Goal: Task Accomplishment & Management: Use online tool/utility

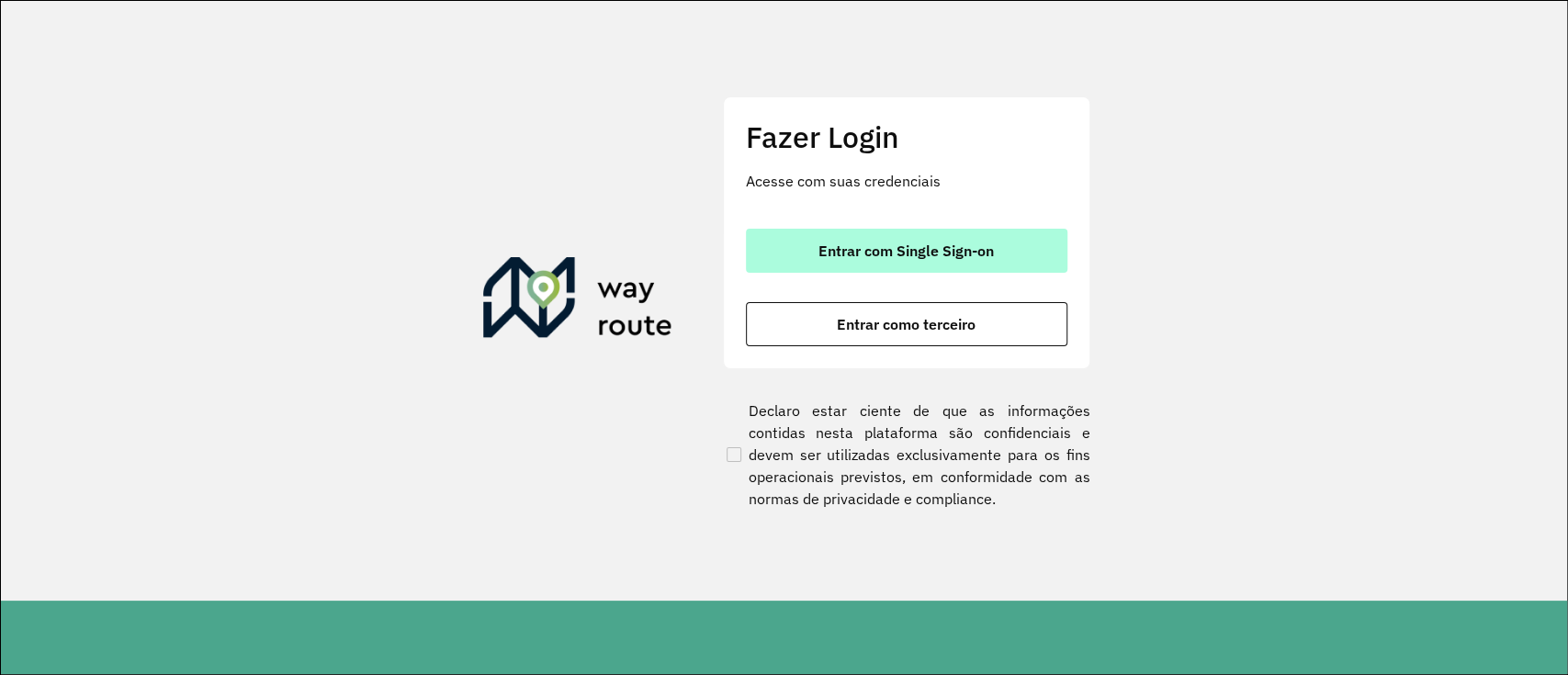
click at [902, 259] on span "Entrar com Single Sign-on" at bounding box center [906, 250] width 175 height 14
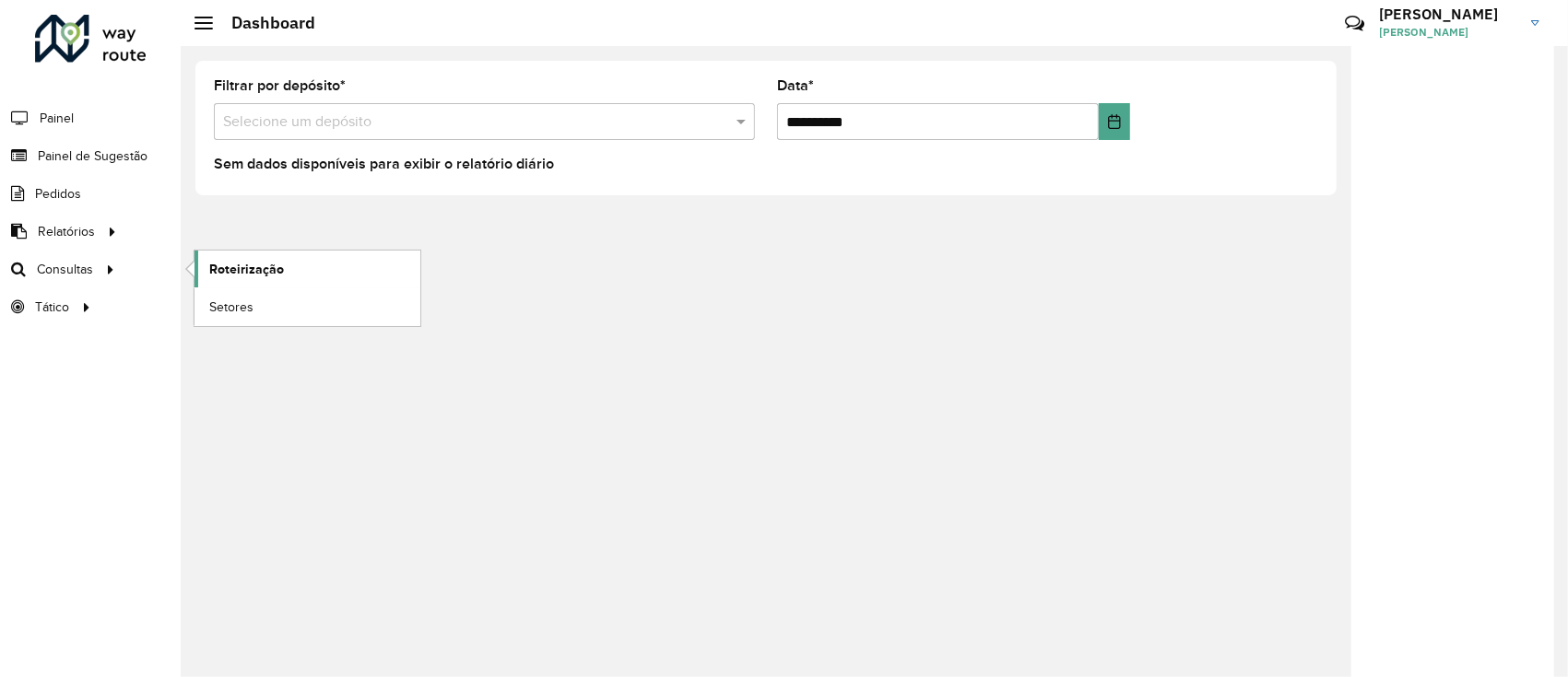
click at [246, 272] on span "Roteirização" at bounding box center [247, 270] width 75 height 19
click at [262, 260] on span "Roteirização" at bounding box center [247, 270] width 75 height 19
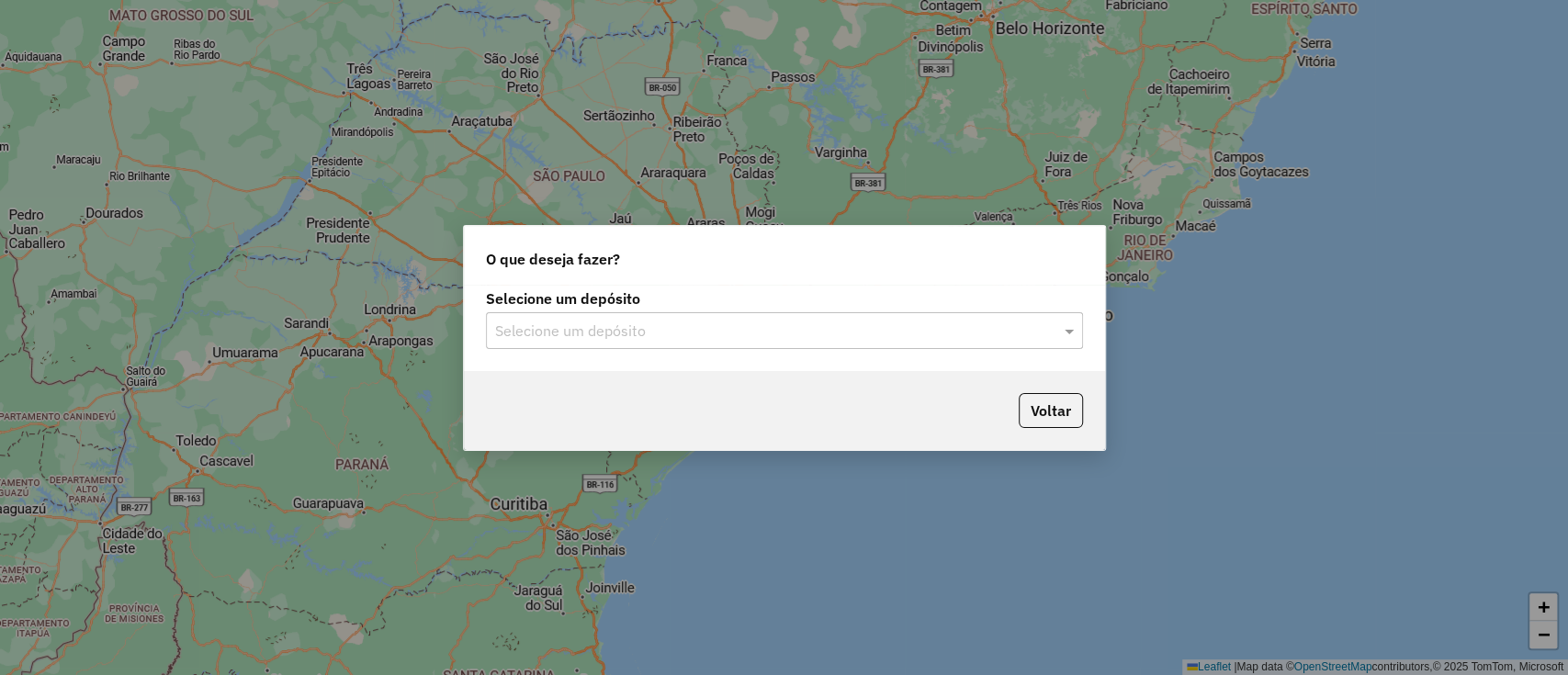
click at [830, 353] on div "Selecione um depósito Selecione um depósito" at bounding box center [785, 327] width 641 height 86
click at [811, 334] on input "text" at bounding box center [766, 331] width 542 height 22
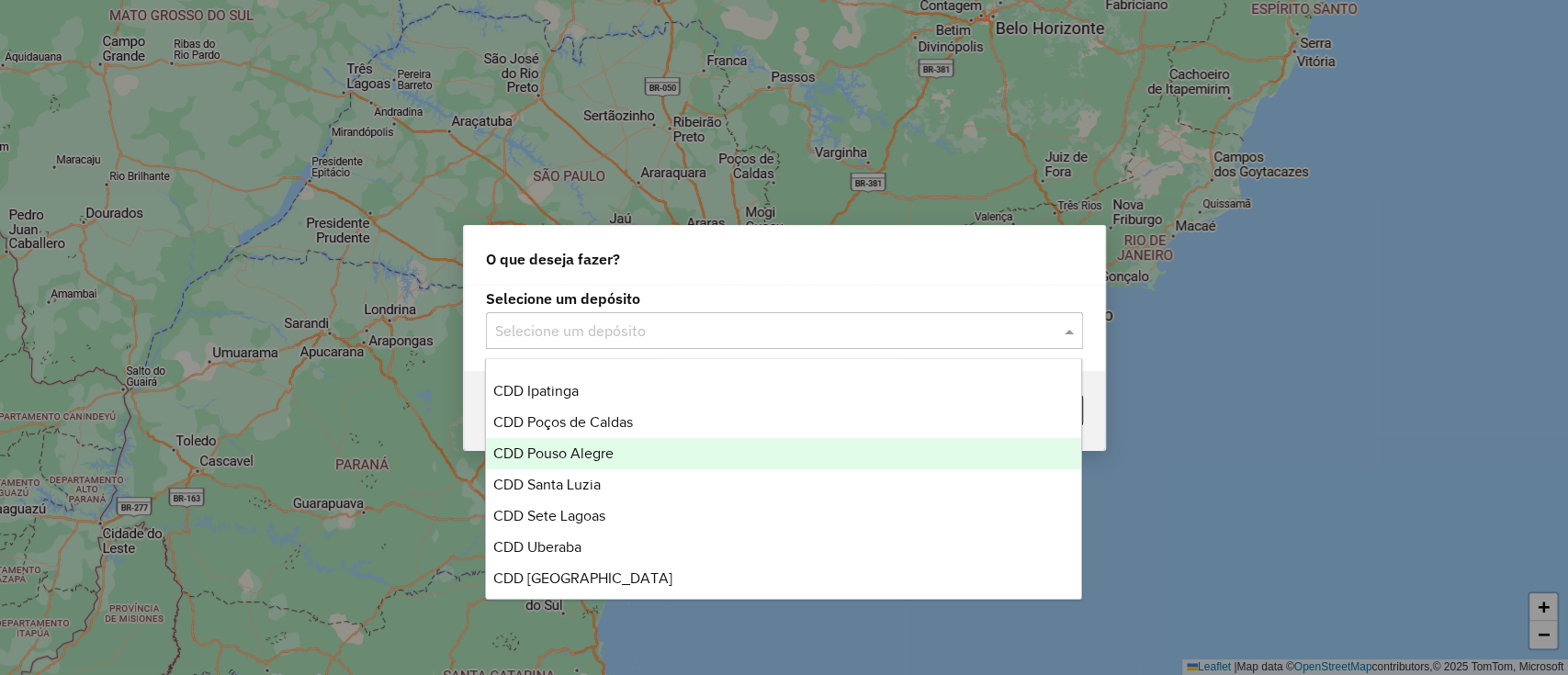
scroll to position [244, 0]
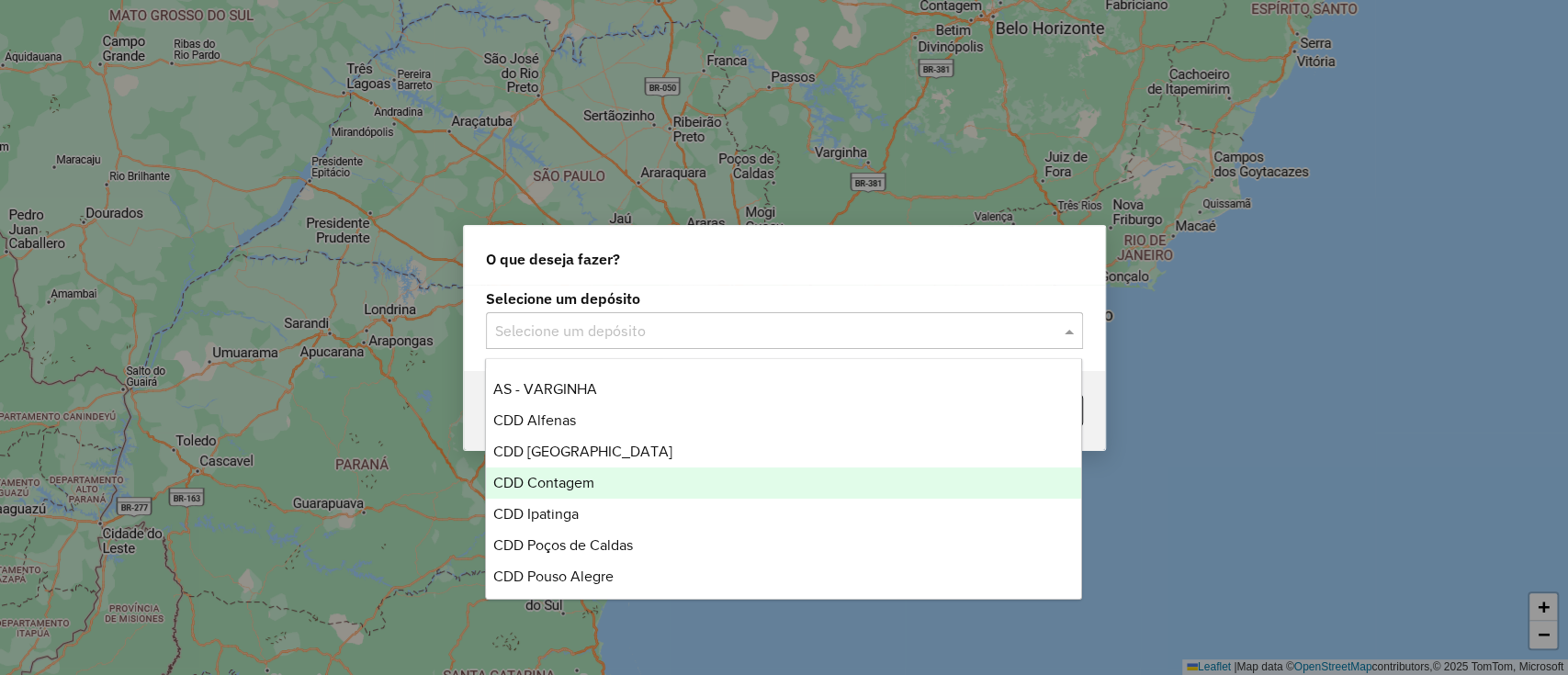
click at [626, 470] on div "CDD Contagem" at bounding box center [784, 483] width 595 height 32
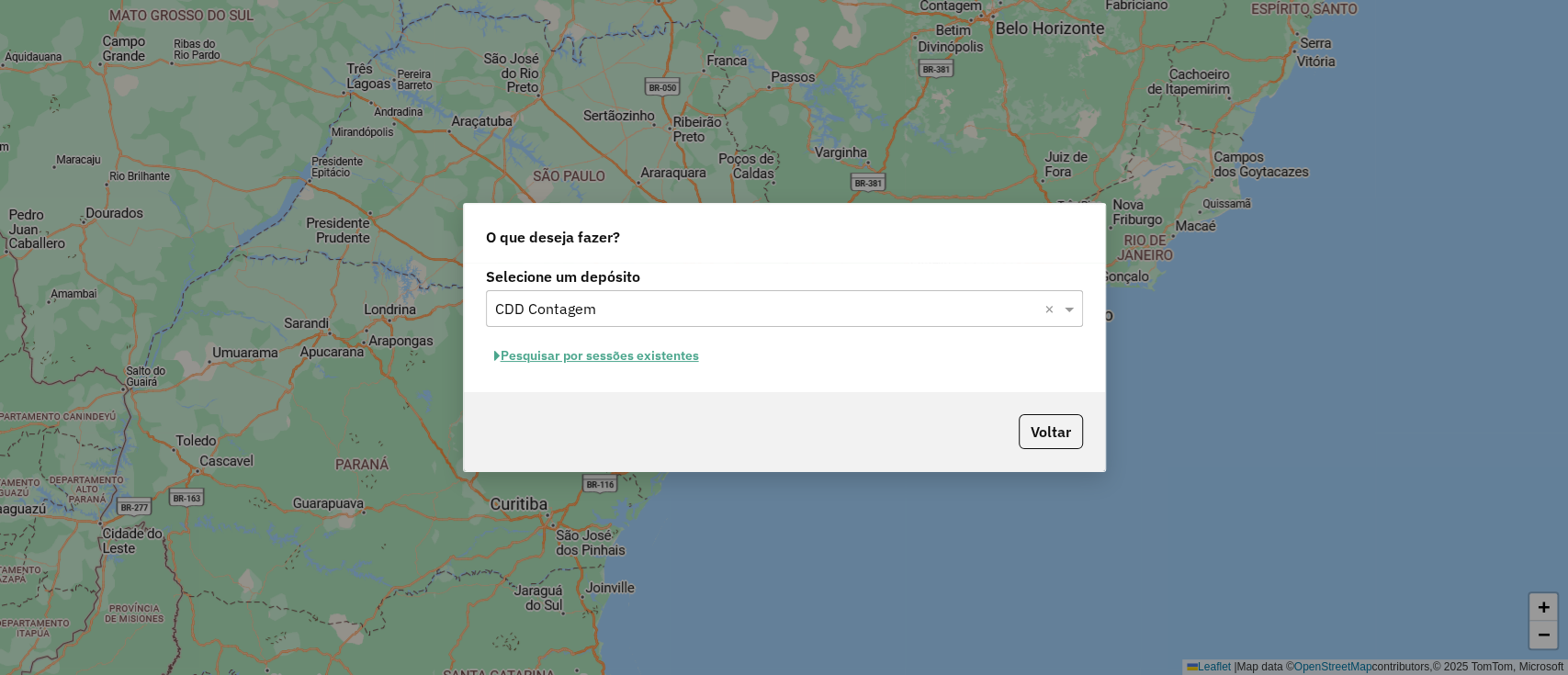
click at [669, 301] on input "text" at bounding box center [766, 309] width 542 height 22
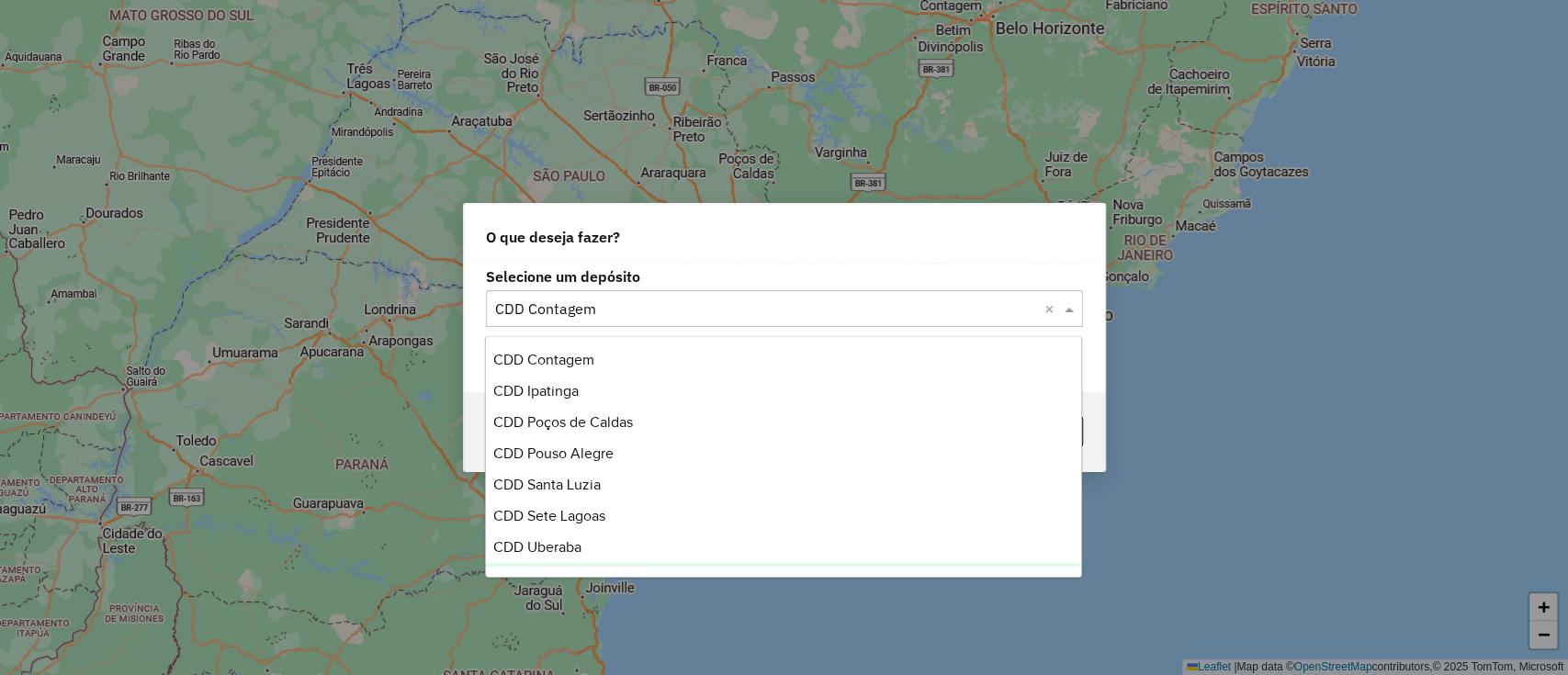
scroll to position [313, 0]
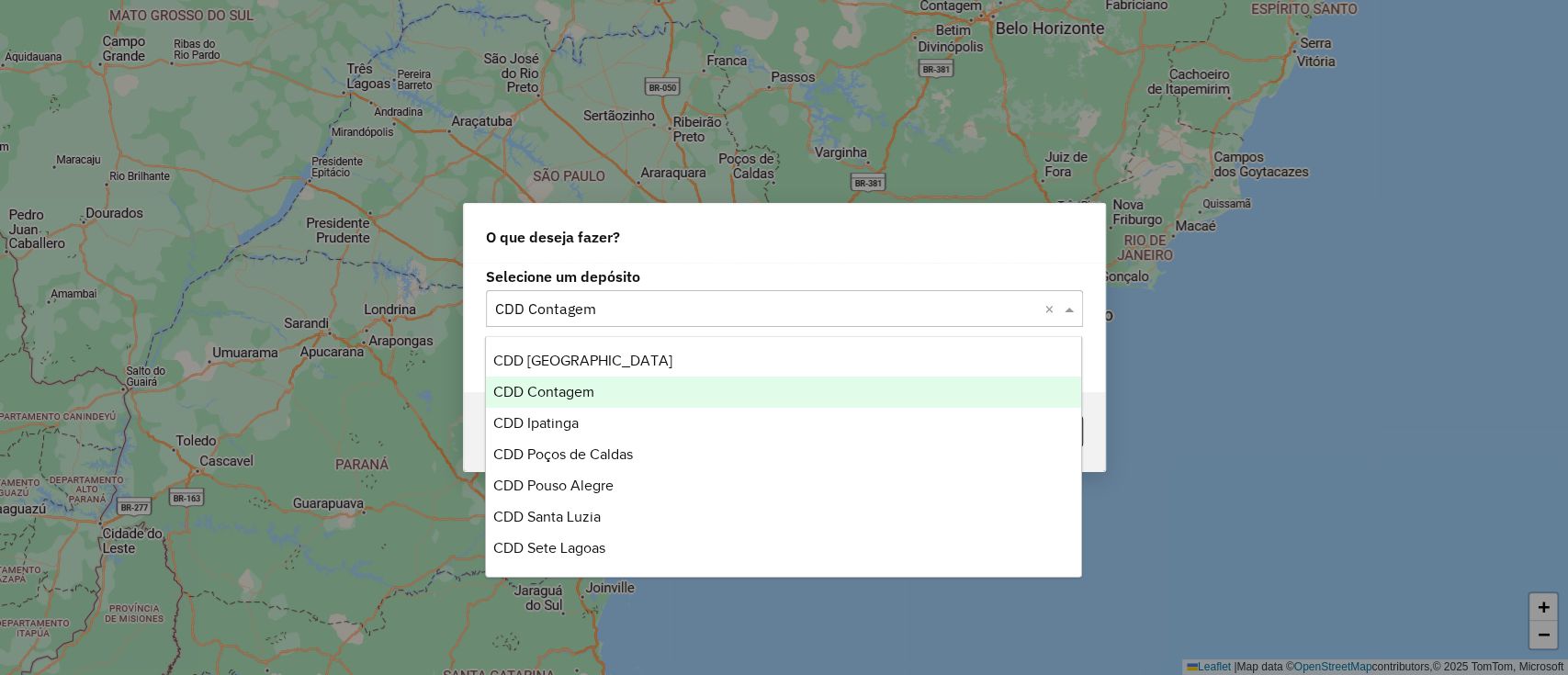
click at [618, 376] on div "CDD Contagem" at bounding box center [784, 392] width 595 height 32
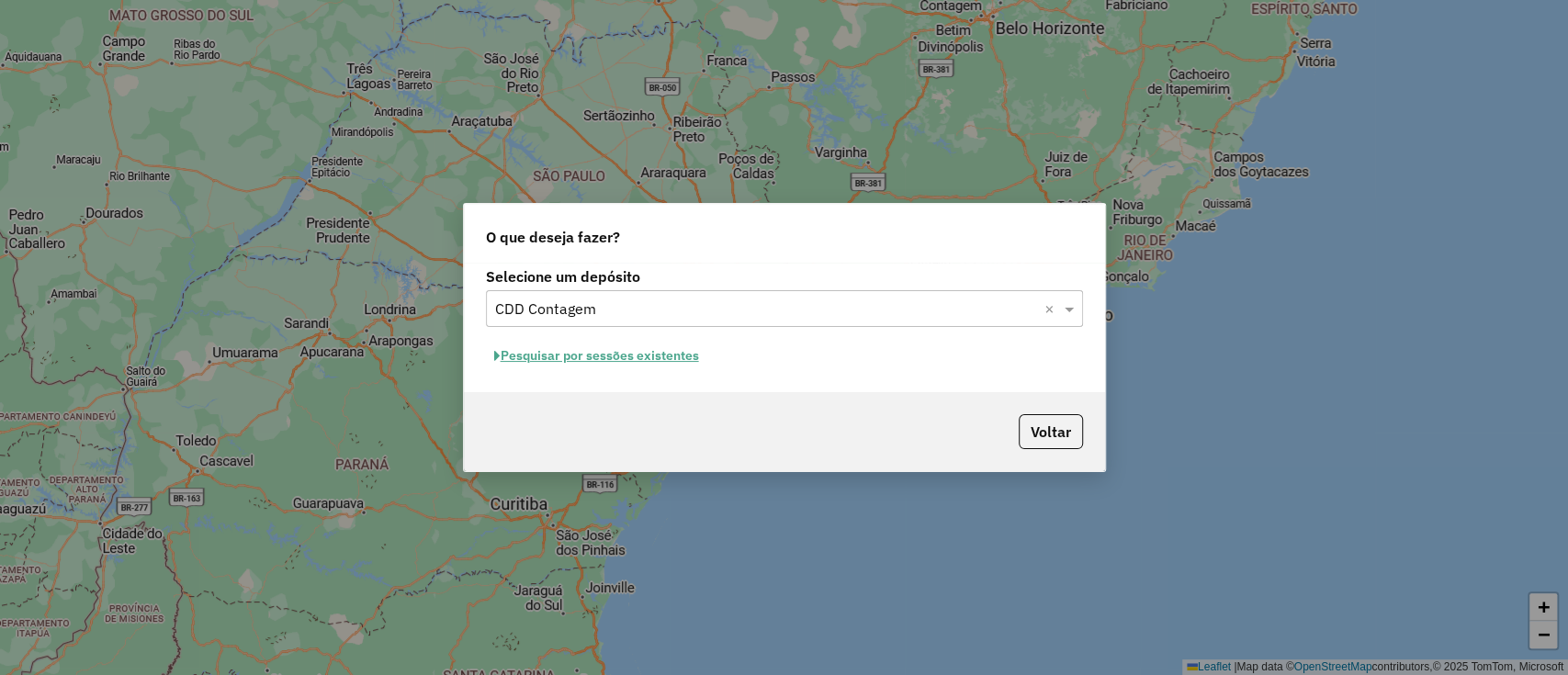
click at [616, 302] on input "text" at bounding box center [766, 309] width 542 height 22
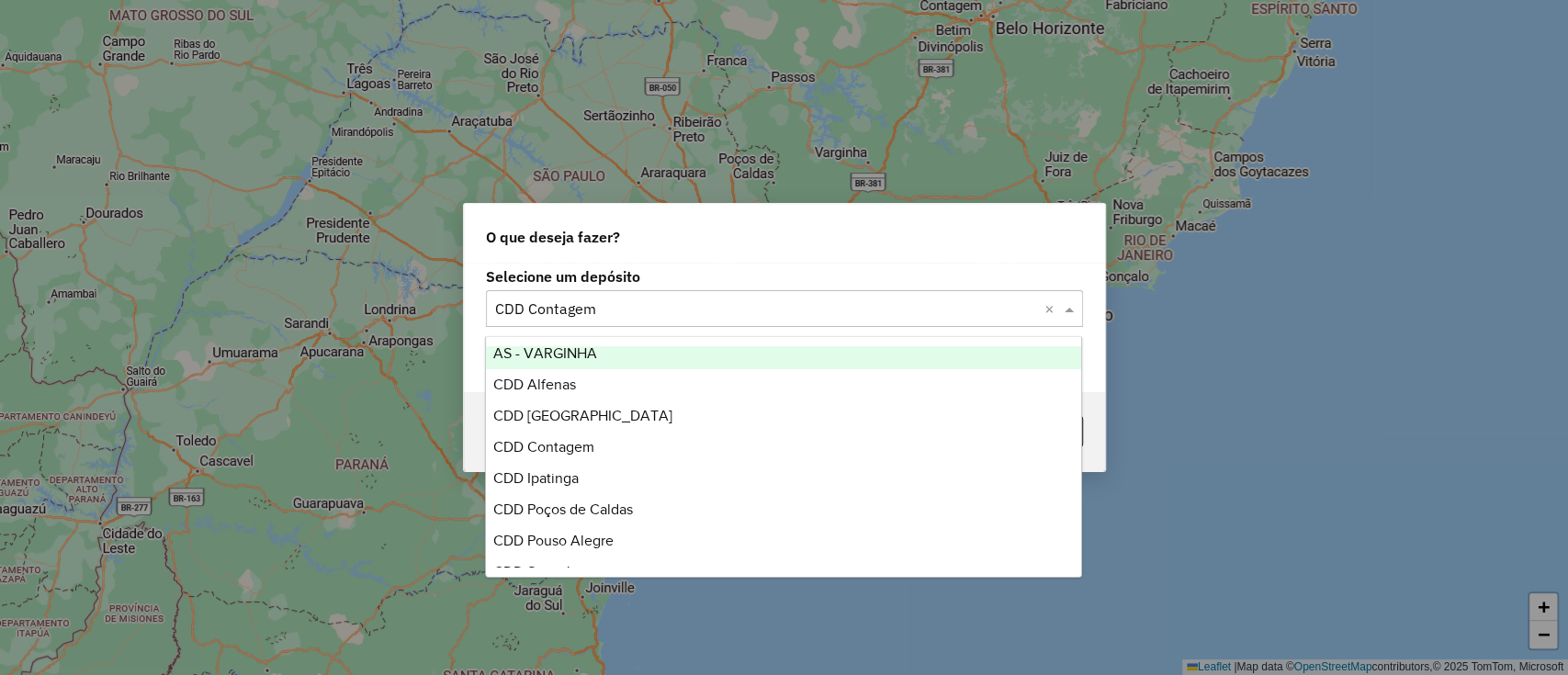
scroll to position [220, 0]
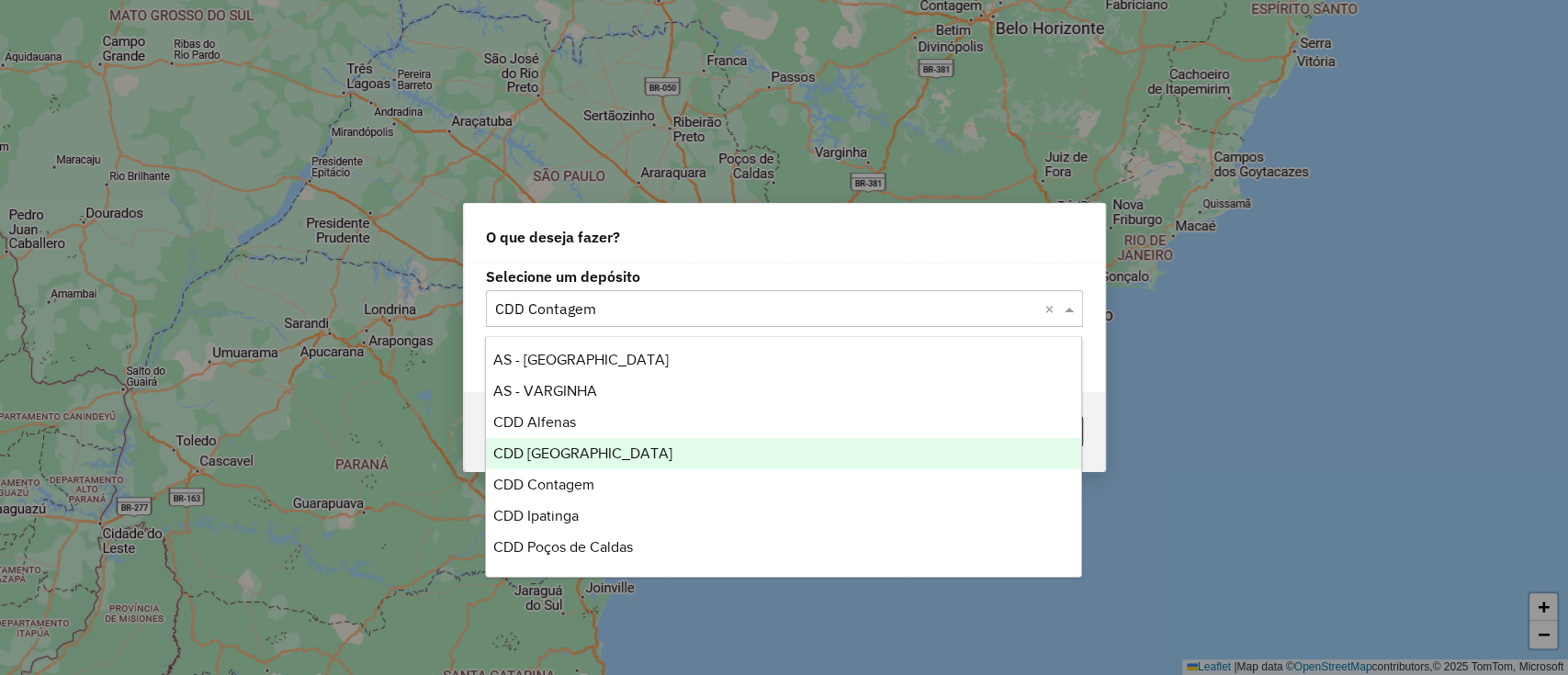
click at [593, 440] on div "CDD [GEOGRAPHIC_DATA]" at bounding box center [784, 454] width 595 height 32
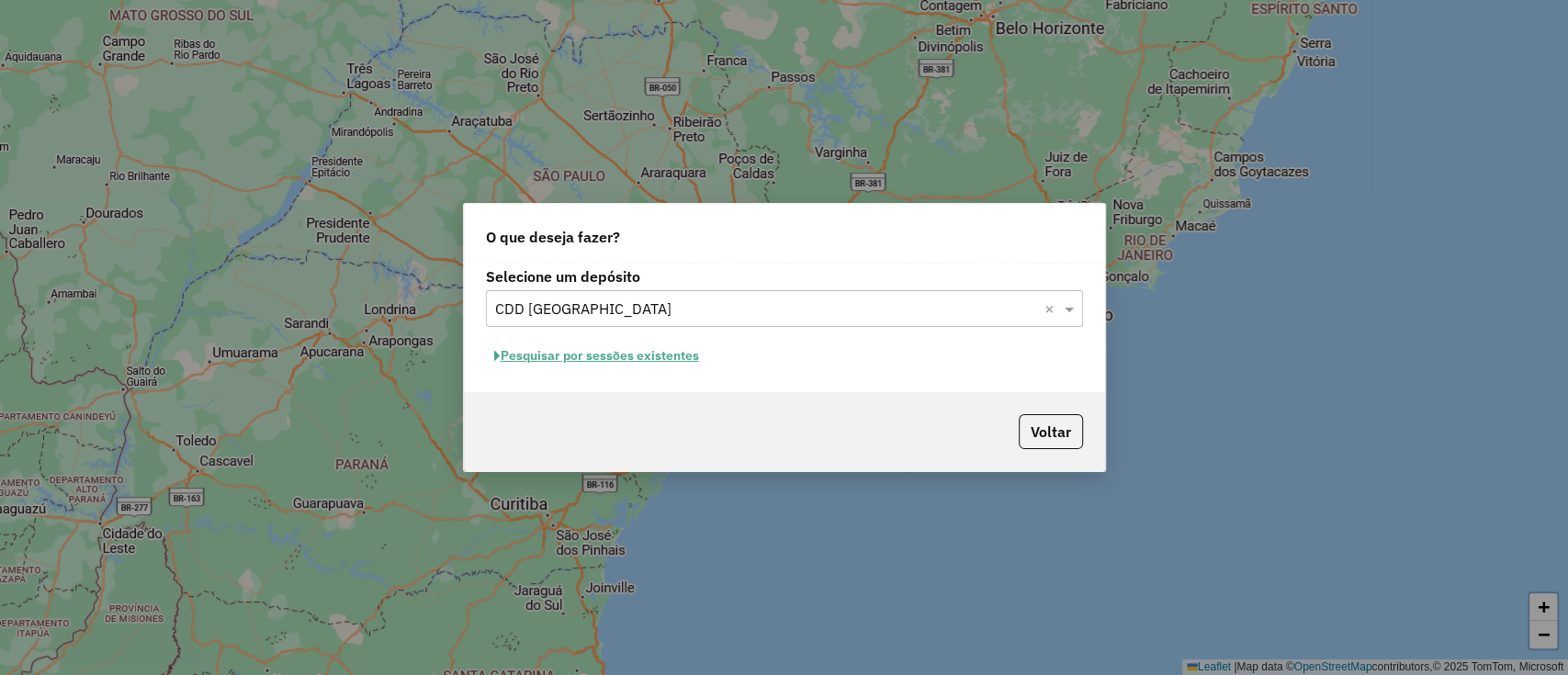
click at [676, 353] on button "Pesquisar por sessões existentes" at bounding box center [596, 356] width 221 height 29
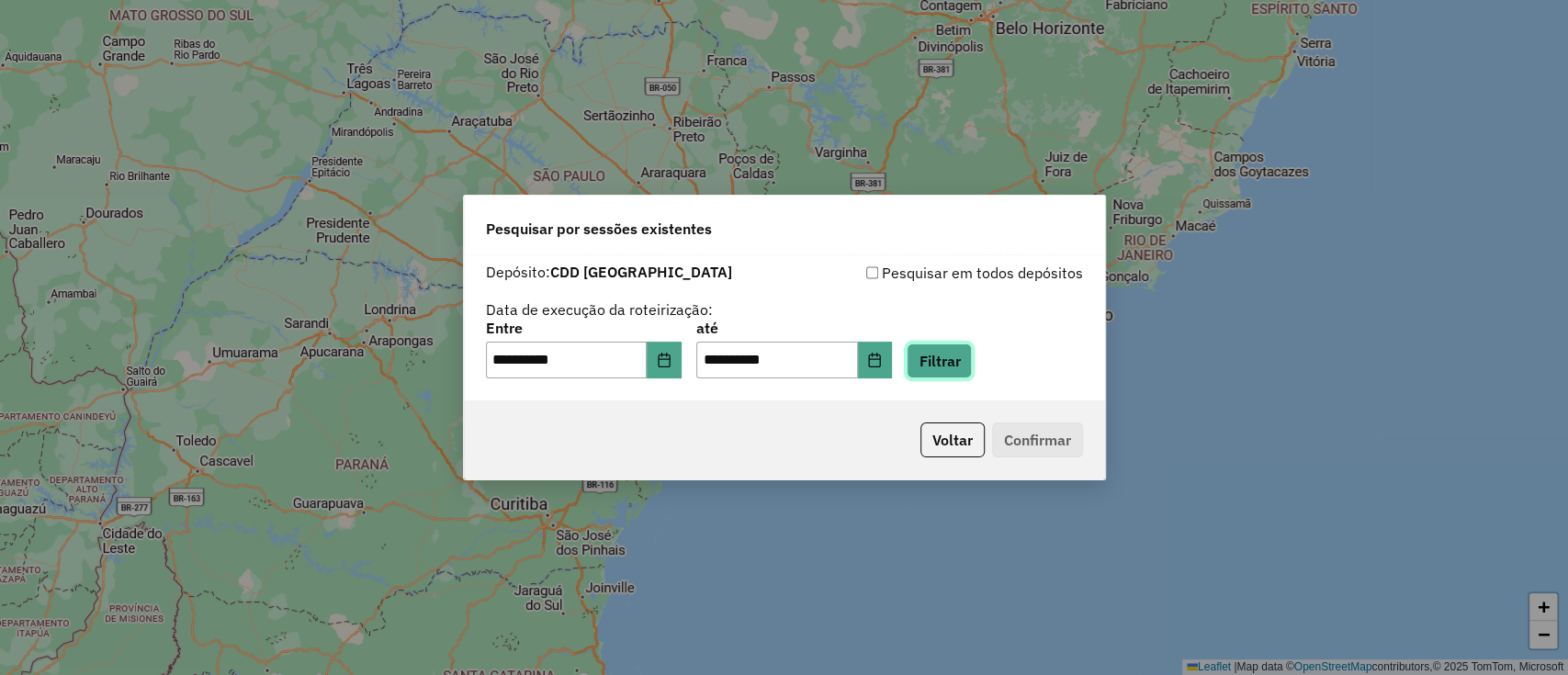
click at [933, 370] on button "Filtrar" at bounding box center [939, 361] width 65 height 34
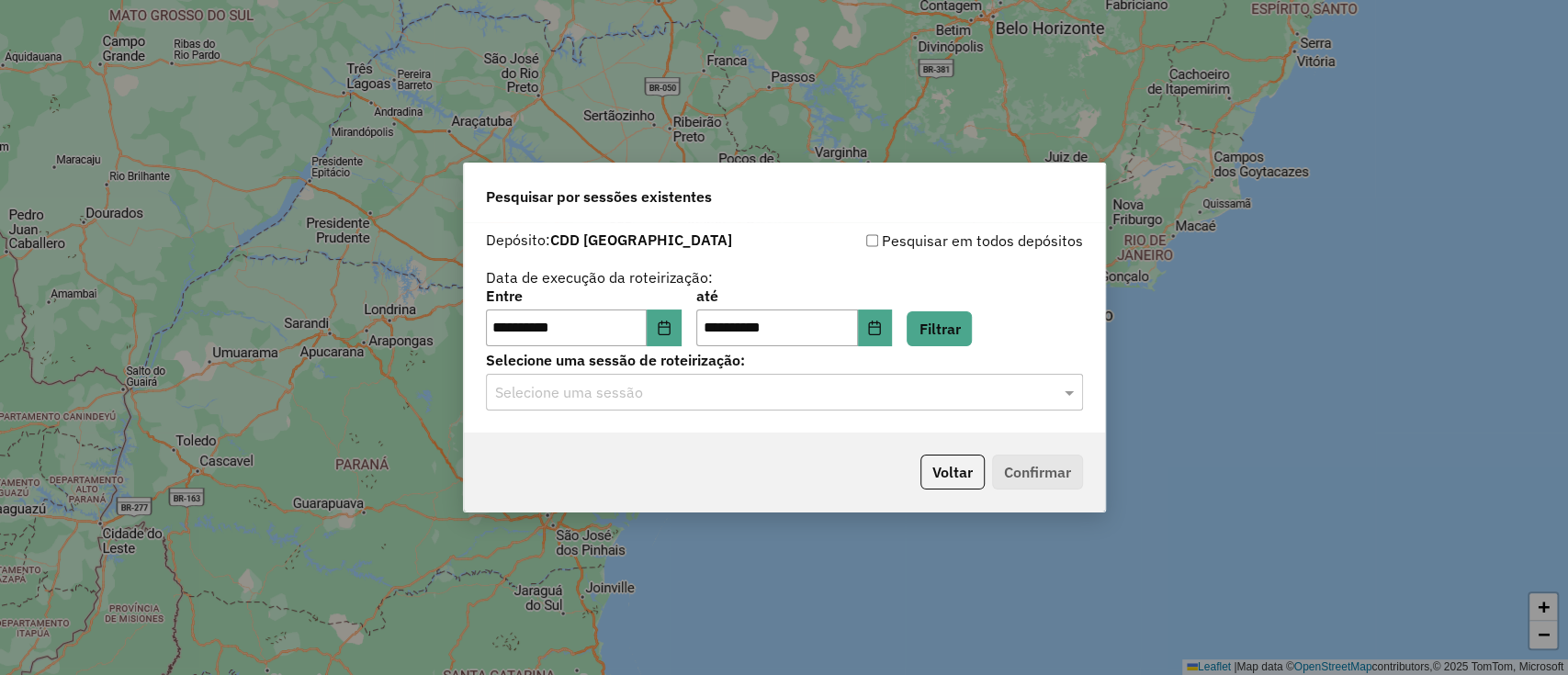
click at [784, 372] on div "Selecione uma sessão de roteirização: Selecione uma sessão" at bounding box center [785, 381] width 597 height 56
click at [765, 403] on div "Selecione uma sessão" at bounding box center [785, 393] width 597 height 36
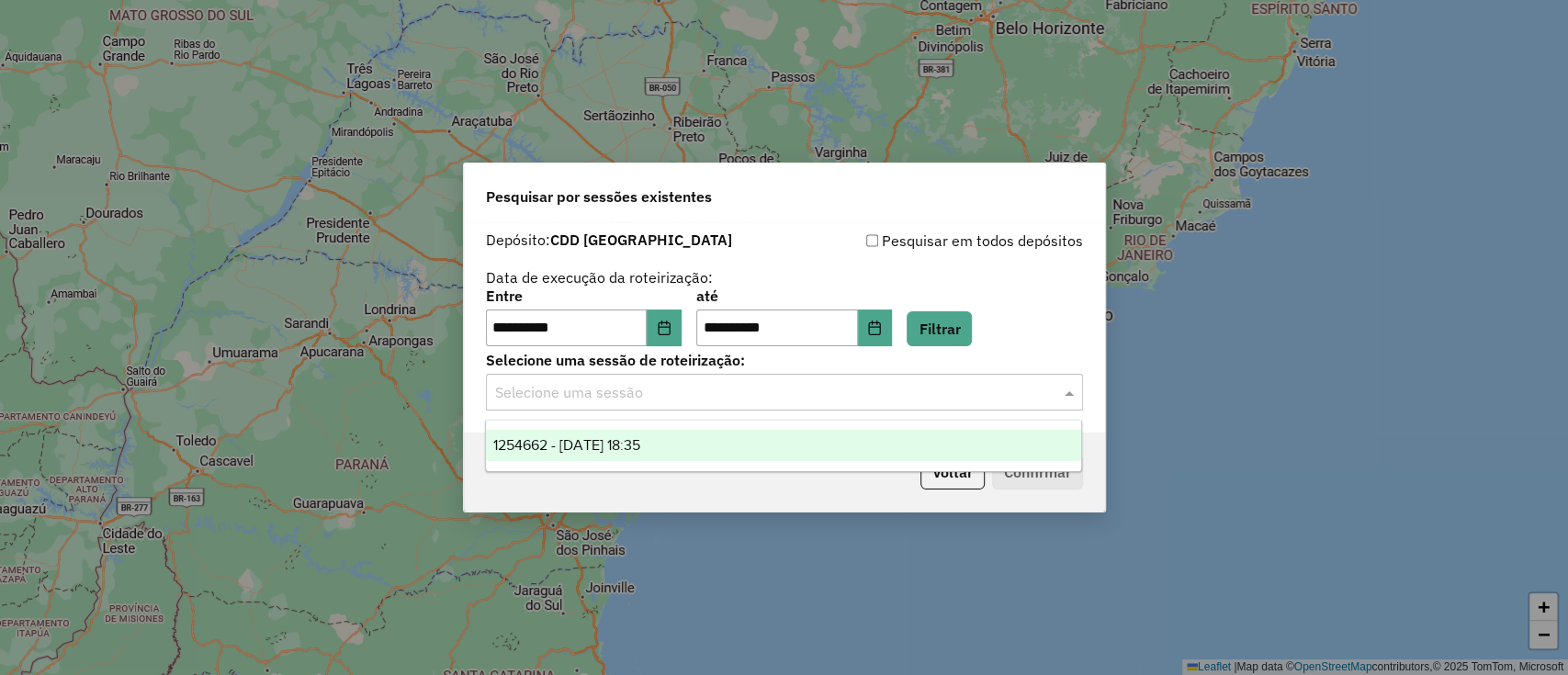
click at [711, 440] on div "1254662 - [DATE] 18:35" at bounding box center [784, 445] width 595 height 32
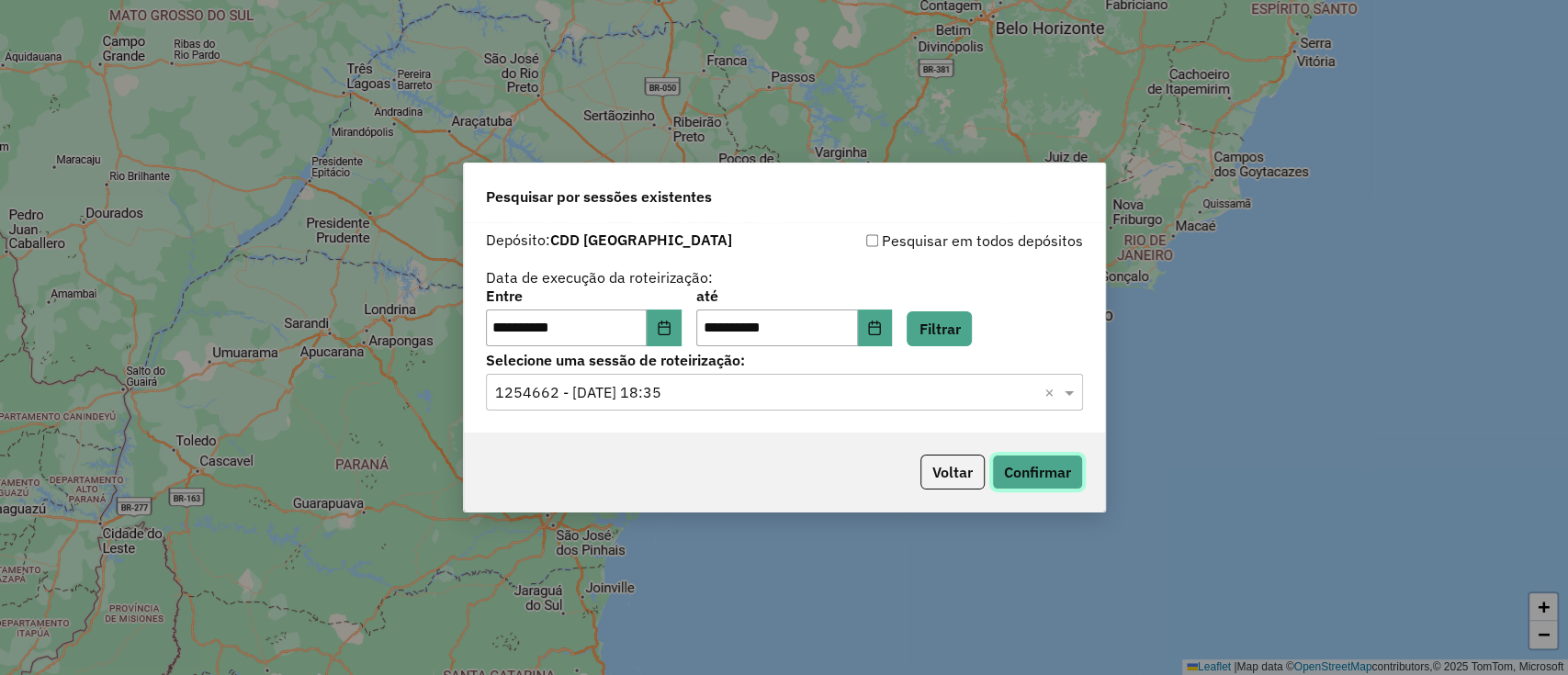
click at [1014, 489] on button "Confirmar" at bounding box center [1037, 472] width 91 height 34
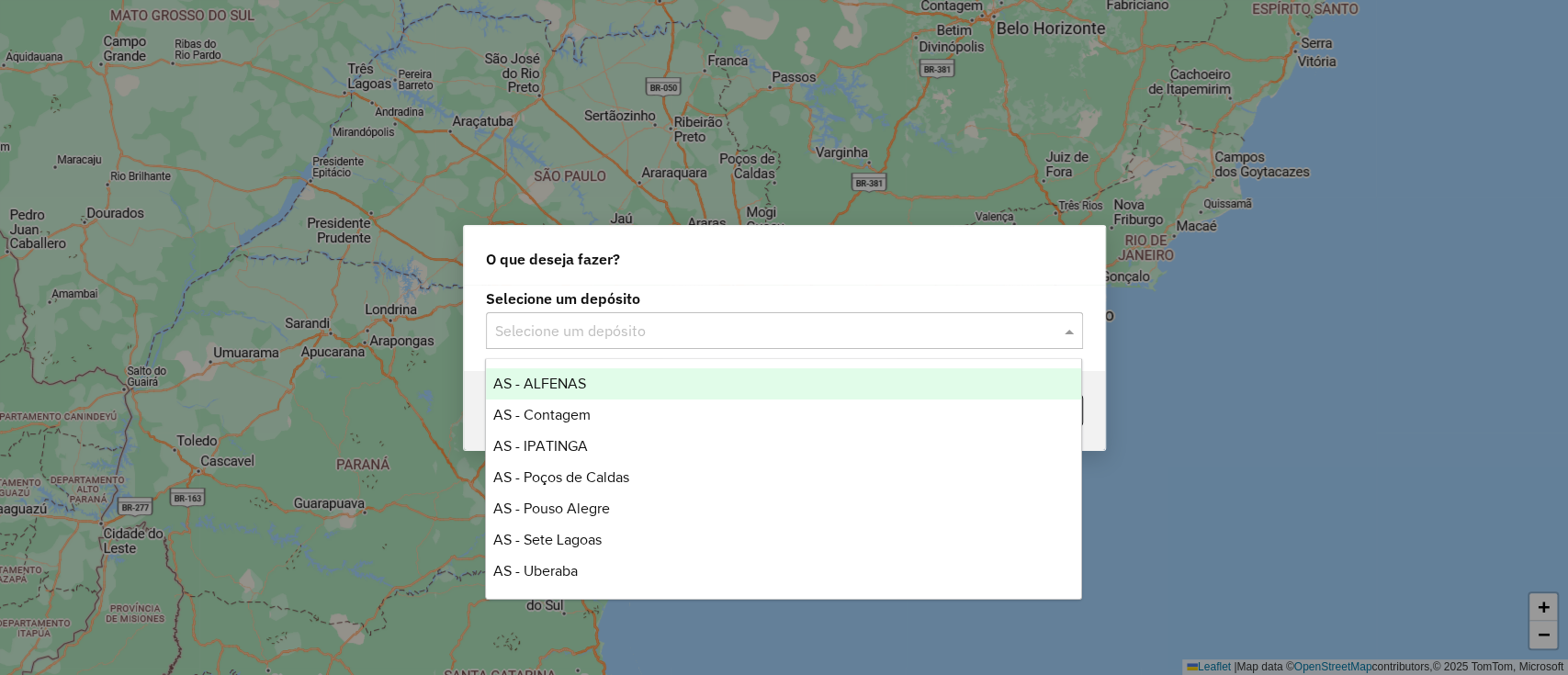
click at [694, 327] on input "text" at bounding box center [766, 331] width 542 height 22
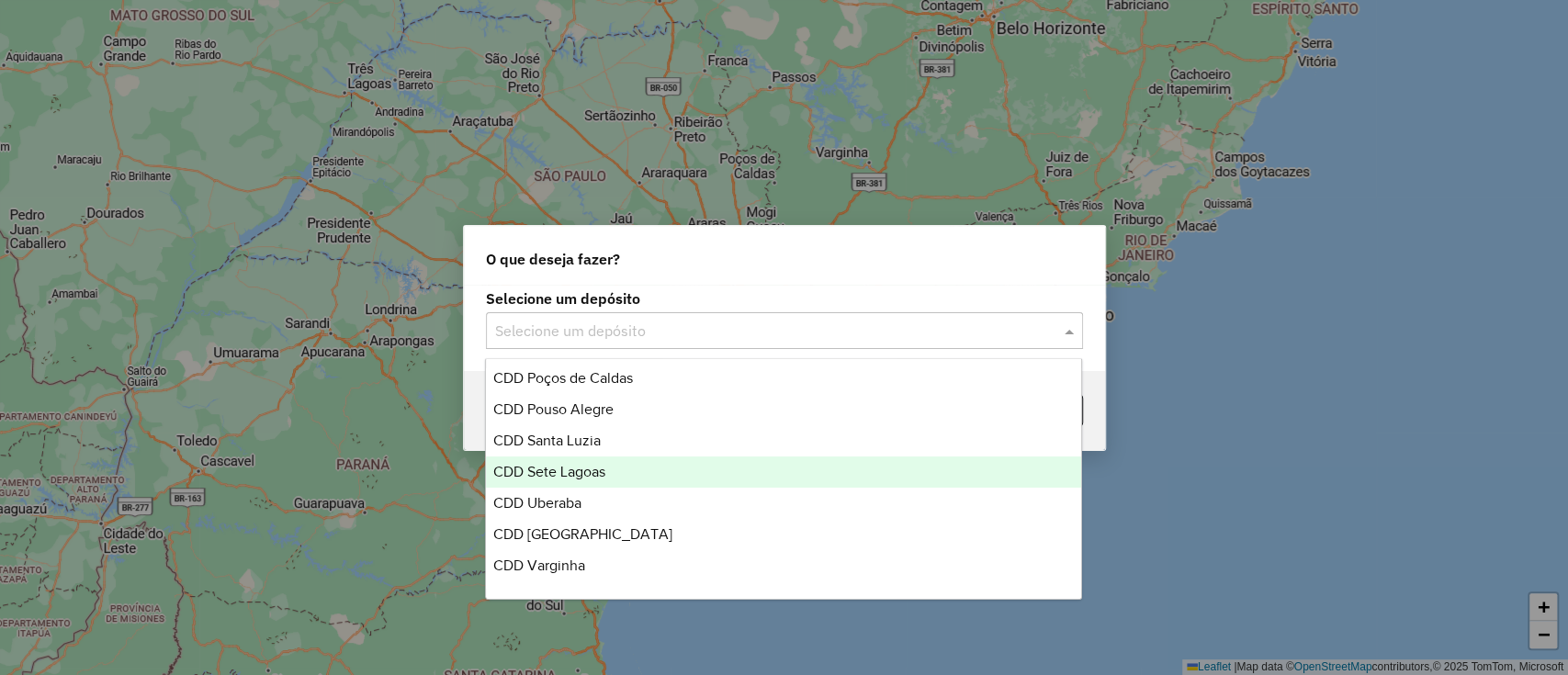
scroll to position [435, 0]
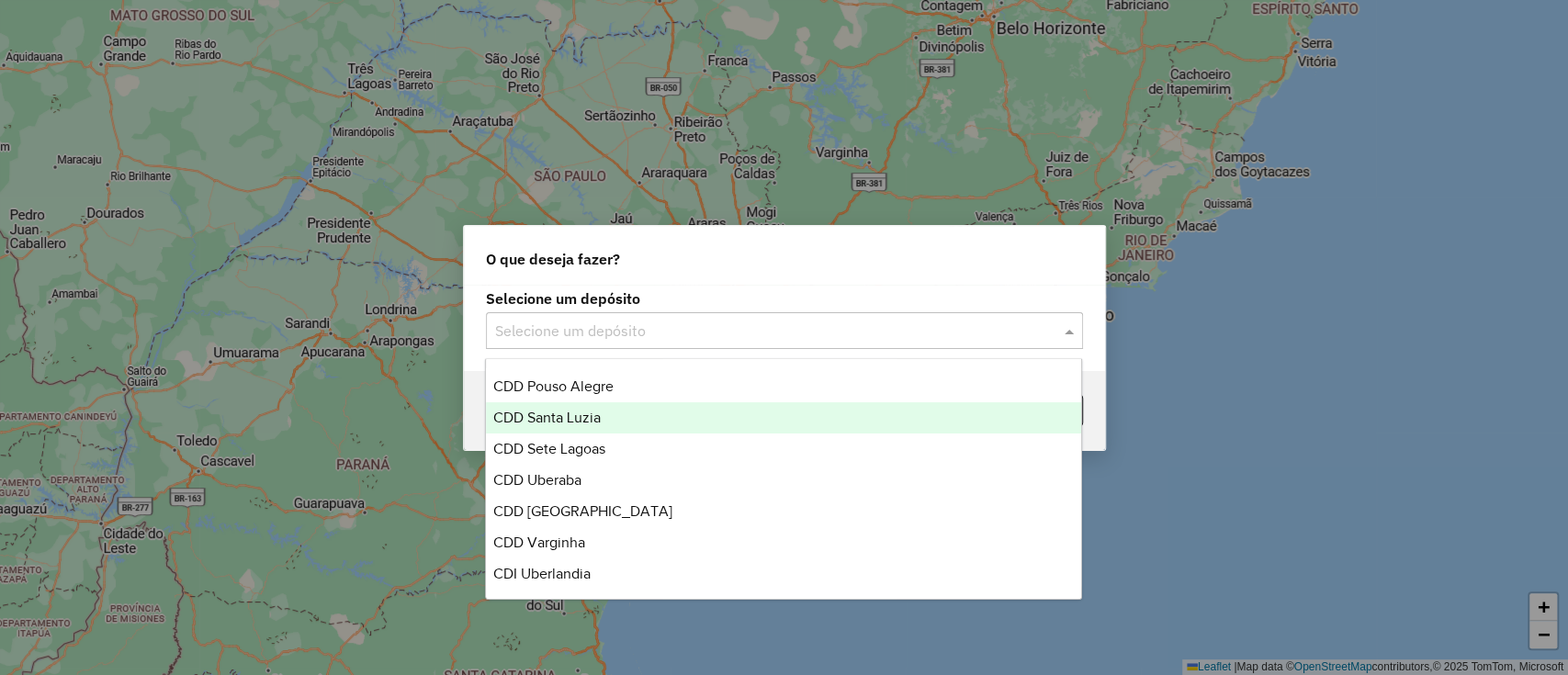
click at [640, 418] on div "CDD Santa Luzia" at bounding box center [784, 417] width 595 height 32
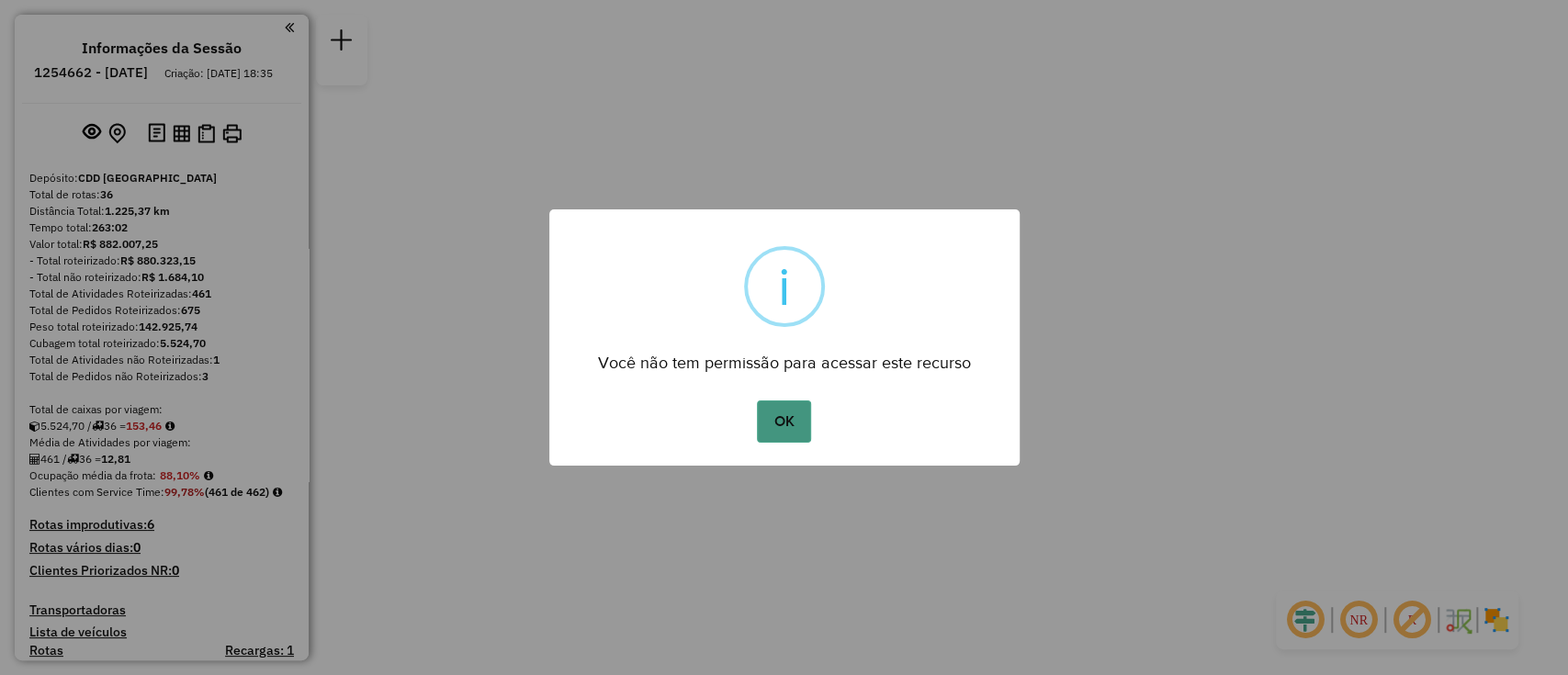
click at [798, 415] on button "OK" at bounding box center [784, 421] width 55 height 42
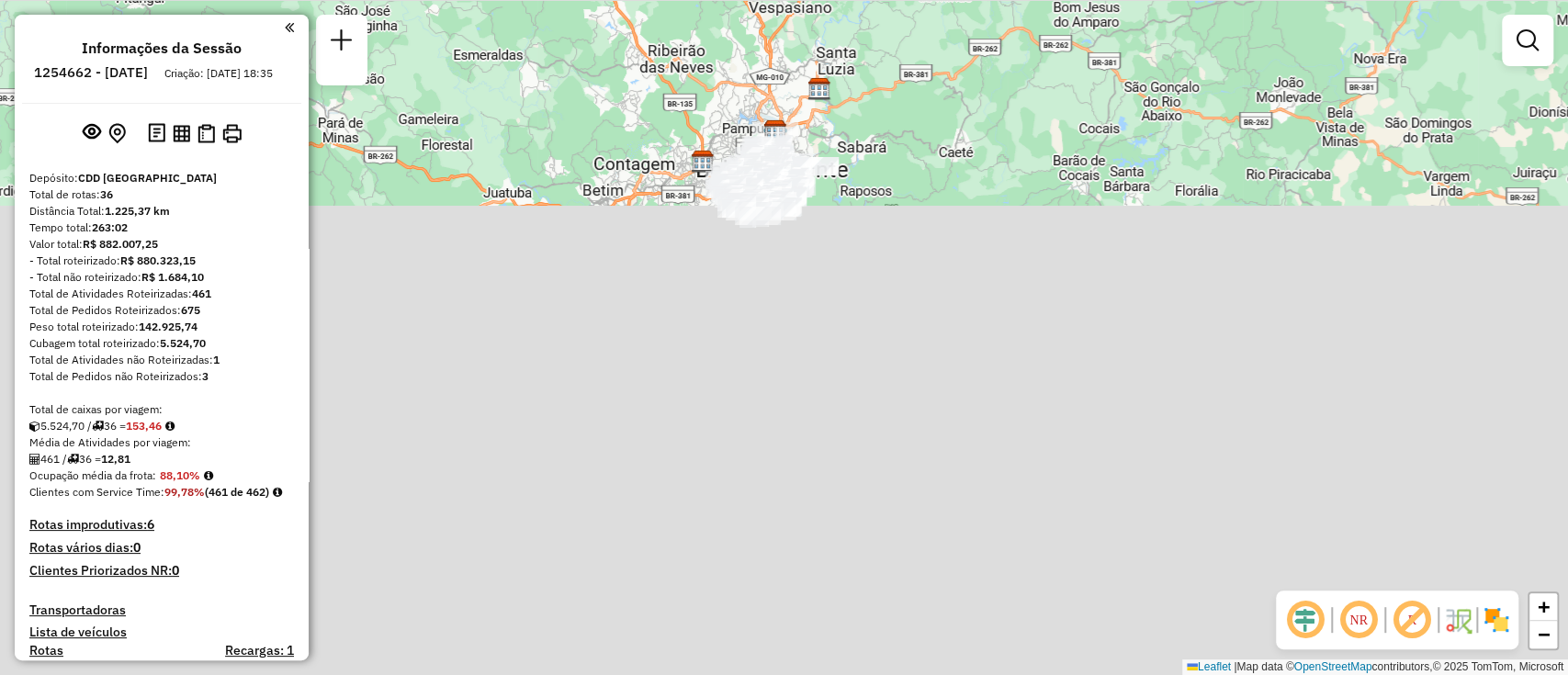
drag, startPoint x: 1053, startPoint y: 232, endPoint x: 1041, endPoint y: 319, distance: 87.8
click at [1041, 319] on div "Janela de atendimento Grade de atendimento Capacidade Transportadoras Veículos …" at bounding box center [784, 337] width 1568 height 675
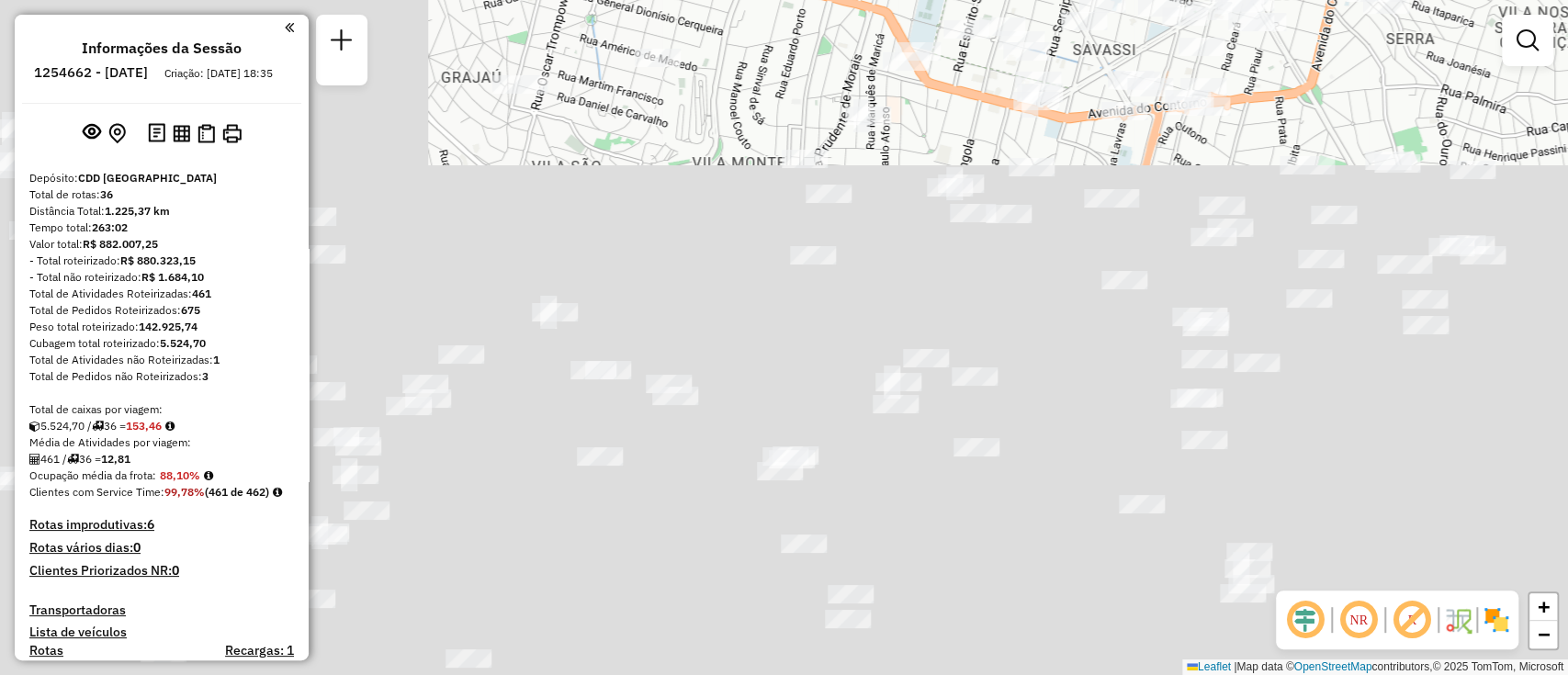
drag, startPoint x: 920, startPoint y: 173, endPoint x: 1566, endPoint y: 81, distance: 652.5
click at [1175, 81] on div "Janela de atendimento Grade de atendimento Capacidade Transportadoras Veículos …" at bounding box center [784, 337] width 1568 height 675
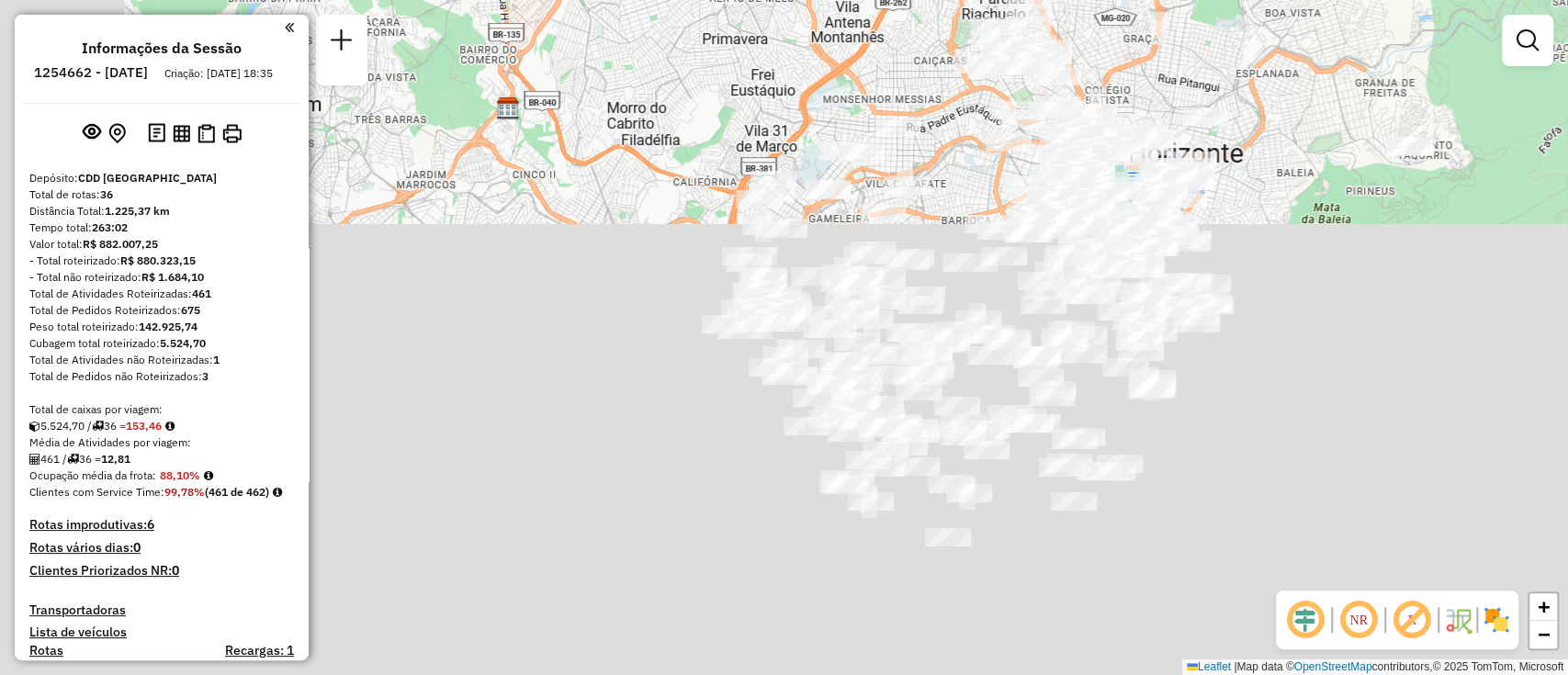
drag, startPoint x: 677, startPoint y: 86, endPoint x: 861, endPoint y: 92, distance: 184.1
click at [861, 92] on div "Janela de atendimento Grade de atendimento Capacidade Transportadoras Veículos …" at bounding box center [784, 337] width 1568 height 675
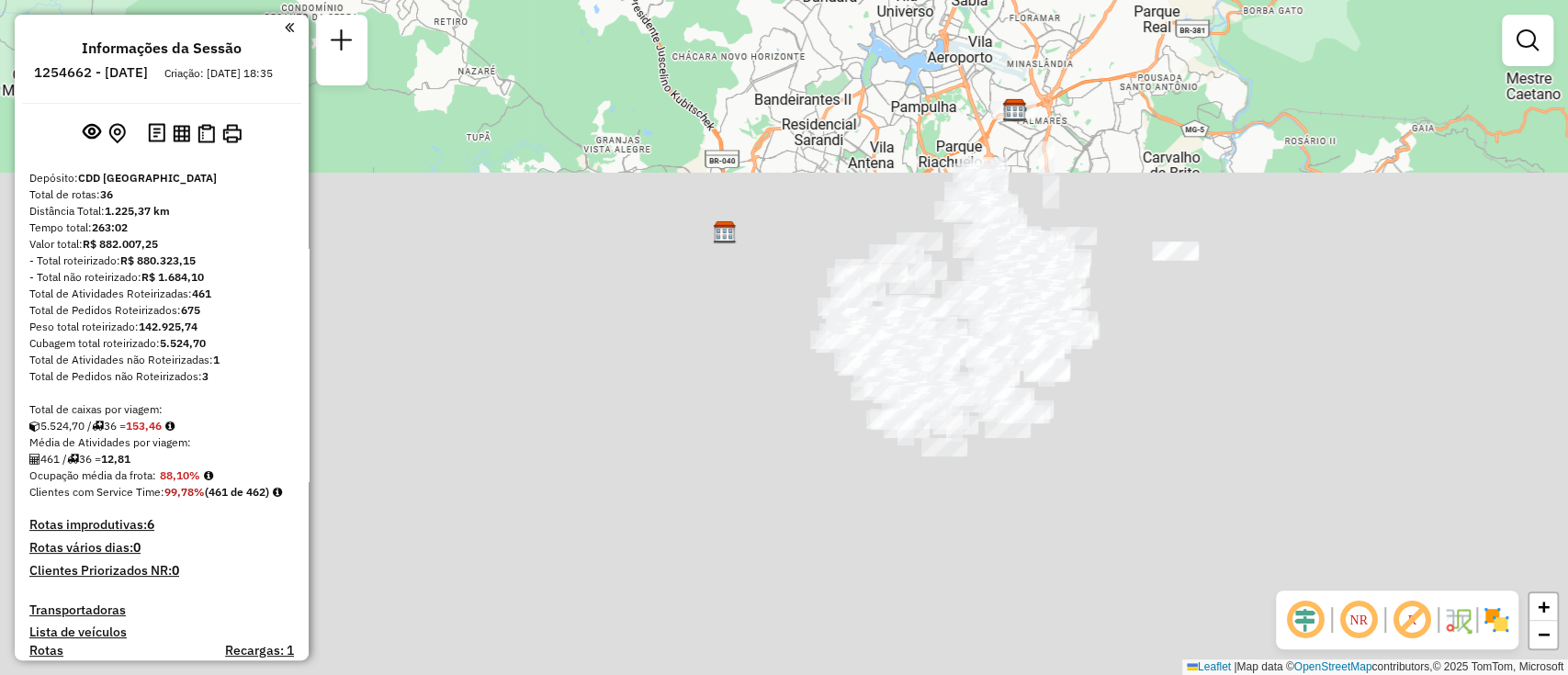
drag, startPoint x: 1218, startPoint y: 281, endPoint x: 1022, endPoint y: 369, distance: 214.8
click at [1022, 369] on div "Janela de atendimento Grade de atendimento Capacidade Transportadoras Veículos …" at bounding box center [784, 337] width 1568 height 675
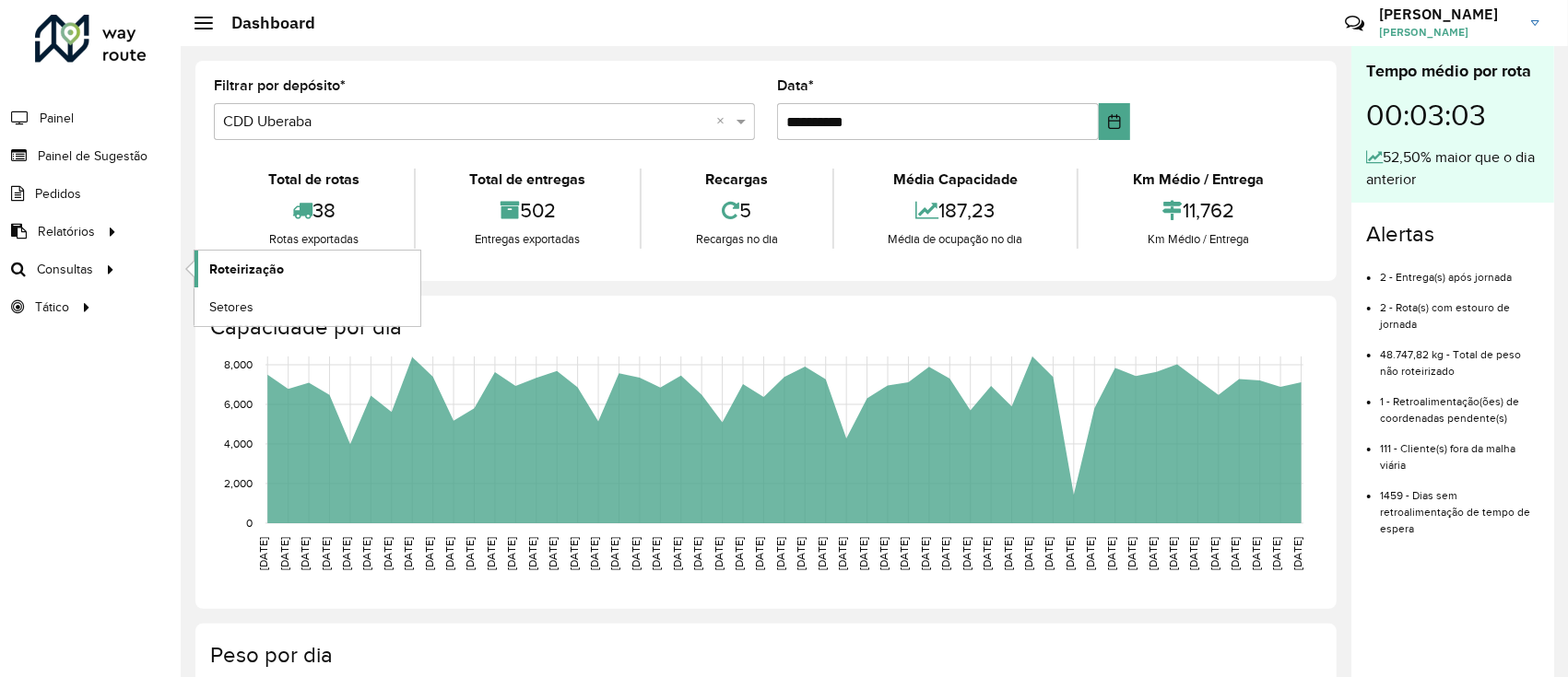
click at [244, 269] on span "Roteirização" at bounding box center [247, 270] width 75 height 19
click at [266, 265] on span "Roteirização" at bounding box center [247, 270] width 75 height 19
click at [257, 303] on link "Setores" at bounding box center [306, 306] width 226 height 36
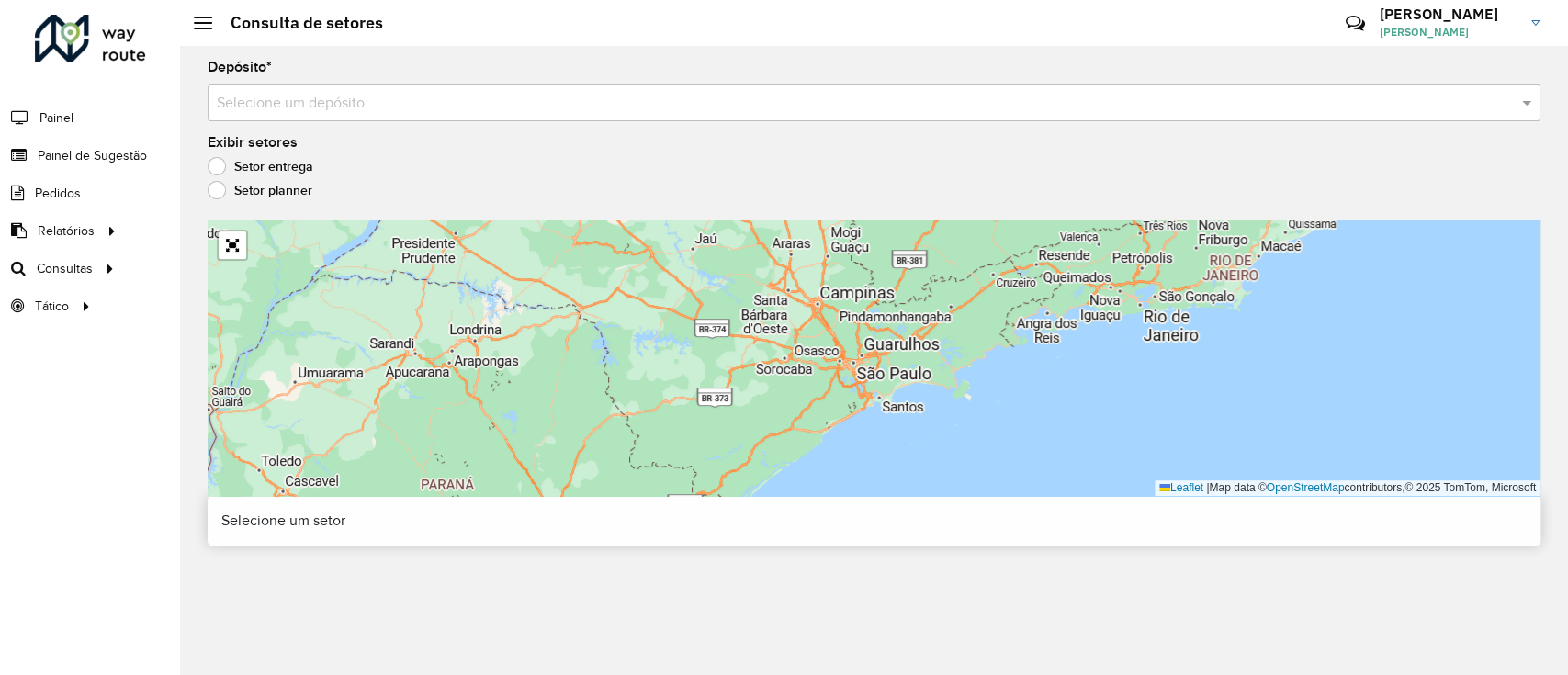
click at [446, 97] on input "text" at bounding box center [855, 103] width 1278 height 22
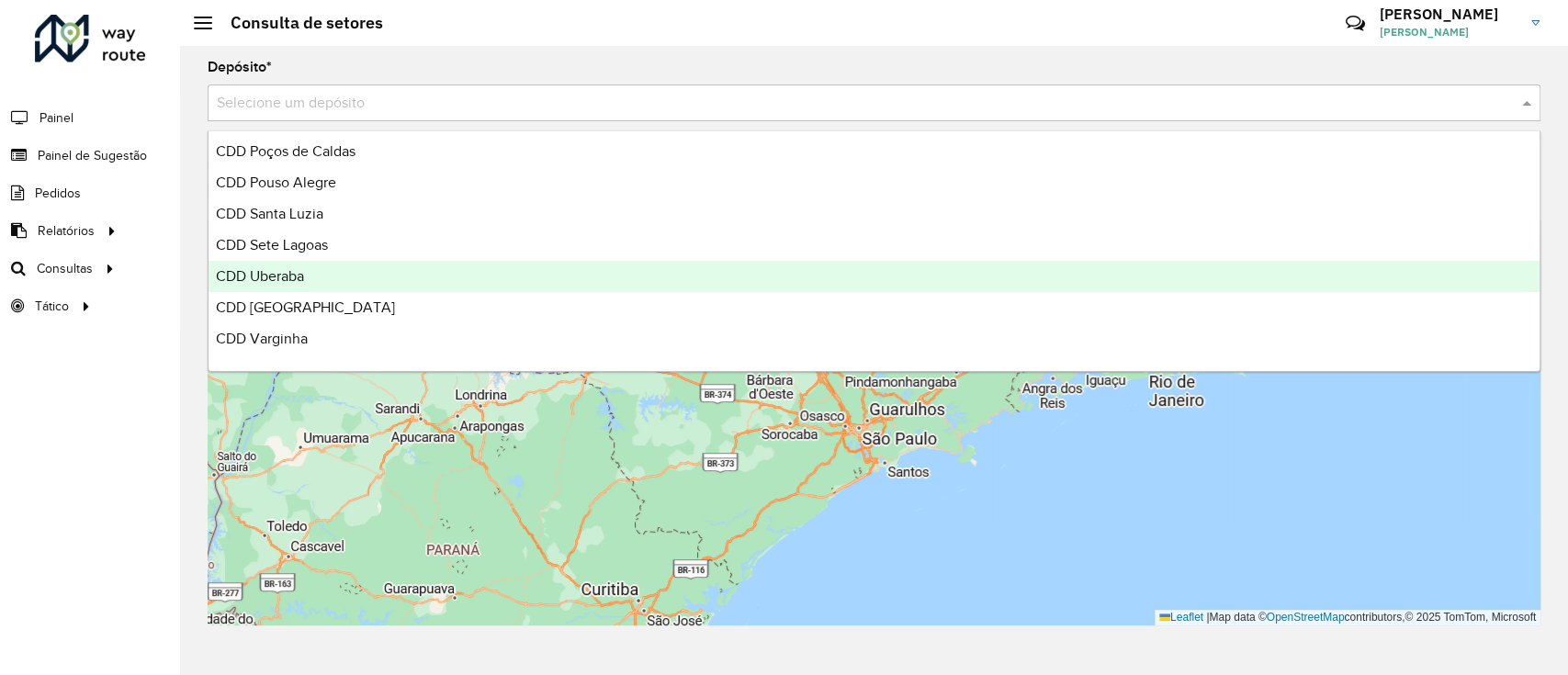
scroll to position [435, 0]
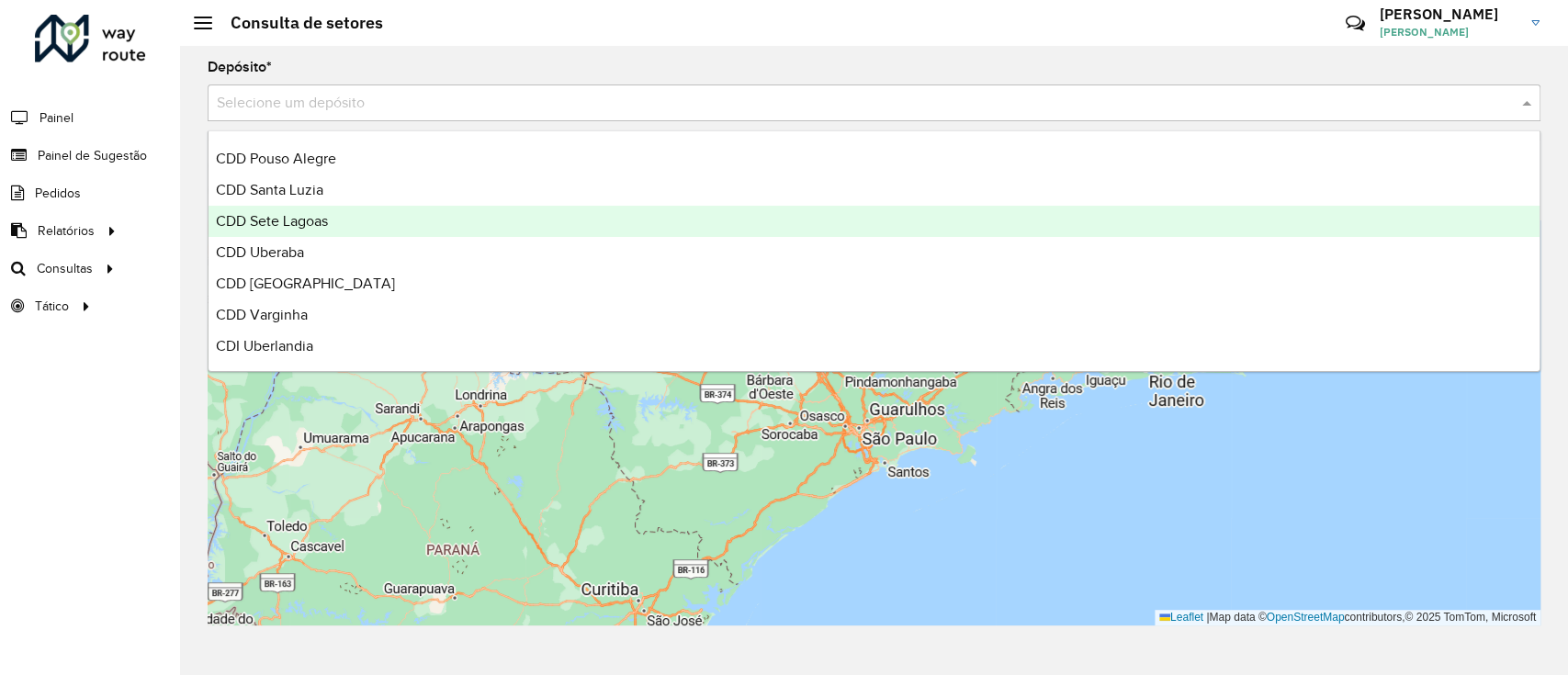
click at [370, 218] on div "CDD Sete Lagoas" at bounding box center [874, 221] width 1332 height 32
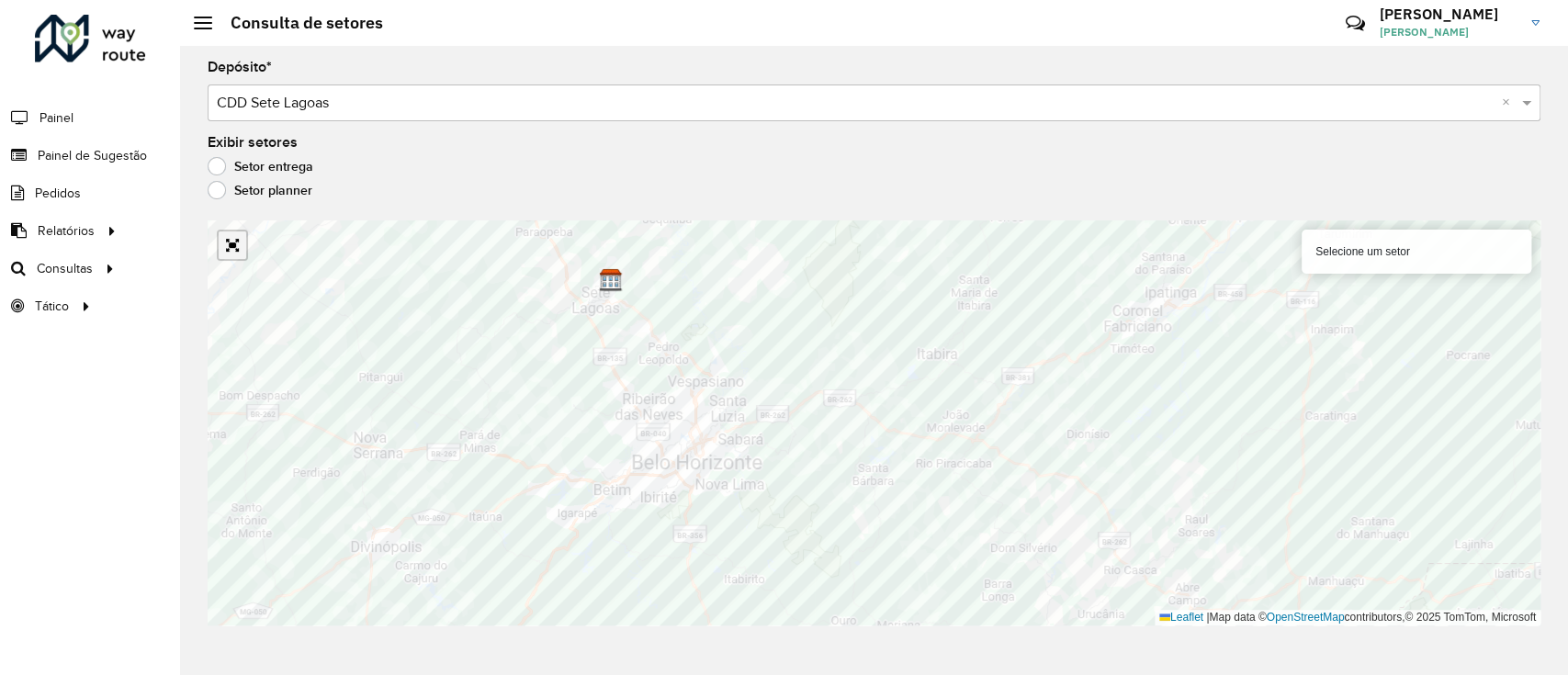
click at [235, 249] on link "Abrir mapa em tela cheia" at bounding box center [232, 245] width 28 height 28
click at [279, 193] on label "Setor planner" at bounding box center [259, 190] width 104 height 18
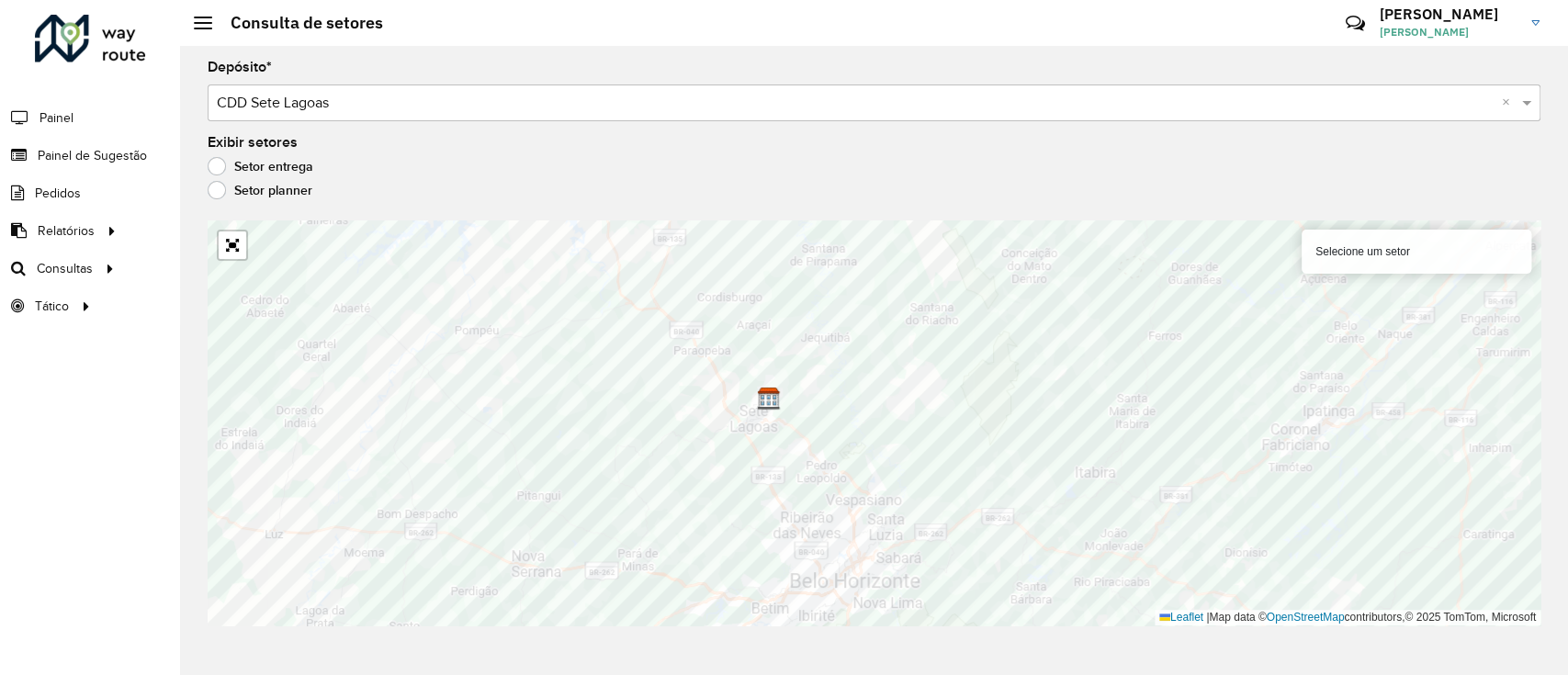
click at [438, 111] on input "text" at bounding box center [855, 103] width 1278 height 22
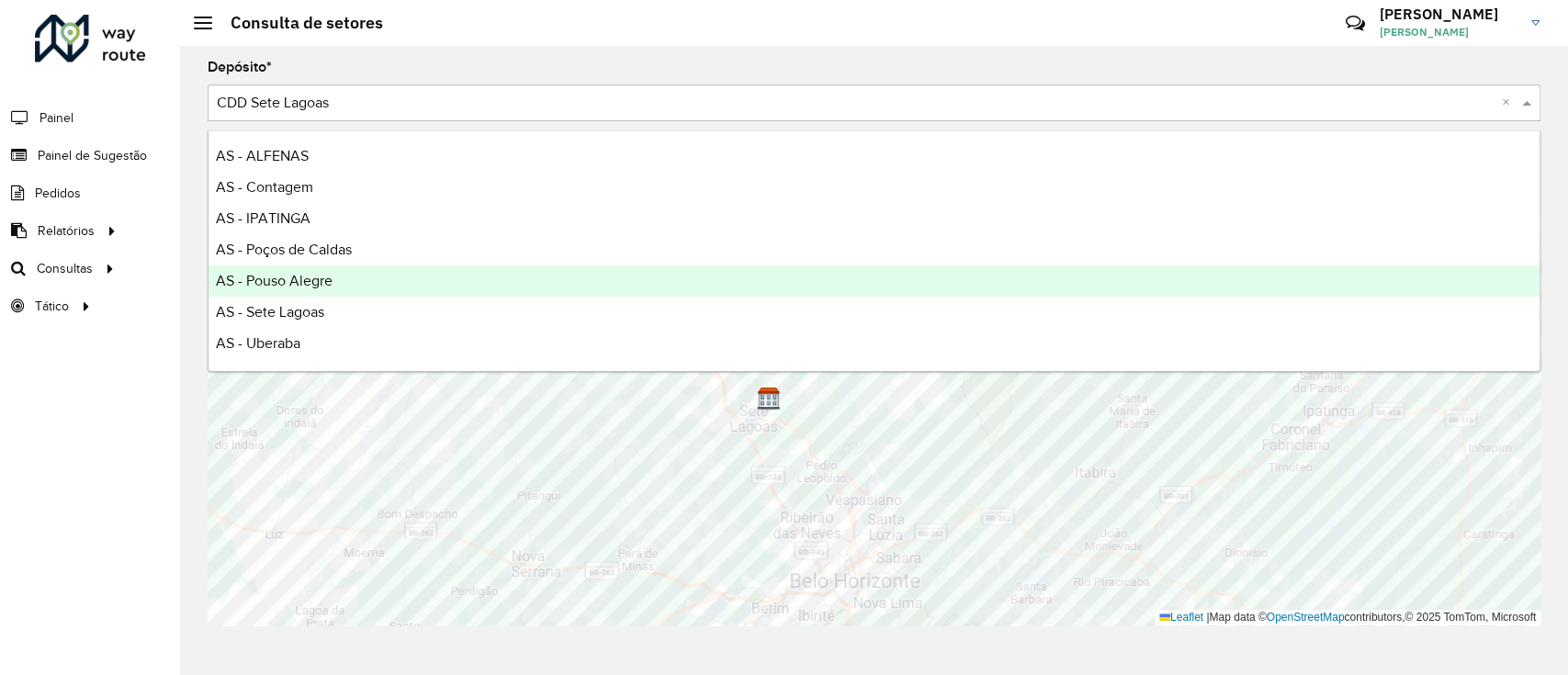
click at [177, 328] on div "Roteirizador AmbevTech Painel Painel de Sugestão Pedidos Relatórios Clientes Cl…" at bounding box center [90, 337] width 180 height 675
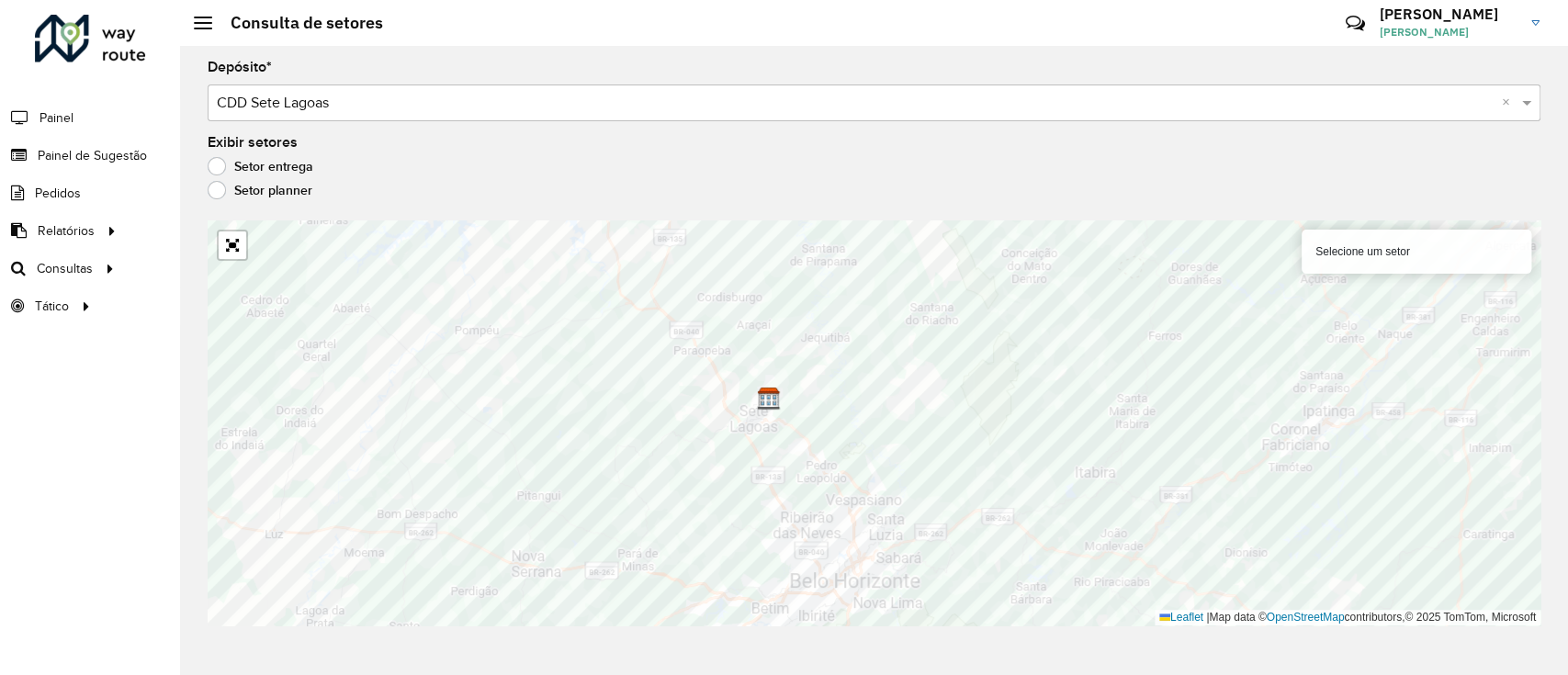
click at [322, 71] on div "Depósito * Selecione um depósito × CDD Sete Lagoas ×" at bounding box center [874, 90] width 1333 height 60
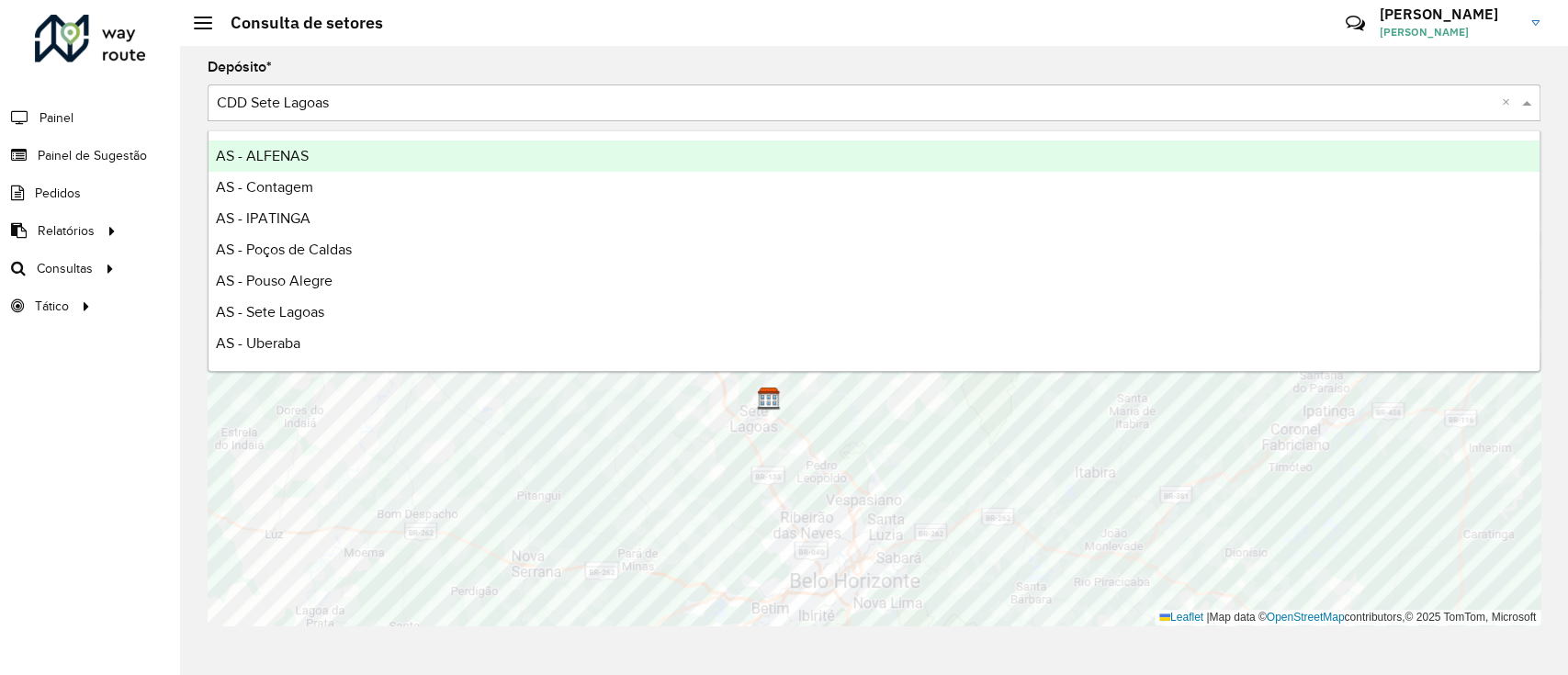
click at [329, 85] on div "Selecione um depósito × CDD Sete Lagoas ×" at bounding box center [874, 102] width 1333 height 36
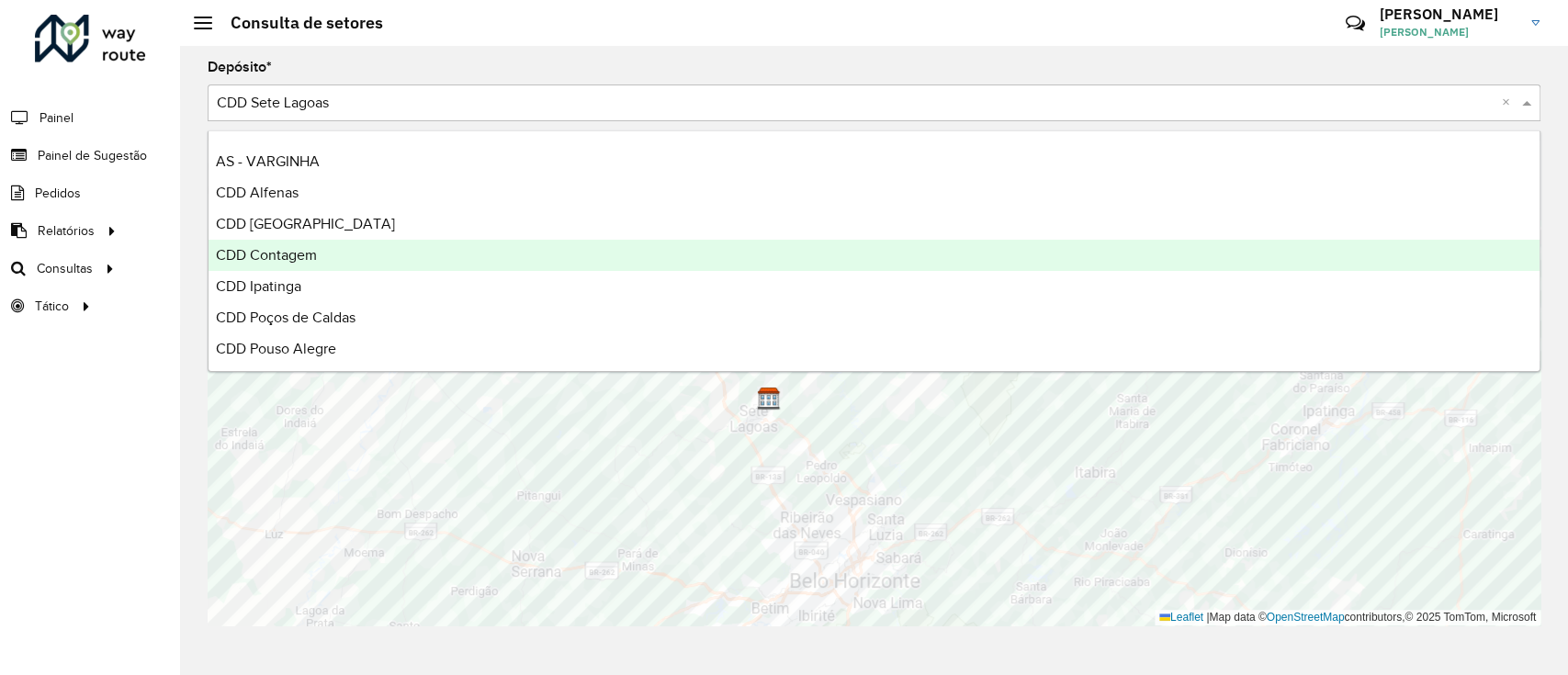
scroll to position [368, 0]
click at [347, 255] on div "CDD Santa Luzia" at bounding box center [874, 257] width 1332 height 32
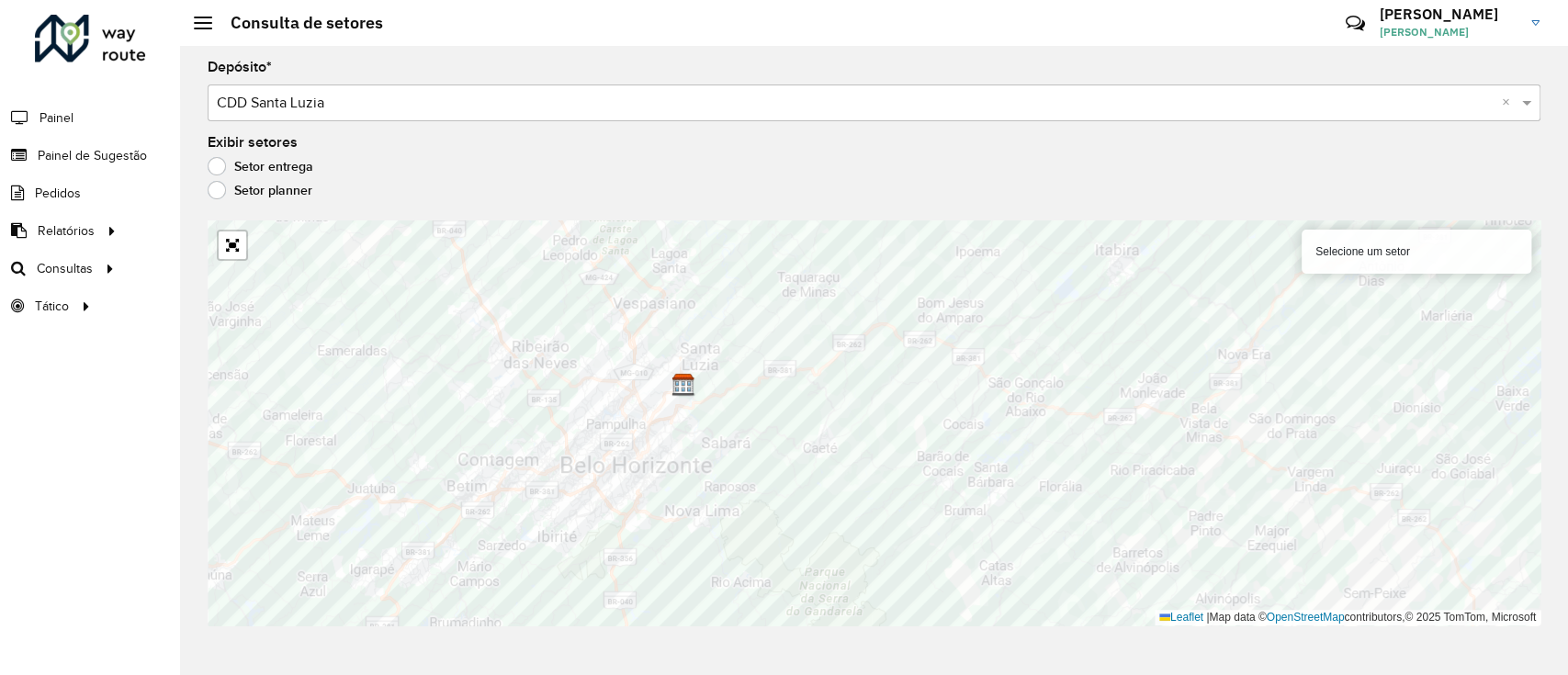
click at [280, 163] on label "Setor entrega" at bounding box center [260, 166] width 105 height 18
click at [346, 109] on input "text" at bounding box center [855, 103] width 1278 height 22
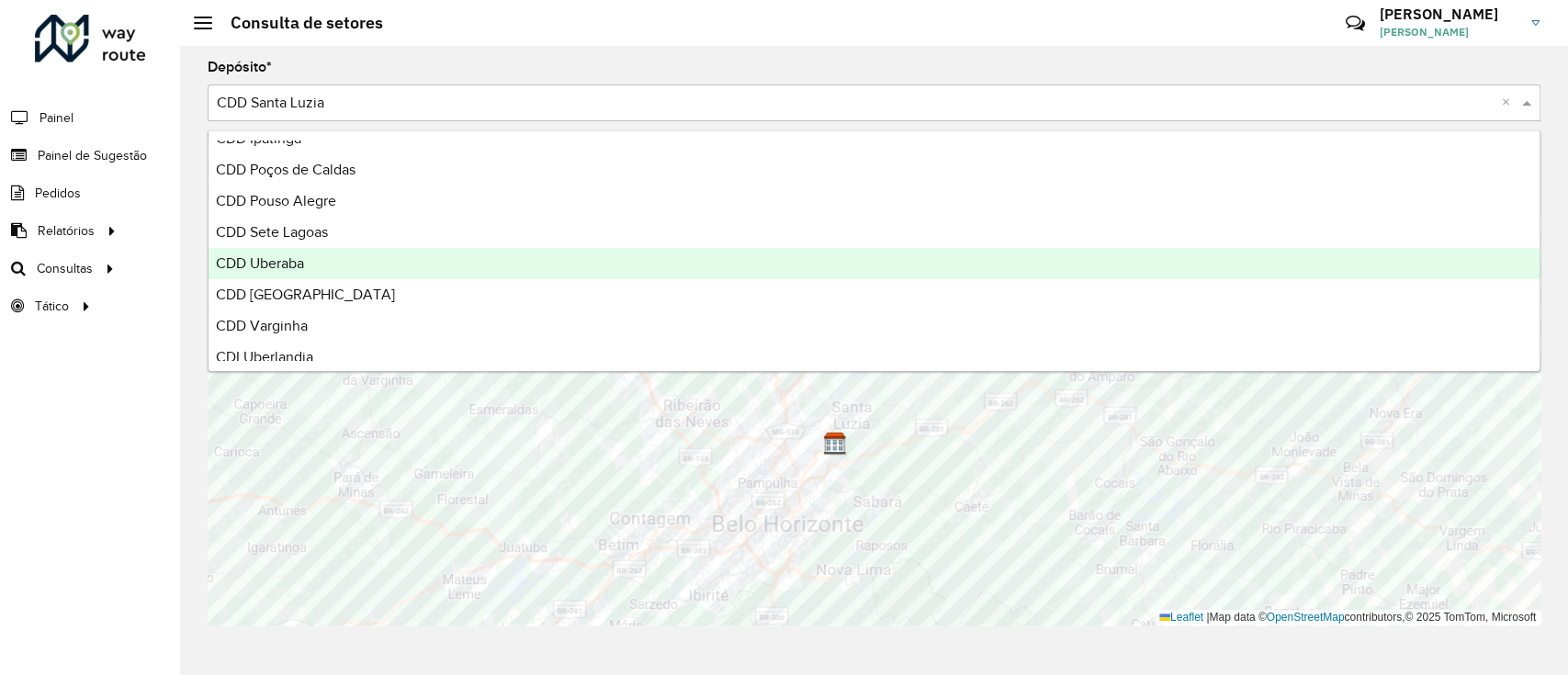
scroll to position [404, 0]
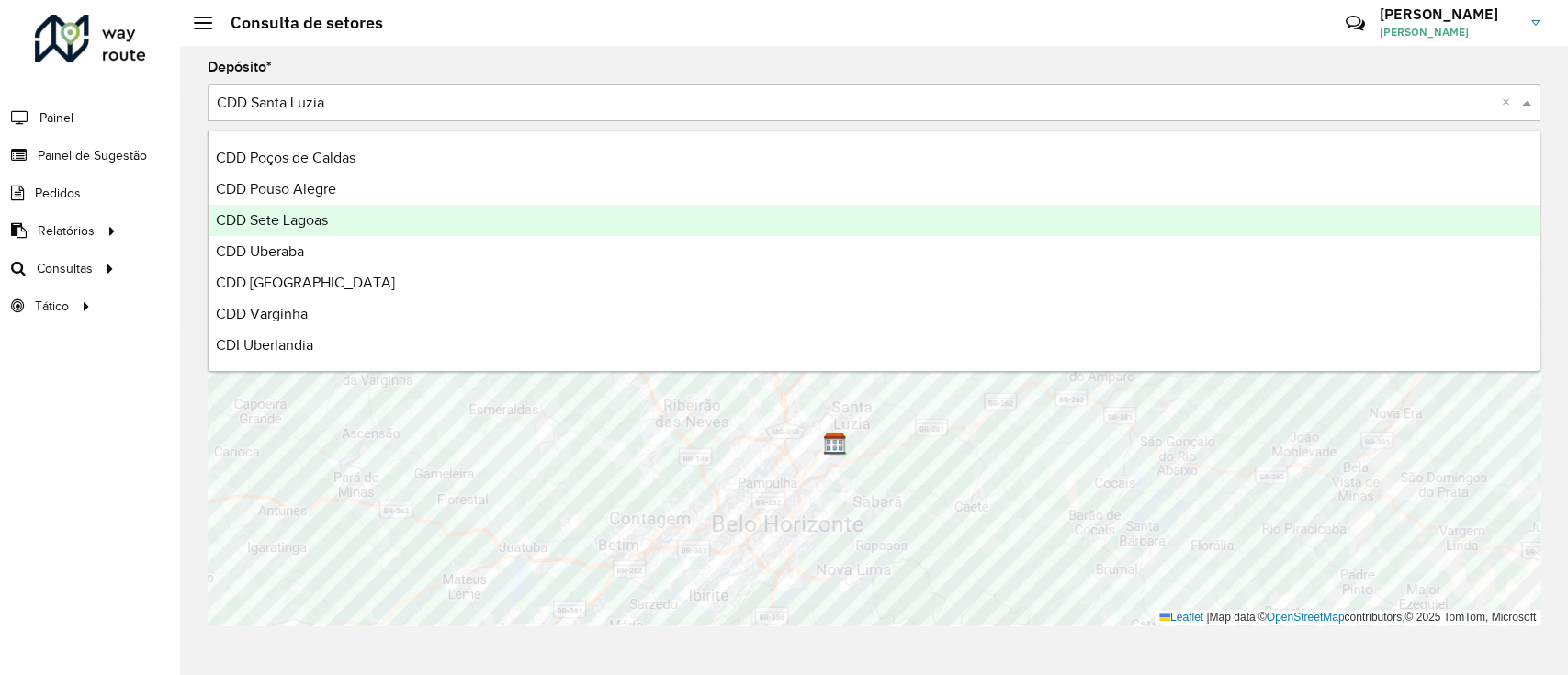
click at [391, 227] on div "CDD Sete Lagoas" at bounding box center [874, 220] width 1332 height 32
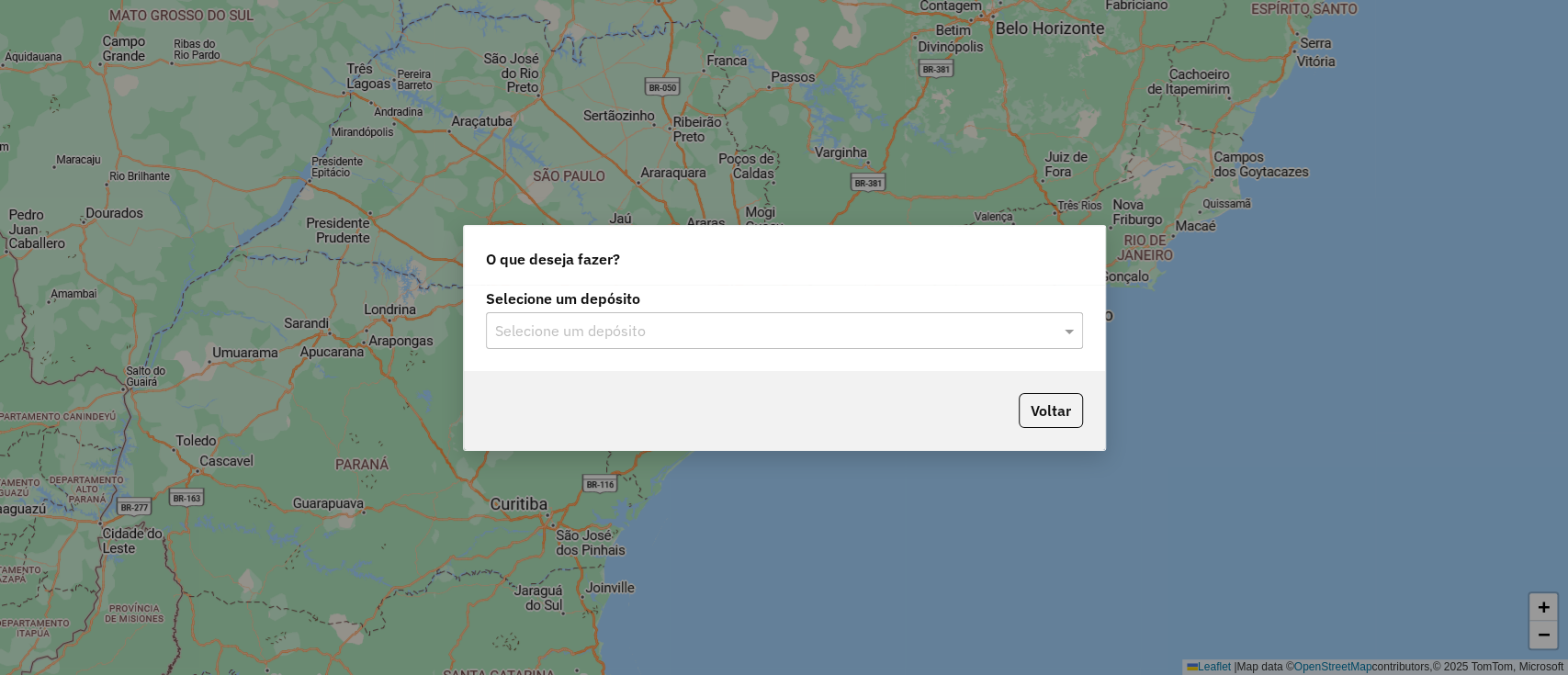
click at [680, 342] on div "Selecione um depósito" at bounding box center [785, 330] width 597 height 36
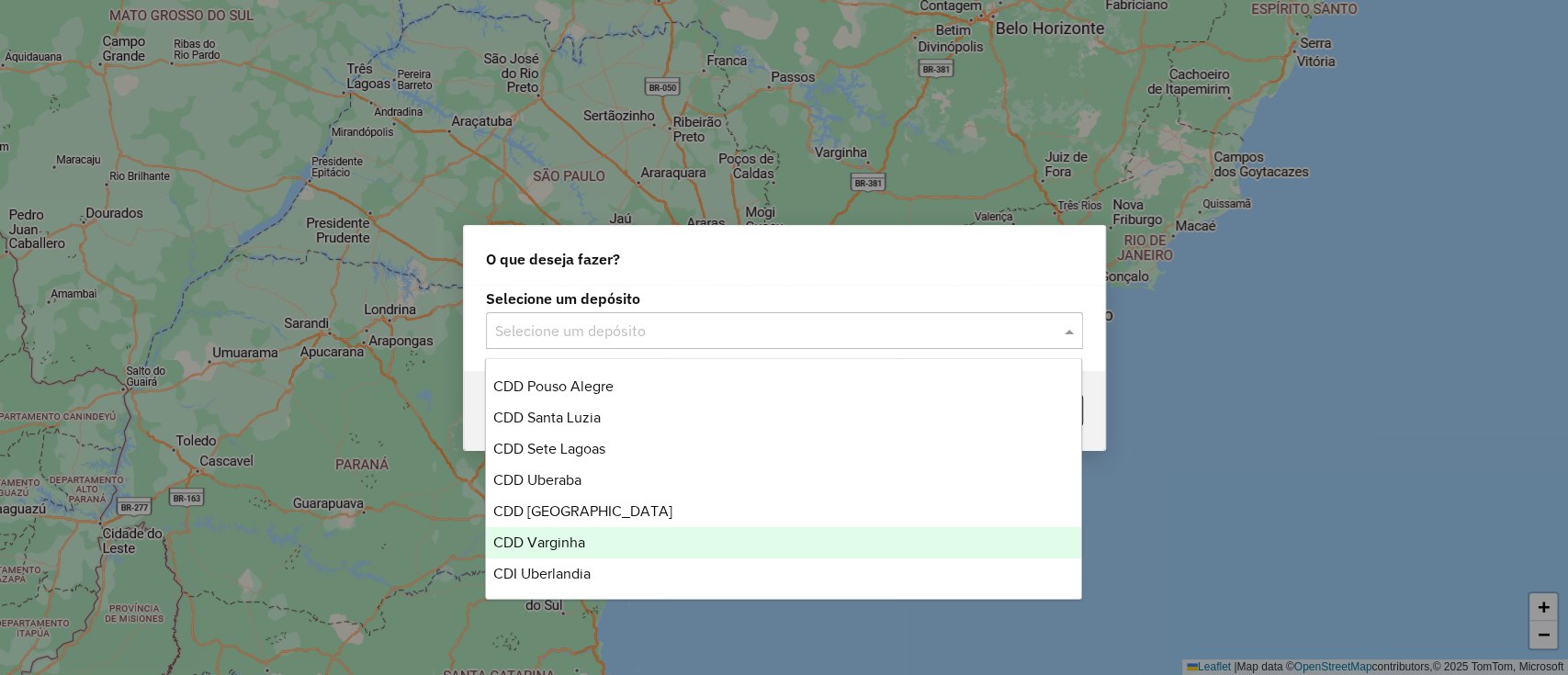
scroll to position [312, 0]
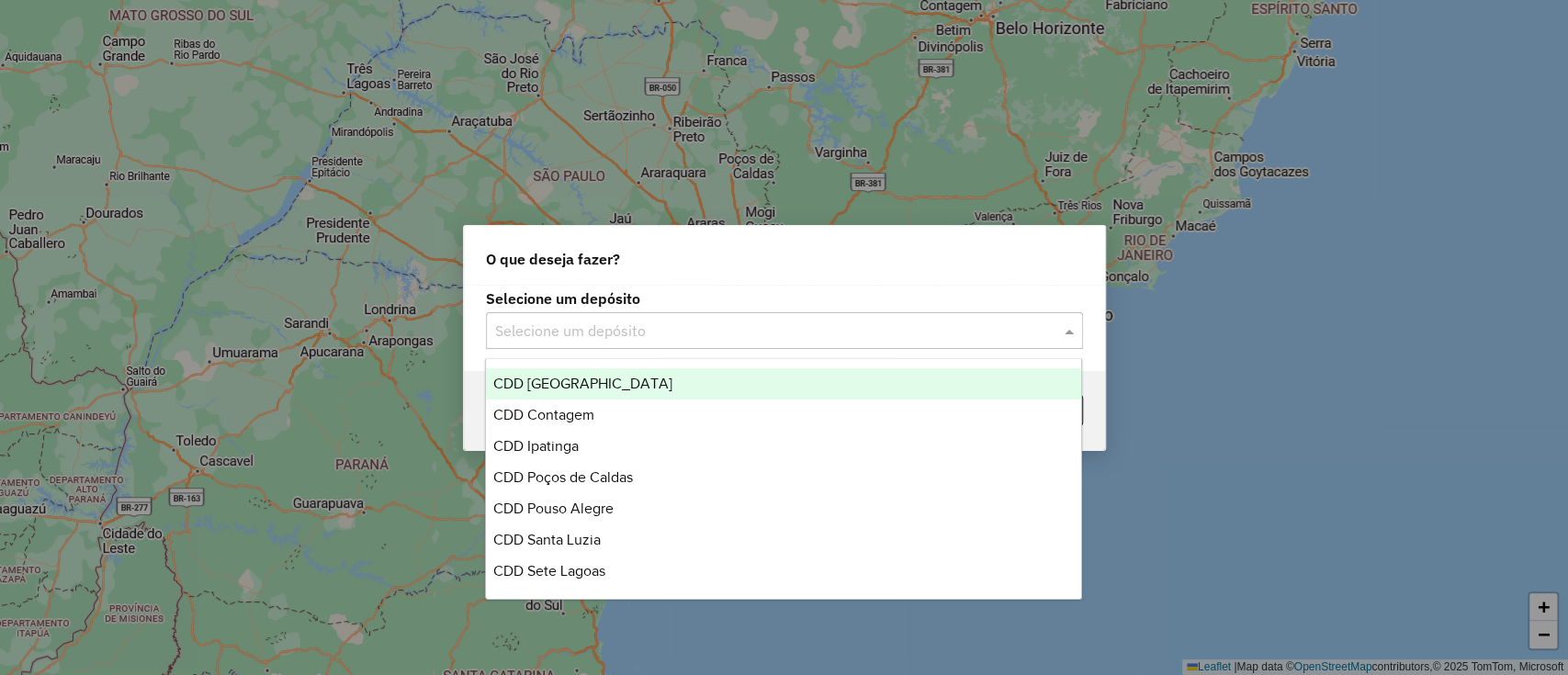
click at [616, 395] on div "CDD [GEOGRAPHIC_DATA]" at bounding box center [784, 384] width 595 height 32
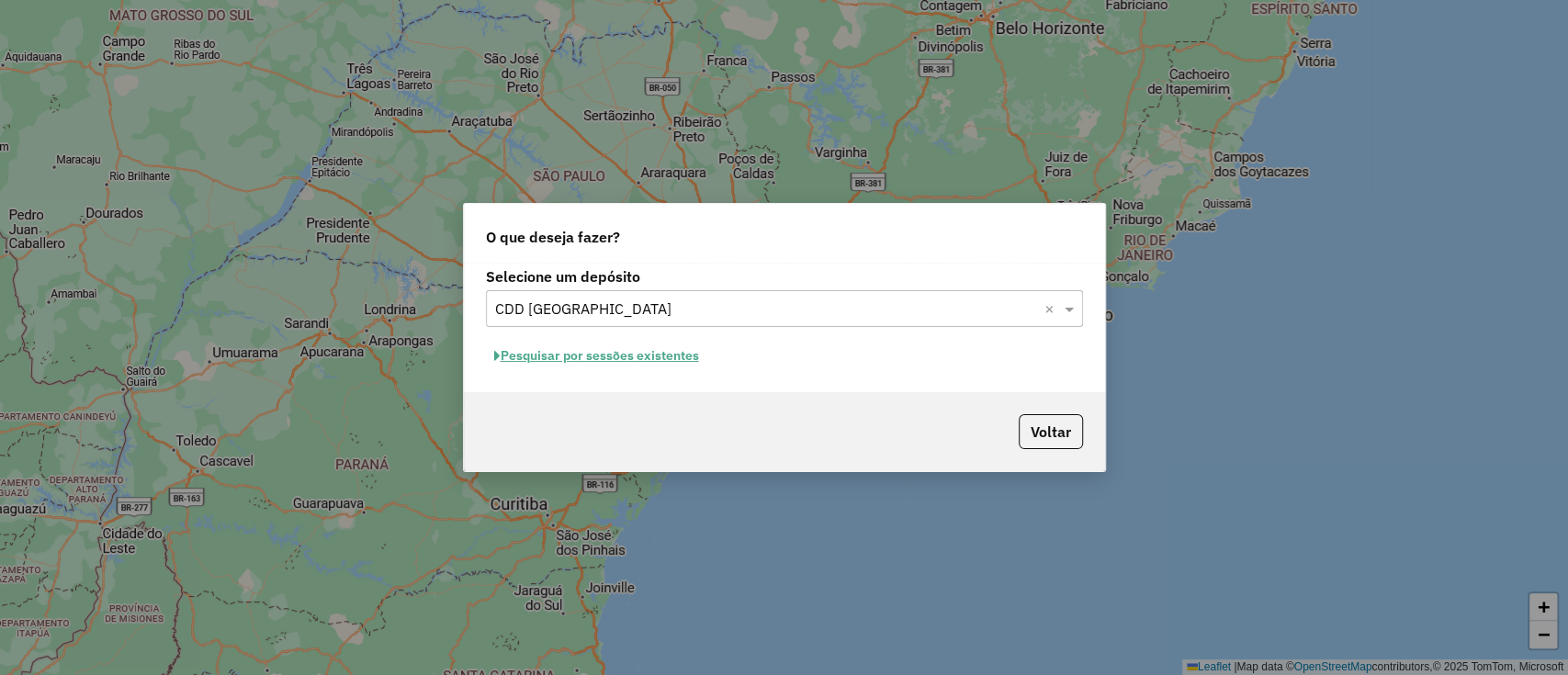
click at [673, 349] on button "Pesquisar por sessões existentes" at bounding box center [596, 356] width 221 height 29
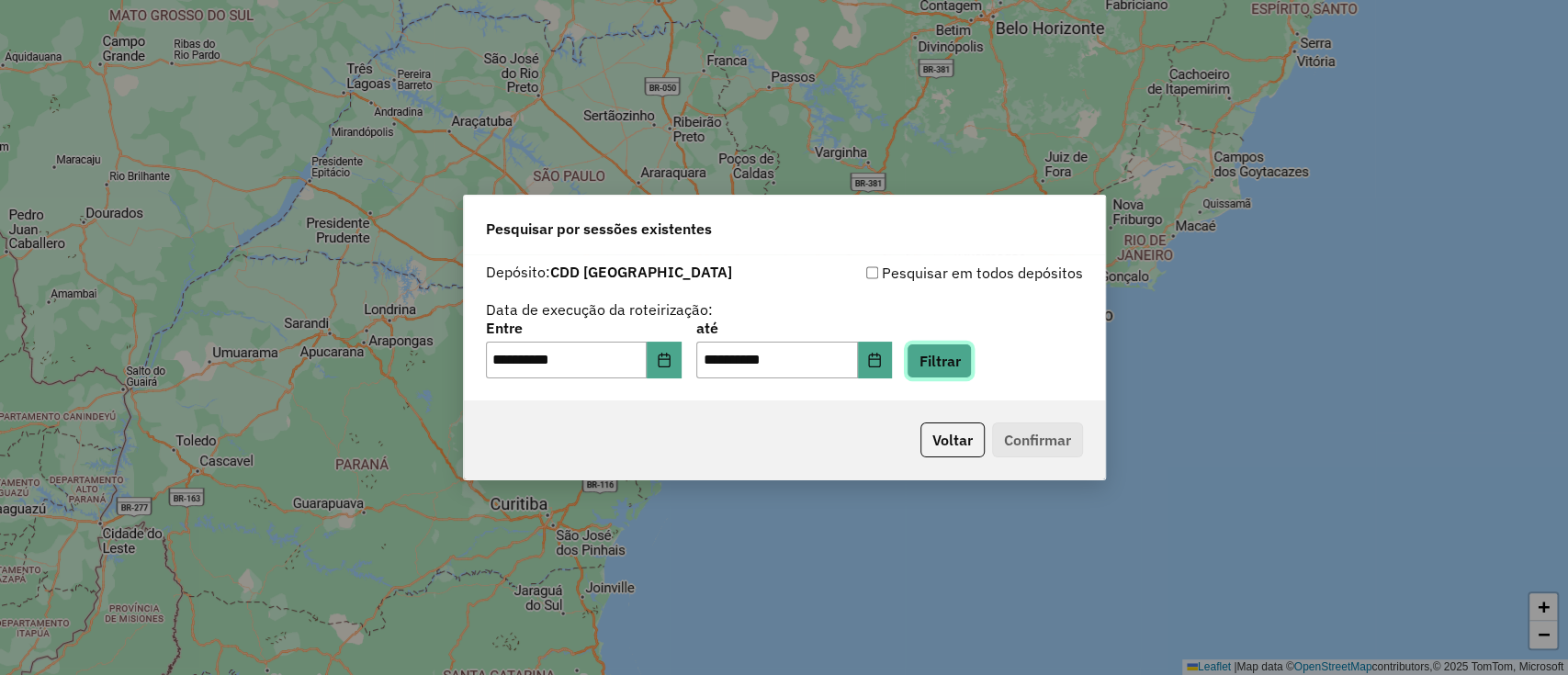
click at [969, 371] on button "Filtrar" at bounding box center [939, 361] width 65 height 34
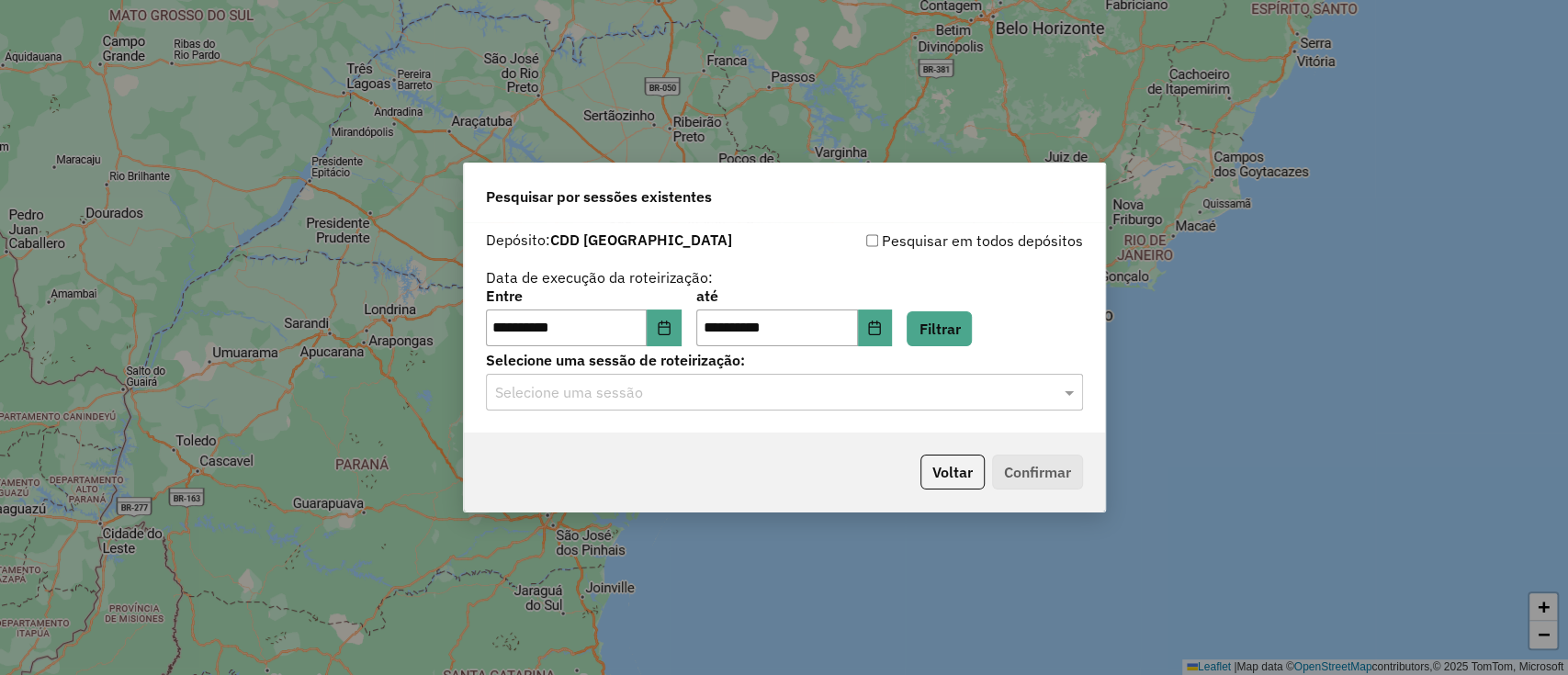
click at [847, 400] on input "text" at bounding box center [766, 393] width 542 height 22
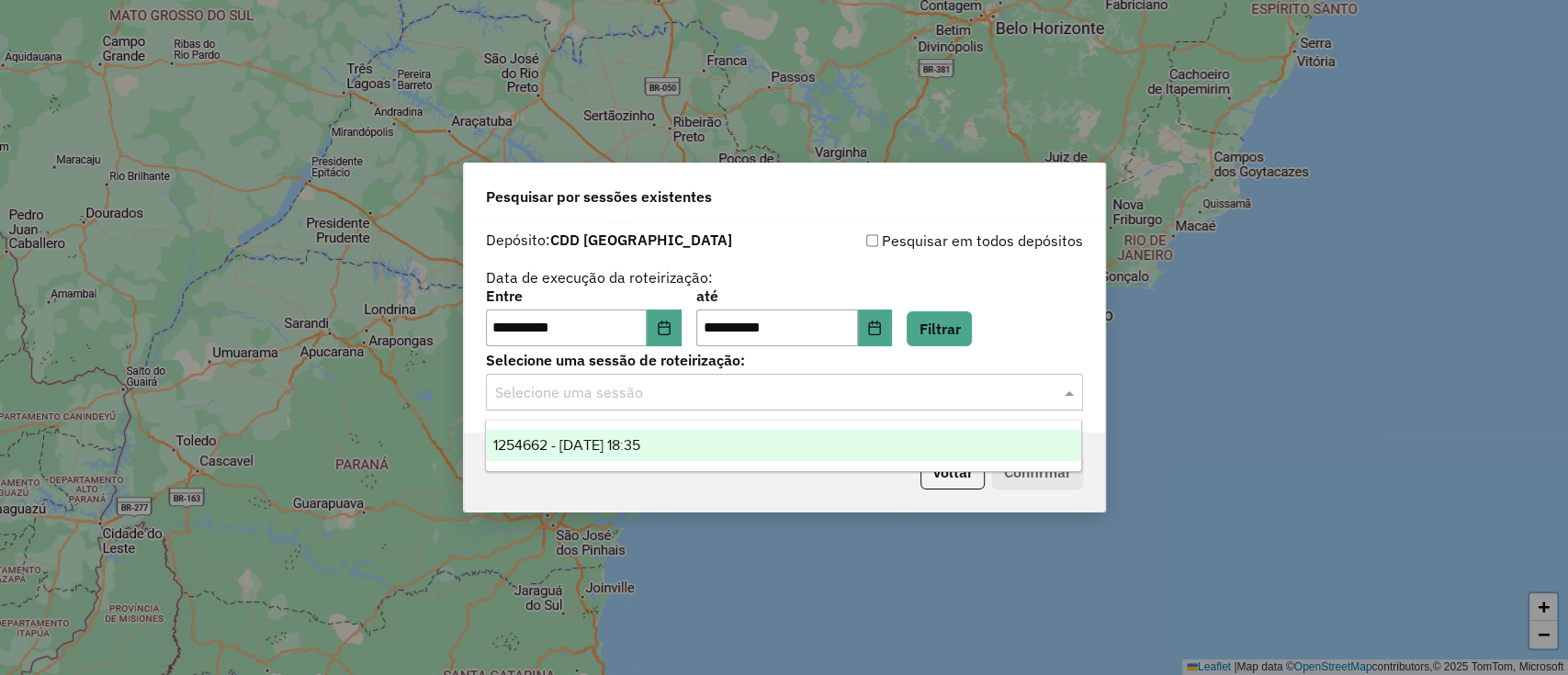
click at [744, 440] on div "1254662 - [DATE] 18:35" at bounding box center [784, 445] width 595 height 32
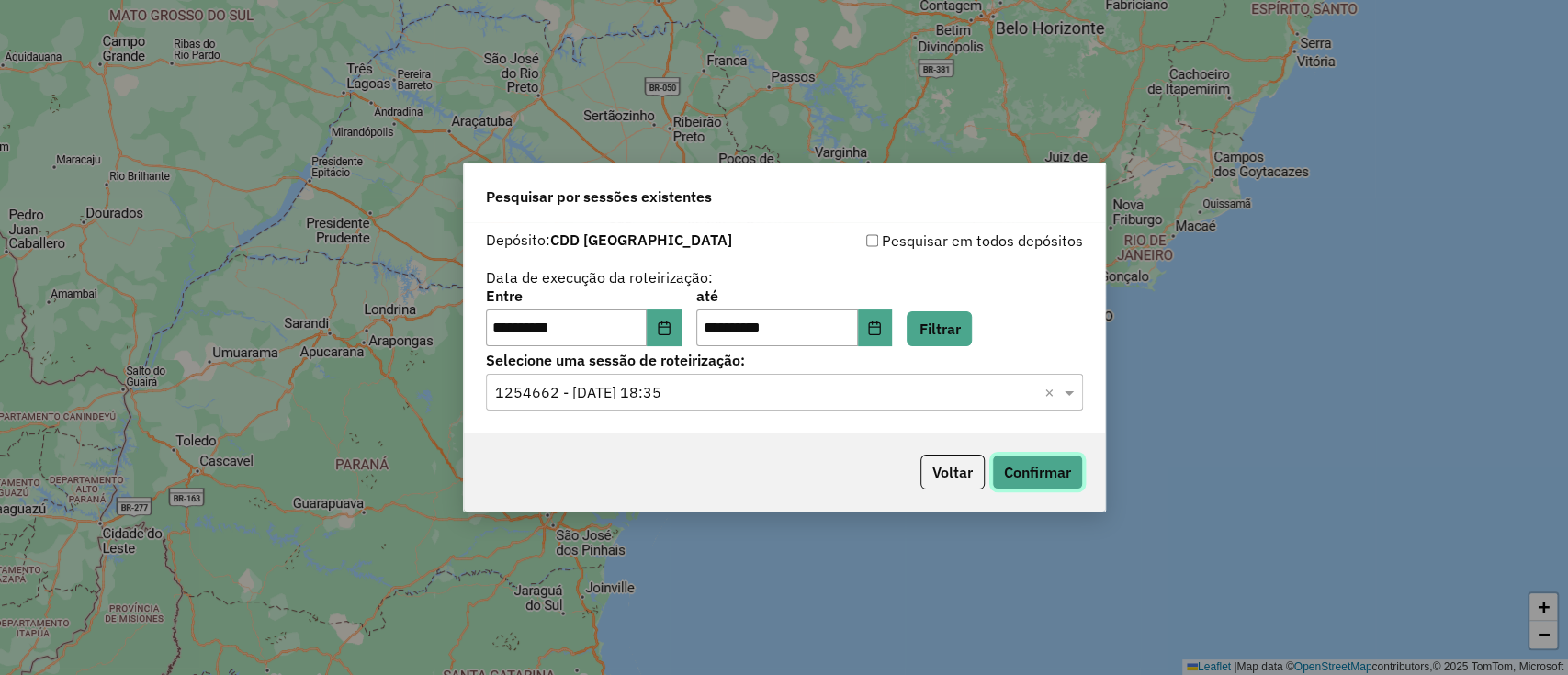
click at [1013, 478] on button "Confirmar" at bounding box center [1037, 472] width 91 height 34
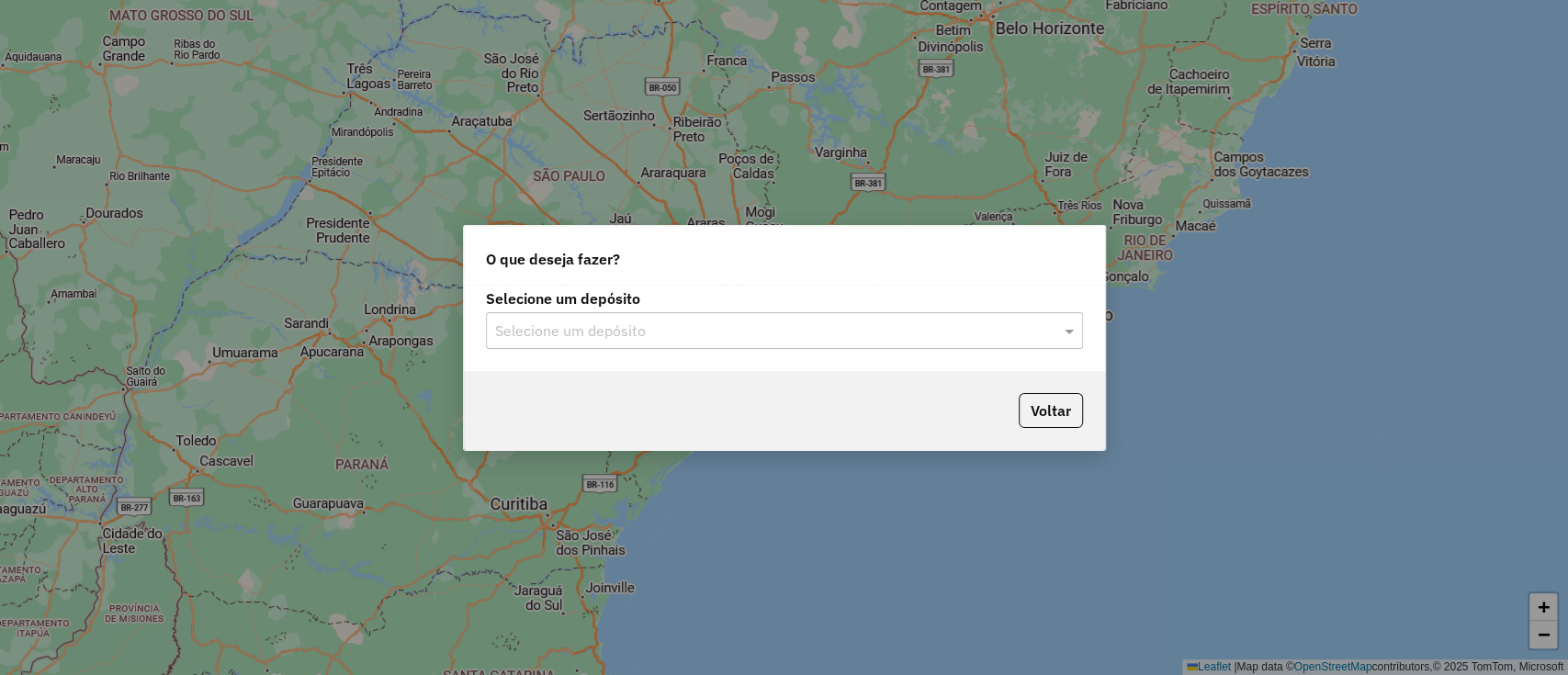
click at [649, 330] on input "text" at bounding box center [766, 331] width 542 height 22
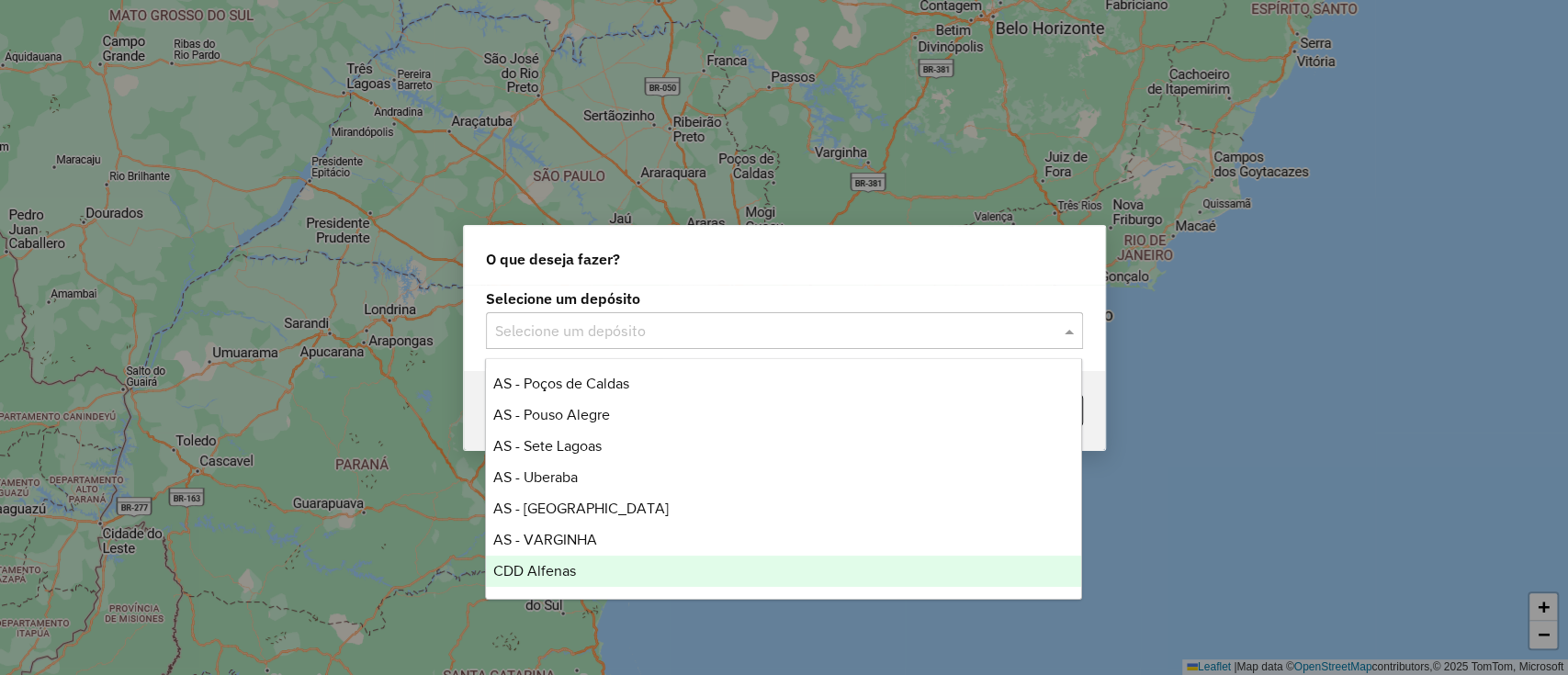
scroll to position [435, 0]
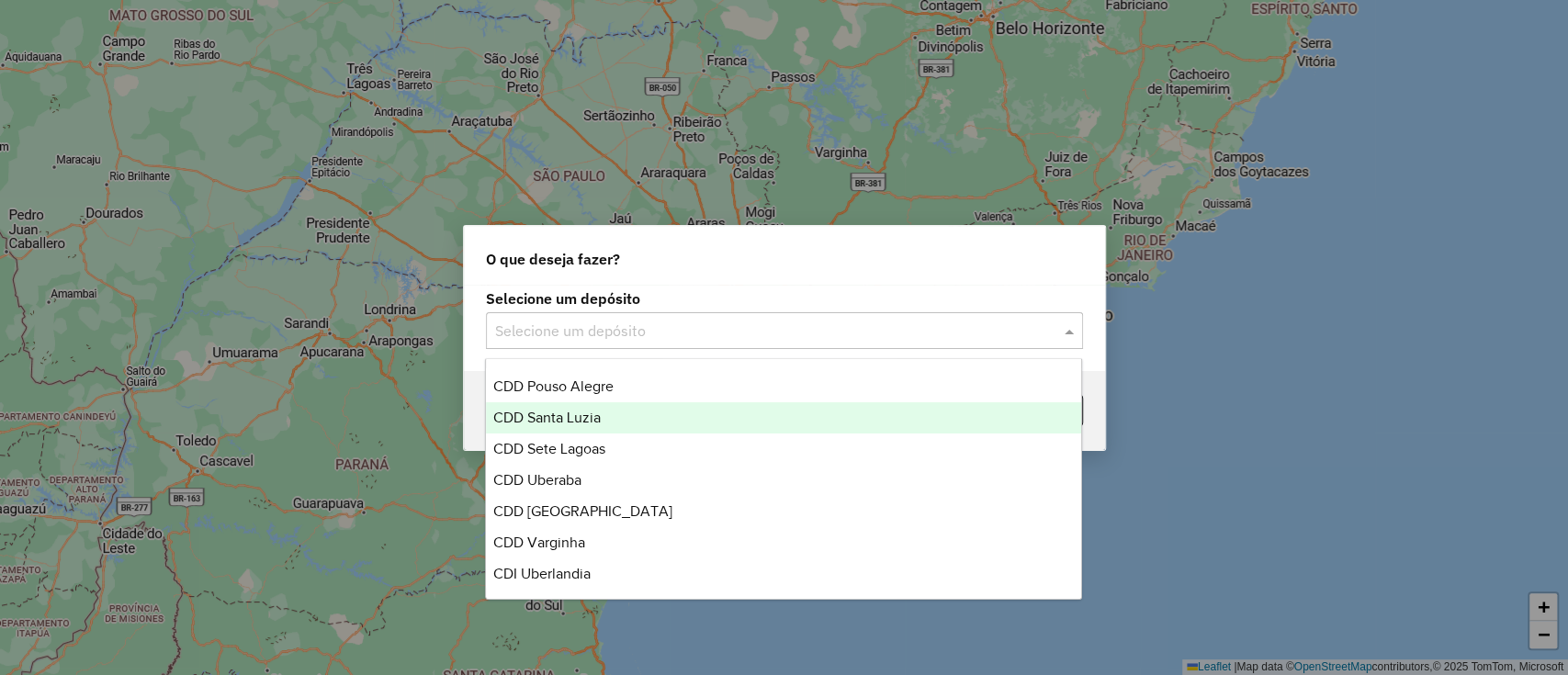
click at [653, 414] on div "CDD Santa Luzia" at bounding box center [784, 417] width 595 height 32
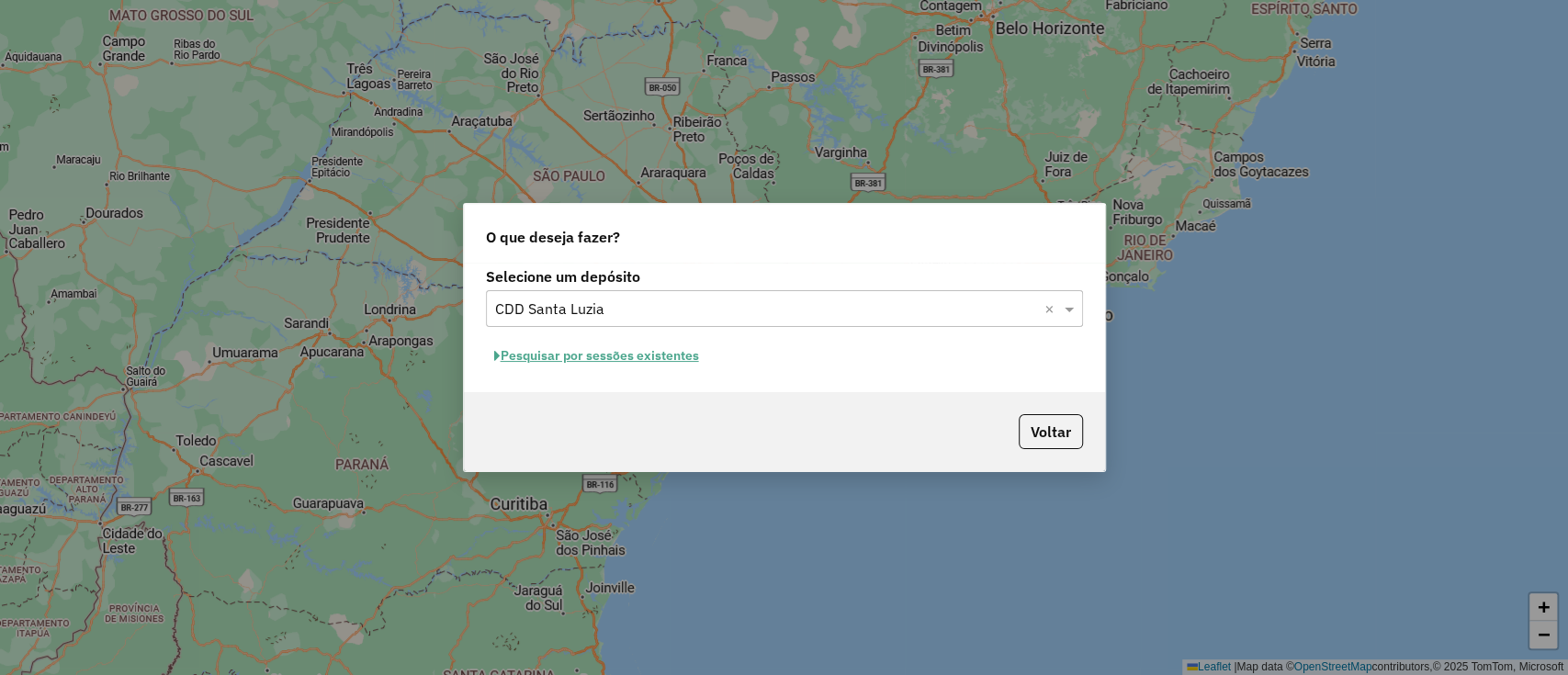
click at [626, 366] on button "Pesquisar por sessões existentes" at bounding box center [596, 356] width 221 height 29
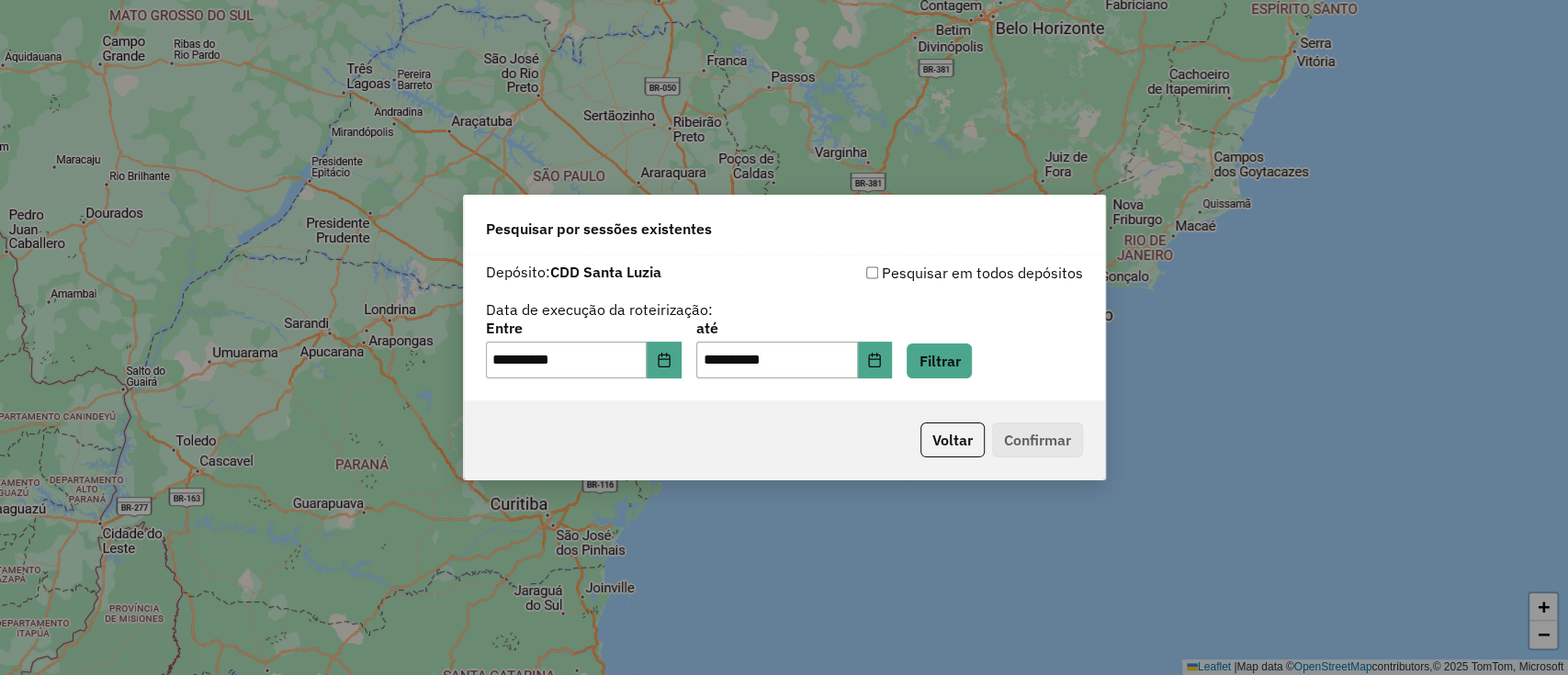
click at [947, 378] on div "**********" at bounding box center [785, 327] width 641 height 146
click at [965, 356] on button "Filtrar" at bounding box center [939, 361] width 65 height 34
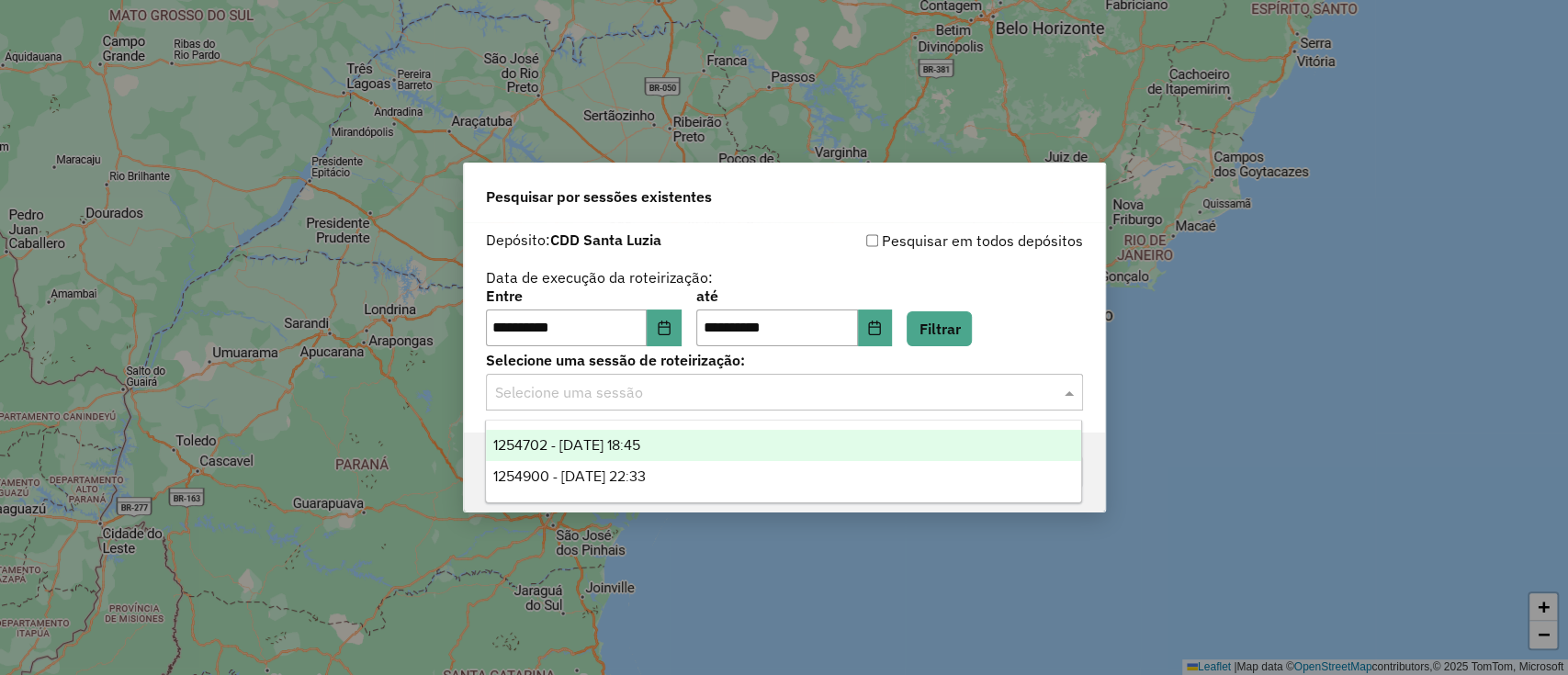
click at [831, 398] on input "text" at bounding box center [766, 393] width 542 height 22
click at [700, 445] on div "1254702 - 28/08/2025 18:45" at bounding box center [784, 445] width 595 height 32
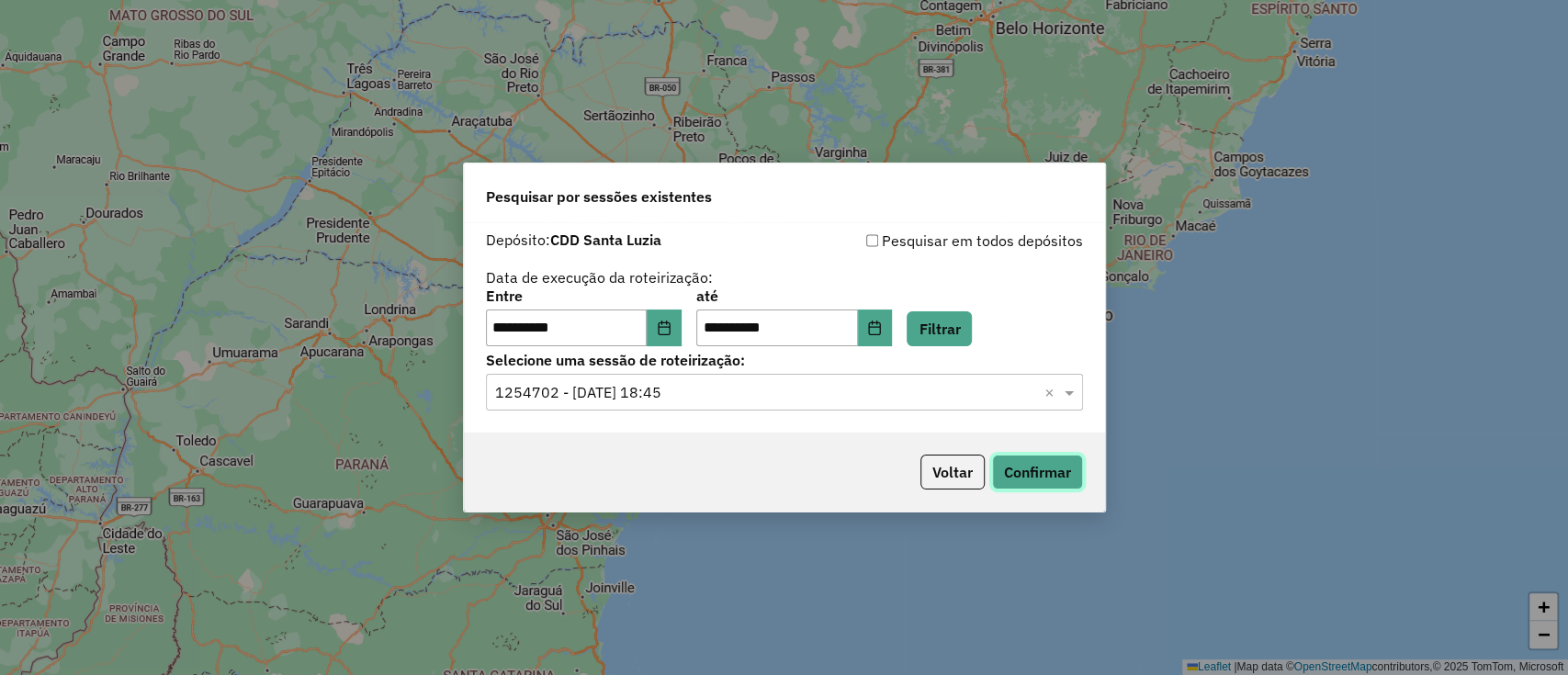
click at [1017, 467] on button "Confirmar" at bounding box center [1037, 472] width 91 height 34
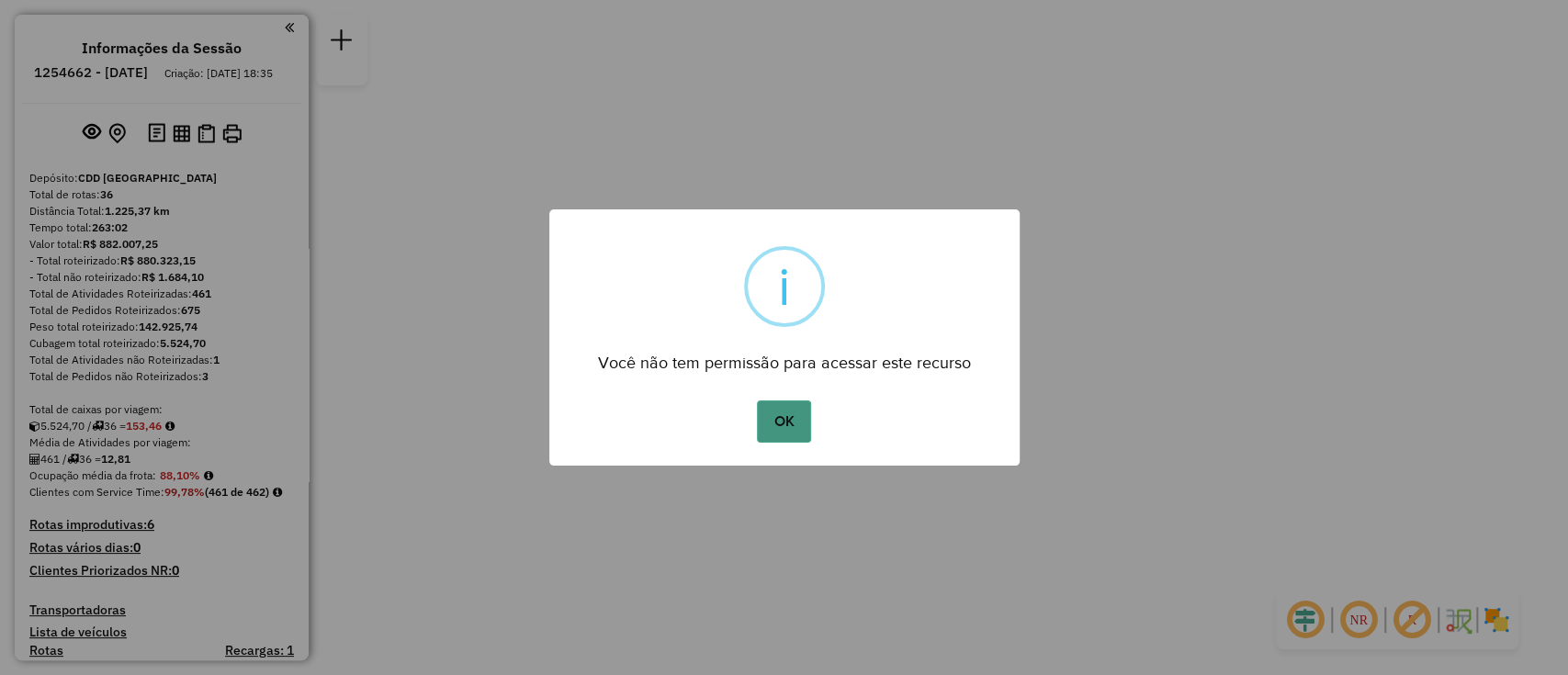
click at [785, 430] on button "OK" at bounding box center [784, 421] width 55 height 42
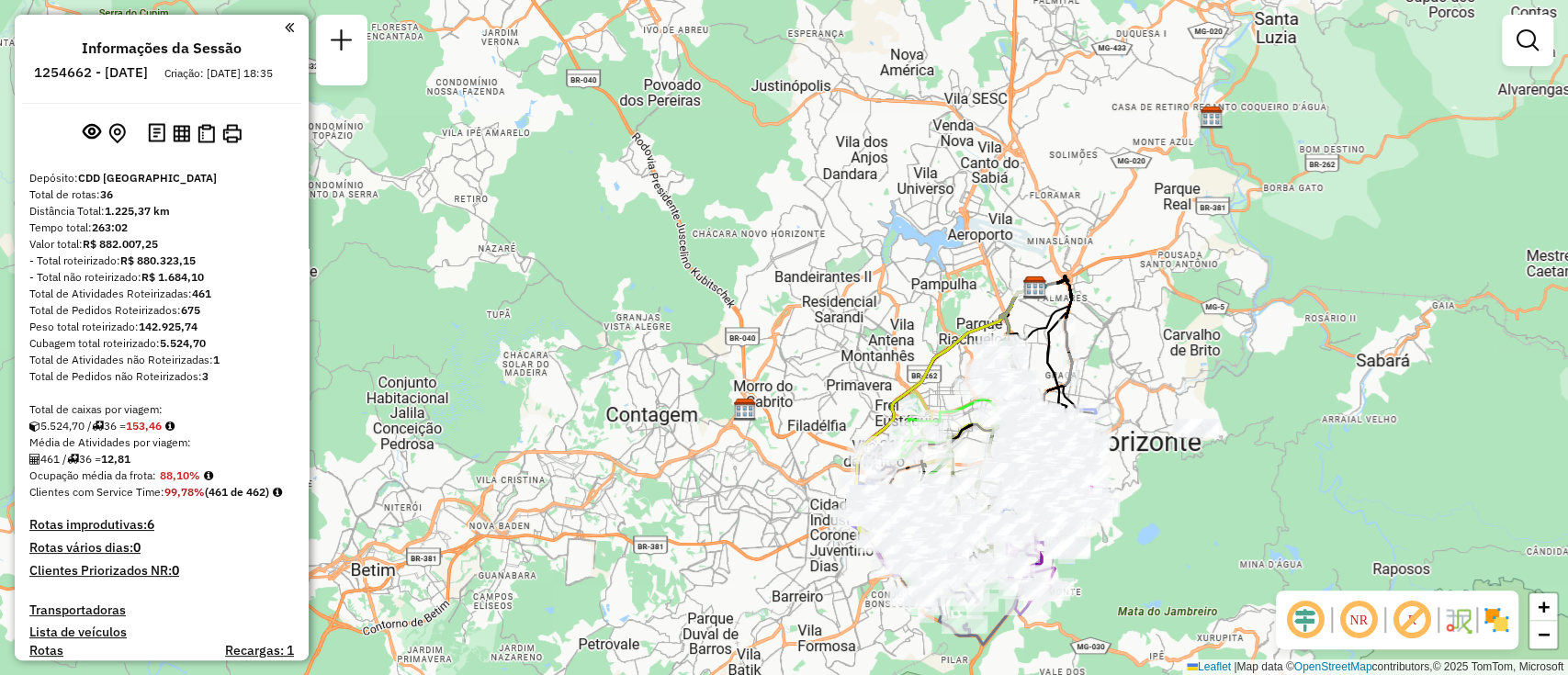
drag, startPoint x: 881, startPoint y: 353, endPoint x: 840, endPoint y: 321, distance: 52.0
click at [838, 287] on div "Janela de atendimento Grade de atendimento Capacidade Transportadoras Veículos …" at bounding box center [784, 337] width 1568 height 675
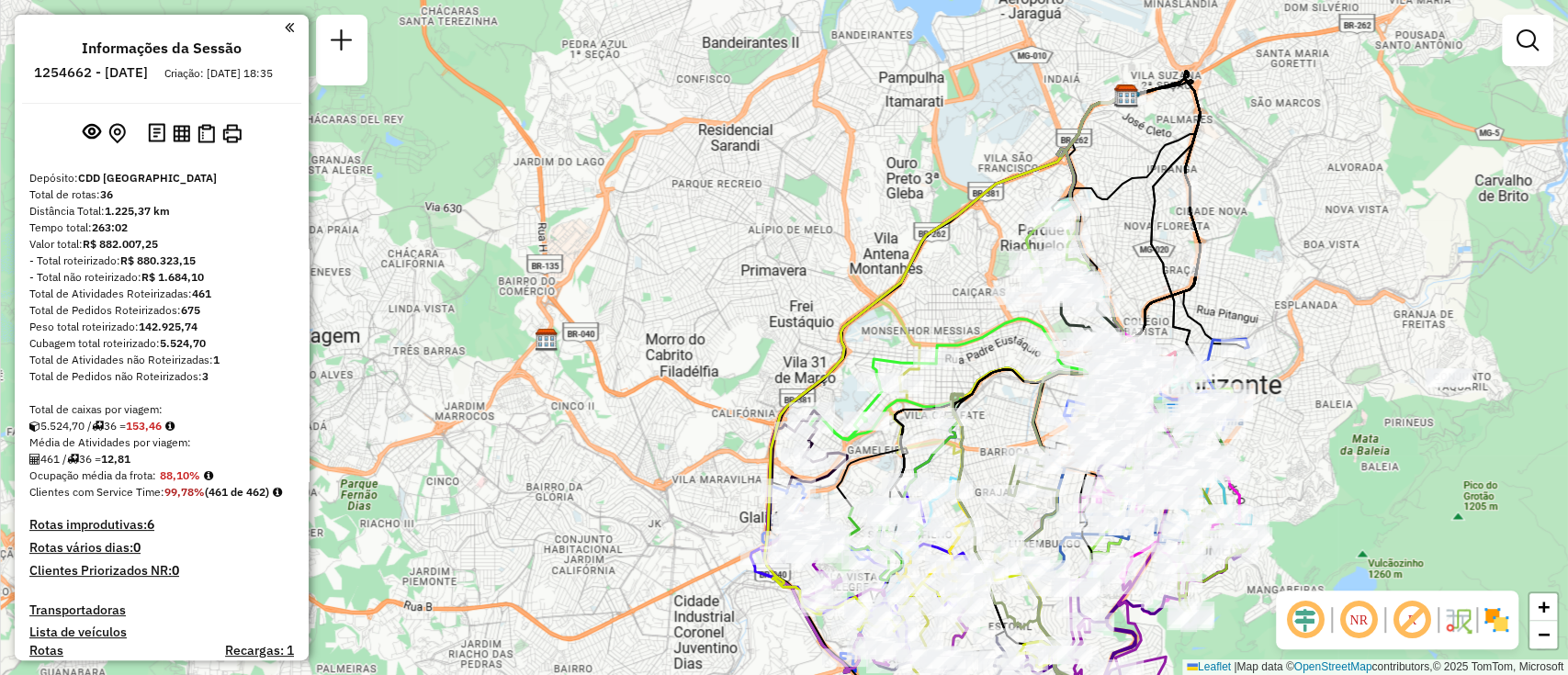
drag, startPoint x: 785, startPoint y: 289, endPoint x: 683, endPoint y: 143, distance: 178.1
click at [683, 143] on div "Janela de atendimento Grade de atendimento Capacidade Transportadoras Veículos …" at bounding box center [784, 337] width 1568 height 675
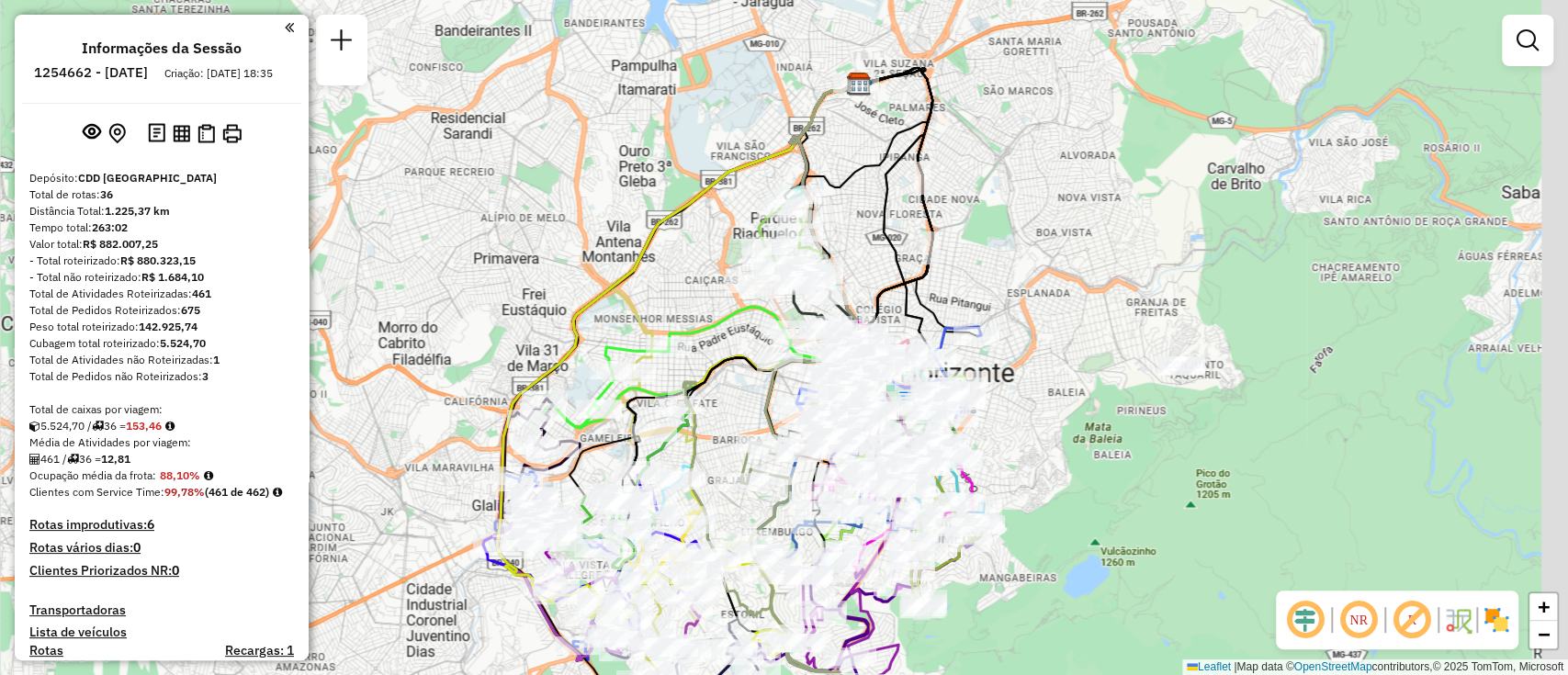
drag, startPoint x: 1232, startPoint y: 68, endPoint x: 1067, endPoint y: 202, distance: 212.6
click at [1067, 202] on div "Janela de atendimento Grade de atendimento Capacidade Transportadoras Veículos …" at bounding box center [784, 337] width 1568 height 675
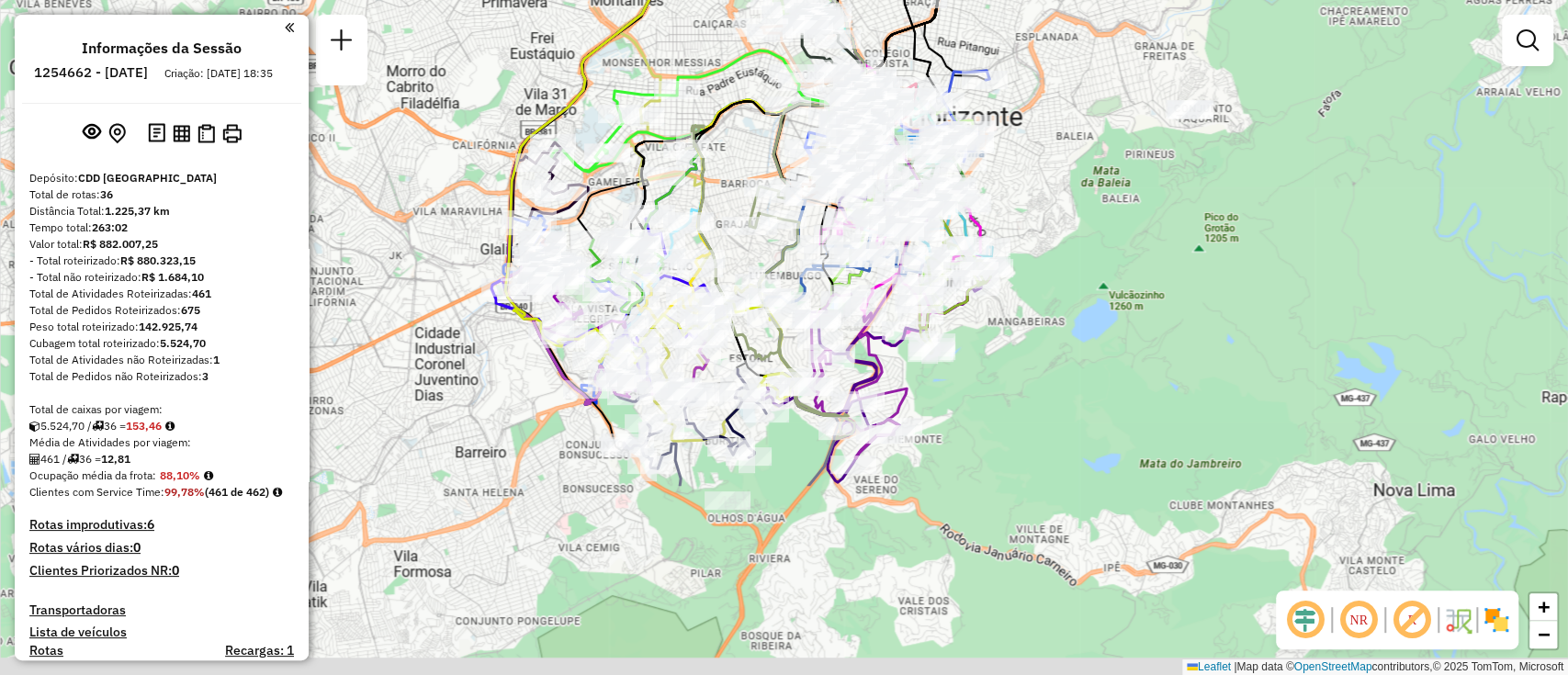
drag, startPoint x: 1124, startPoint y: 385, endPoint x: 1131, endPoint y: 128, distance: 257.1
click at [1131, 128] on div "Janela de atendimento Grade de atendimento Capacidade Transportadoras Veículos …" at bounding box center [784, 337] width 1568 height 675
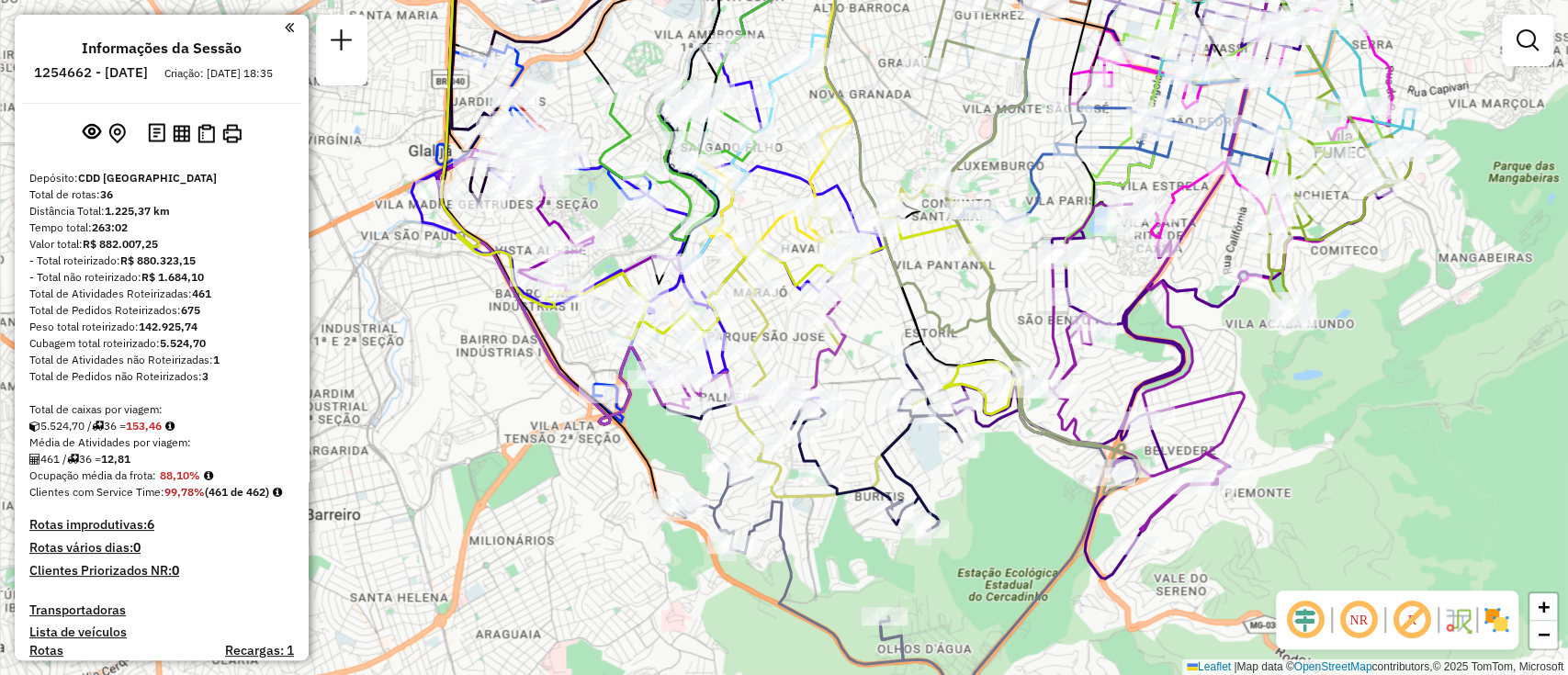
drag, startPoint x: 881, startPoint y: 319, endPoint x: 970, endPoint y: 301, distance: 90.8
click at [975, 302] on div "Janela de atendimento Grade de atendimento Capacidade Transportadoras Veículos …" at bounding box center [784, 337] width 1568 height 675
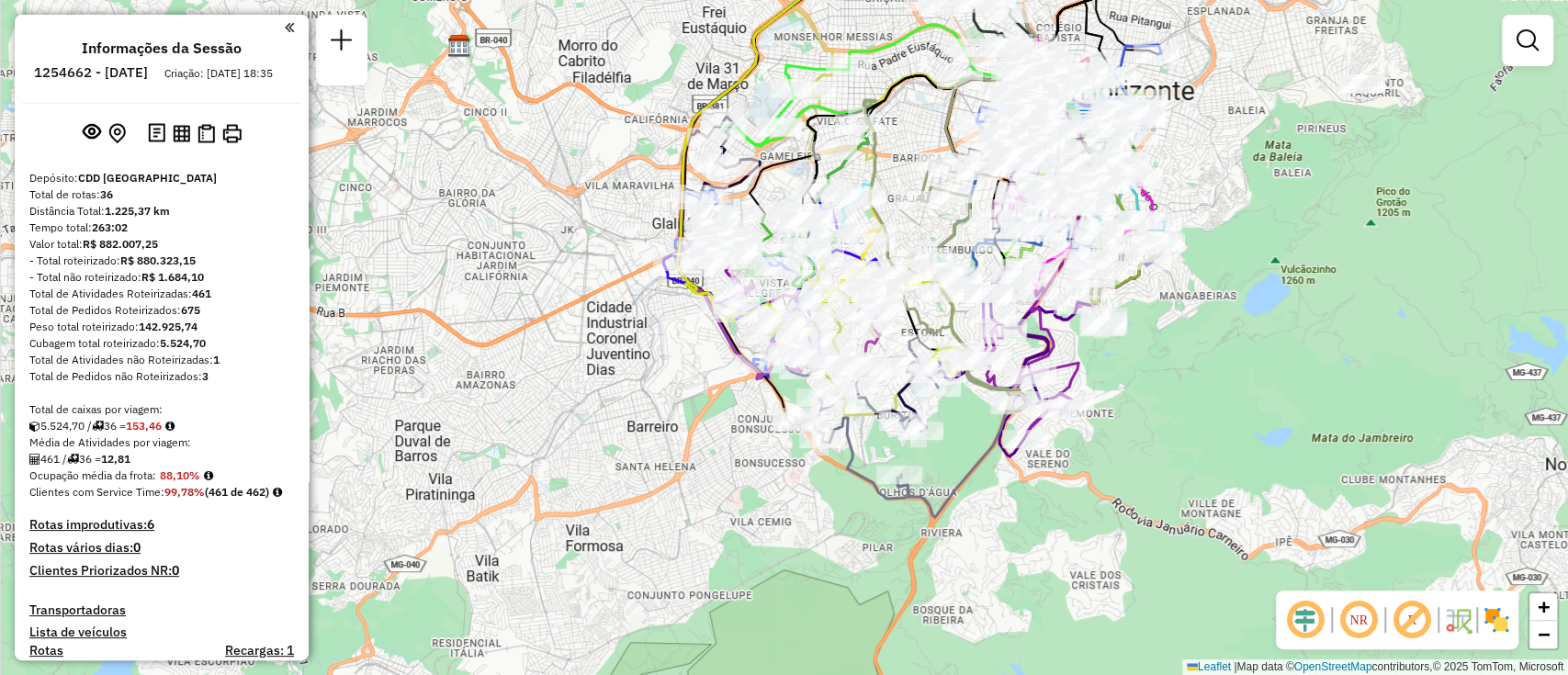
drag, startPoint x: 1205, startPoint y: 326, endPoint x: 1131, endPoint y: 368, distance: 85.1
click at [1132, 379] on div "Janela de atendimento Grade de atendimento Capacidade Transportadoras Veículos …" at bounding box center [784, 337] width 1568 height 675
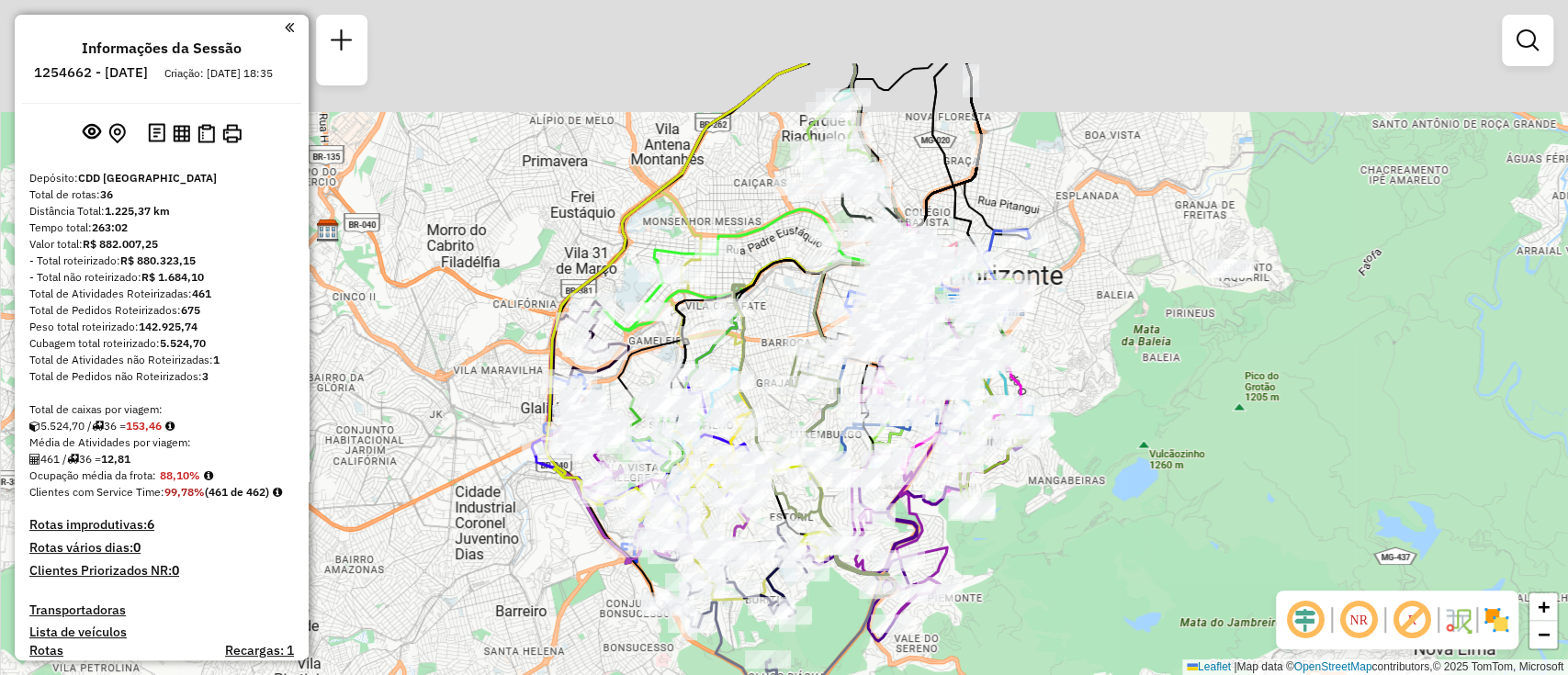
drag, startPoint x: 1169, startPoint y: 226, endPoint x: 1105, endPoint y: 360, distance: 148.5
click at [1106, 360] on div "Janela de atendimento Grade de atendimento Capacidade Transportadoras Veículos …" at bounding box center [784, 337] width 1568 height 675
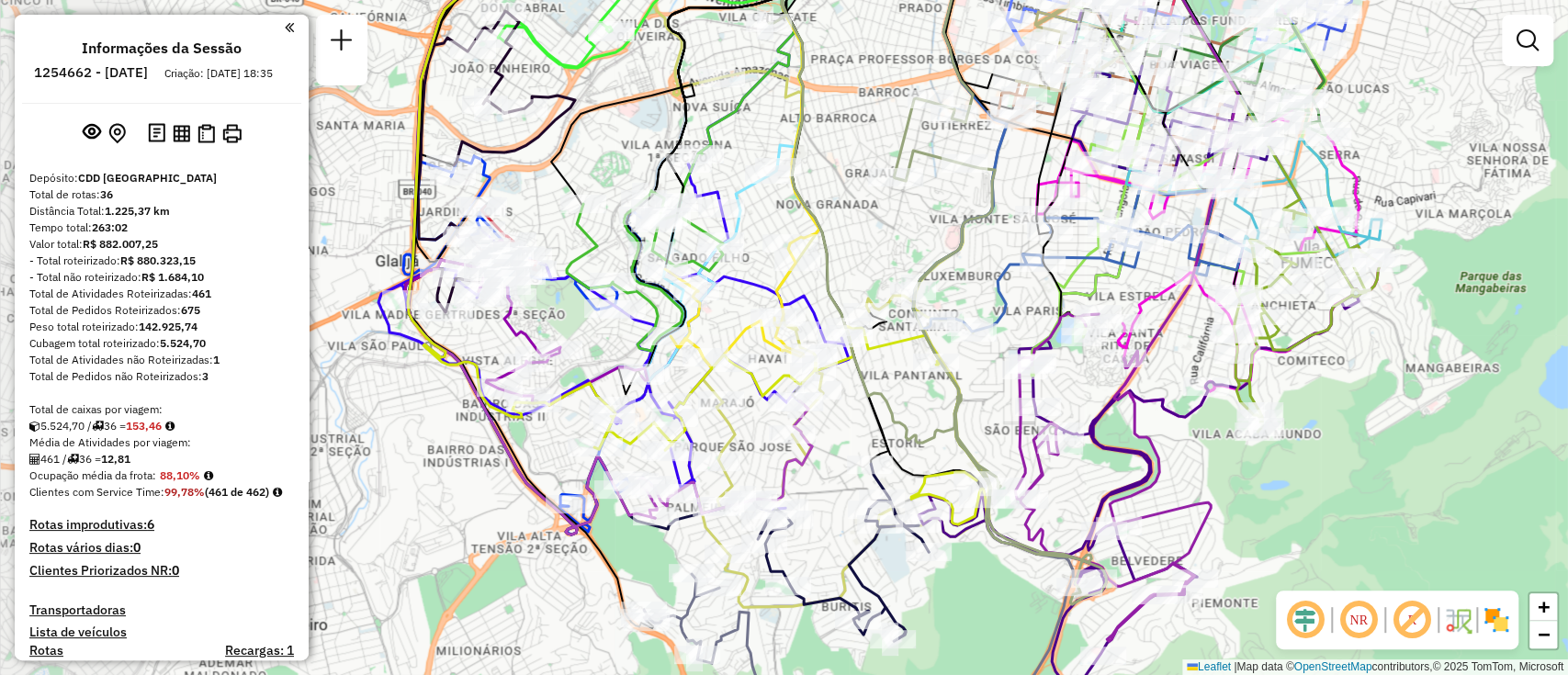
drag, startPoint x: 755, startPoint y: 269, endPoint x: 907, endPoint y: 232, distance: 156.4
click at [907, 232] on div "Janela de atendimento Grade de atendimento Capacidade Transportadoras Veículos …" at bounding box center [784, 337] width 1568 height 675
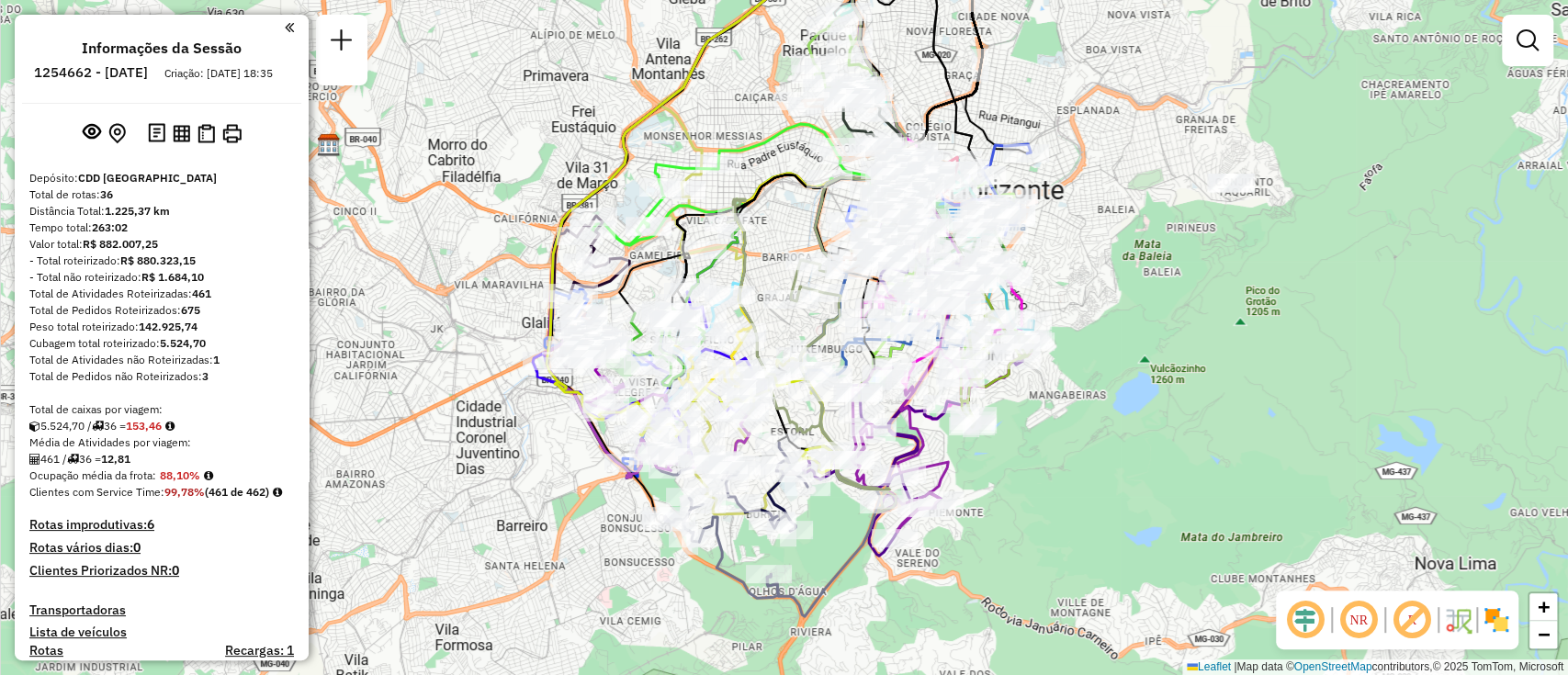
drag, startPoint x: 1269, startPoint y: 497, endPoint x: 1139, endPoint y: 493, distance: 130.1
click at [1139, 493] on div "Janela de atendimento Grade de atendimento Capacidade Transportadoras Veículos …" at bounding box center [784, 337] width 1568 height 675
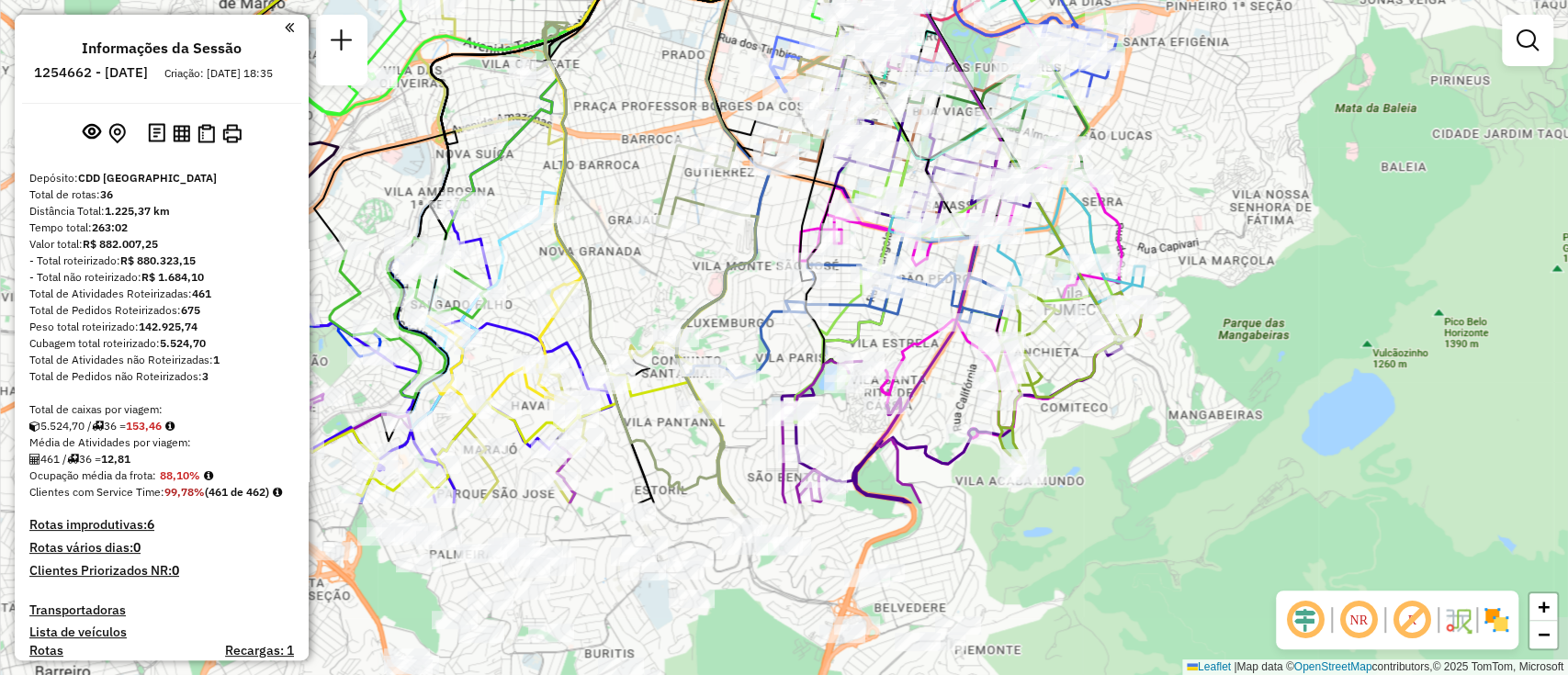
drag, startPoint x: 1145, startPoint y: 390, endPoint x: 1195, endPoint y: 150, distance: 245.2
click at [1195, 150] on div "Janela de atendimento Grade de atendimento Capacidade Transportadoras Veículos …" at bounding box center [784, 337] width 1568 height 675
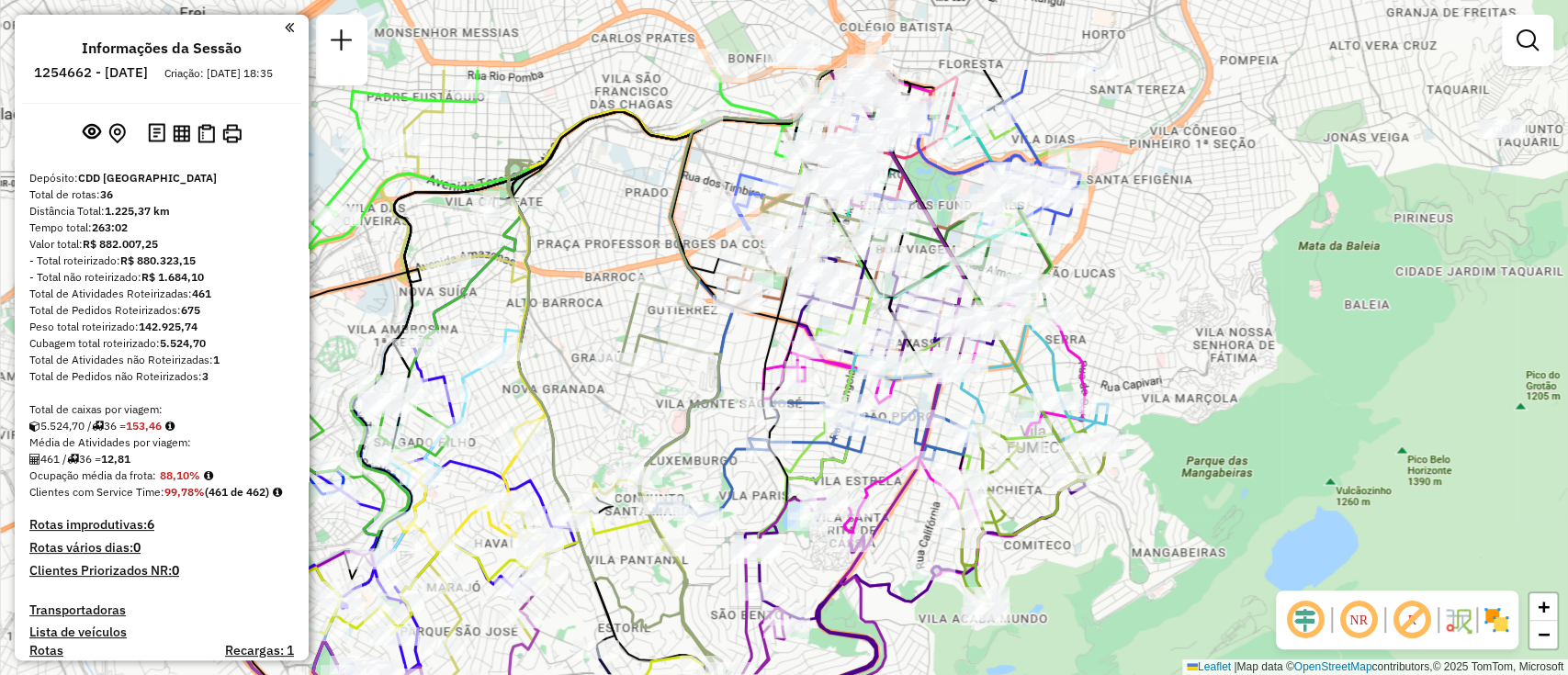
drag, startPoint x: 1235, startPoint y: 152, endPoint x: 1198, endPoint y: 290, distance: 142.9
click at [1198, 290] on div "Janela de atendimento Grade de atendimento Capacidade Transportadoras Veículos …" at bounding box center [784, 337] width 1568 height 675
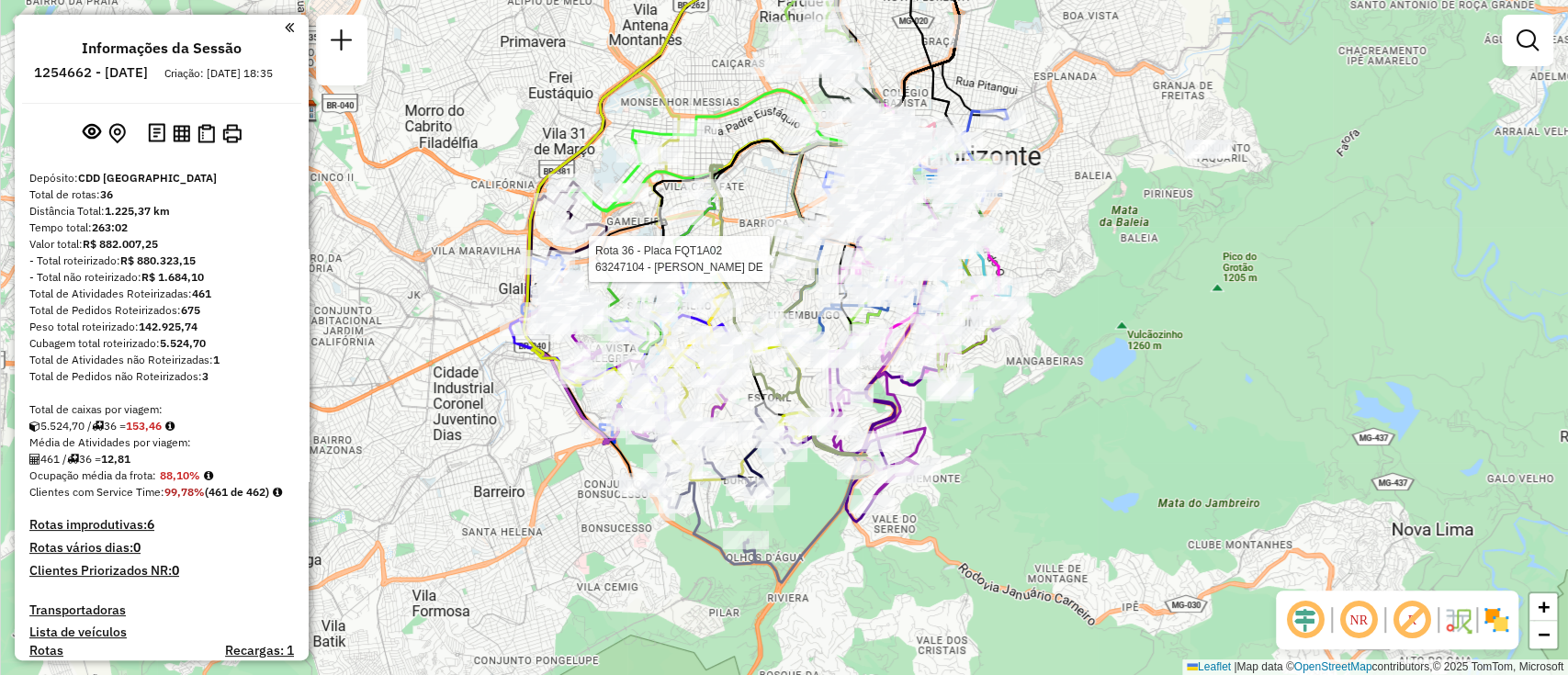
drag, startPoint x: 845, startPoint y: 259, endPoint x: 749, endPoint y: 304, distance: 106.0
click at [750, 302] on div "Rota 36 - Placa FQT1A02 63247104 - LUCIANA GONCALVES DE Janela de atendimento G…" at bounding box center [784, 337] width 1568 height 675
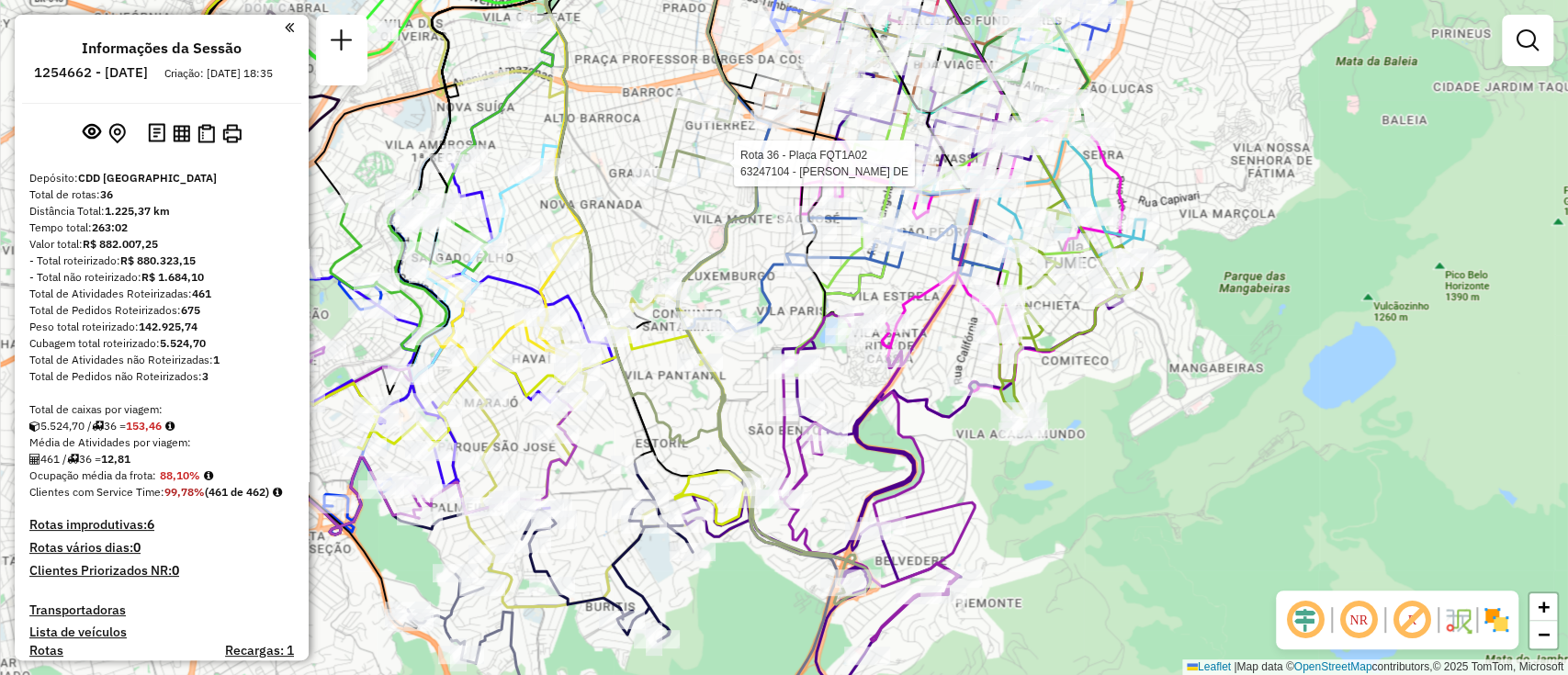
drag, startPoint x: 1161, startPoint y: 392, endPoint x: 1066, endPoint y: 484, distance: 132.2
click at [1066, 484] on div "Rota 36 - Placa FQT1A02 63247104 - LUCIANA GONCALVES DE Janela de atendimento G…" at bounding box center [784, 337] width 1568 height 675
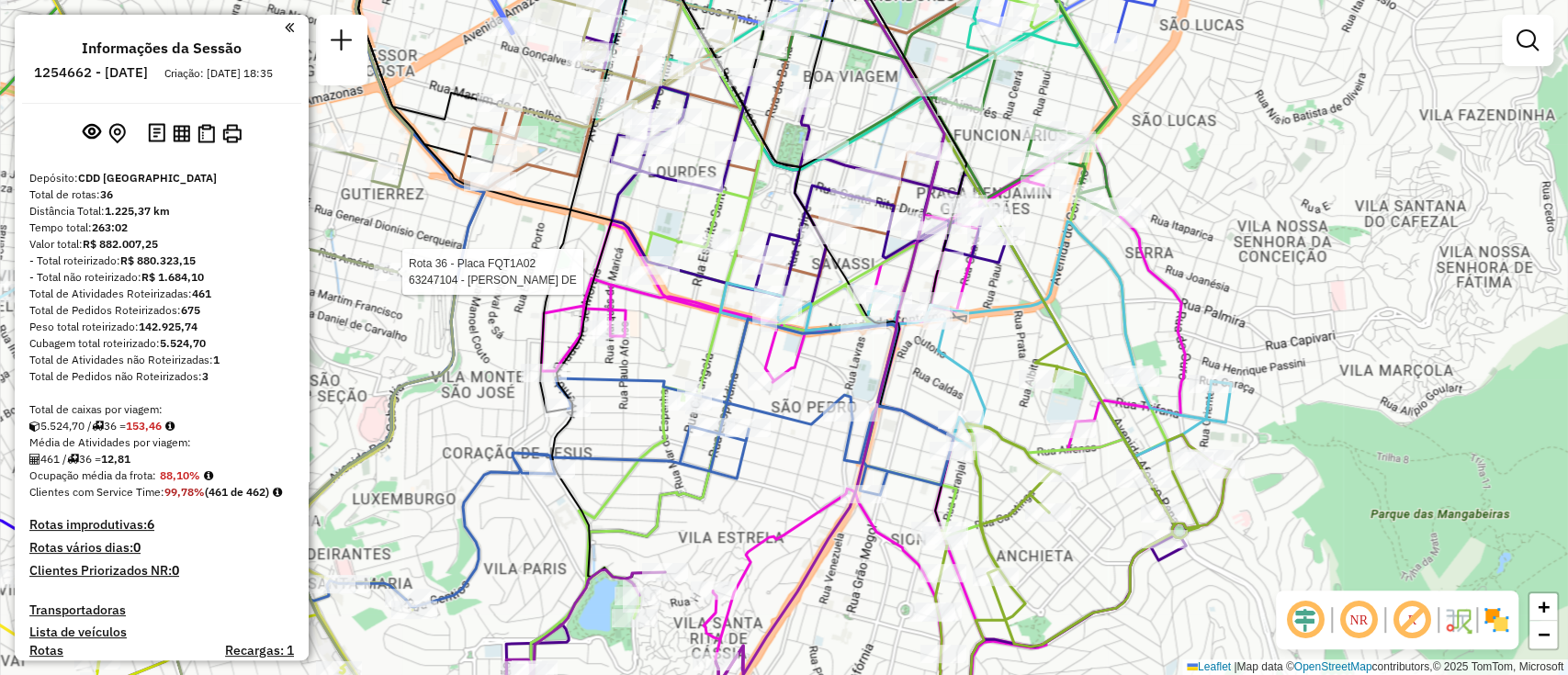
drag, startPoint x: 896, startPoint y: 297, endPoint x: 862, endPoint y: 358, distance: 69.8
click at [862, 358] on div "Rota 36 - Placa FQT1A02 63247104 - LUCIANA GONCALVES DE Janela de atendimento G…" at bounding box center [784, 337] width 1568 height 675
drag, startPoint x: 766, startPoint y: 468, endPoint x: 819, endPoint y: 369, distance: 112.3
click at [811, 385] on div "Rota 36 - Placa FQT1A02 63247104 - LUCIANA GONCALVES DE Janela de atendimento G…" at bounding box center [784, 337] width 1568 height 675
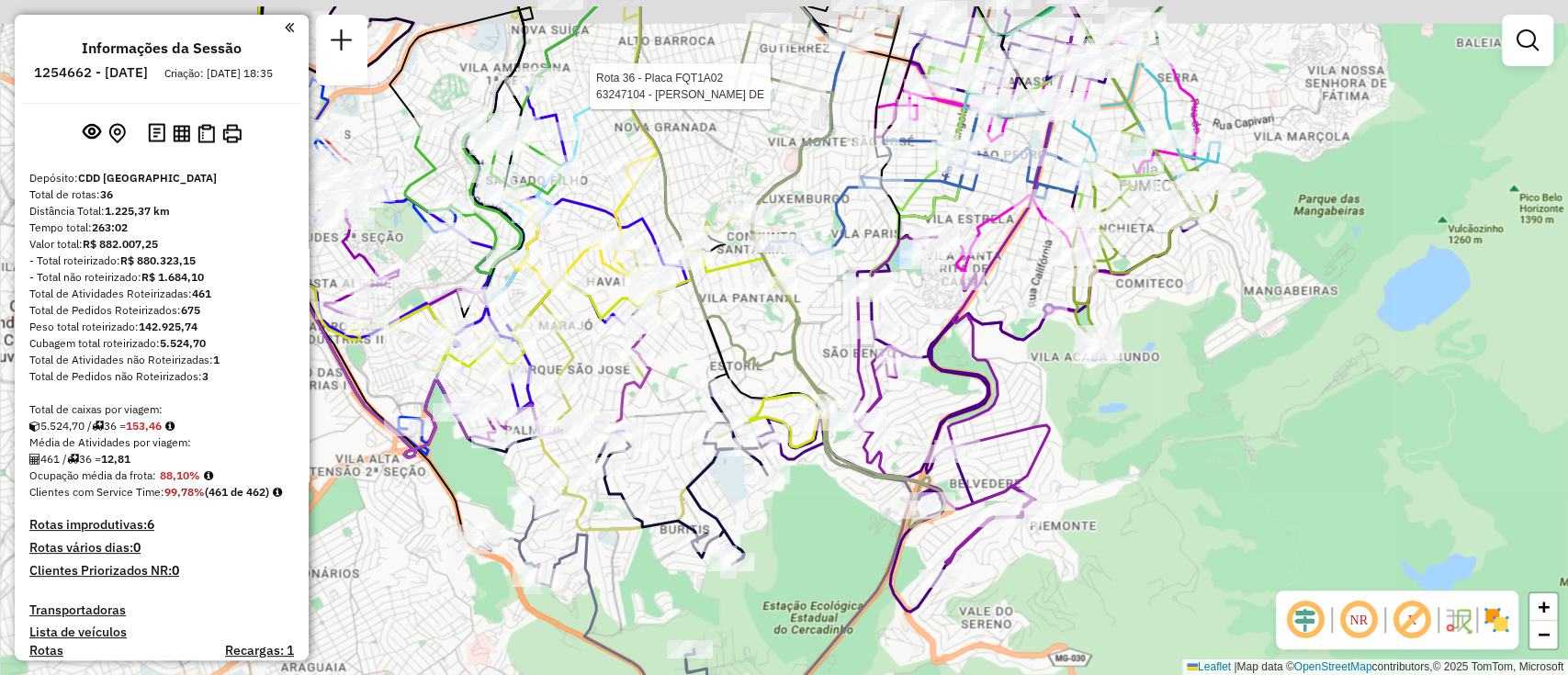
drag, startPoint x: 844, startPoint y: 483, endPoint x: 813, endPoint y: 557, distance: 80.2
click at [813, 557] on div "Rota 36 - Placa FQT1A02 63247104 - LUCIANA GONCALVES DE Janela de atendimento G…" at bounding box center [784, 337] width 1568 height 675
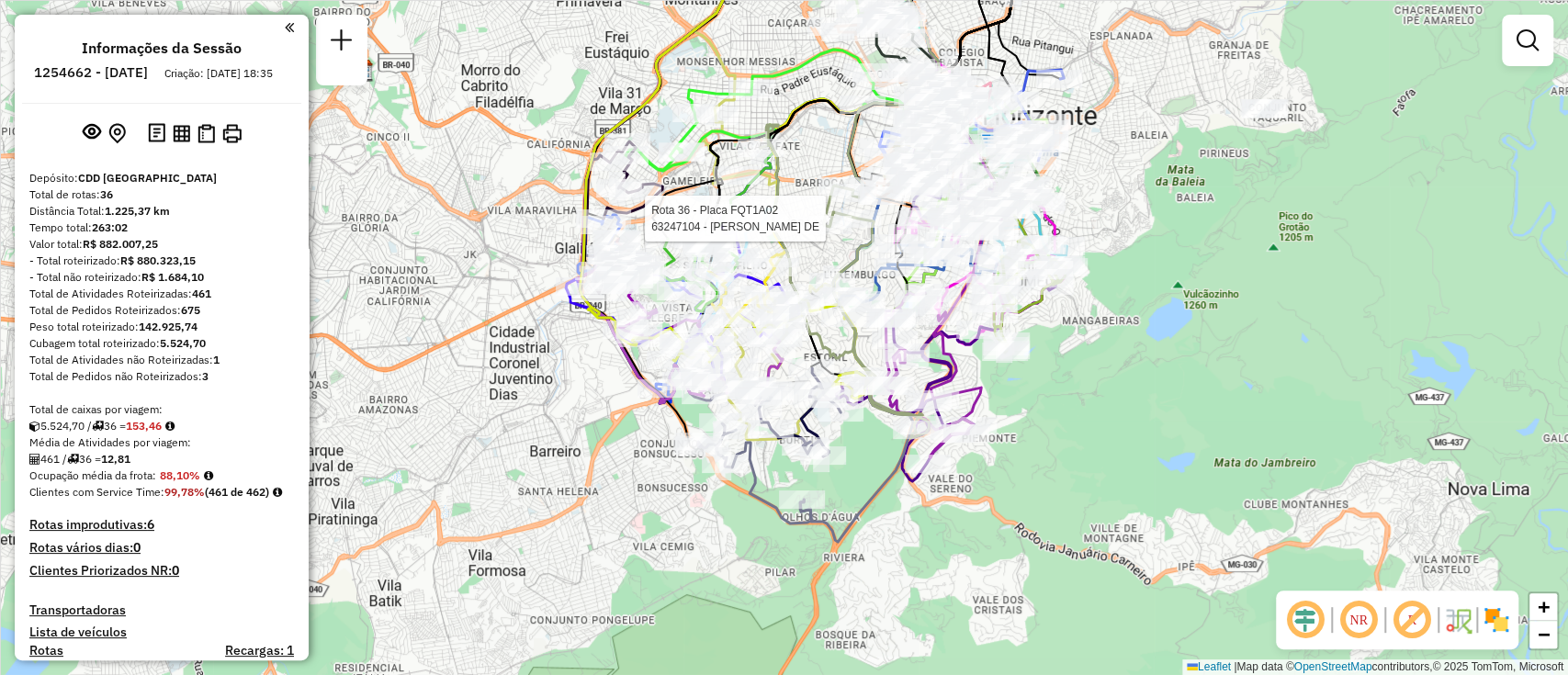
drag, startPoint x: 1056, startPoint y: 473, endPoint x: 1035, endPoint y: 585, distance: 114.0
click at [1035, 585] on div "Rota 36 - Placa FQT1A02 63247104 - LUCIANA GONCALVES DE Janela de atendimento G…" at bounding box center [784, 337] width 1568 height 675
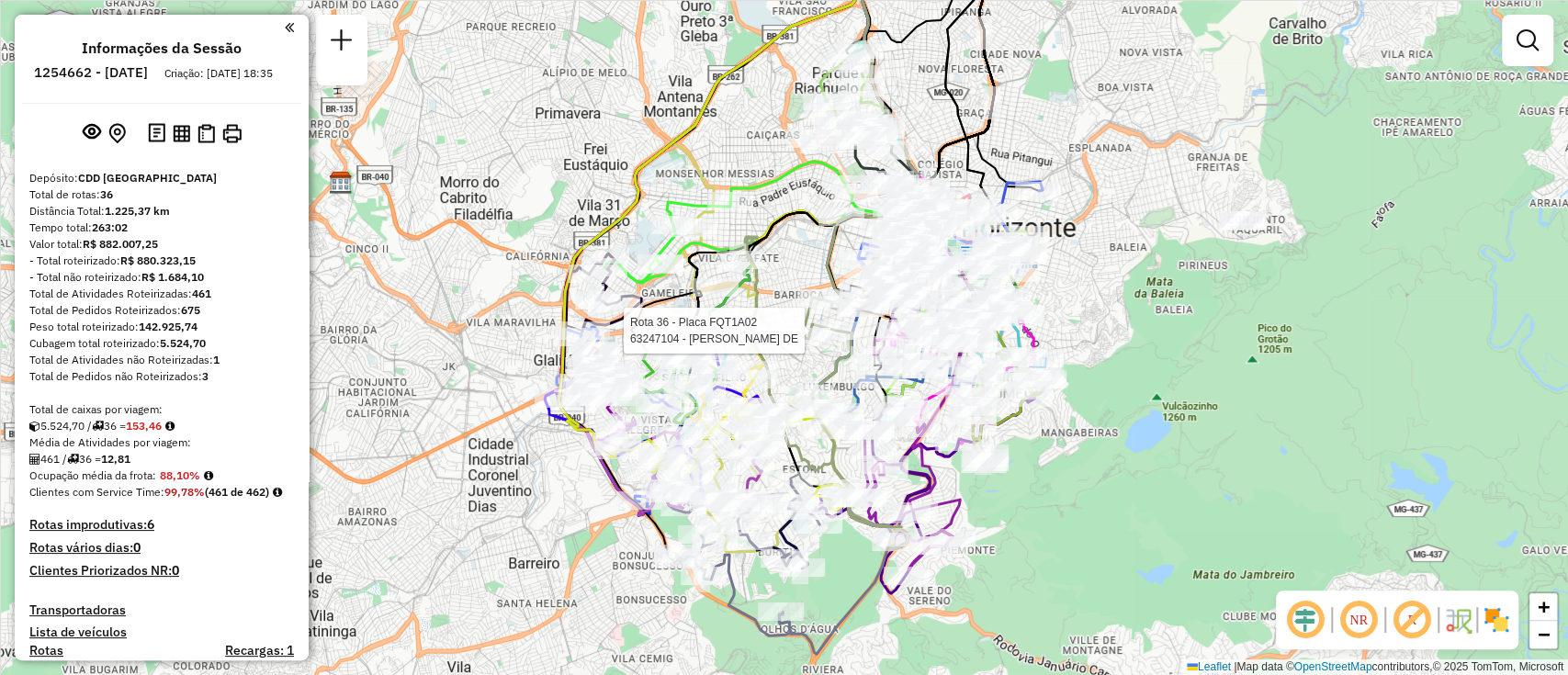
click at [1147, 421] on div "Rota 36 - Placa FQT1A02 63247104 - LUCIANA GONCALVES DE Janela de atendimento G…" at bounding box center [784, 337] width 1568 height 675
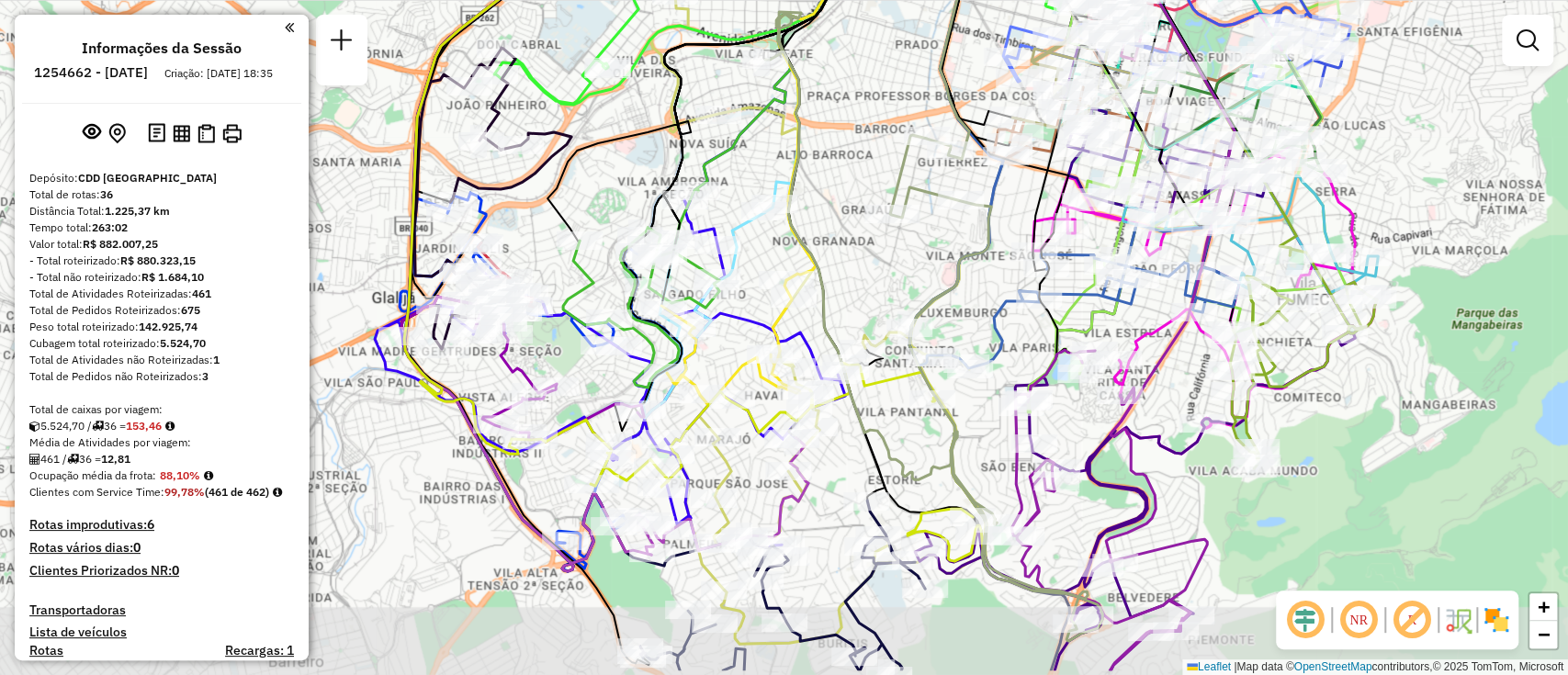
drag, startPoint x: 804, startPoint y: 367, endPoint x: 898, endPoint y: 305, distance: 112.6
click at [898, 305] on div "Janela de atendimento Grade de atendimento Capacidade Transportadoras Veículos …" at bounding box center [784, 337] width 1568 height 675
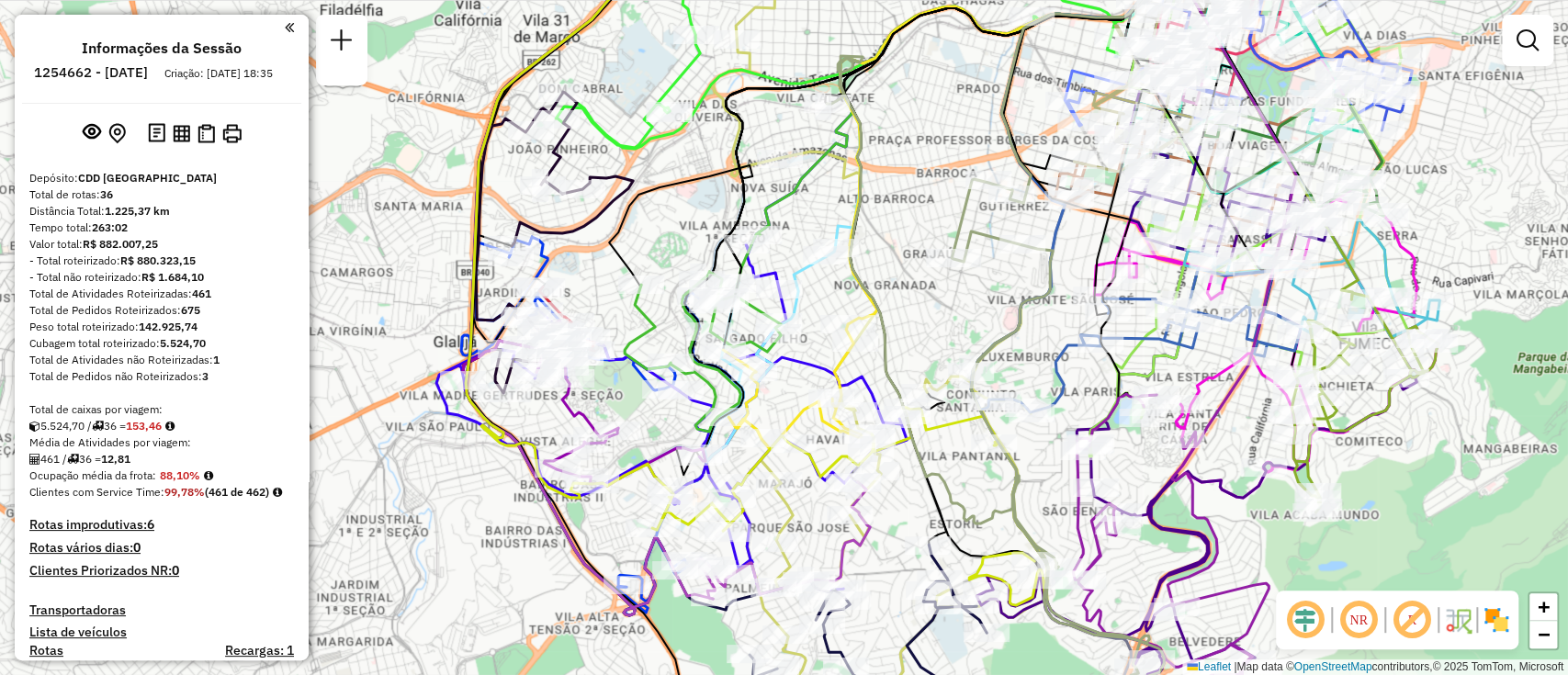
drag, startPoint x: 882, startPoint y: 244, endPoint x: 948, endPoint y: 301, distance: 87.2
click at [948, 301] on div "Janela de atendimento Grade de atendimento Capacidade Transportadoras Veículos …" at bounding box center [784, 337] width 1568 height 675
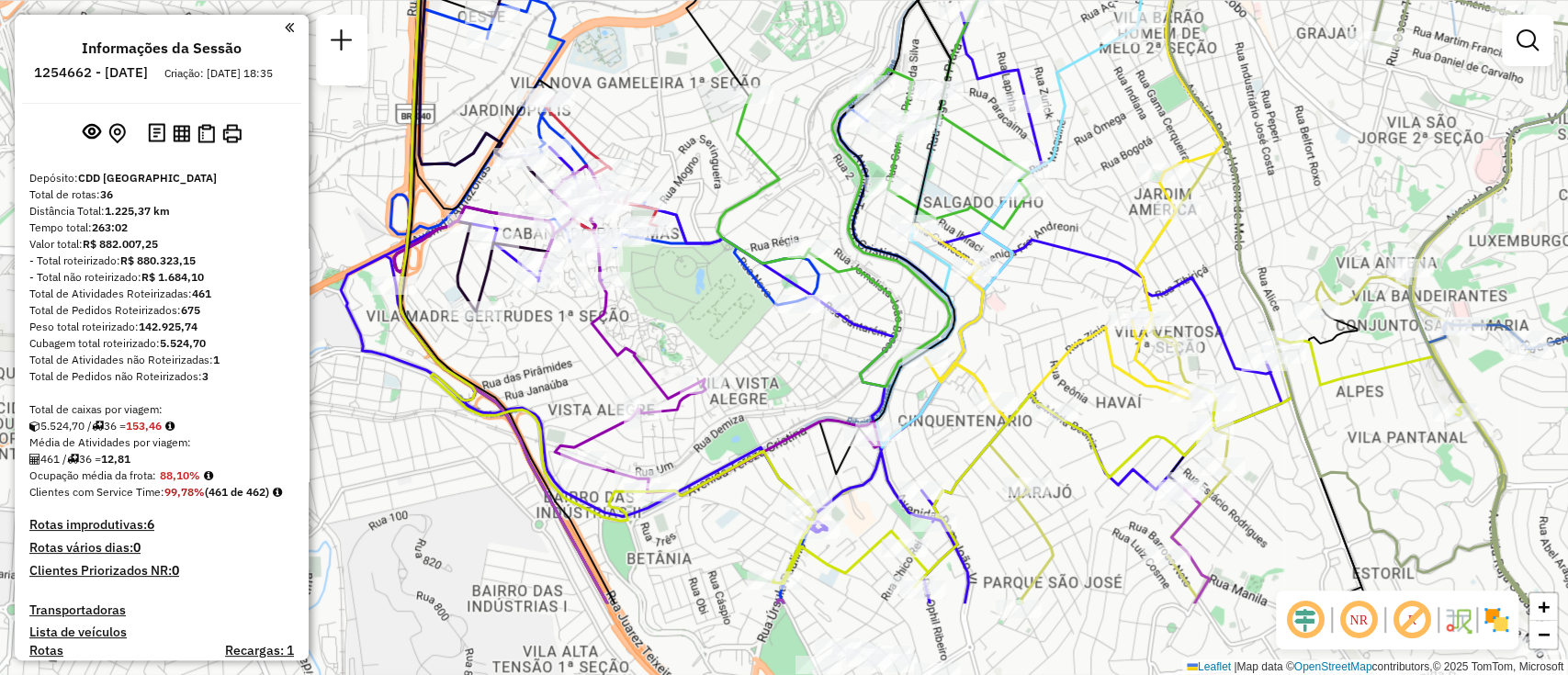
drag, startPoint x: 997, startPoint y: 337, endPoint x: 1352, endPoint y: 196, distance: 382.0
click at [1352, 196] on div "Janela de atendimento Grade de atendimento Capacidade Transportadoras Veículos …" at bounding box center [784, 337] width 1568 height 675
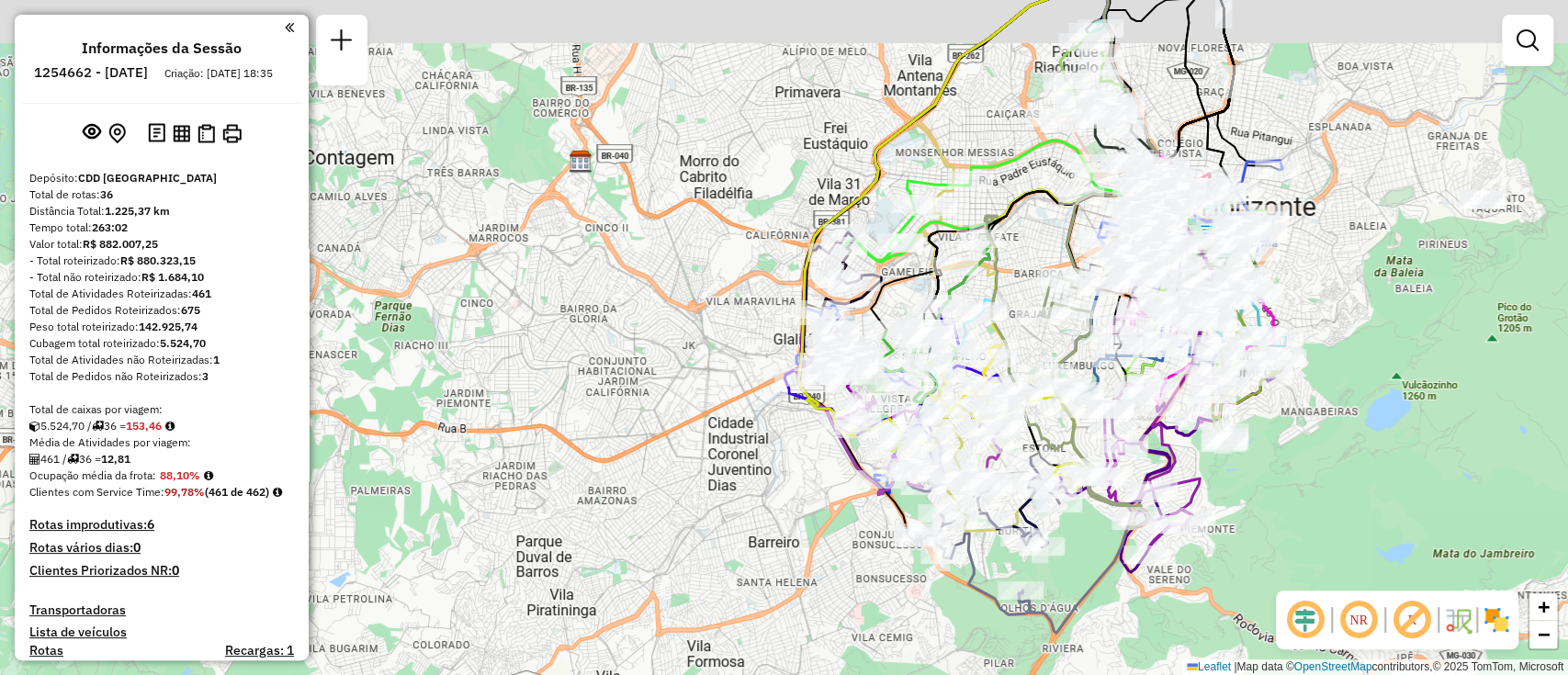
drag, startPoint x: 1190, startPoint y: 186, endPoint x: 999, endPoint y: 250, distance: 201.4
click at [1007, 246] on div "Janela de atendimento Grade de atendimento Capacidade Transportadoras Veículos …" at bounding box center [784, 337] width 1568 height 675
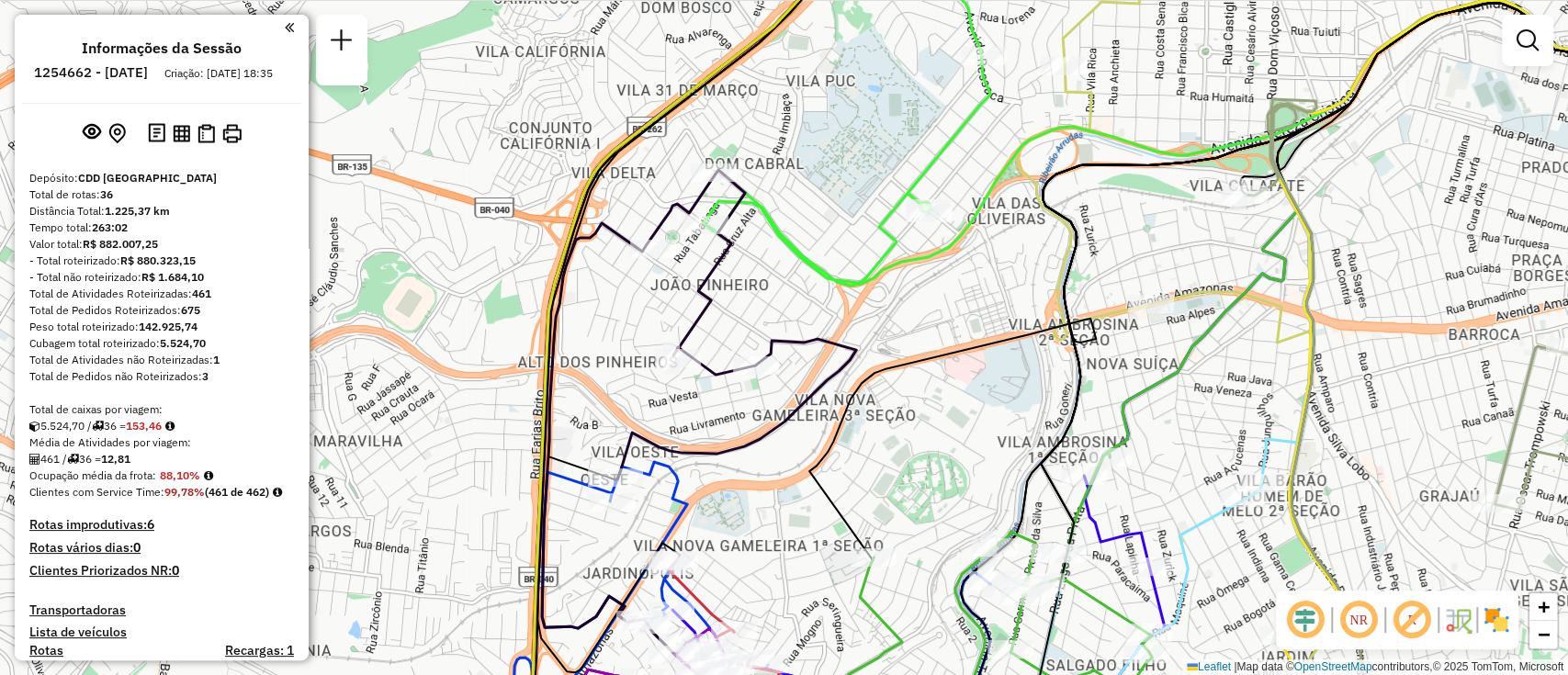
drag, startPoint x: 982, startPoint y: 475, endPoint x: 686, endPoint y: 393, distance: 307.1
click at [687, 393] on div "Janela de atendimento Grade de atendimento Capacidade Transportadoras Veículos …" at bounding box center [784, 337] width 1568 height 675
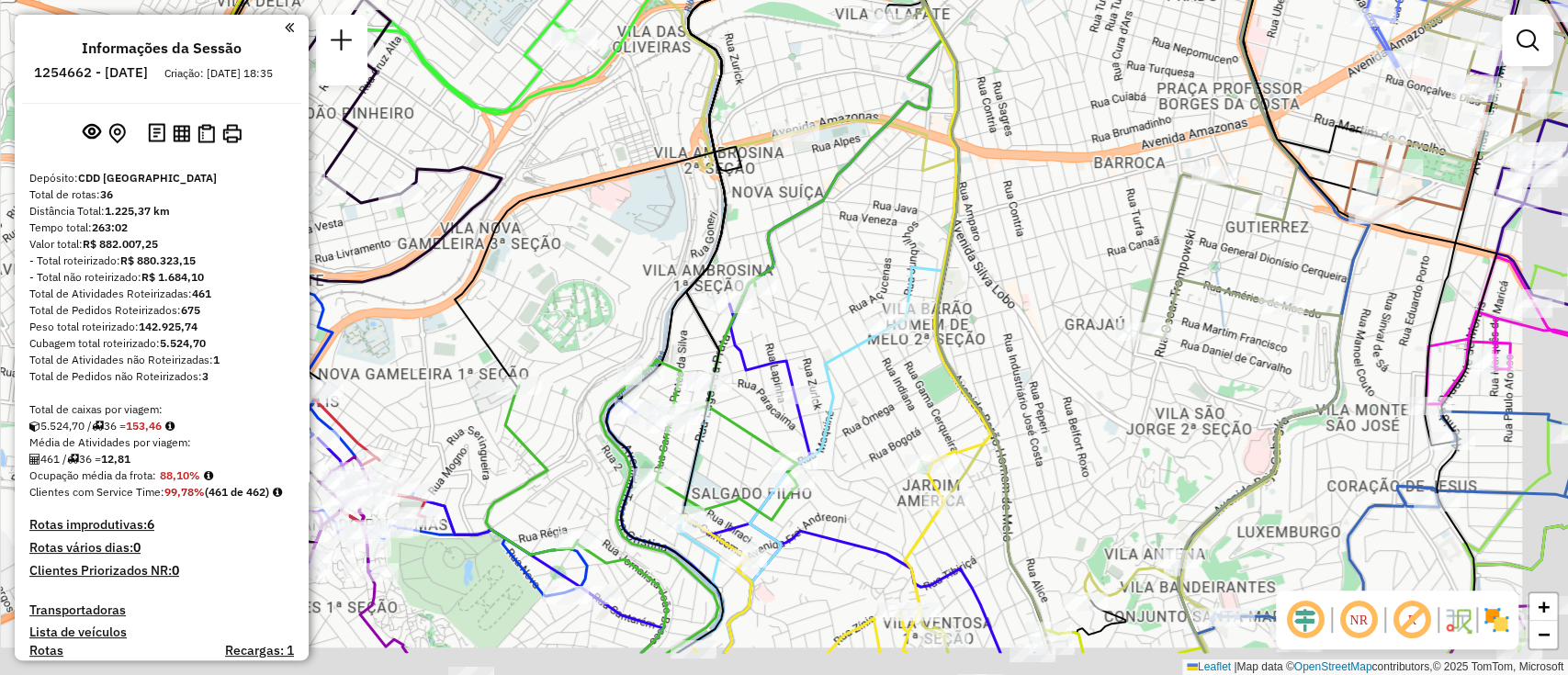
drag, startPoint x: 1007, startPoint y: 419, endPoint x: 904, endPoint y: 315, distance: 146.4
click at [905, 315] on div "Janela de atendimento Grade de atendimento Capacidade Transportadoras Veículos …" at bounding box center [784, 337] width 1568 height 675
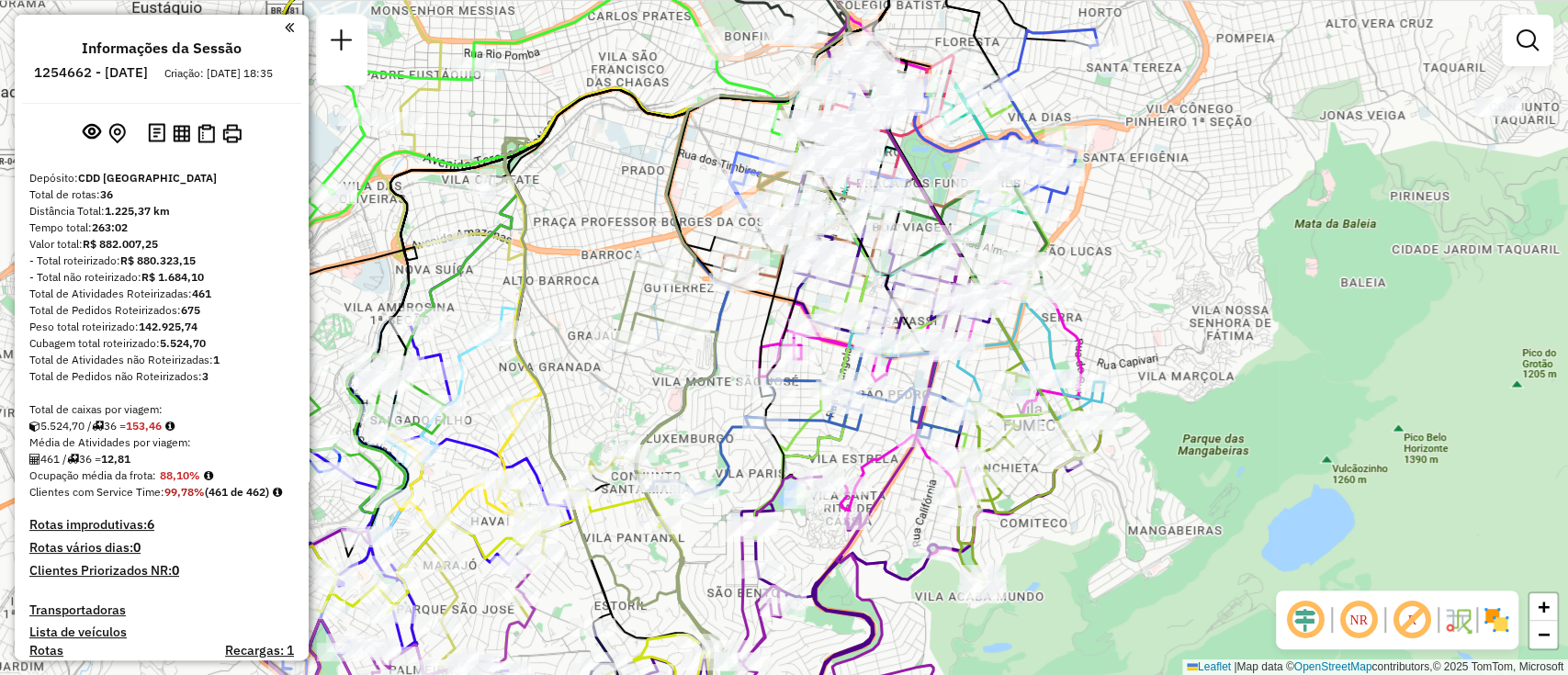
drag, startPoint x: 972, startPoint y: 368, endPoint x: 1188, endPoint y: 383, distance: 216.5
click at [1188, 383] on div "Janela de atendimento Grade de atendimento Capacidade Transportadoras Veículos …" at bounding box center [784, 337] width 1568 height 675
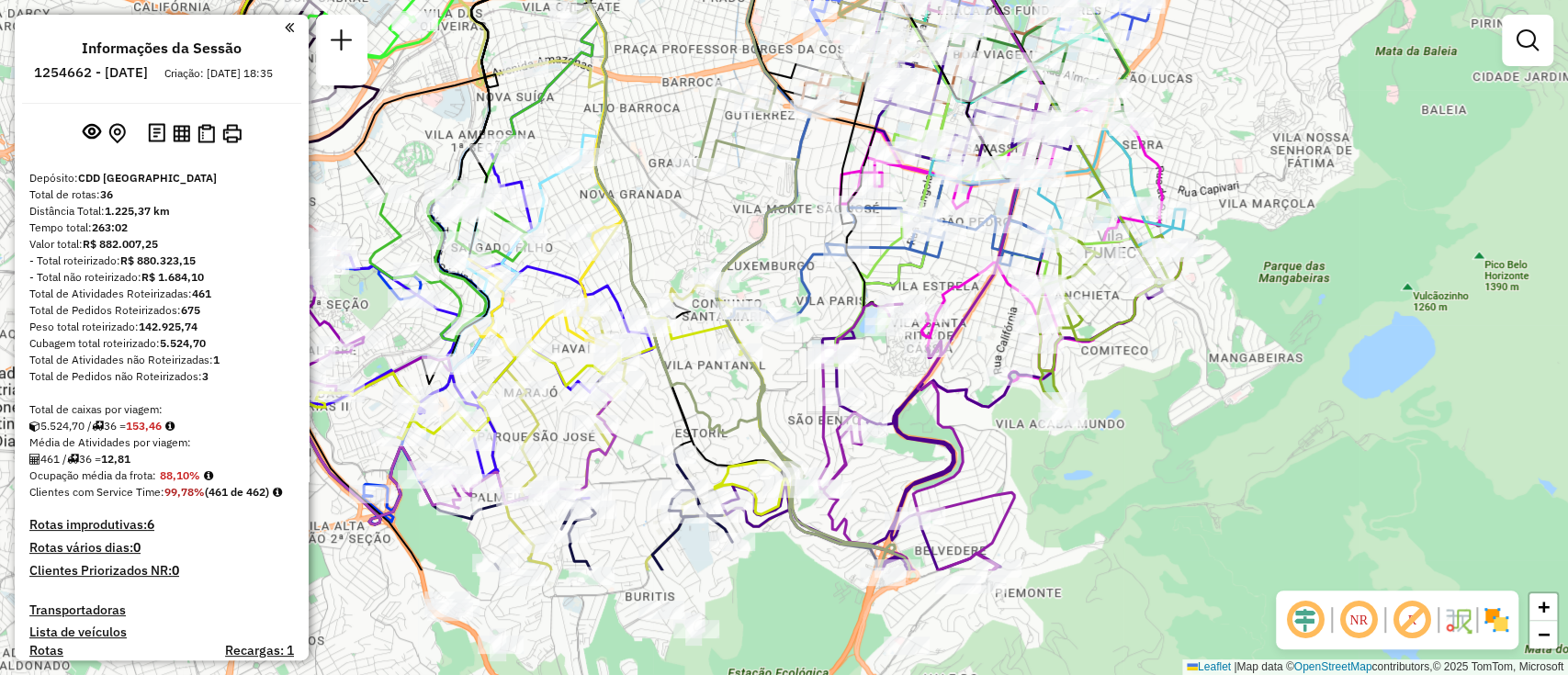
drag, startPoint x: 931, startPoint y: 588, endPoint x: 1055, endPoint y: 376, distance: 245.6
click at [1035, 398] on div "Janela de atendimento Grade de atendimento Capacidade Transportadoras Veículos …" at bounding box center [784, 337] width 1568 height 675
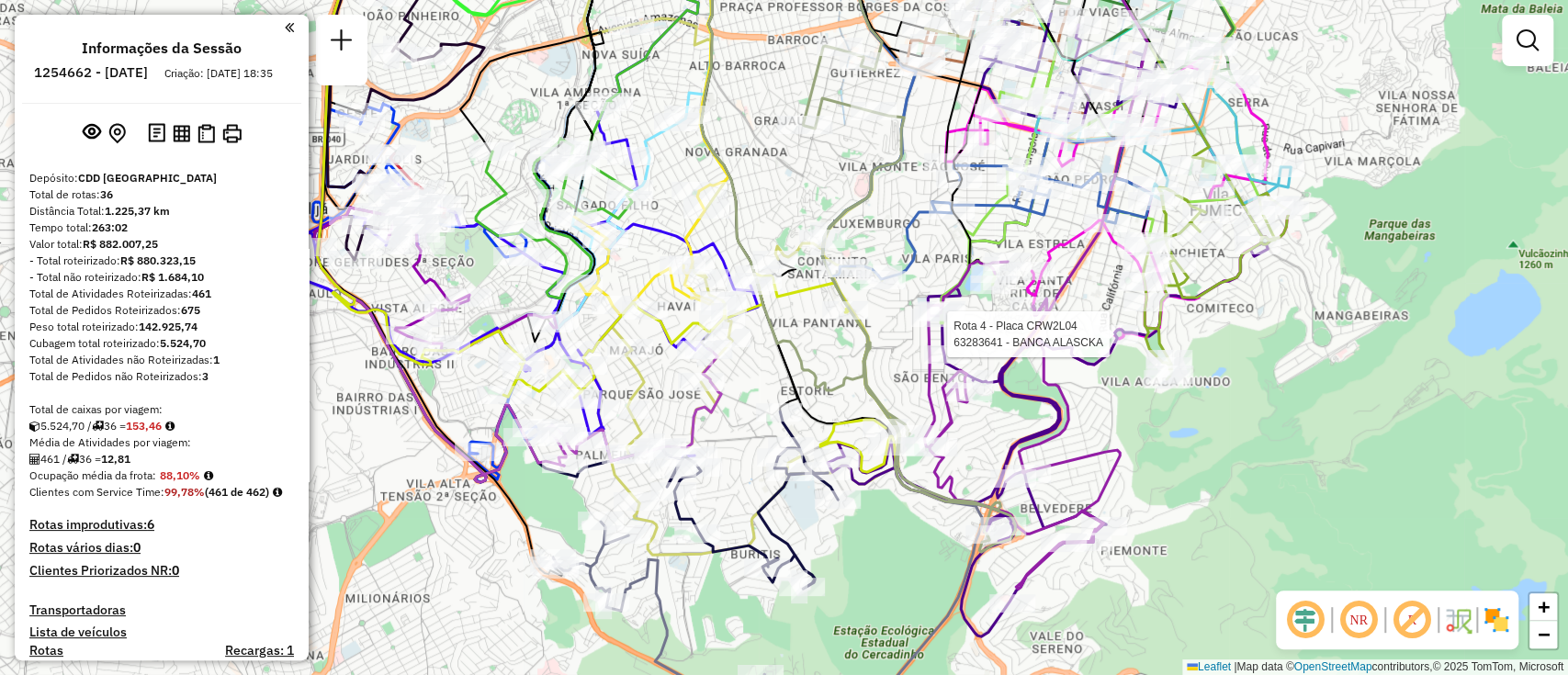
drag, startPoint x: 826, startPoint y: 592, endPoint x: 908, endPoint y: 569, distance: 85.2
click at [908, 569] on div "Rota 4 - Placa CRW2L04 63283641 - BANCA ALASCKA Janela de atendimento Grade de …" at bounding box center [784, 337] width 1568 height 675
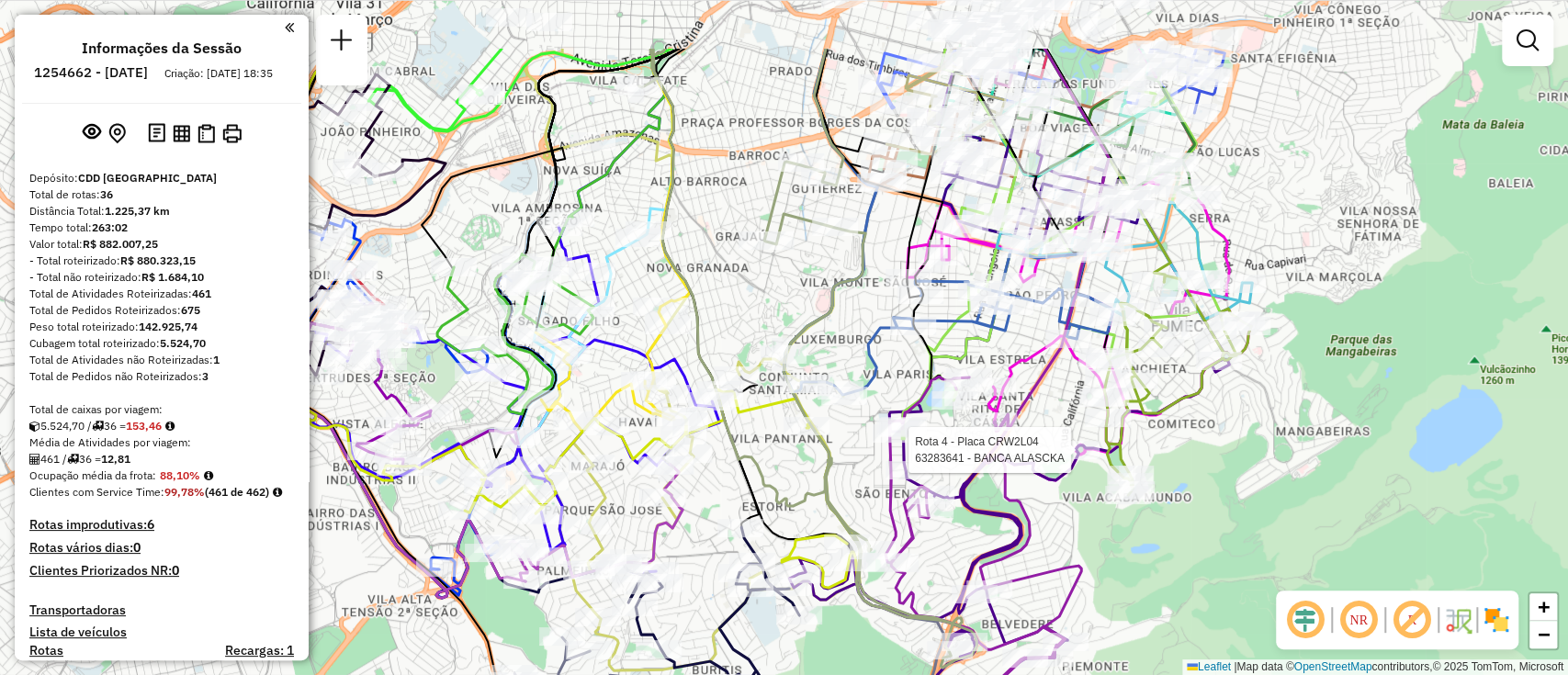
drag, startPoint x: 862, startPoint y: 150, endPoint x: 814, endPoint y: 287, distance: 145.2
click at [814, 286] on div "Rota 4 - Placa CRW2L04 63283641 - BANCA ALASCKA Janela de atendimento Grade de …" at bounding box center [784, 337] width 1568 height 675
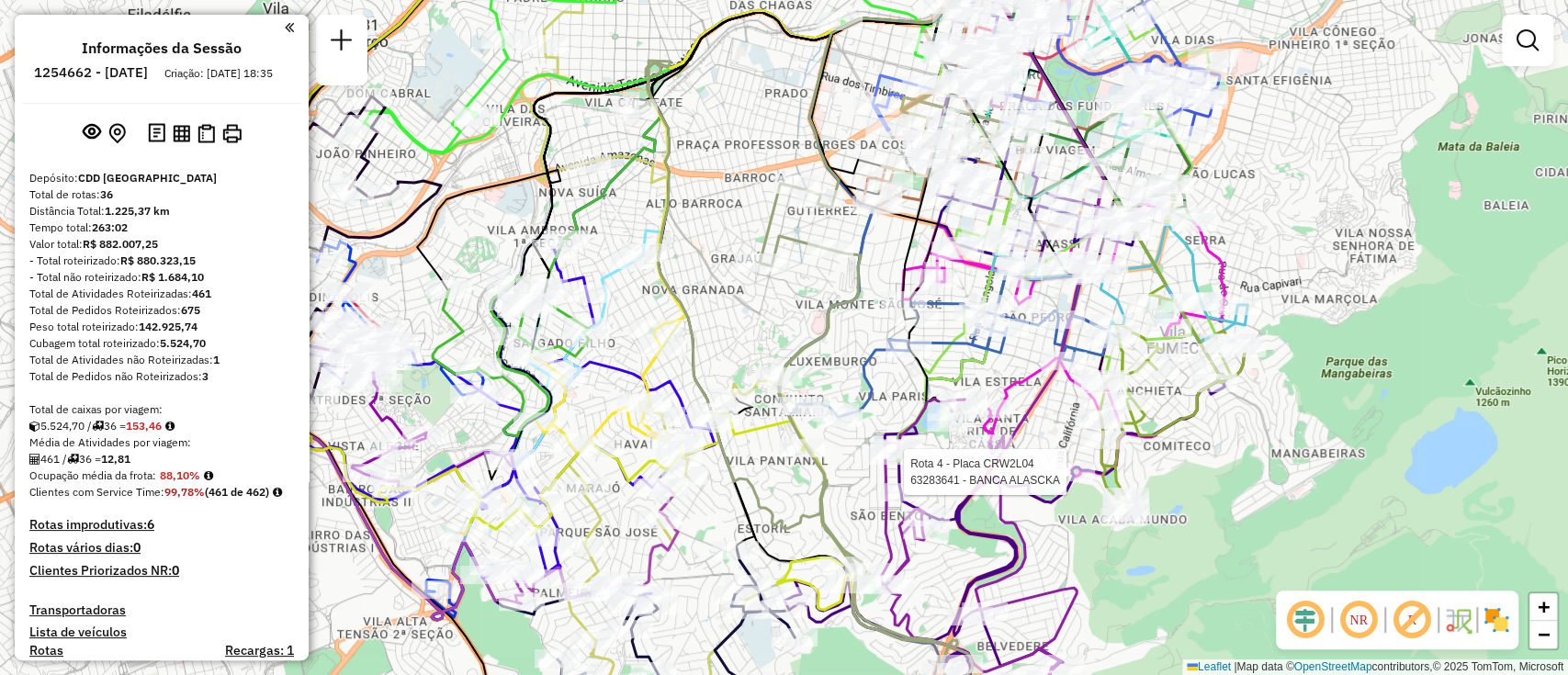
drag, startPoint x: 823, startPoint y: 321, endPoint x: 821, endPoint y: 360, distance: 39.1
click at [821, 360] on icon at bounding box center [803, 374] width 337 height 629
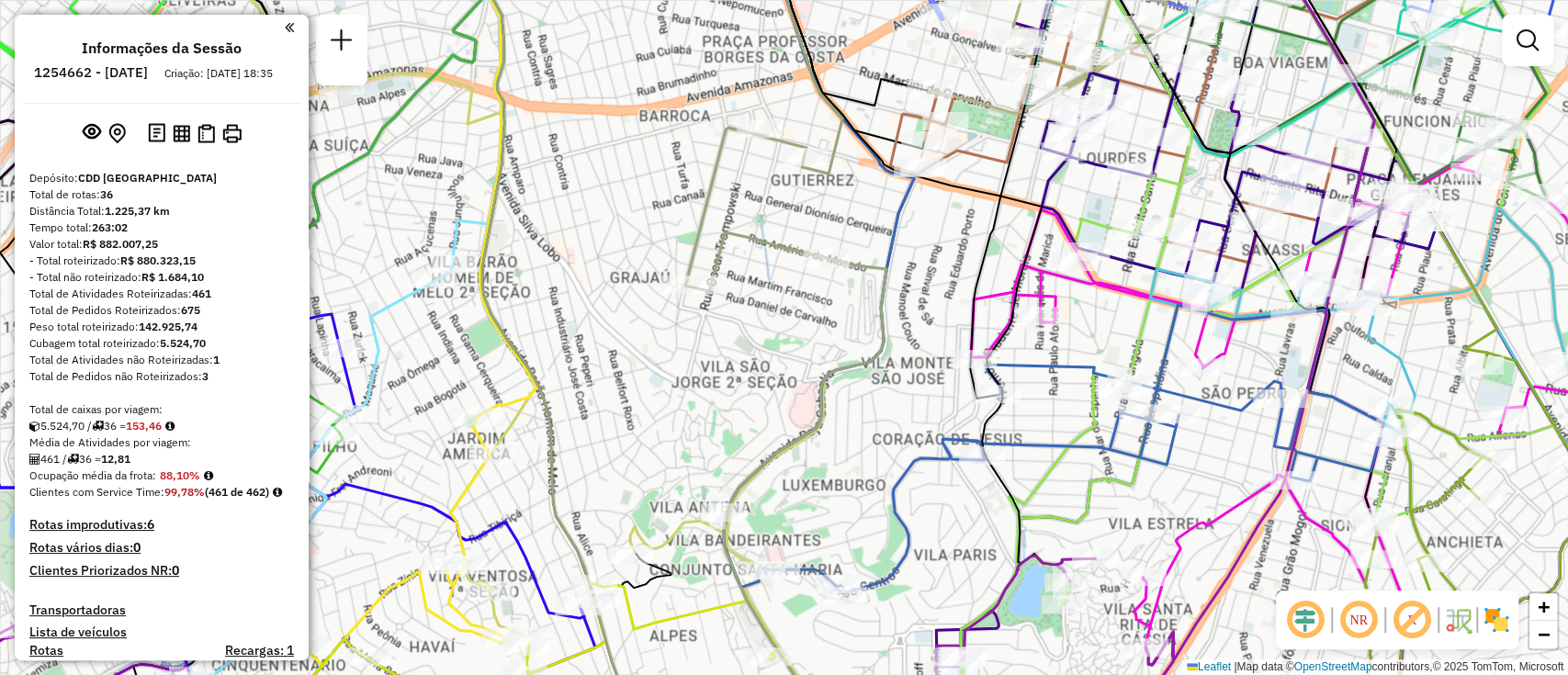
drag, startPoint x: 909, startPoint y: 262, endPoint x: 882, endPoint y: 333, distance: 76.0
click at [882, 333] on div "Rota 4 - Placa CRW2L04 63283641 - BANCA ALASCKA Janela de atendimento Grade de …" at bounding box center [784, 337] width 1568 height 675
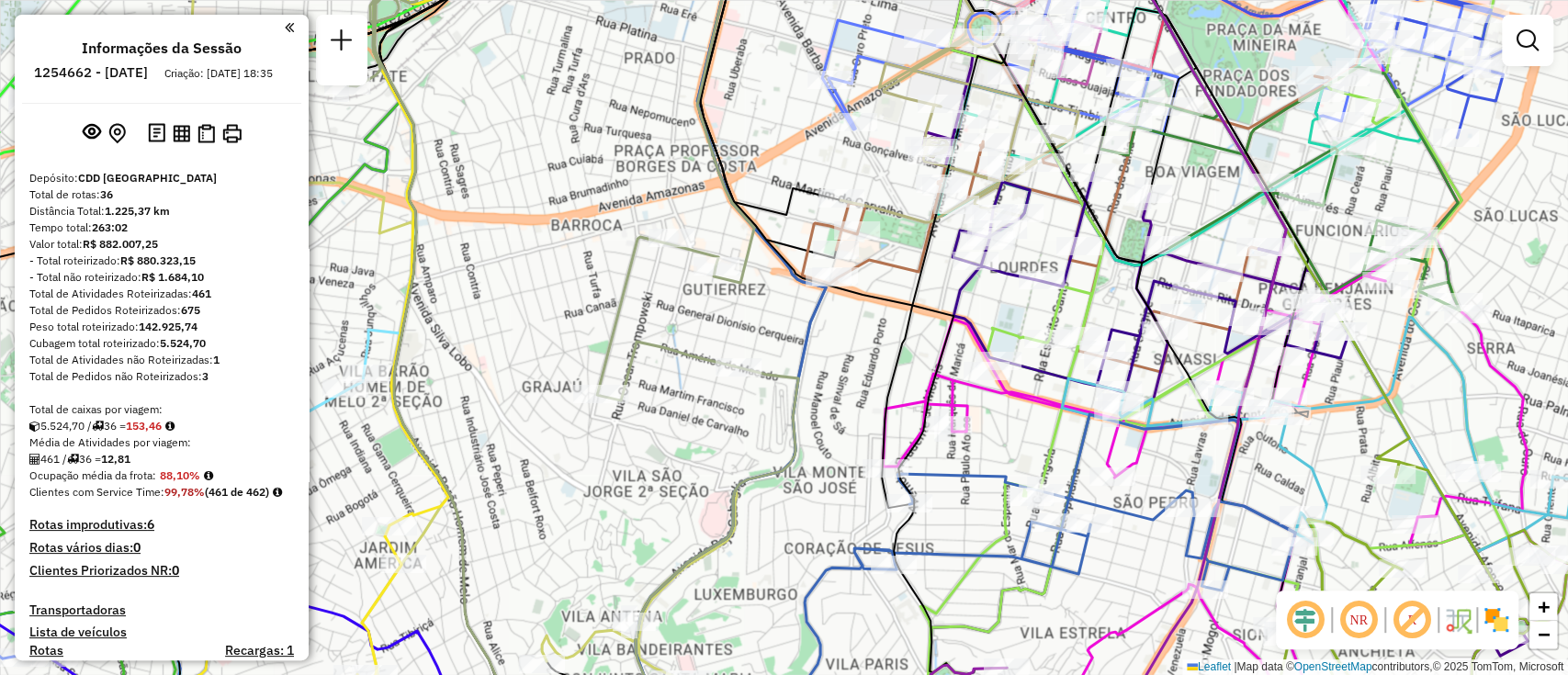
drag, startPoint x: 923, startPoint y: 332, endPoint x: 862, endPoint y: 371, distance: 72.4
click at [862, 371] on div "Rota 4 - Placa CRW2L04 63283641 - BANCA ALASCKA Janela de atendimento Grade de …" at bounding box center [784, 337] width 1568 height 675
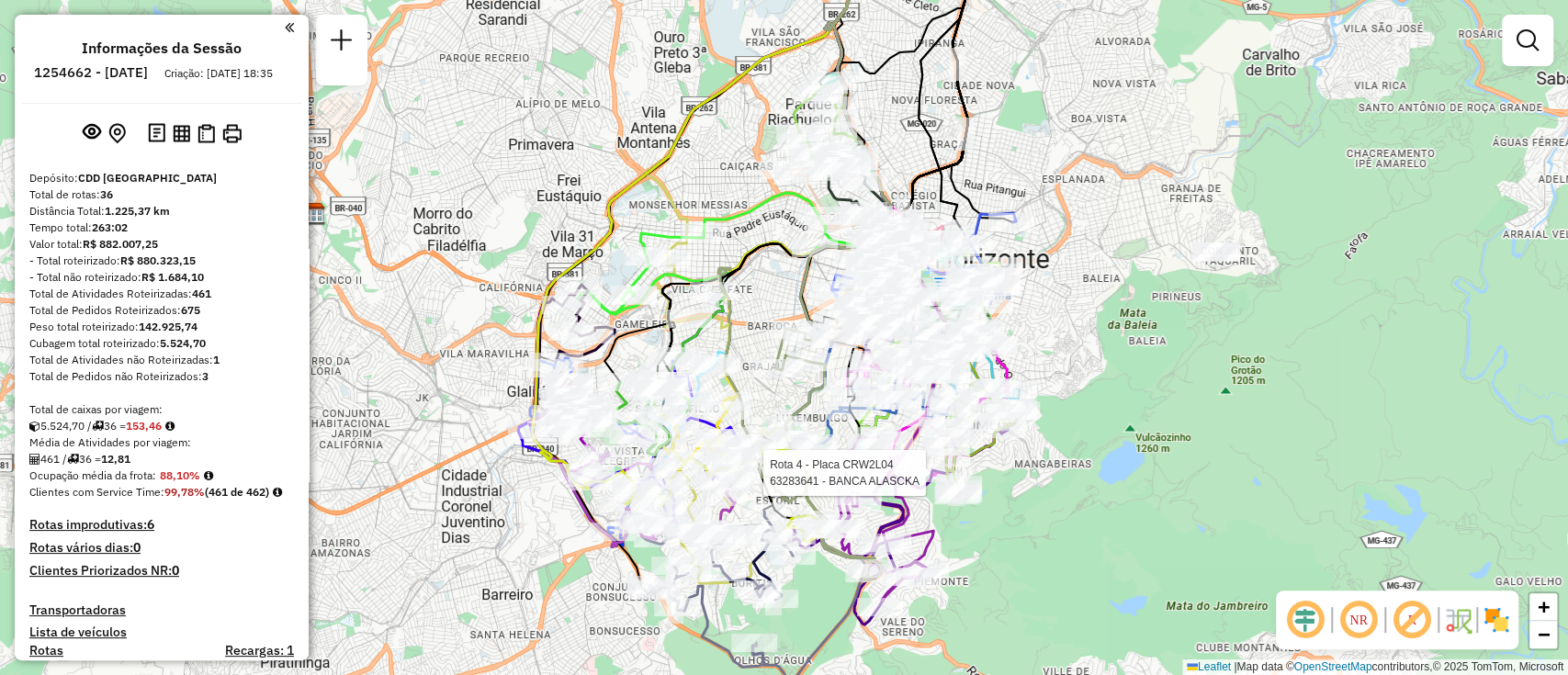
drag, startPoint x: 687, startPoint y: 228, endPoint x: 673, endPoint y: 173, distance: 56.8
click at [673, 173] on div "Rota 4 - Placa CRW2L04 63283641 - BANCA ALASCKA Janela de atendimento Grade de …" at bounding box center [784, 337] width 1568 height 675
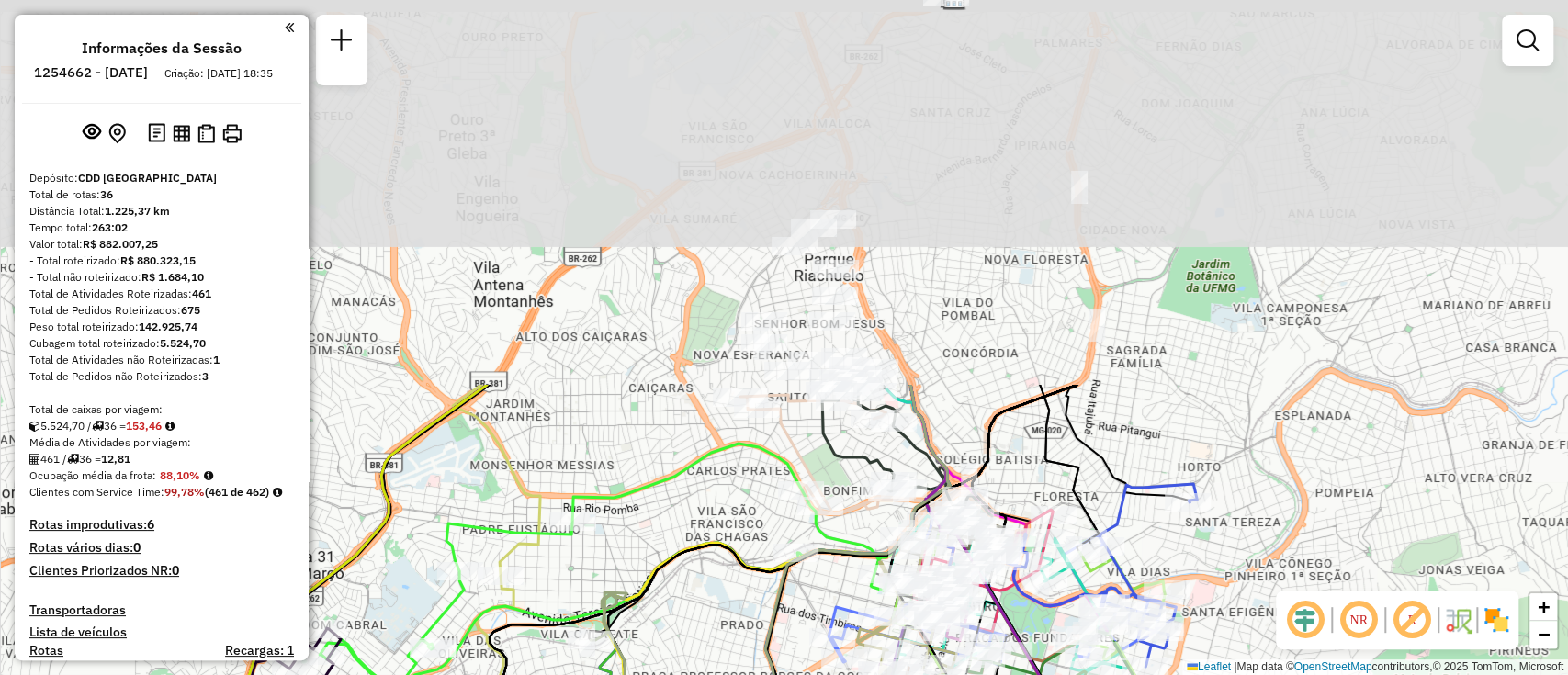
drag, startPoint x: 742, startPoint y: 281, endPoint x: 590, endPoint y: 732, distance: 475.9
click at [590, 674] on html "Aguarde... Pop-up bloqueado! Seu navegador bloqueou automáticamente a abertura …" at bounding box center [784, 337] width 1568 height 675
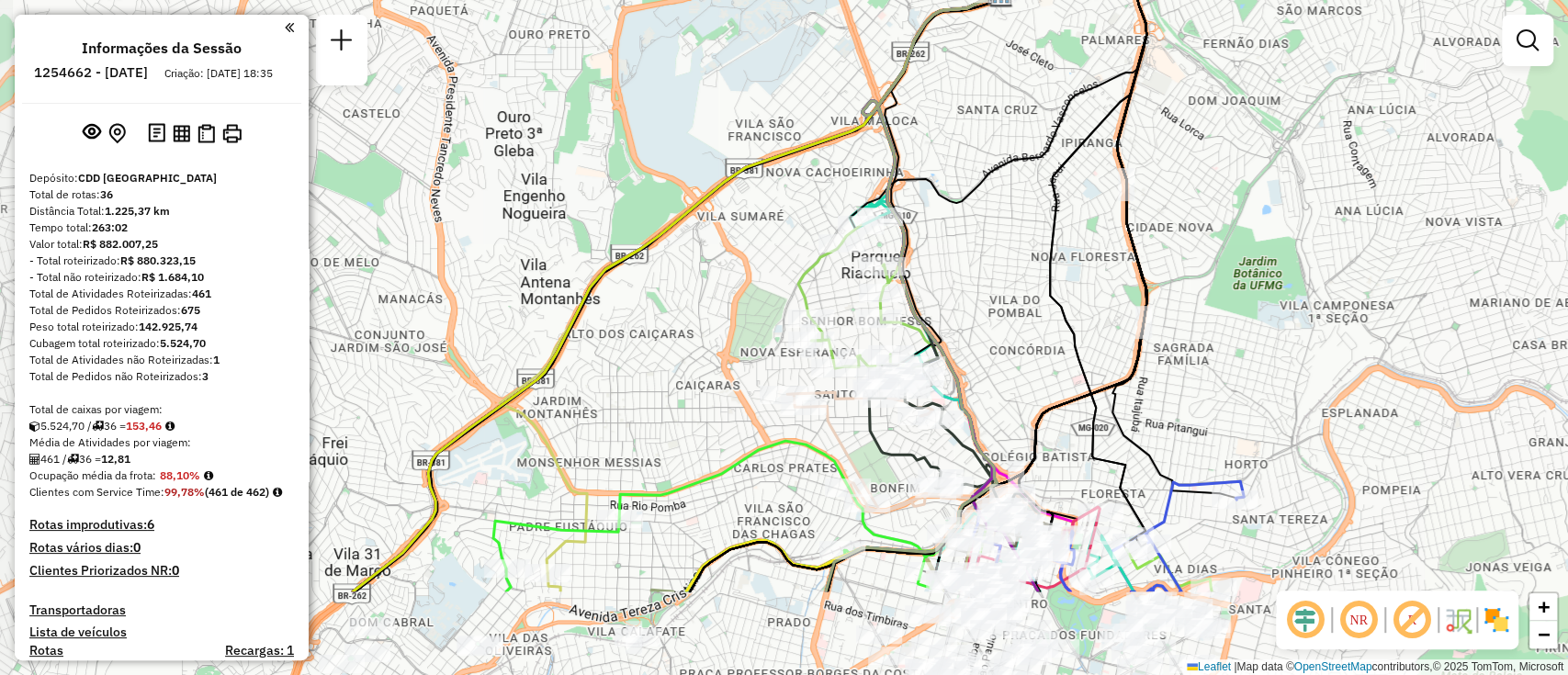
drag, startPoint x: 531, startPoint y: 472, endPoint x: 661, endPoint y: 319, distance: 200.8
click at [661, 319] on div "Rota 4 - Placa CRW2L04 63283641 - BANCA ALASCKA Rota 11 - Placa EVC8F69 6320082…" at bounding box center [784, 337] width 1568 height 675
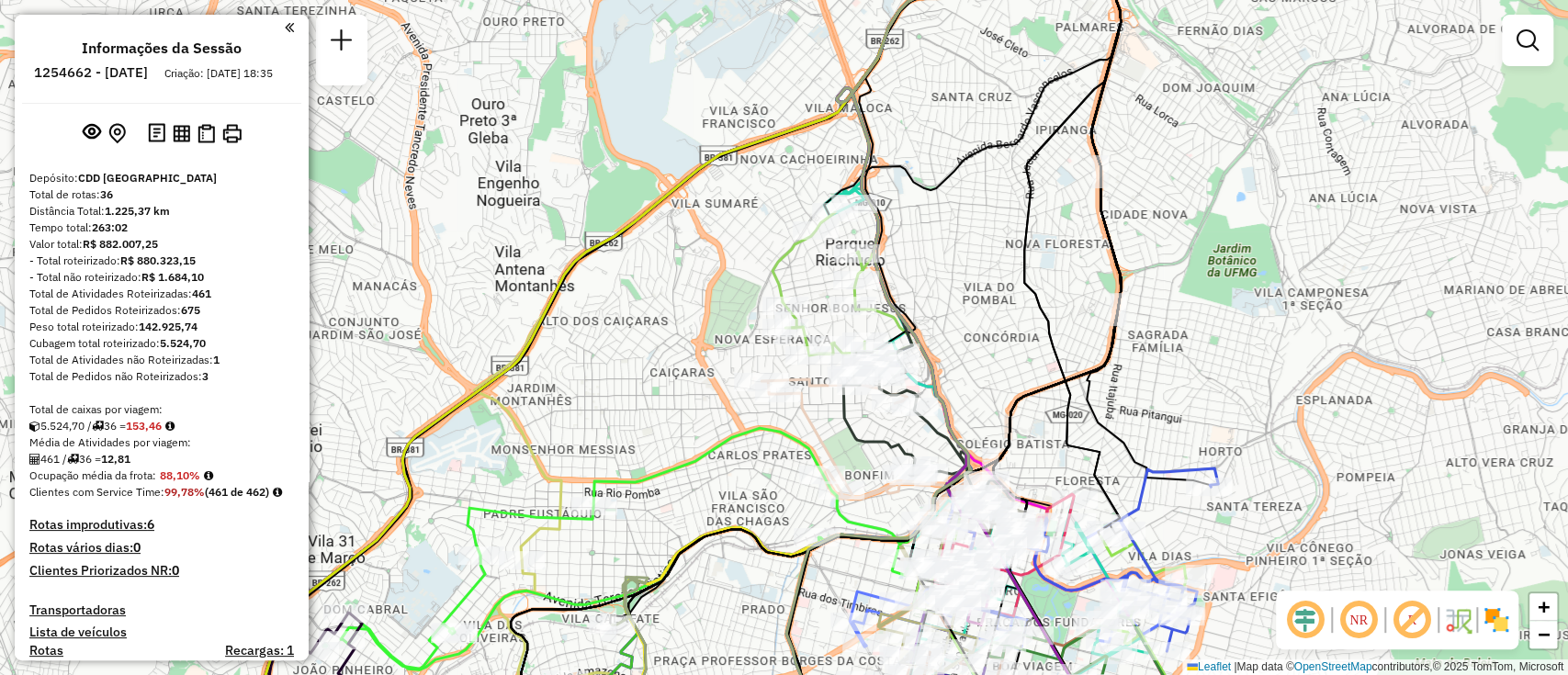
drag, startPoint x: 764, startPoint y: 500, endPoint x: 710, endPoint y: 489, distance: 55.1
click at [710, 489] on div "Rota 4 - Placa CRW2L04 63283641 - BANCA ALASCKA Rota 11 - Placa EVC8F69 6320082…" at bounding box center [784, 337] width 1568 height 675
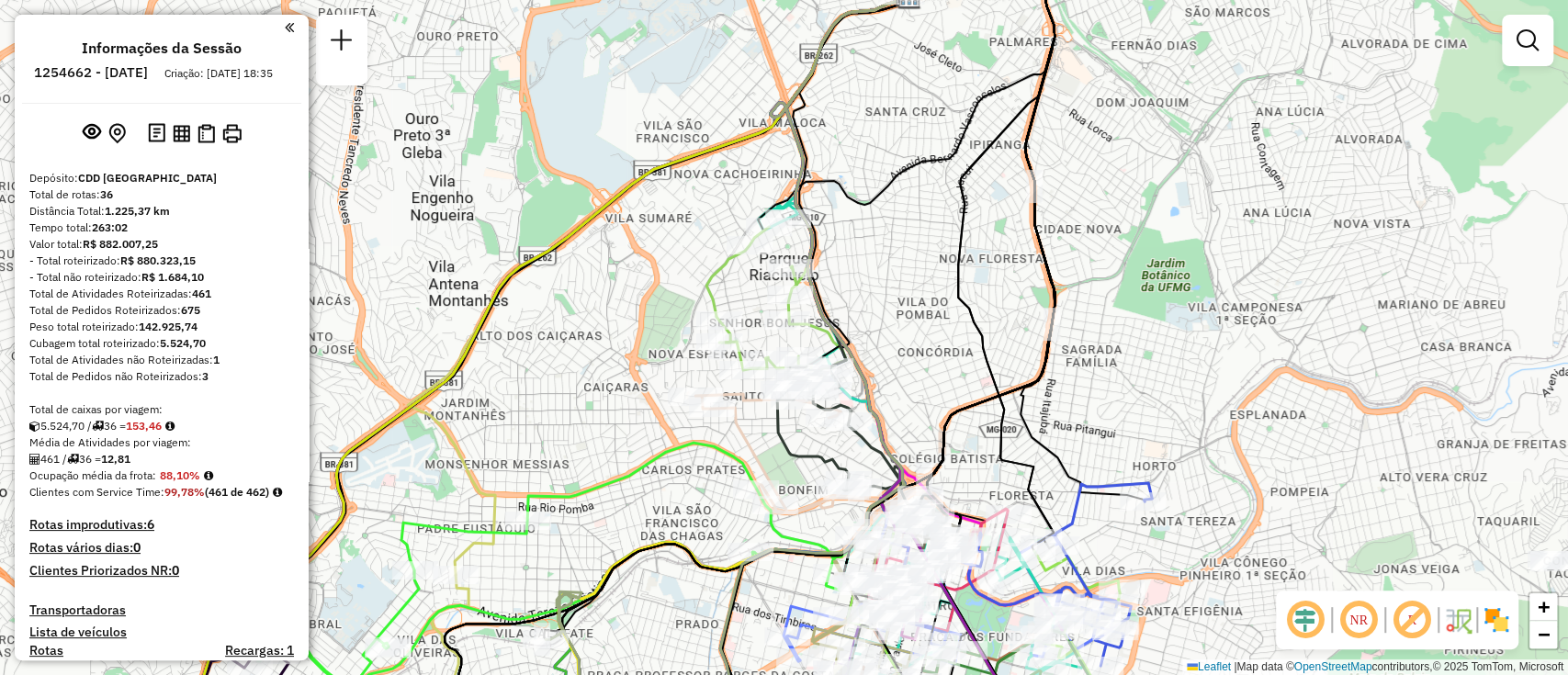
drag, startPoint x: 956, startPoint y: 304, endPoint x: 874, endPoint y: 321, distance: 83.7
click at [876, 317] on div "Janela de atendimento Grade de atendimento Capacidade Transportadoras Veículos …" at bounding box center [784, 337] width 1568 height 675
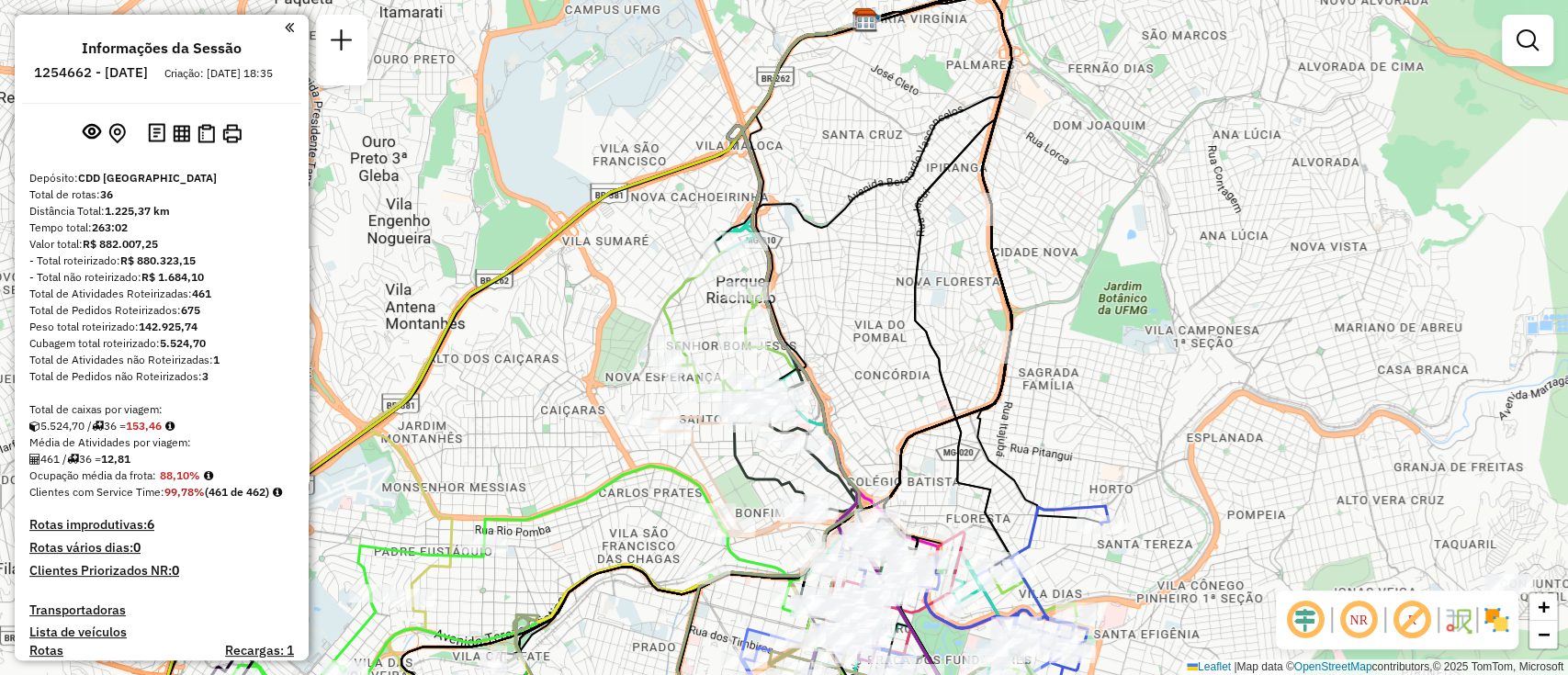
drag, startPoint x: 826, startPoint y: 333, endPoint x: 833, endPoint y: 318, distance: 16.6
click at [833, 318] on div "Janela de atendimento Grade de atendimento Capacidade Transportadoras Veículos …" at bounding box center [784, 337] width 1568 height 675
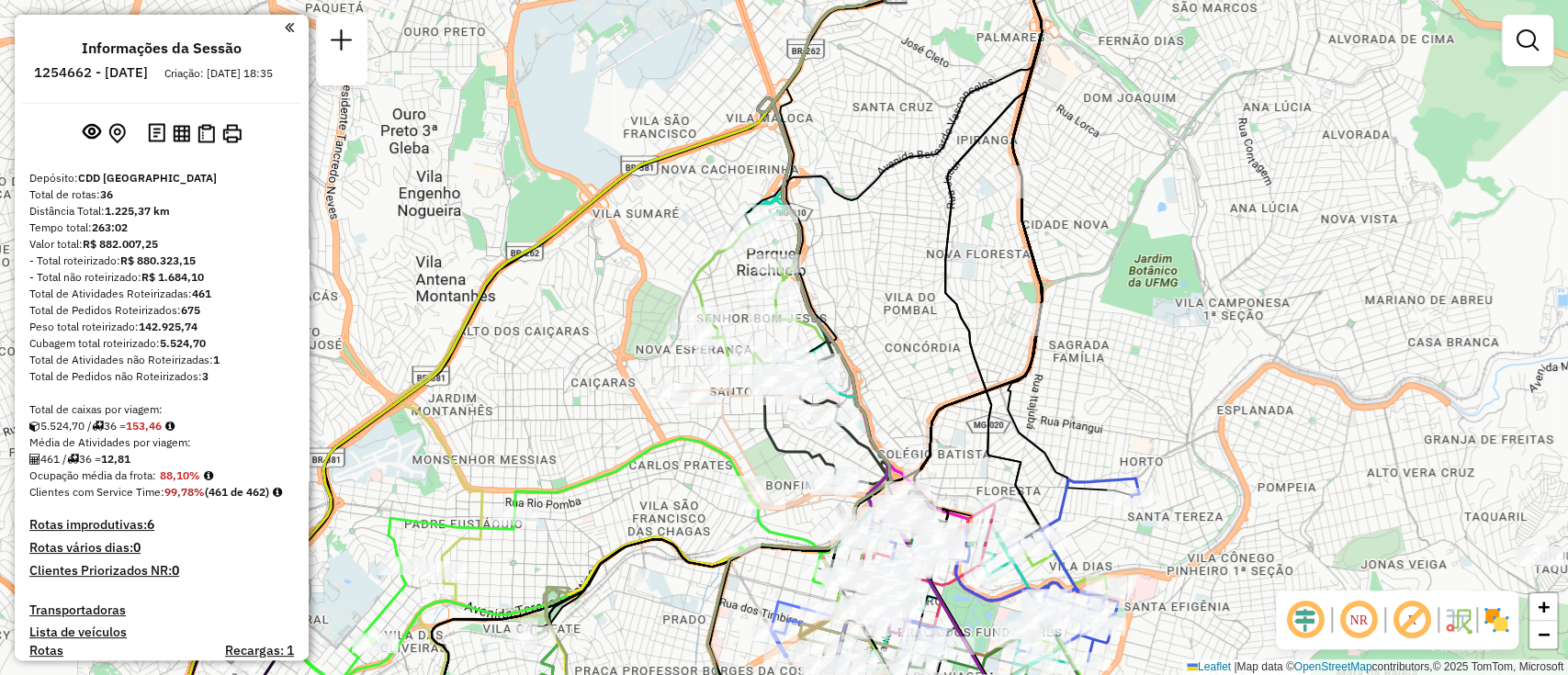
drag, startPoint x: 847, startPoint y: 281, endPoint x: 867, endPoint y: 175, distance: 107.9
click at [867, 175] on icon at bounding box center [893, 85] width 297 height 283
drag, startPoint x: 930, startPoint y: 378, endPoint x: 911, endPoint y: 303, distance: 77.4
click at [912, 303] on div "Janela de atendimento Grade de atendimento Capacidade Transportadoras Veículos …" at bounding box center [784, 337] width 1568 height 675
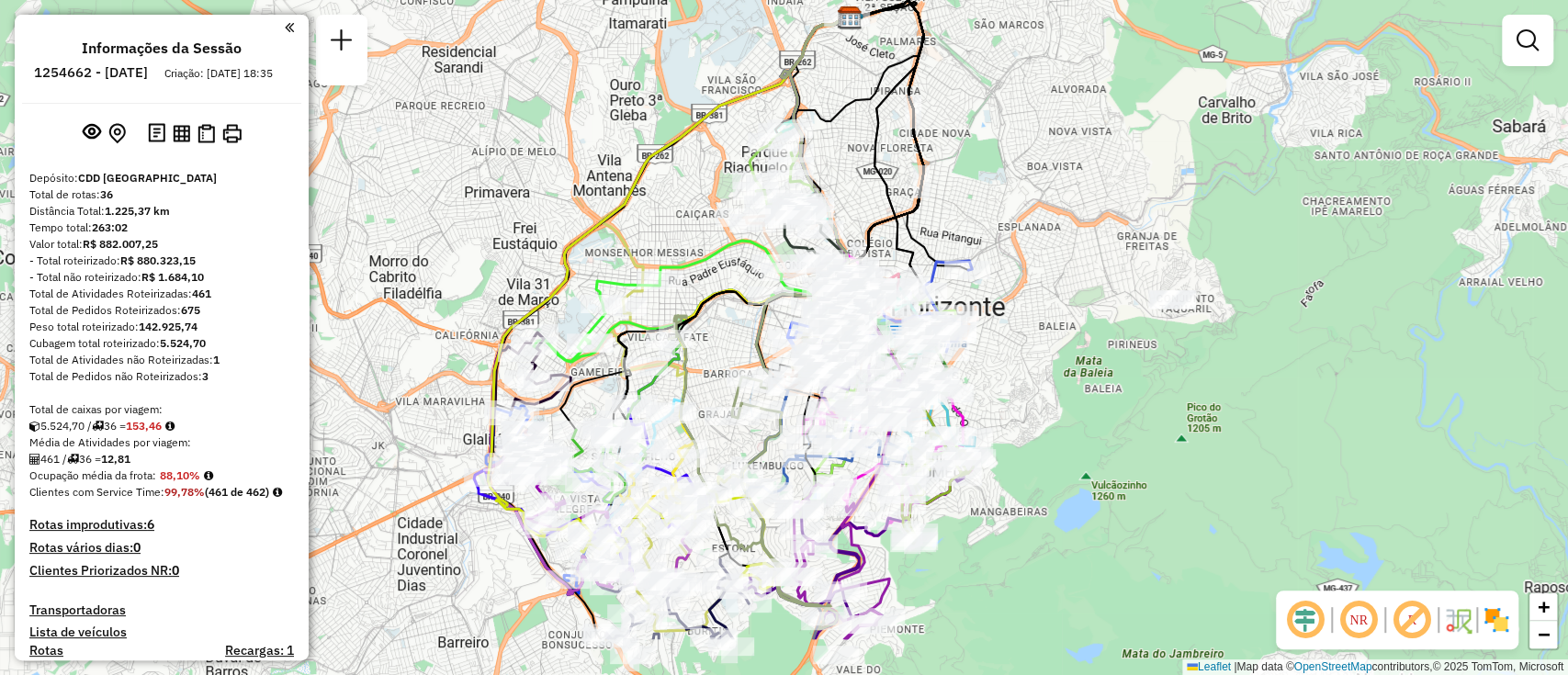
drag, startPoint x: 996, startPoint y: 202, endPoint x: 955, endPoint y: 100, distance: 109.9
click at [955, 100] on div "Janela de atendimento Grade de atendimento Capacidade Transportadoras Veículos …" at bounding box center [784, 337] width 1568 height 675
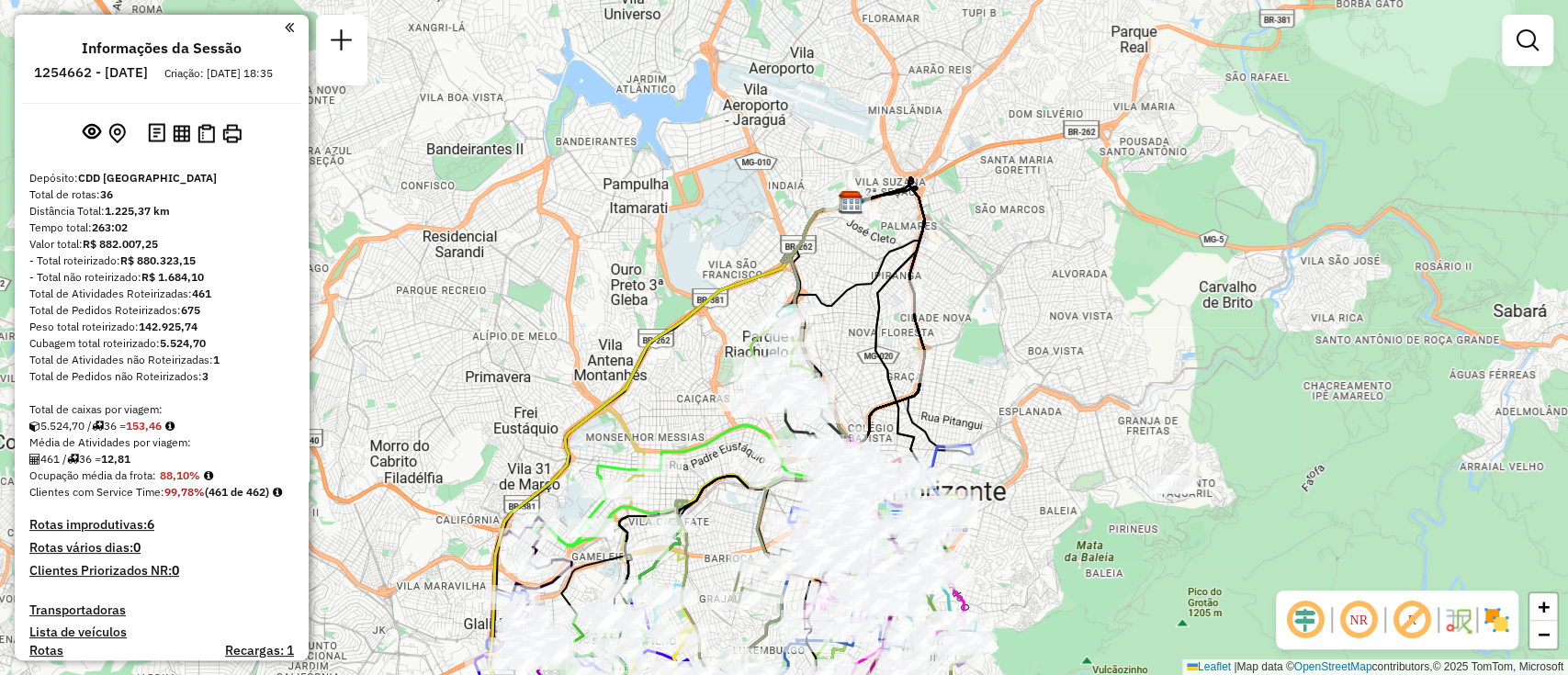
drag, startPoint x: 695, startPoint y: 197, endPoint x: 696, endPoint y: 382, distance: 185.0
click at [696, 382] on div "Janela de atendimento Grade de atendimento Capacidade Transportadoras Veículos …" at bounding box center [784, 337] width 1568 height 675
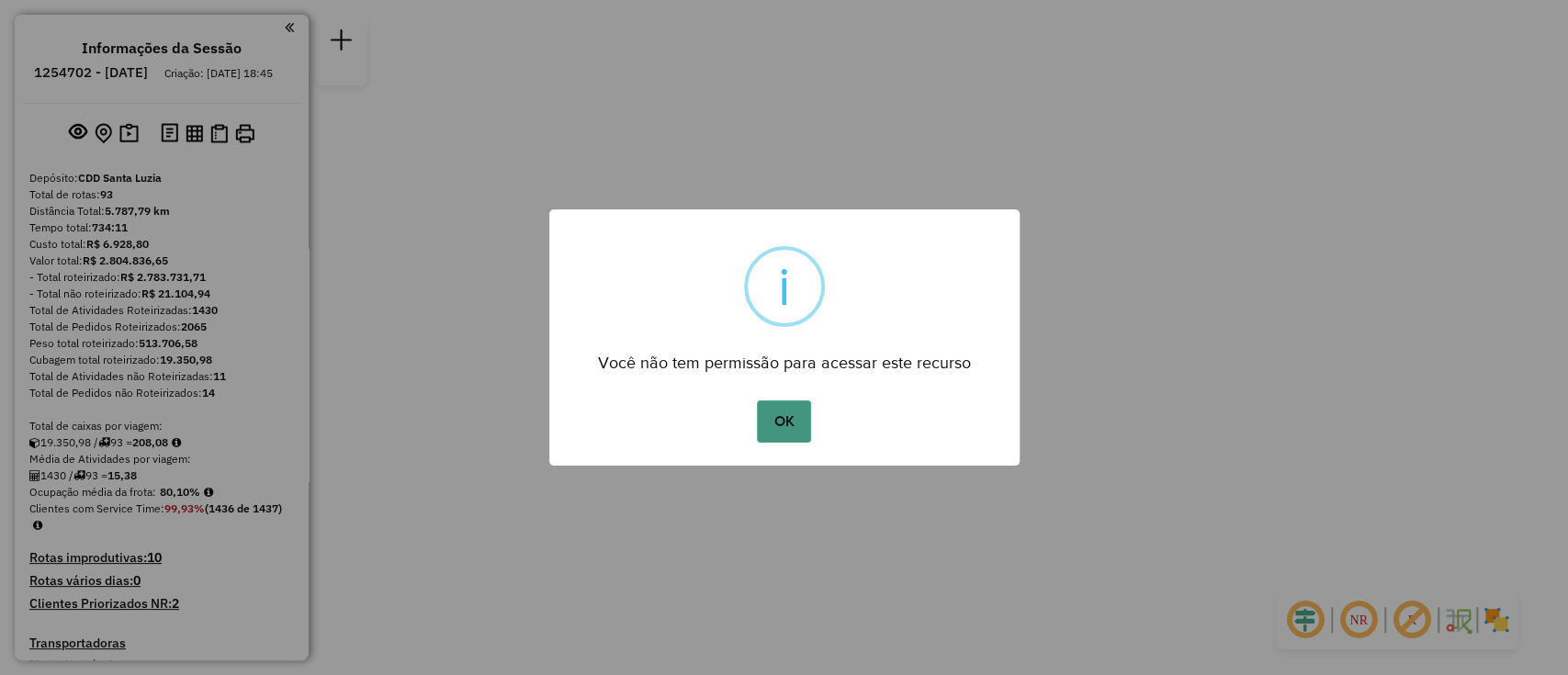
click at [784, 417] on button "OK" at bounding box center [784, 421] width 55 height 42
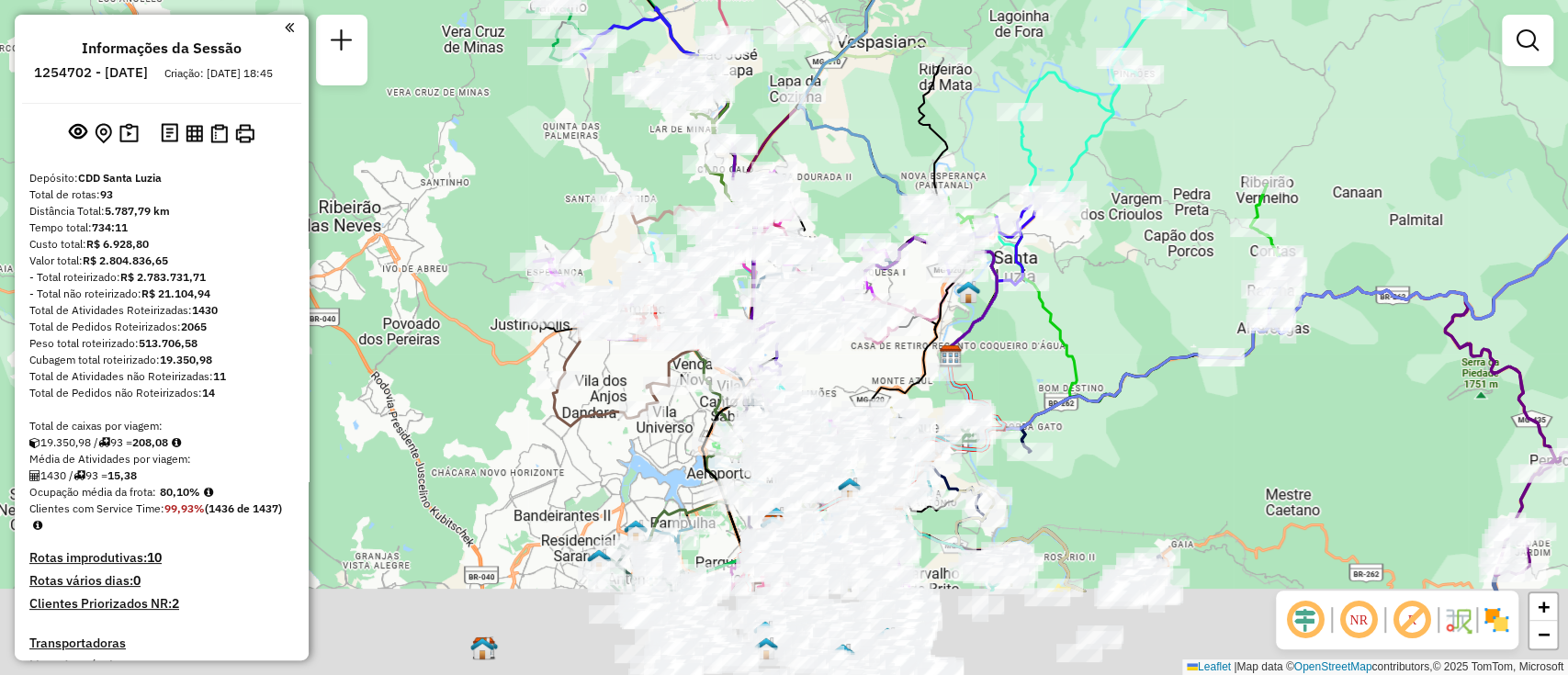
drag, startPoint x: 906, startPoint y: 220, endPoint x: 911, endPoint y: 7, distance: 213.1
click at [911, 11] on div "Janela de atendimento Grade de atendimento Capacidade Transportadoras Veículos …" at bounding box center [784, 337] width 1568 height 675
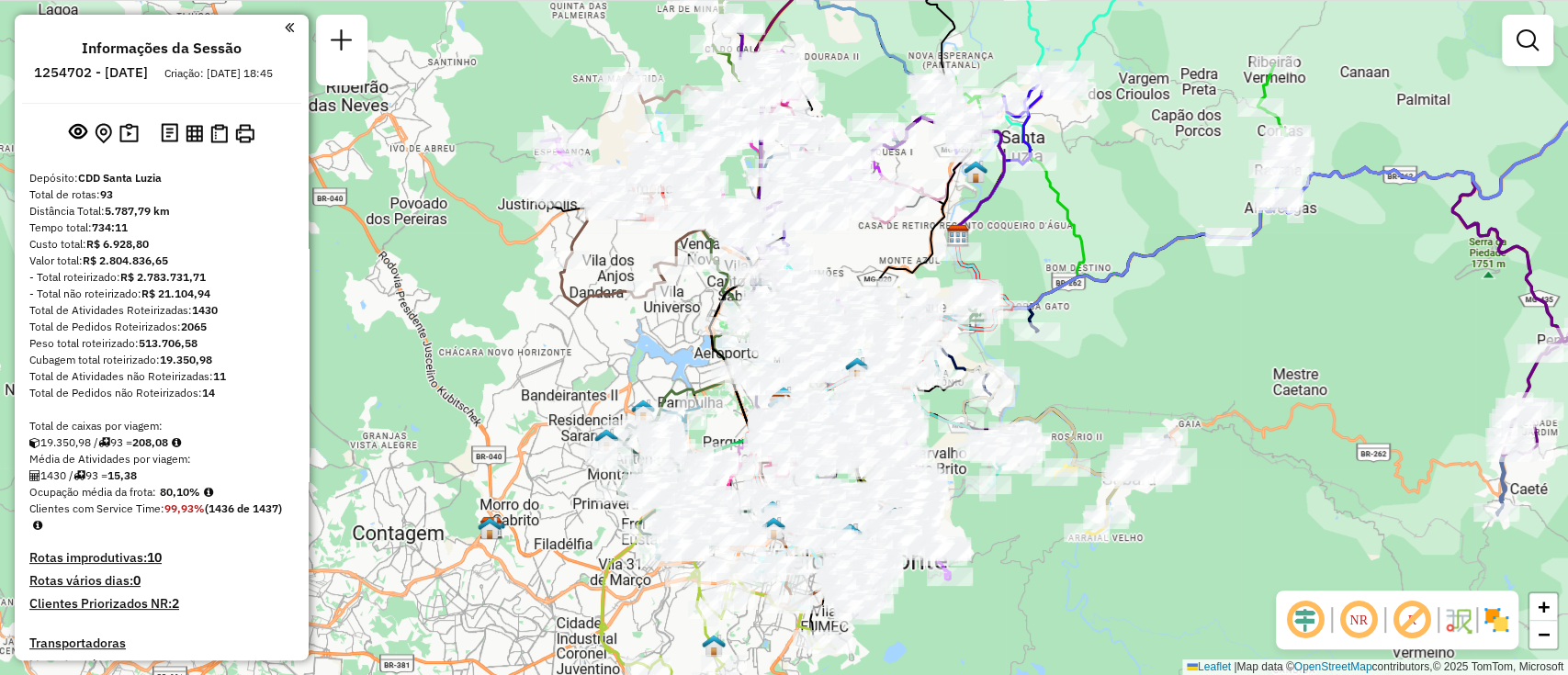
drag, startPoint x: 988, startPoint y: 614, endPoint x: 1026, endPoint y: 49, distance: 566.3
click at [1007, 514] on div "Janela de atendimento Grade de atendimento Capacidade Transportadoras Veículos …" at bounding box center [784, 337] width 1568 height 675
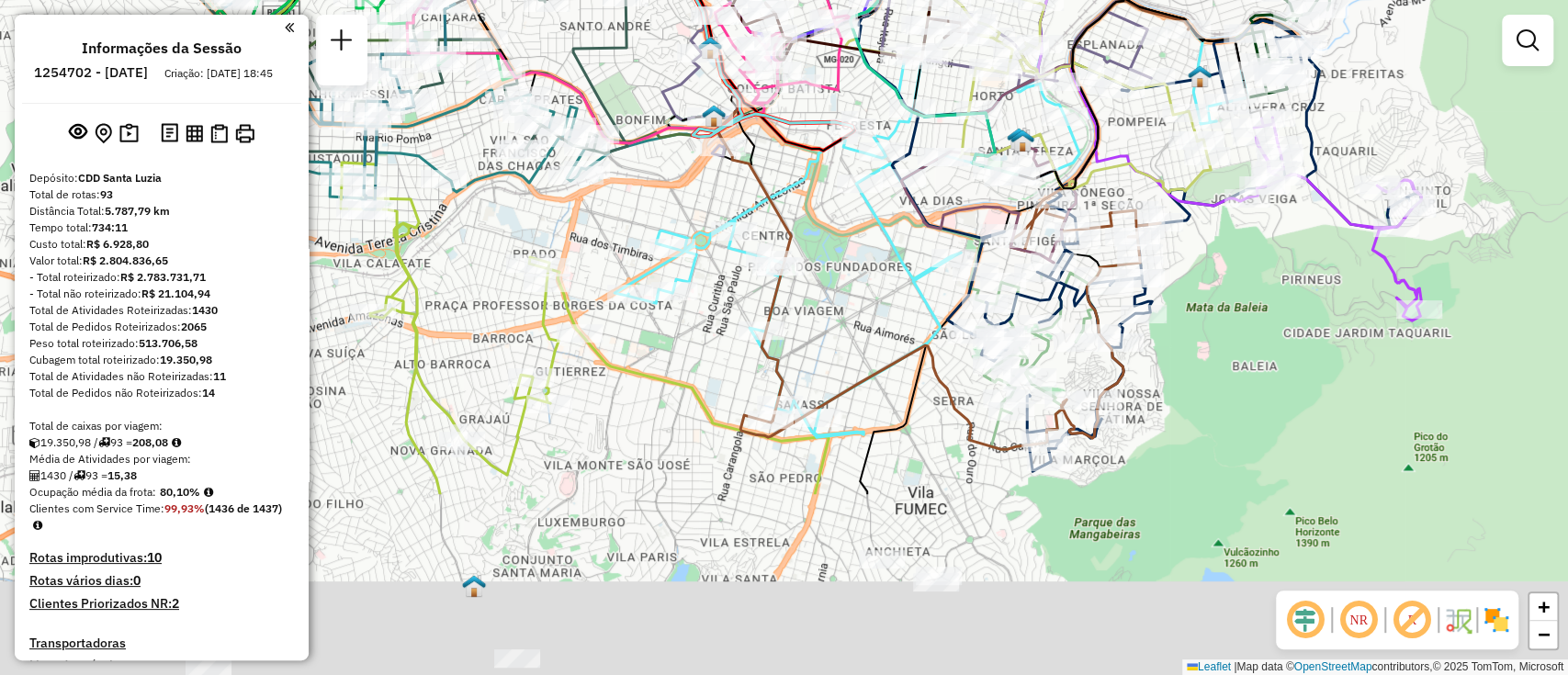
drag, startPoint x: 853, startPoint y: 561, endPoint x: 870, endPoint y: 203, distance: 358.4
click at [870, 203] on div "Janela de atendimento Grade de atendimento Capacidade Transportadoras Veículos …" at bounding box center [784, 337] width 1568 height 675
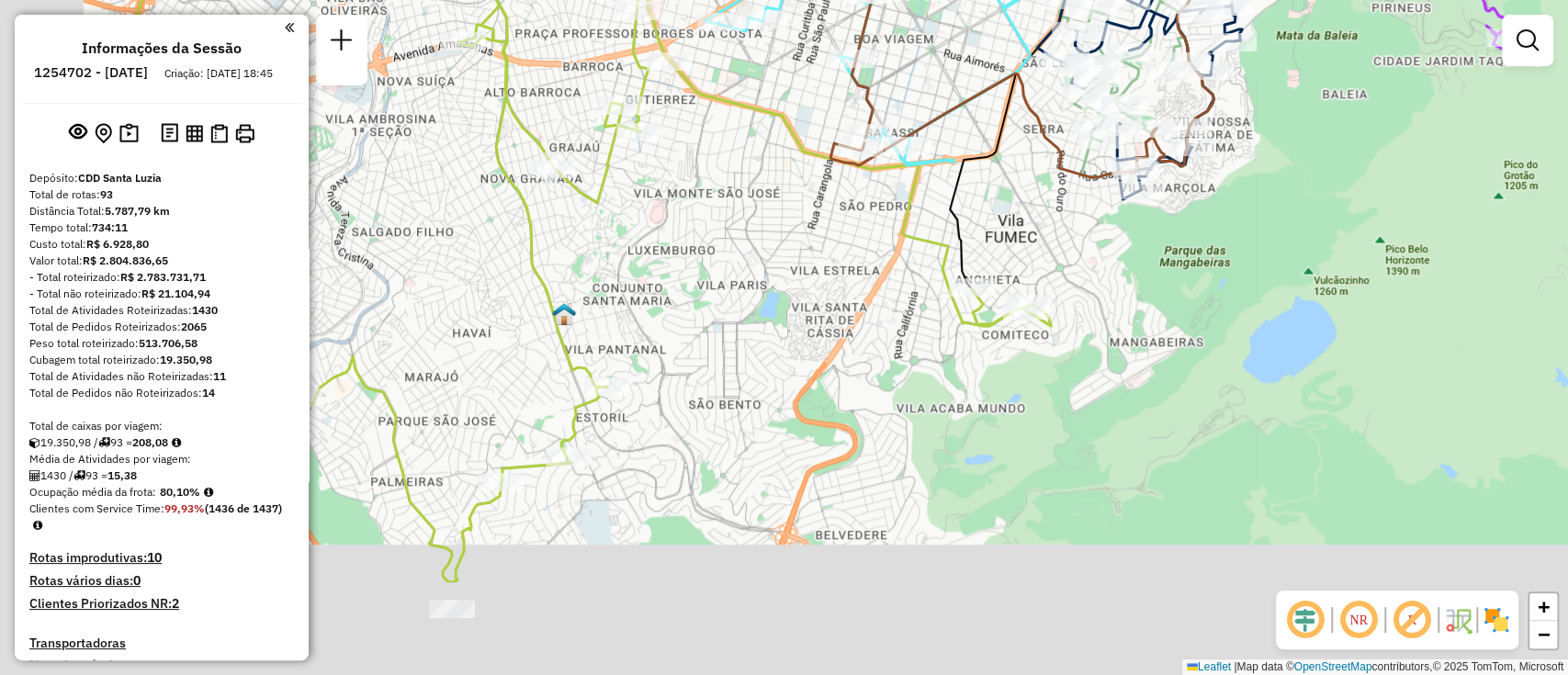
drag, startPoint x: 668, startPoint y: 457, endPoint x: 763, endPoint y: 296, distance: 186.9
click at [763, 296] on div "Janela de atendimento Grade de atendimento Capacidade Transportadoras Veículos …" at bounding box center [784, 337] width 1568 height 675
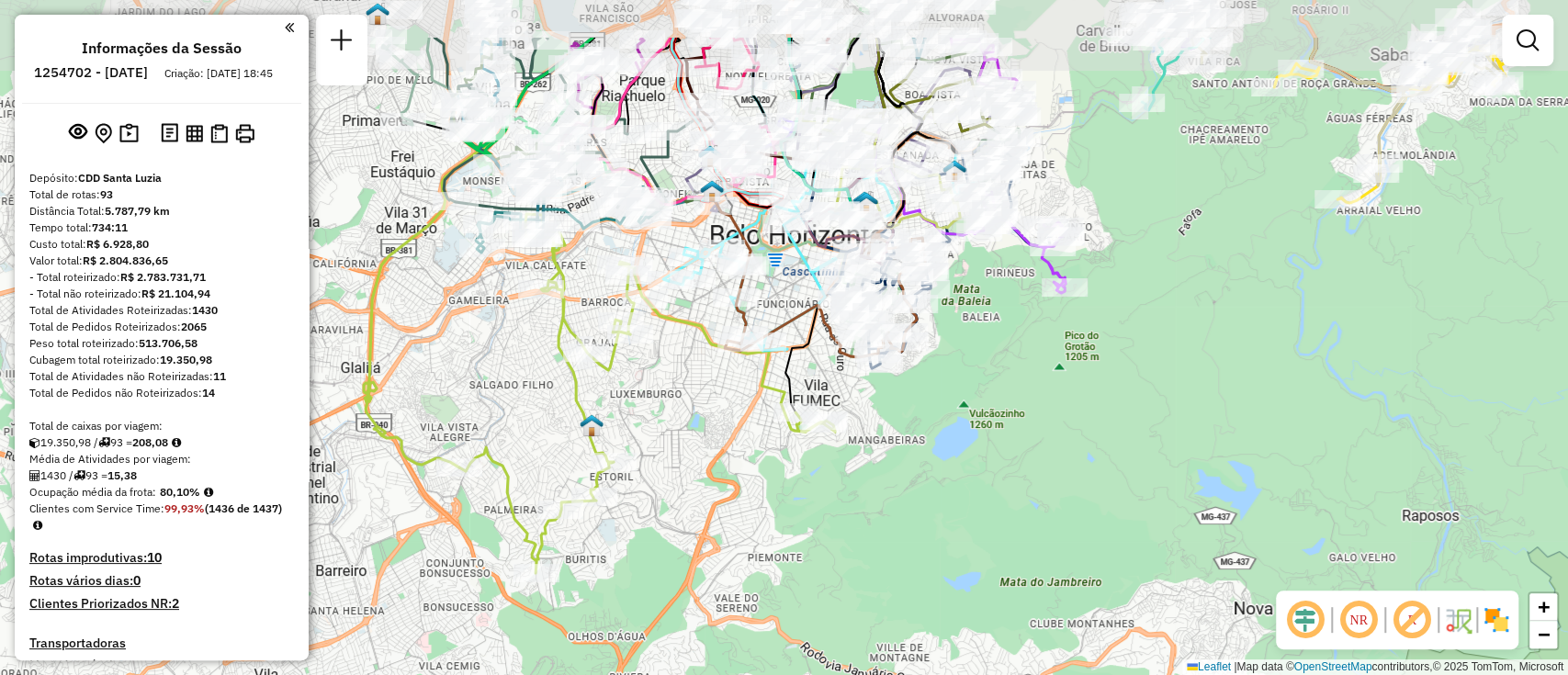
drag, startPoint x: 780, startPoint y: 295, endPoint x: 714, endPoint y: 394, distance: 119.0
click at [714, 394] on div "Janela de atendimento Grade de atendimento Capacidade Transportadoras Veículos …" at bounding box center [784, 337] width 1568 height 675
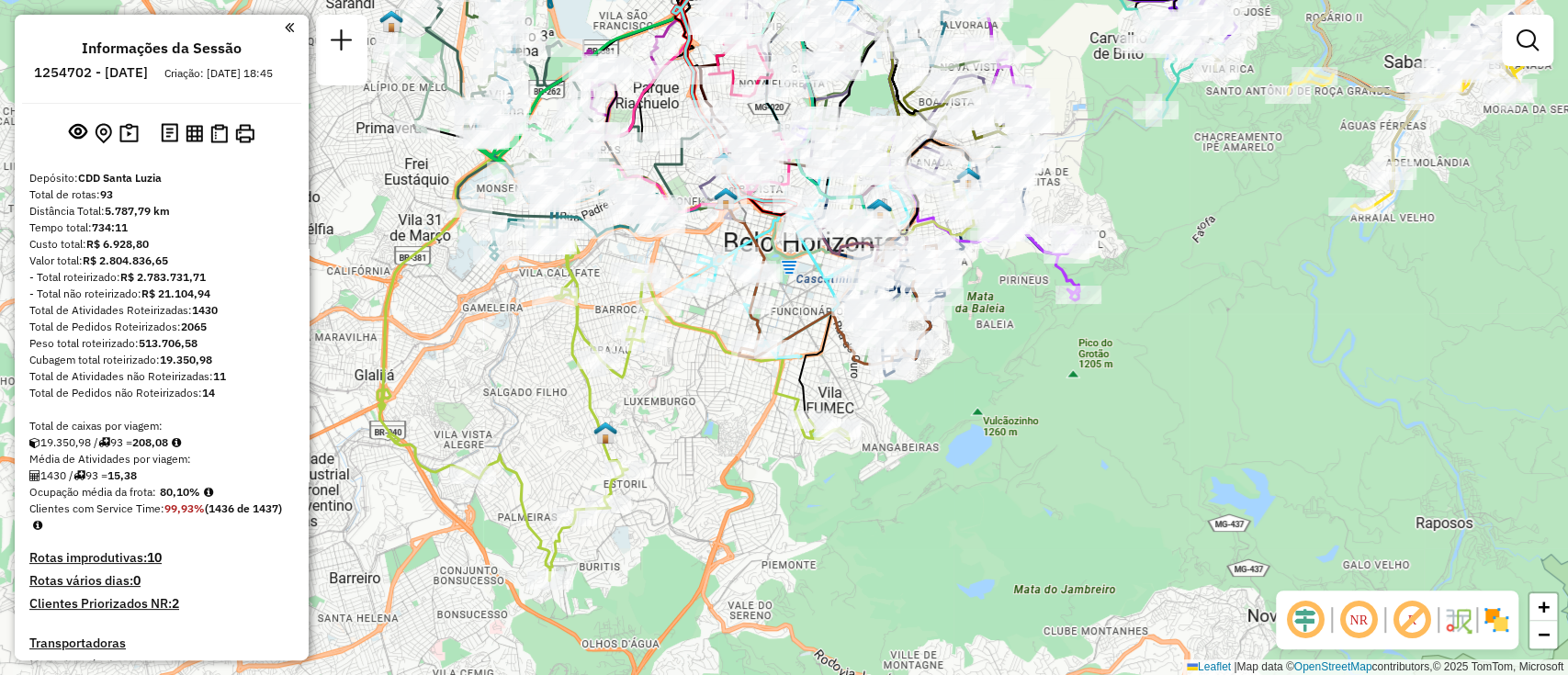
drag, startPoint x: 1168, startPoint y: 210, endPoint x: 1205, endPoint y: 277, distance: 76.5
click at [1219, 274] on div "Janela de atendimento Grade de atendimento Capacidade Transportadoras Veículos …" at bounding box center [784, 337] width 1568 height 675
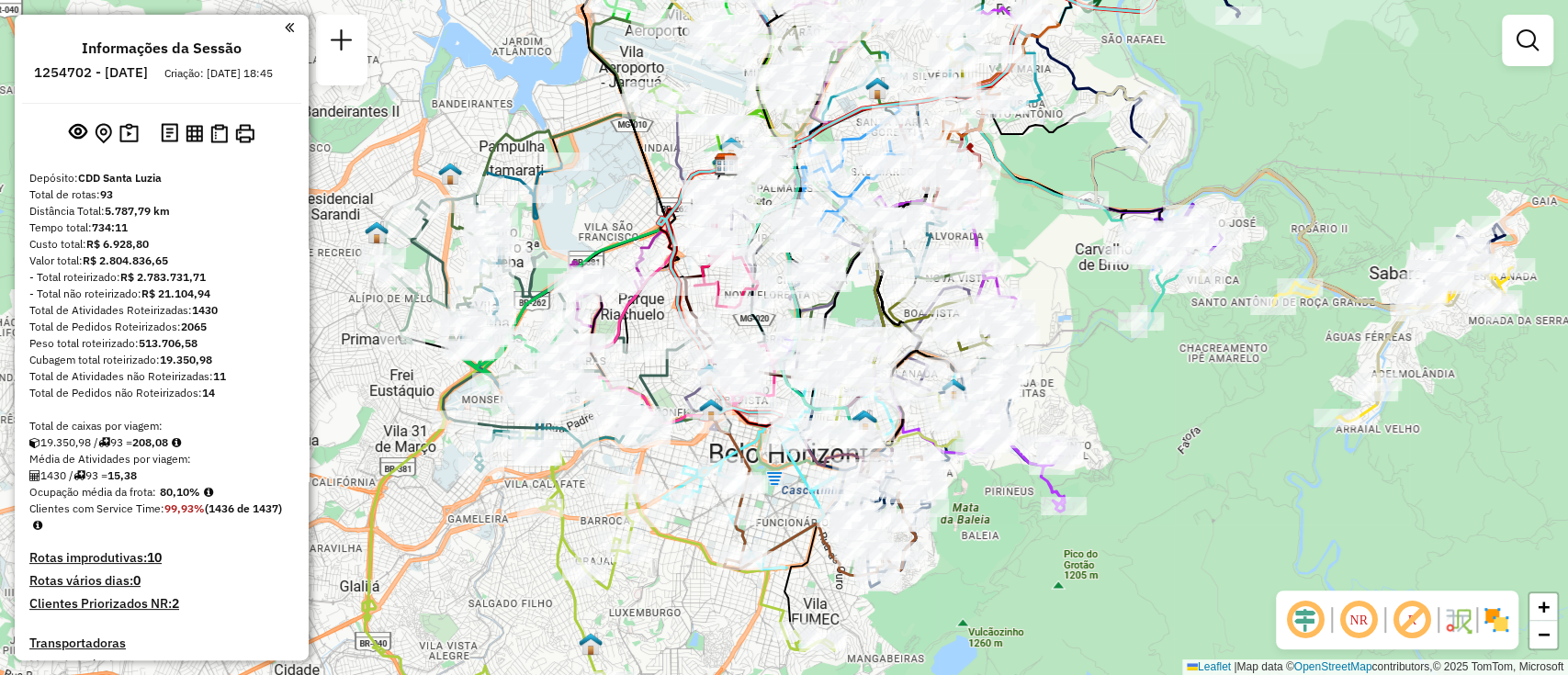
drag, startPoint x: 1195, startPoint y: 334, endPoint x: 1098, endPoint y: 482, distance: 177.0
click at [1098, 482] on div "Janela de atendimento Grade de atendimento Capacidade Transportadoras Veículos …" at bounding box center [784, 337] width 1568 height 675
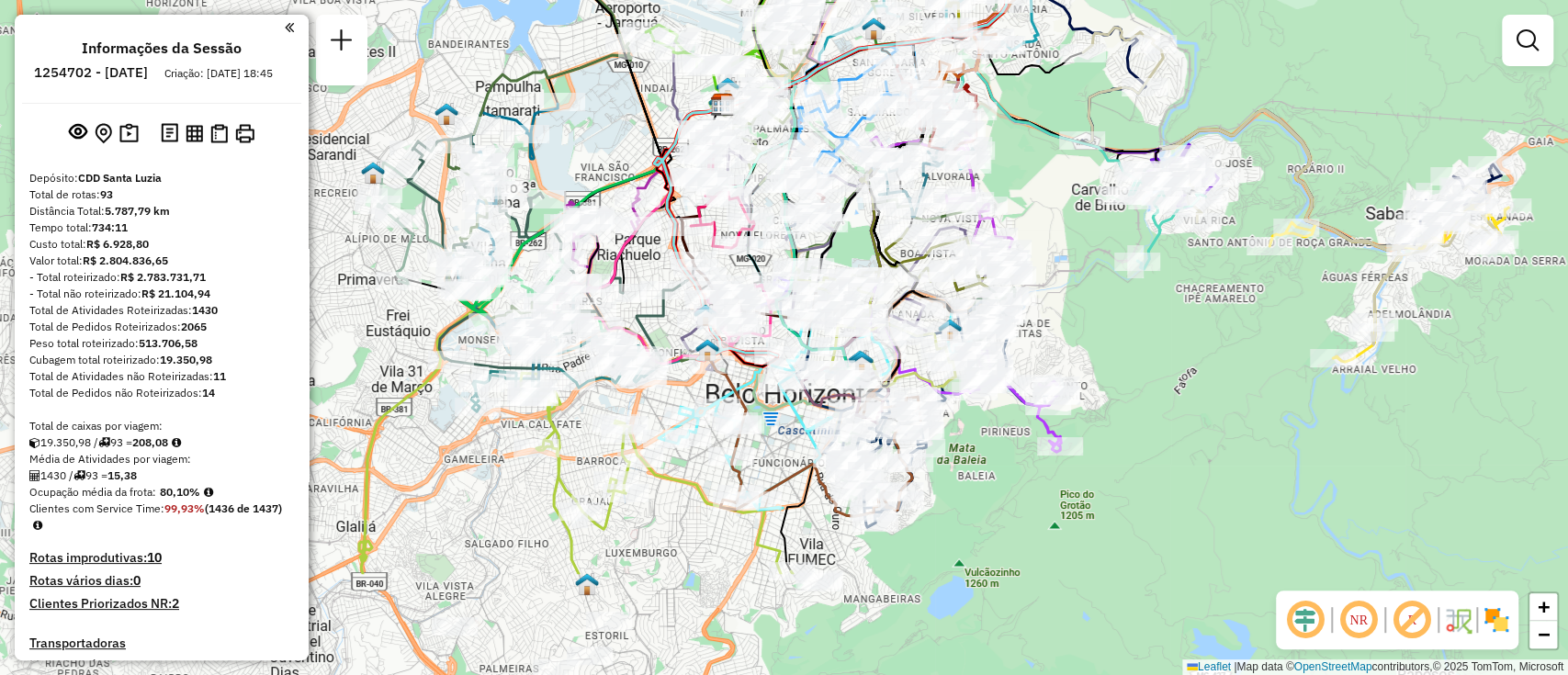
drag, startPoint x: 1155, startPoint y: 426, endPoint x: 1160, endPoint y: 305, distance: 121.1
click at [1160, 305] on div "Janela de atendimento Grade de atendimento Capacidade Transportadoras Veículos …" at bounding box center [784, 337] width 1568 height 675
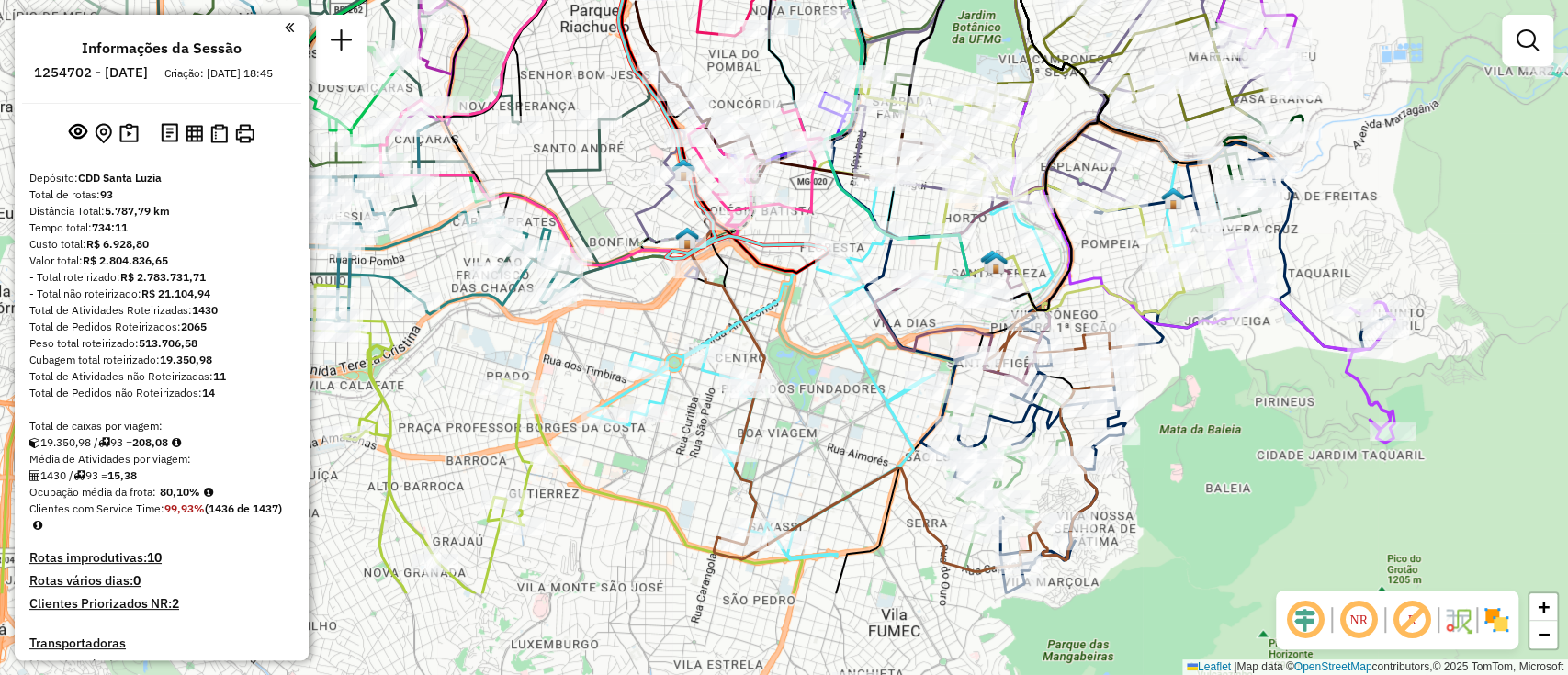
drag, startPoint x: 810, startPoint y: 562, endPoint x: 843, endPoint y: 381, distance: 184.0
click at [843, 397] on div "Janela de atendimento Grade de atendimento Capacidade Transportadoras Veículos …" at bounding box center [784, 337] width 1568 height 675
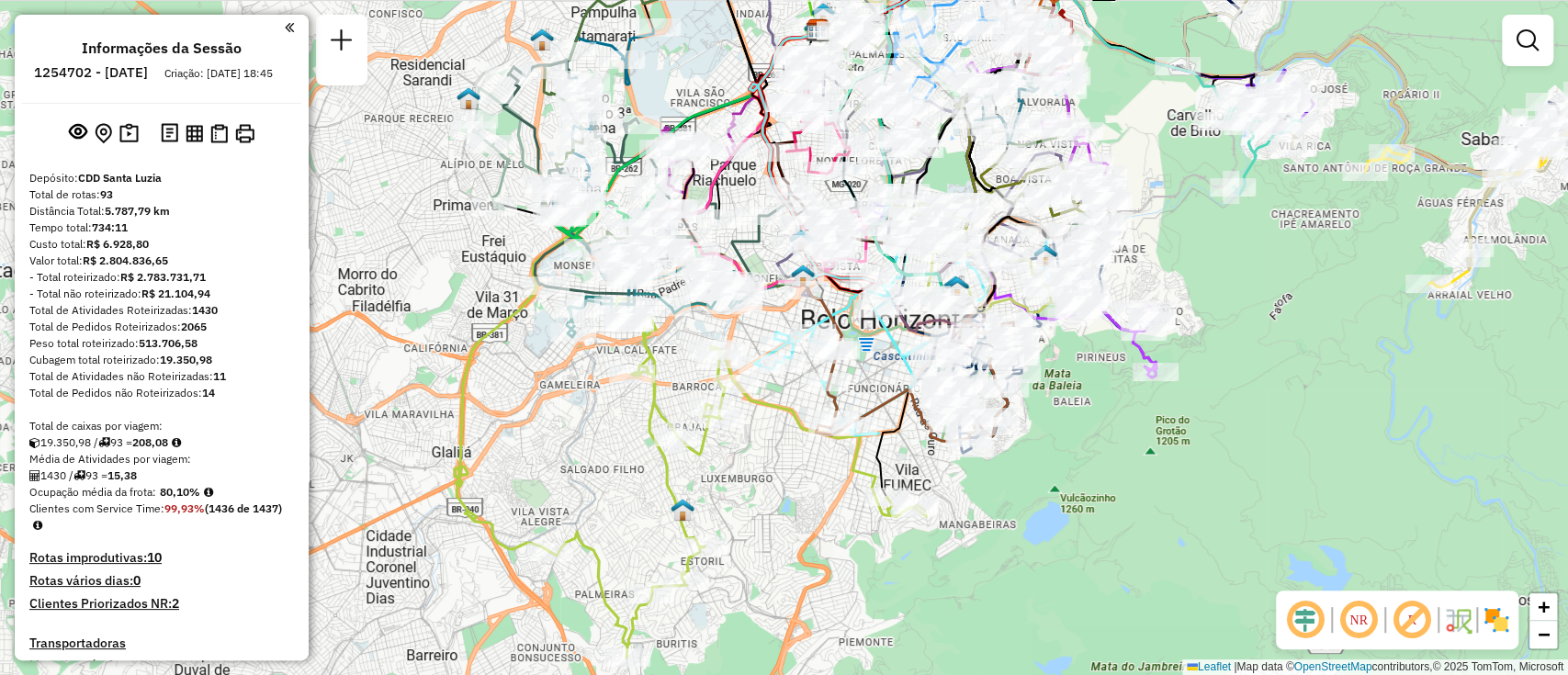
drag, startPoint x: 887, startPoint y: 398, endPoint x: 879, endPoint y: 421, distance: 24.4
click at [879, 421] on icon at bounding box center [928, 329] width 225 height 224
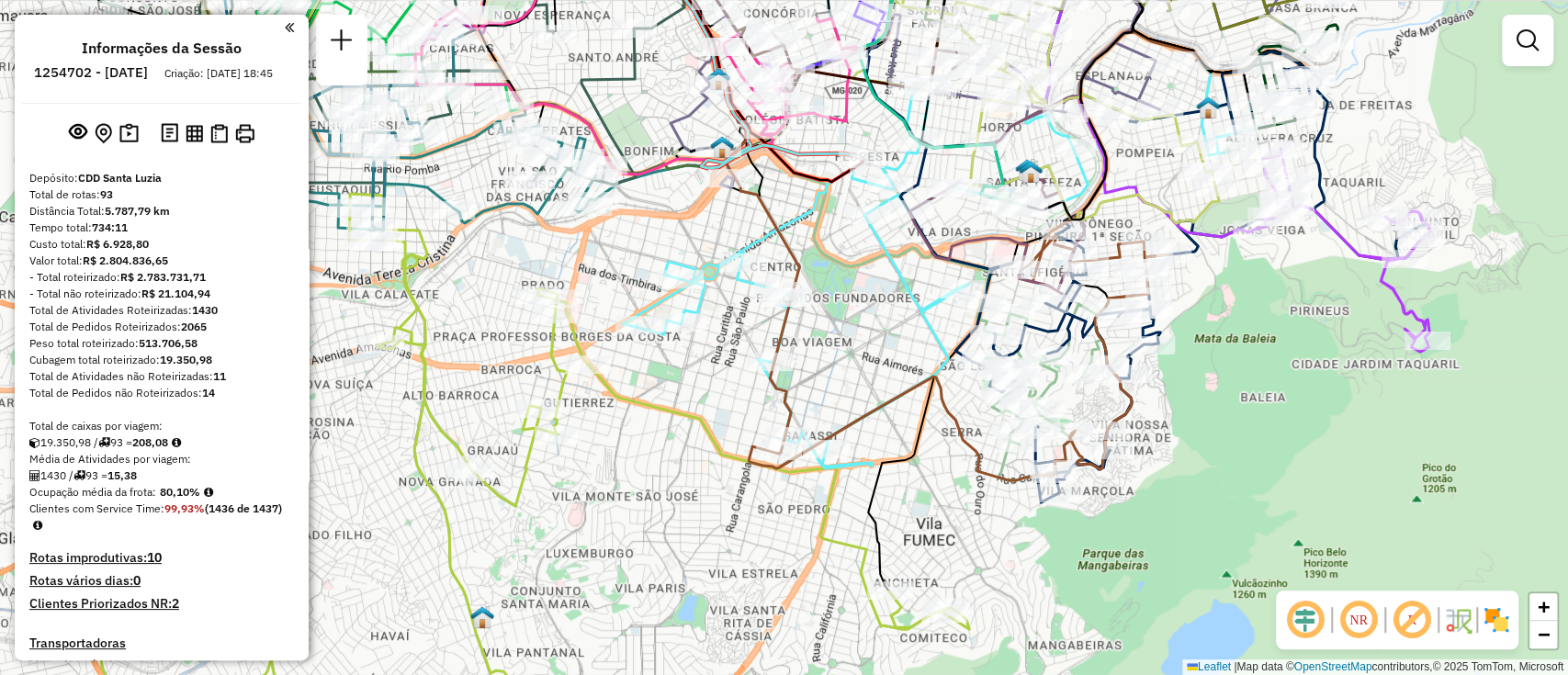
drag, startPoint x: 833, startPoint y: 354, endPoint x: 885, endPoint y: 346, distance: 52.6
click at [885, 346] on div "Janela de atendimento Grade de atendimento Capacidade Transportadoras Veículos …" at bounding box center [784, 337] width 1568 height 675
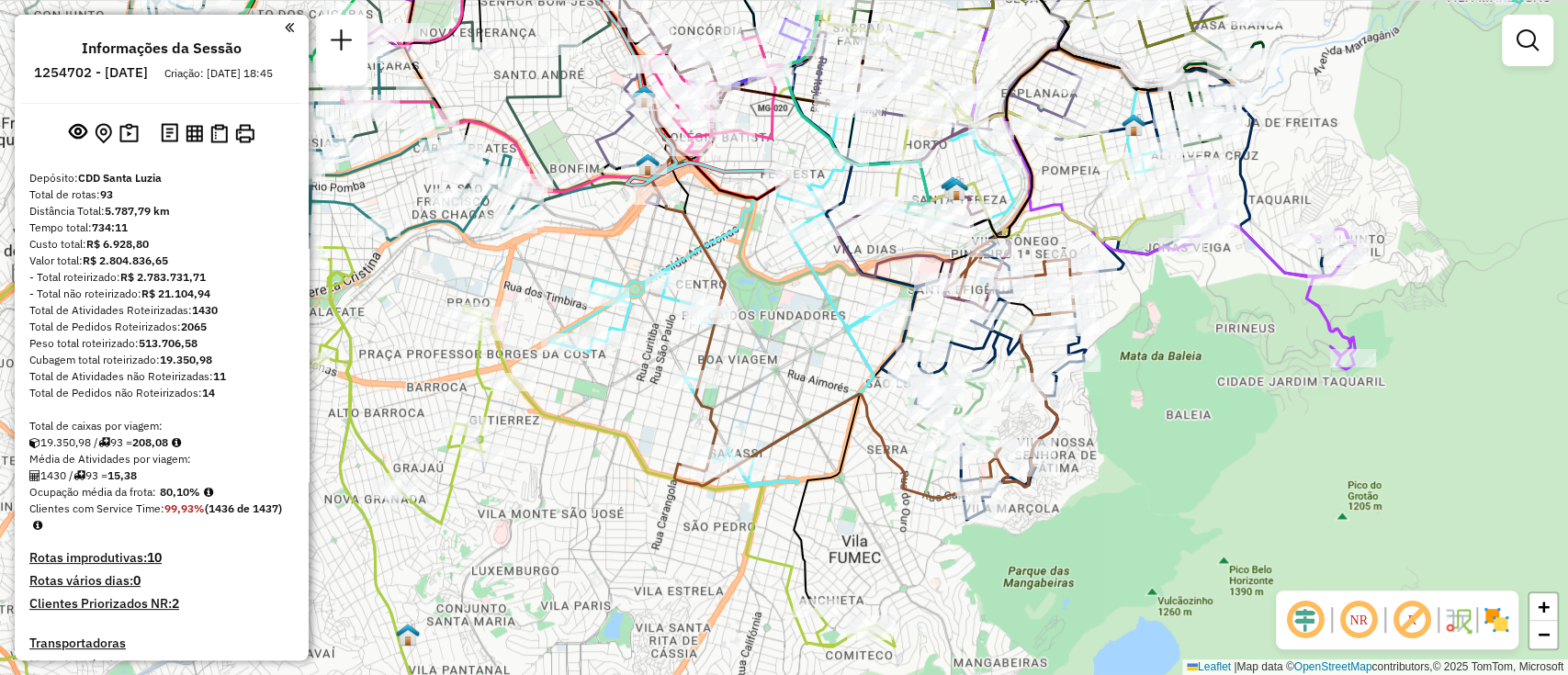
drag, startPoint x: 944, startPoint y: 227, endPoint x: 844, endPoint y: 247, distance: 102.0
click at [844, 247] on div "Janela de atendimento Grade de atendimento Capacidade Transportadoras Veículos …" at bounding box center [784, 337] width 1568 height 675
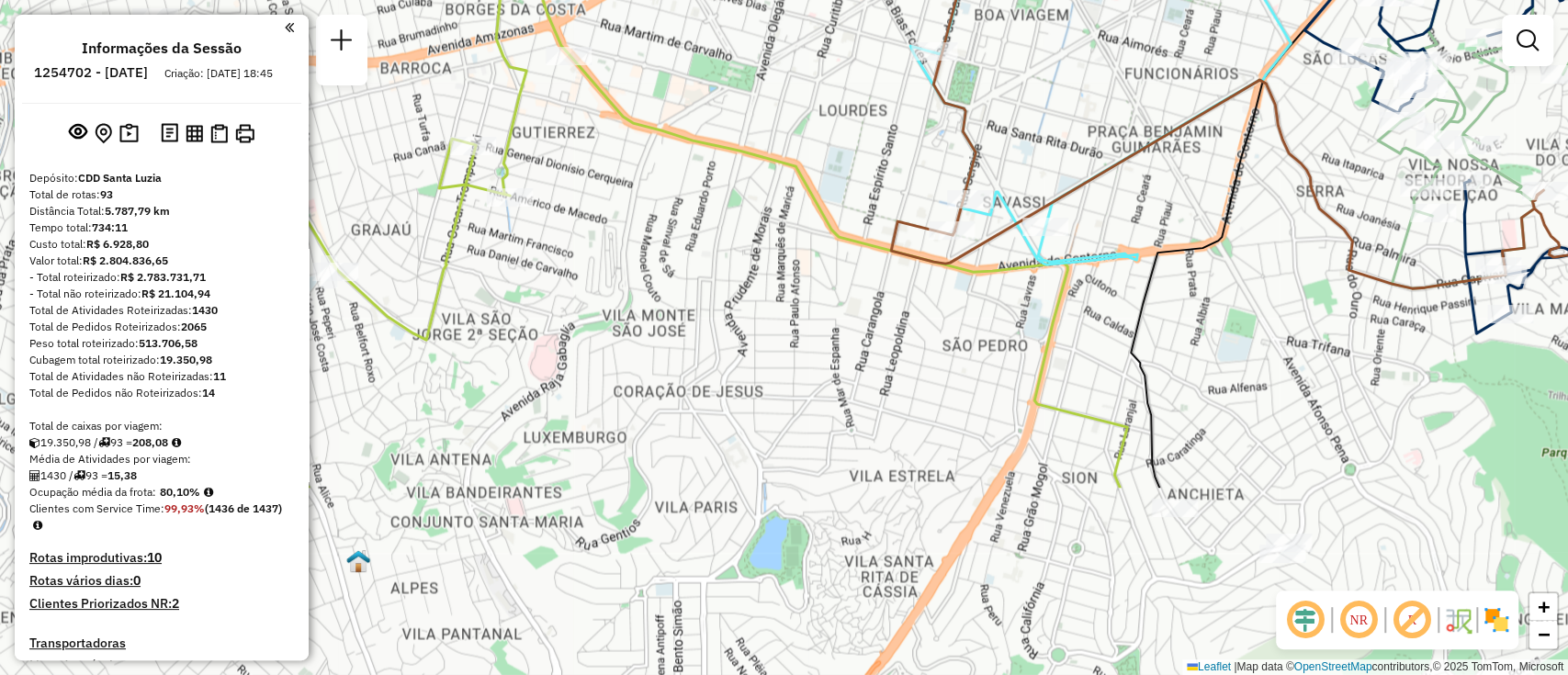
drag, startPoint x: 768, startPoint y: 405, endPoint x: 1221, endPoint y: 149, distance: 520.3
click at [1221, 149] on div "Janela de atendimento Grade de atendimento Capacidade Transportadoras Veículos …" at bounding box center [784, 337] width 1568 height 675
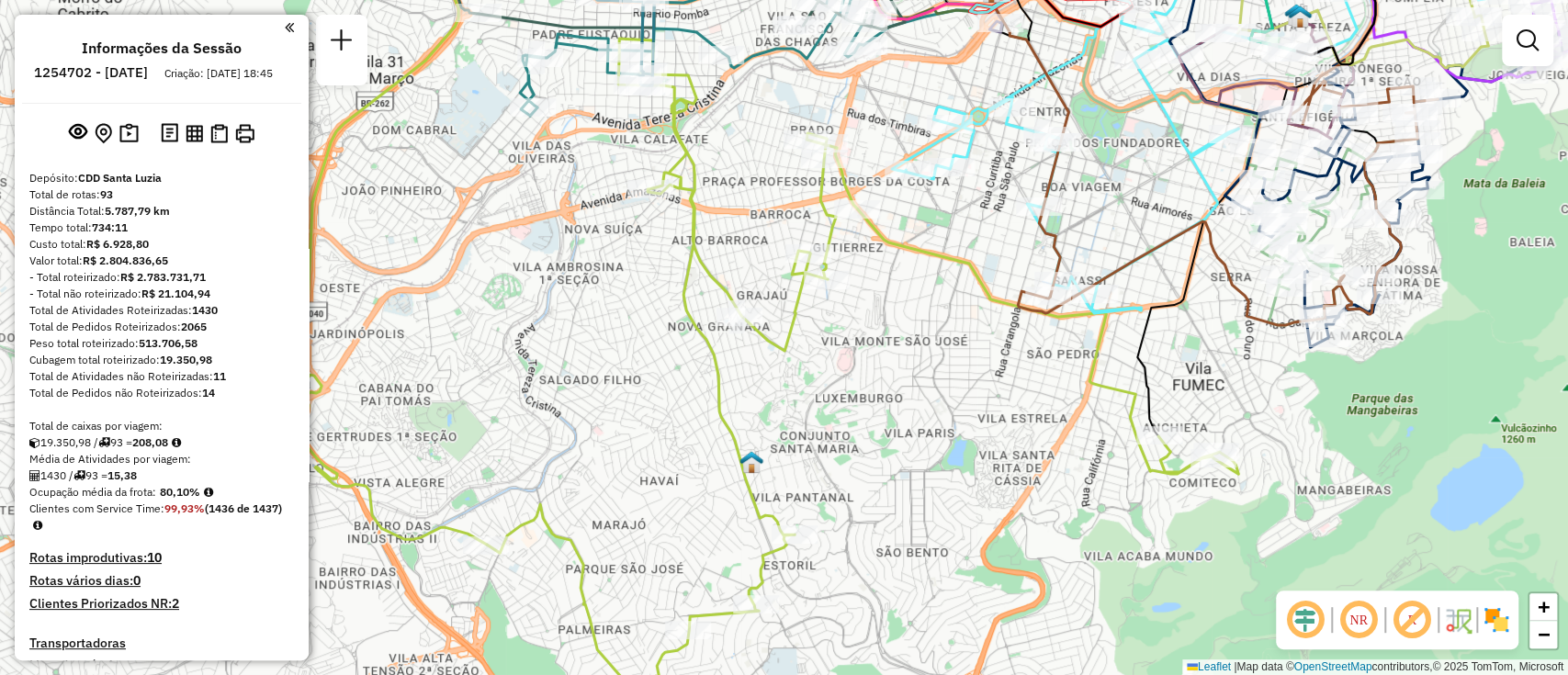
drag, startPoint x: 1225, startPoint y: 378, endPoint x: 1131, endPoint y: 354, distance: 97.0
click at [1131, 354] on div "Janela de atendimento Grade de atendimento Capacidade Transportadoras Veículos …" at bounding box center [784, 337] width 1568 height 675
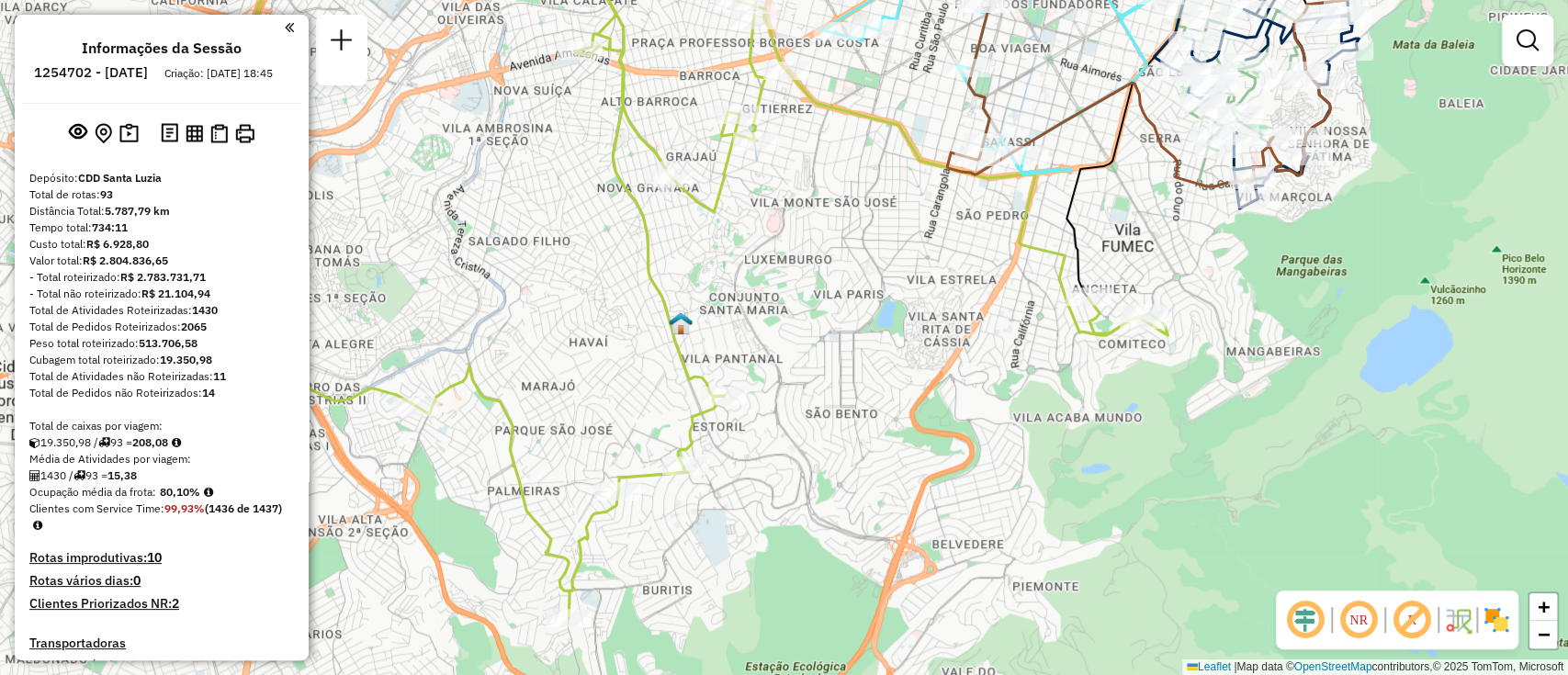
drag, startPoint x: 983, startPoint y: 562, endPoint x: 884, endPoint y: 439, distance: 157.9
click at [884, 439] on div "Janela de atendimento Grade de atendimento Capacidade Transportadoras Veículos …" at bounding box center [784, 337] width 1568 height 675
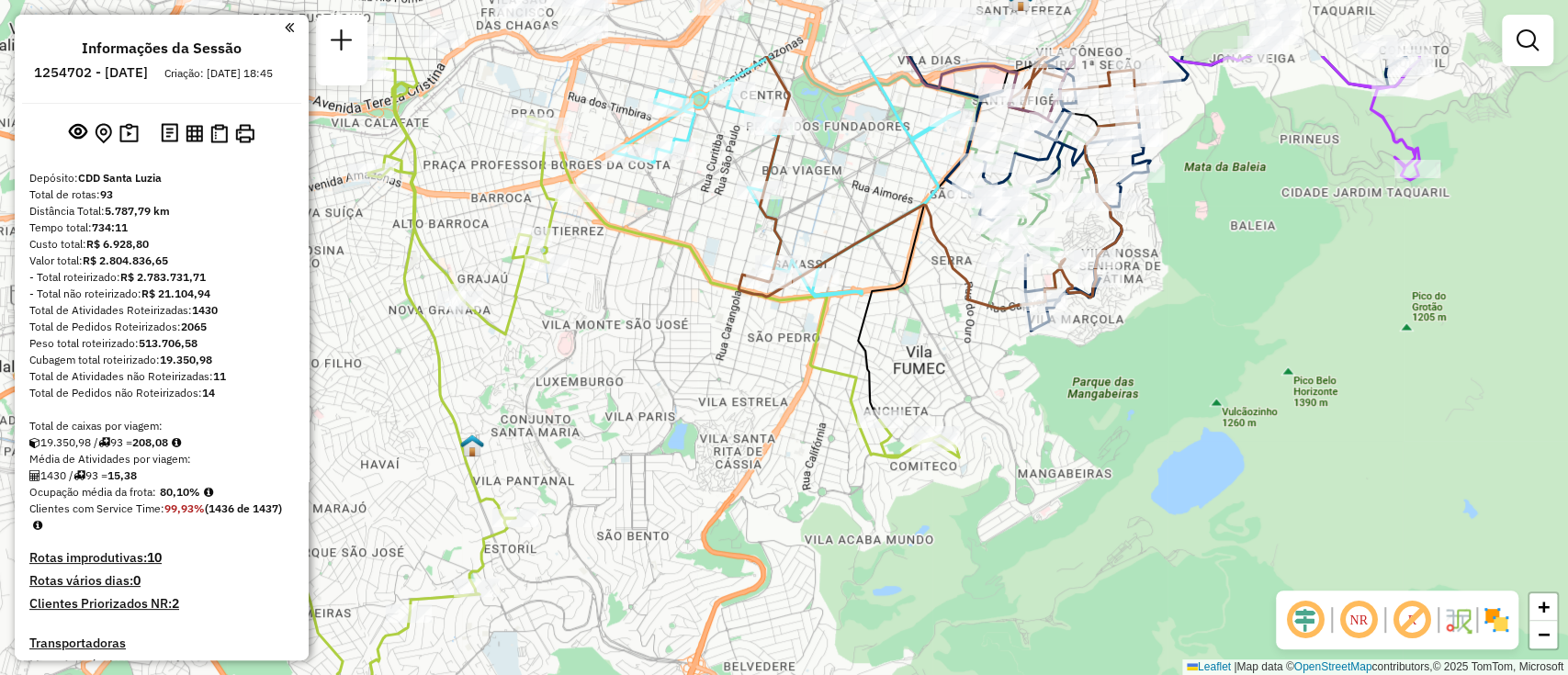
drag, startPoint x: 854, startPoint y: 398, endPoint x: 778, endPoint y: 484, distance: 114.8
click at [778, 484] on div "Janela de atendimento Grade de atendimento Capacidade Transportadoras Veículos …" at bounding box center [784, 337] width 1568 height 675
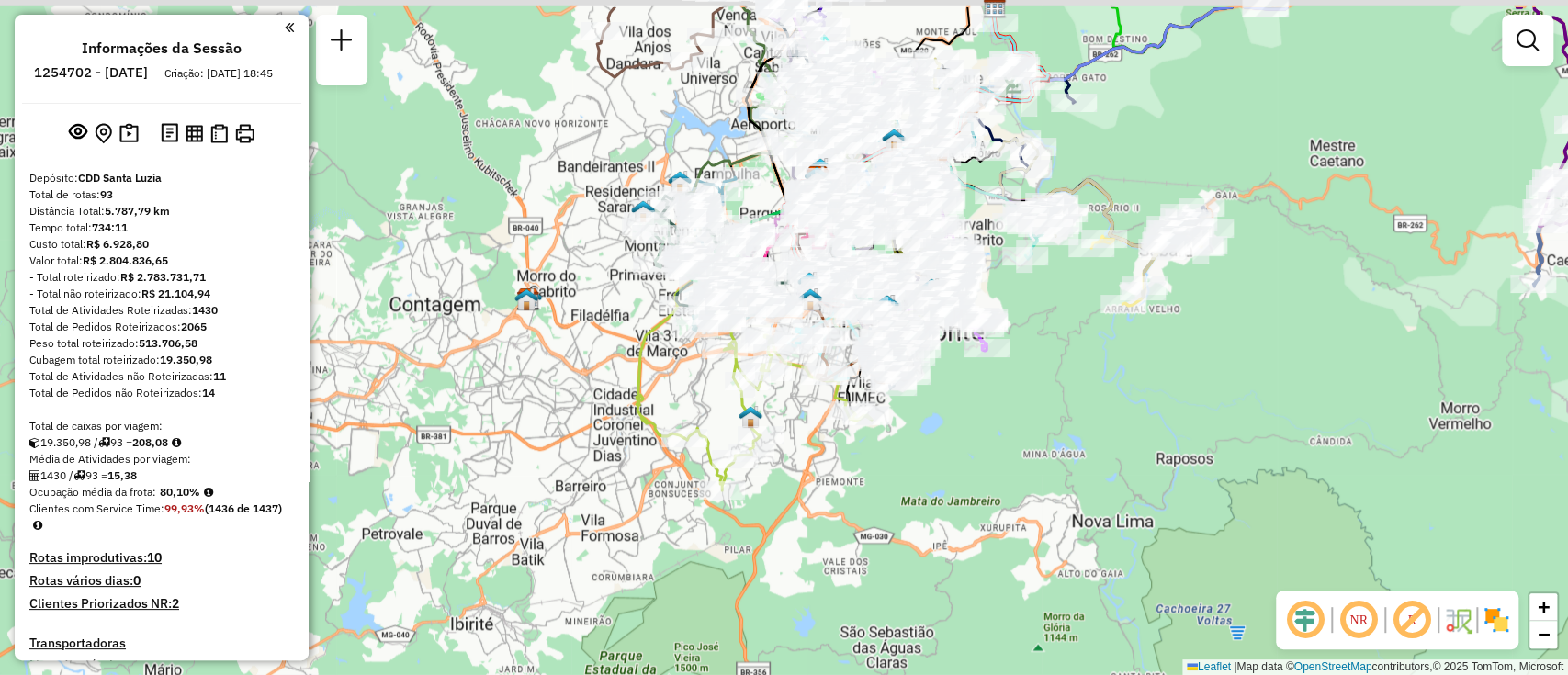
drag, startPoint x: 870, startPoint y: 397, endPoint x: 836, endPoint y: 482, distance: 91.5
click at [859, 477] on div "Janela de atendimento Grade de atendimento Capacidade Transportadoras Veículos …" at bounding box center [784, 337] width 1568 height 675
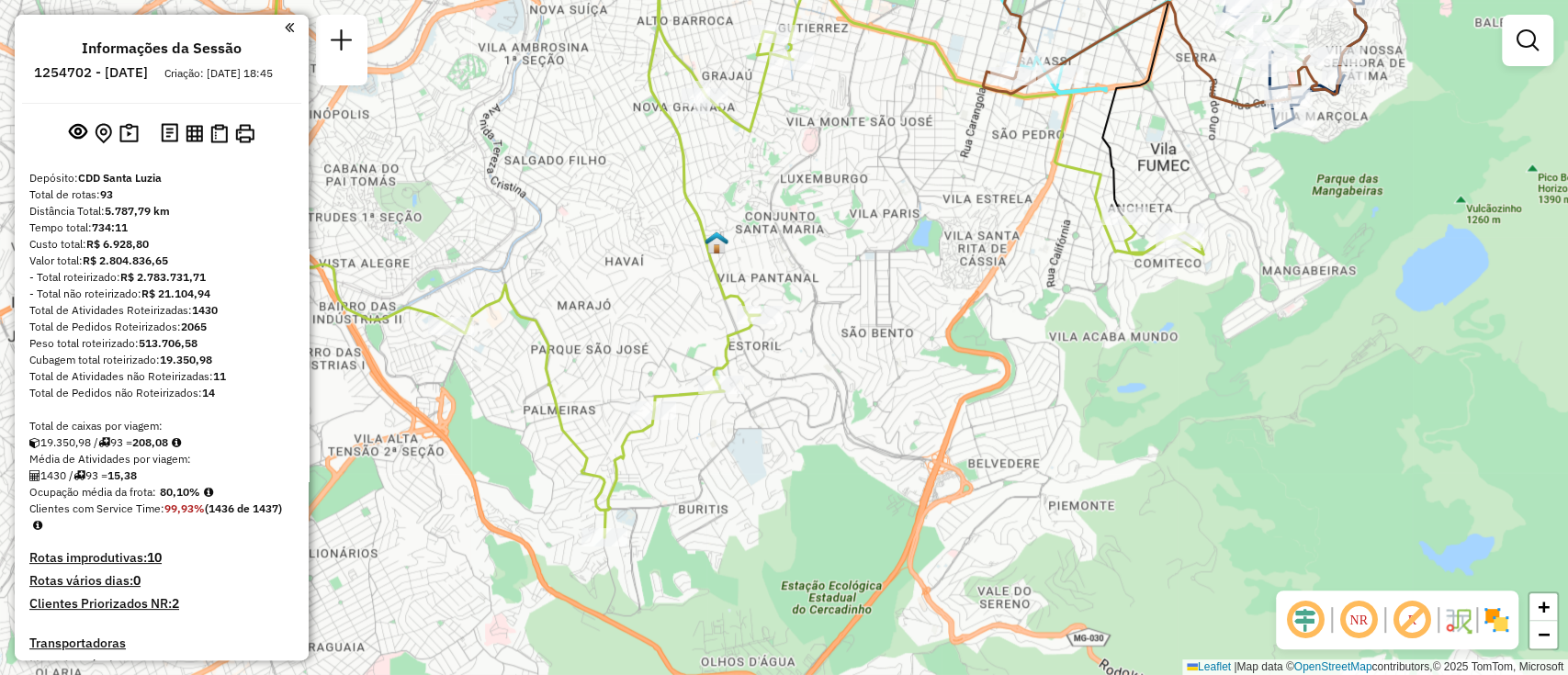
drag, startPoint x: 720, startPoint y: 470, endPoint x: 970, endPoint y: 412, distance: 256.6
click at [970, 412] on div "Janela de atendimento Grade de atendimento Capacidade Transportadoras Veículos …" at bounding box center [784, 337] width 1568 height 675
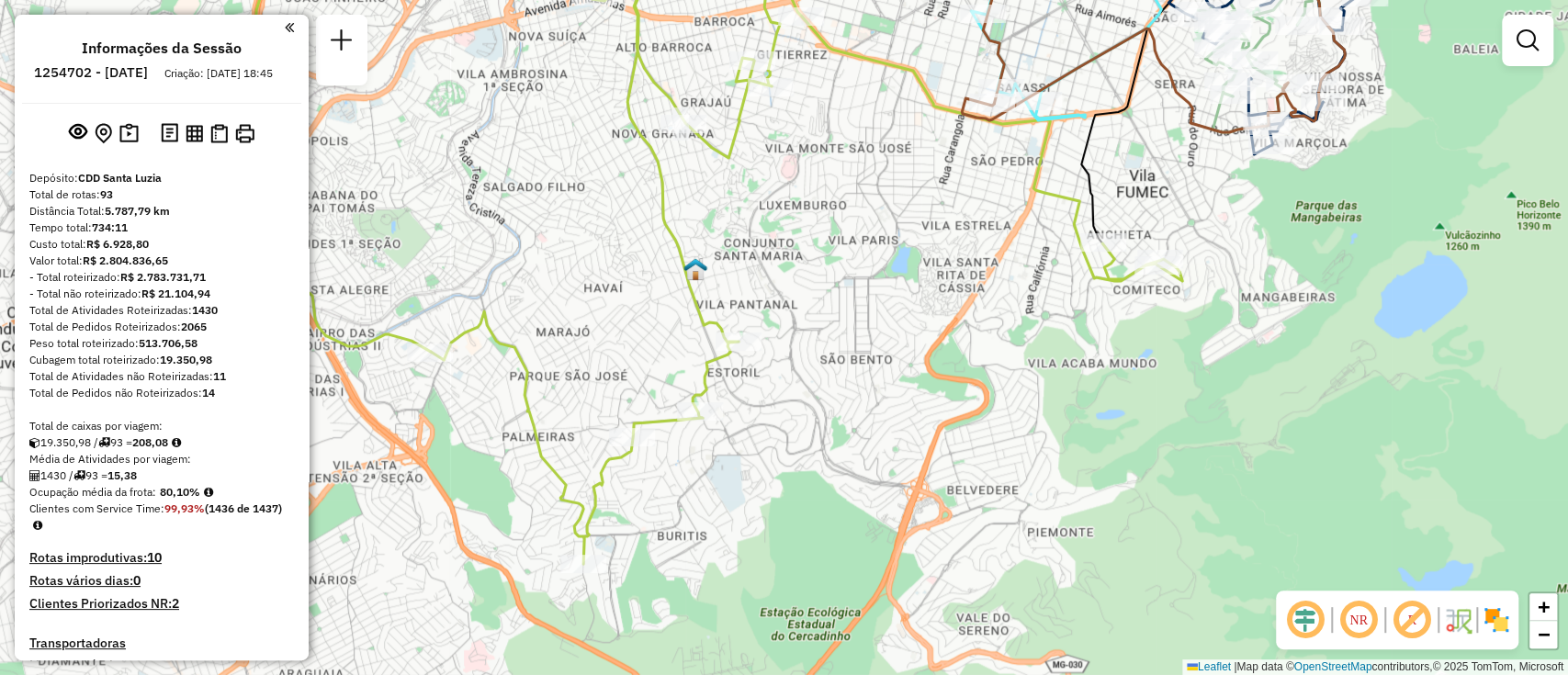
drag, startPoint x: 862, startPoint y: 386, endPoint x: 837, endPoint y: 416, distance: 39.1
click at [837, 416] on div "Janela de atendimento Grade de atendimento Capacidade Transportadoras Veículos …" at bounding box center [784, 337] width 1568 height 675
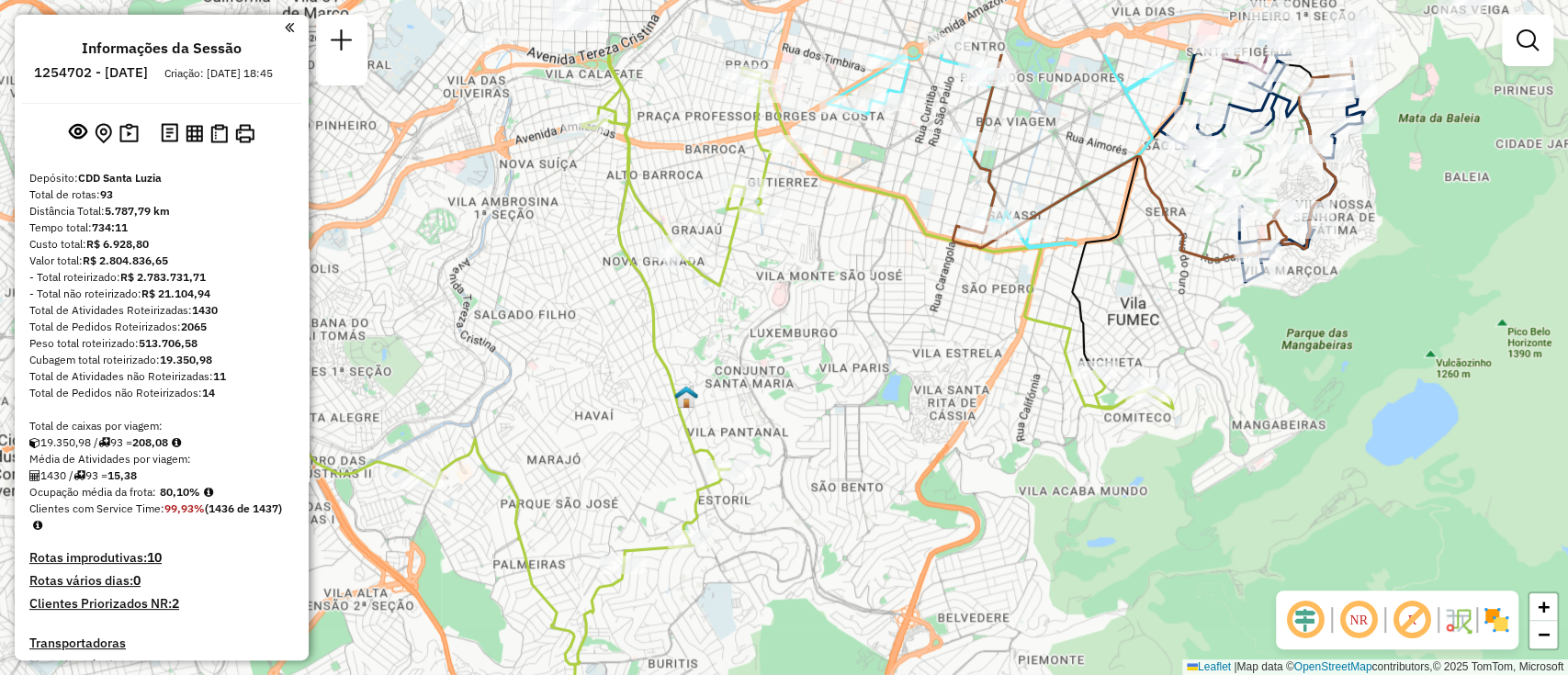
drag, startPoint x: 836, startPoint y: 284, endPoint x: 831, endPoint y: 406, distance: 122.1
click at [831, 406] on div "Janela de atendimento Grade de atendimento Capacidade Transportadoras Veículos …" at bounding box center [784, 337] width 1568 height 675
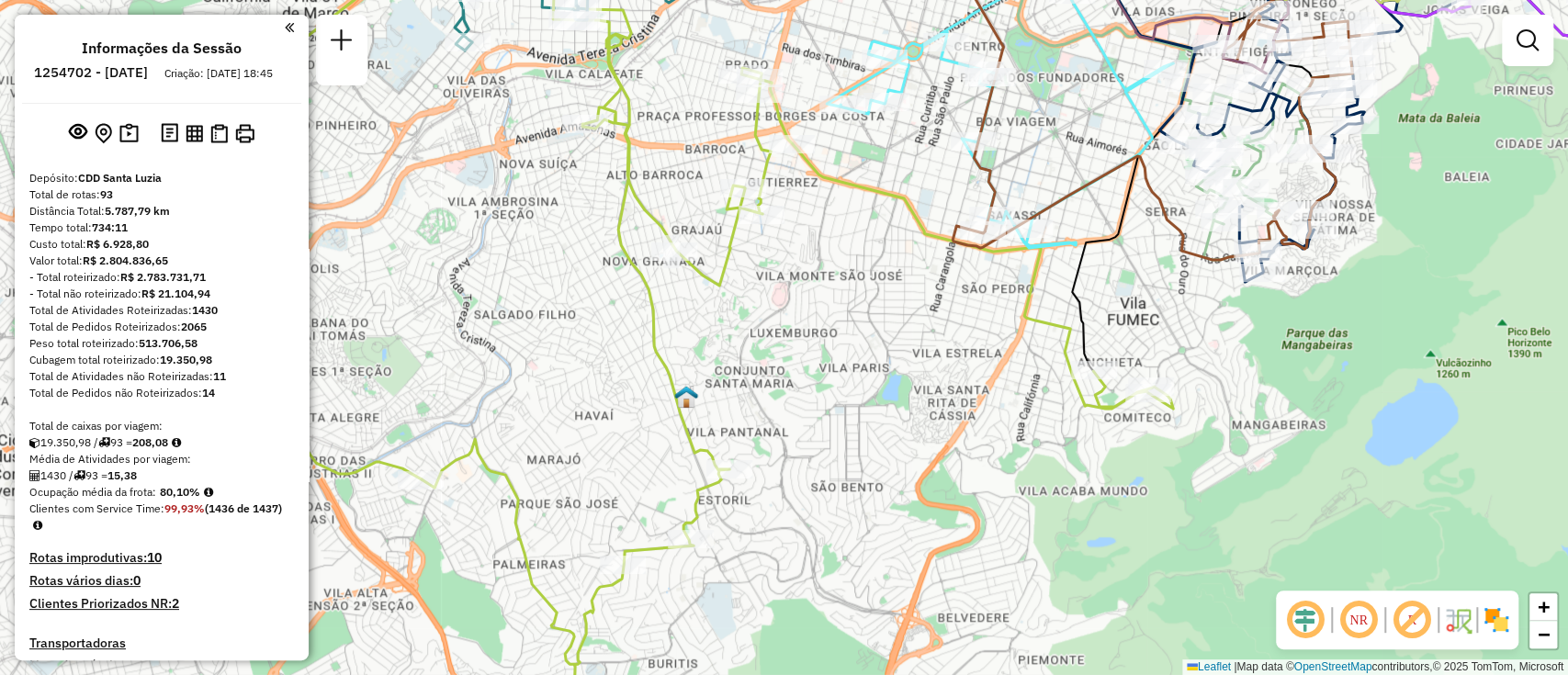
drag, startPoint x: 867, startPoint y: 369, endPoint x: 875, endPoint y: 394, distance: 26.2
click at [875, 394] on div "Janela de atendimento Grade de atendimento Capacidade Transportadoras Veículos …" at bounding box center [784, 337] width 1568 height 675
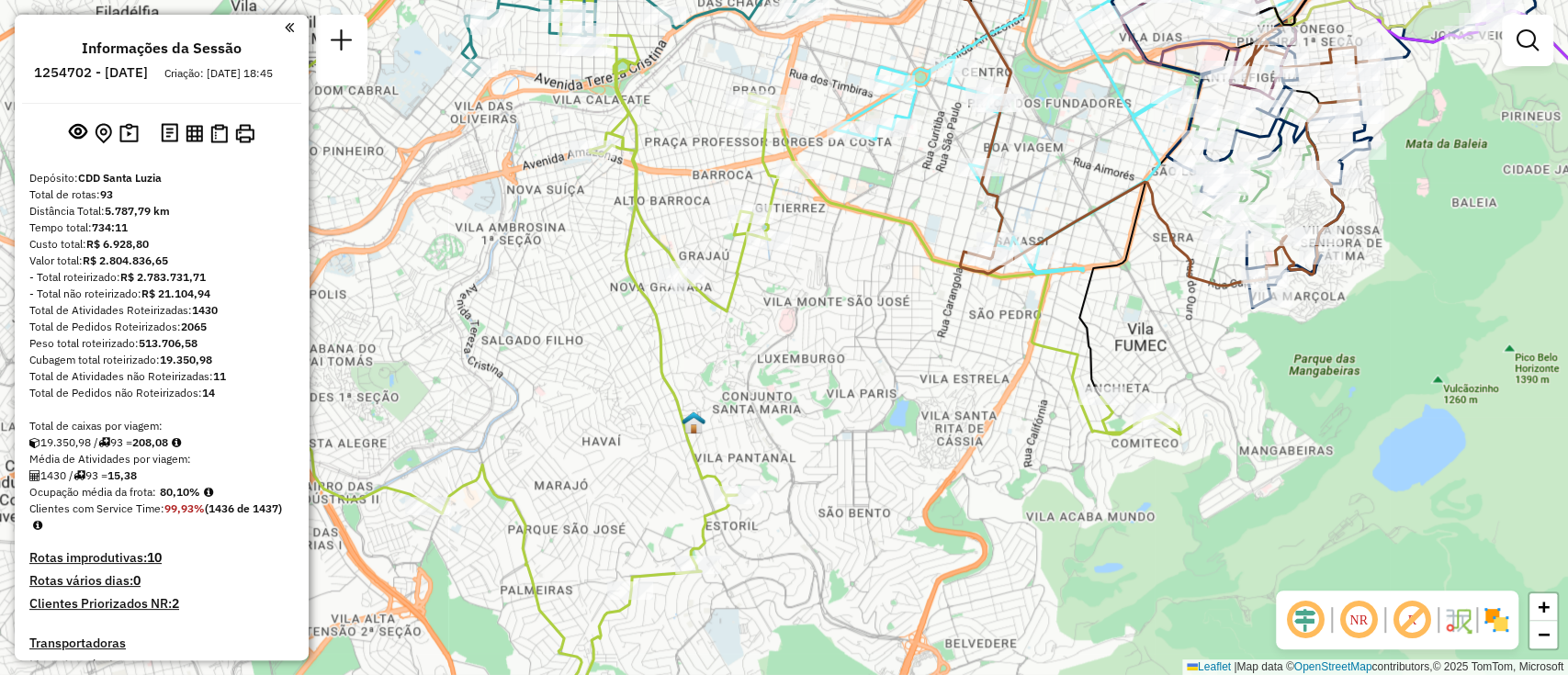
drag, startPoint x: 845, startPoint y: 380, endPoint x: 738, endPoint y: 425, distance: 116.1
click at [741, 430] on div "Janela de atendimento Grade de atendimento Capacidade Transportadoras Veículos …" at bounding box center [784, 337] width 1568 height 675
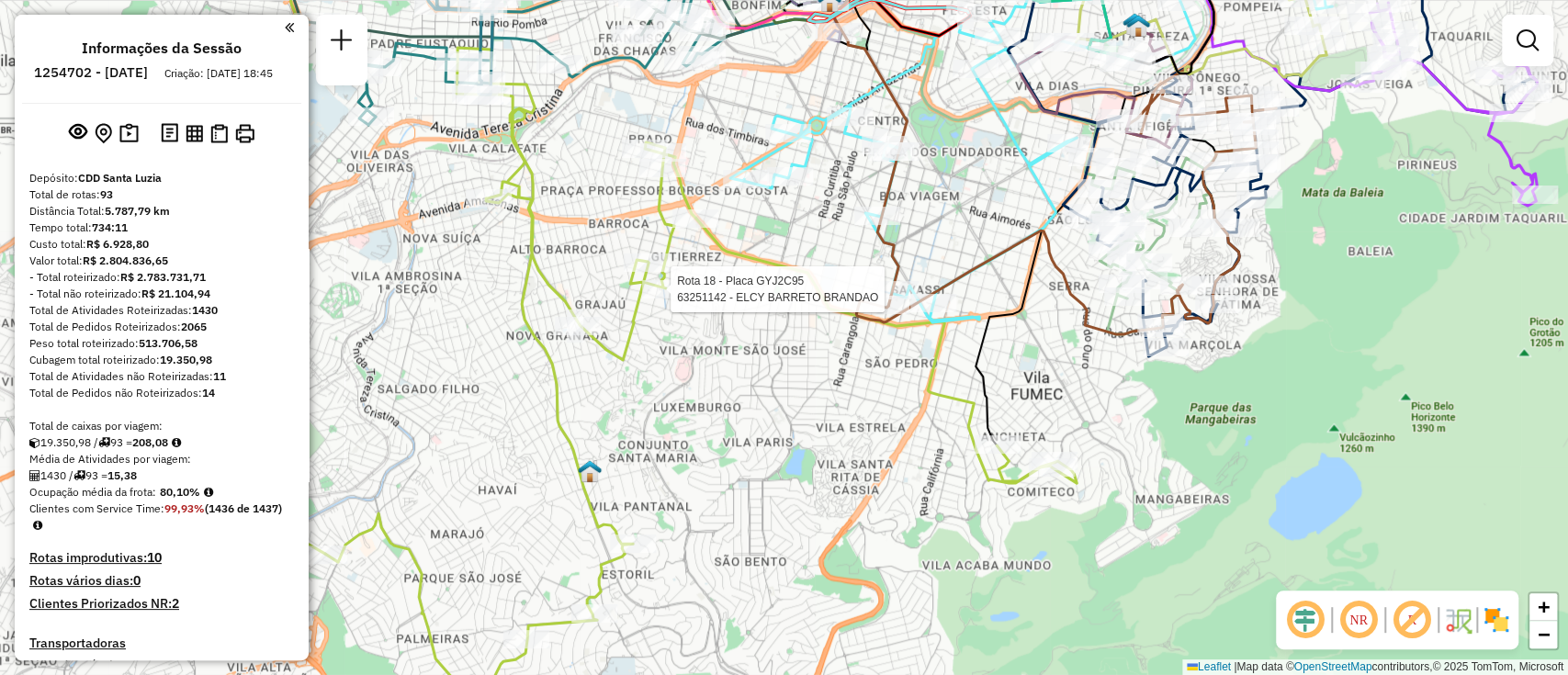
select select "**********"
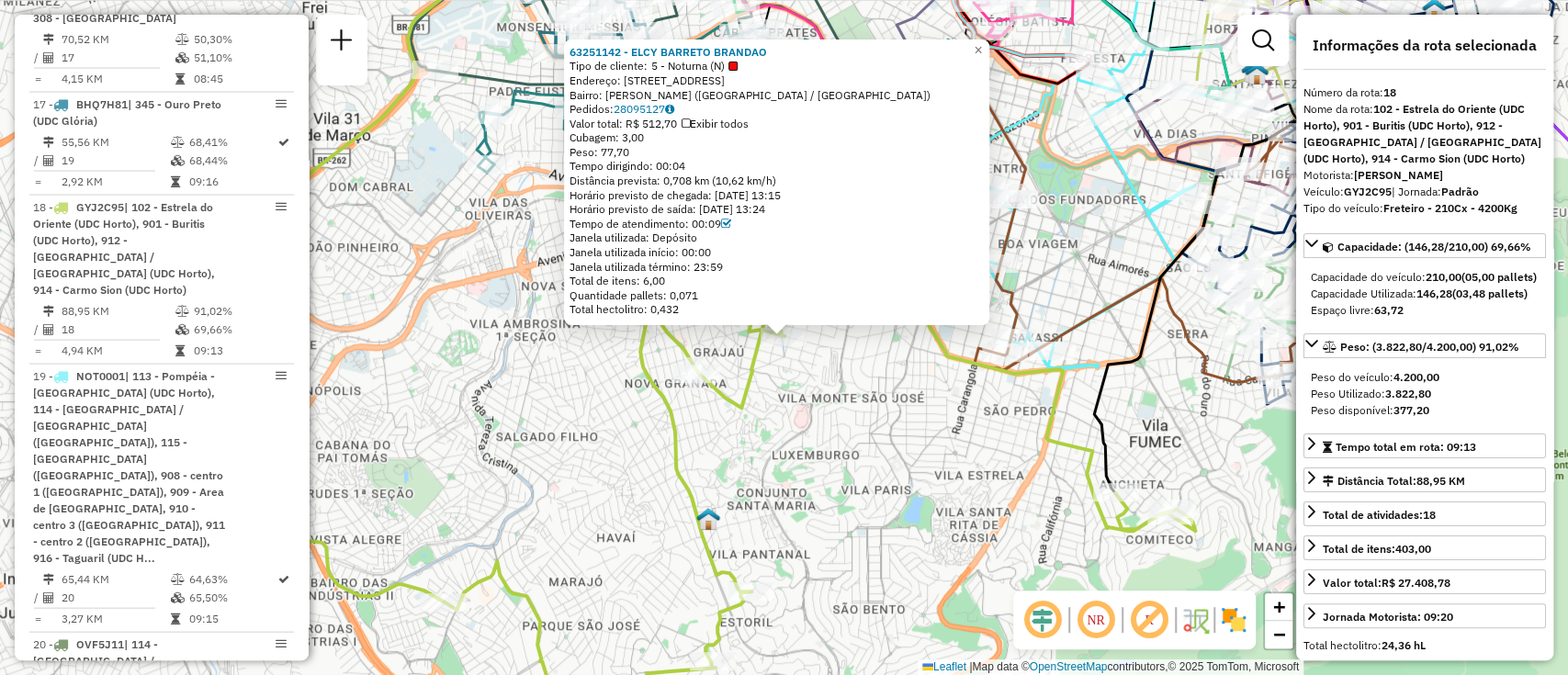
scroll to position [2550, 0]
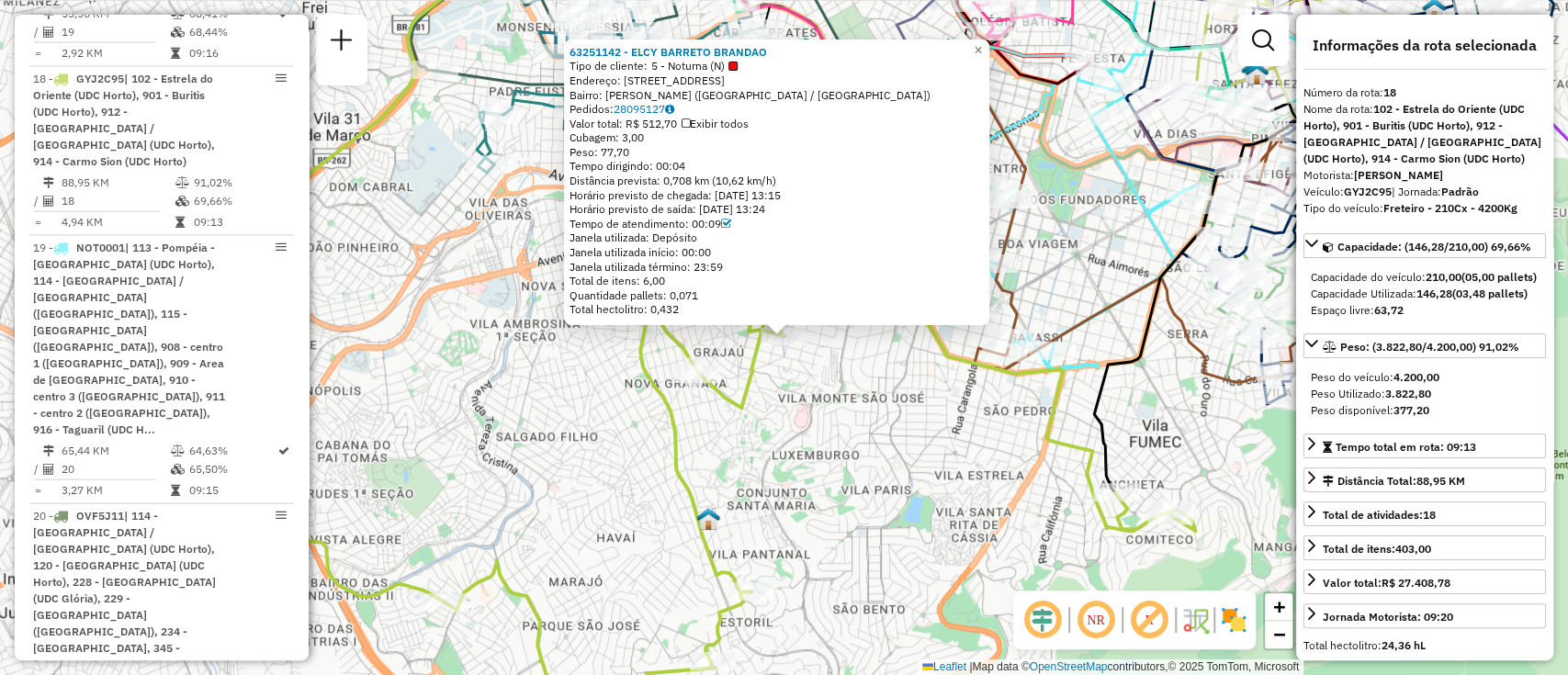
click at [819, 476] on div "63251142 - ELCY BARRETO BRANDAO Tipo de cliente: 5 - Noturna (N) Endereço: R AM…" at bounding box center [784, 337] width 1568 height 675
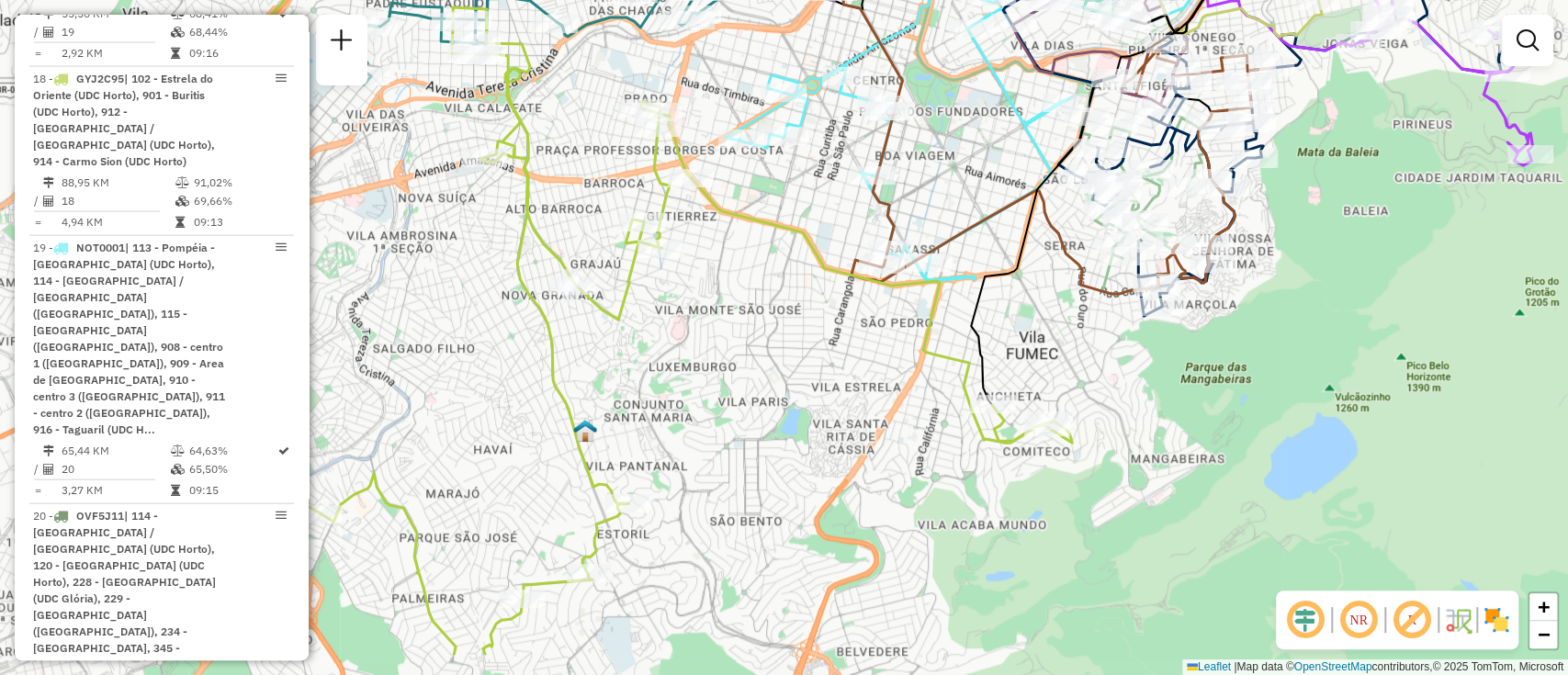
drag, startPoint x: 842, startPoint y: 496, endPoint x: 718, endPoint y: 408, distance: 152.1
click at [718, 408] on div "Janela de atendimento Grade de atendimento Capacidade Transportadoras Veículos …" at bounding box center [784, 337] width 1568 height 675
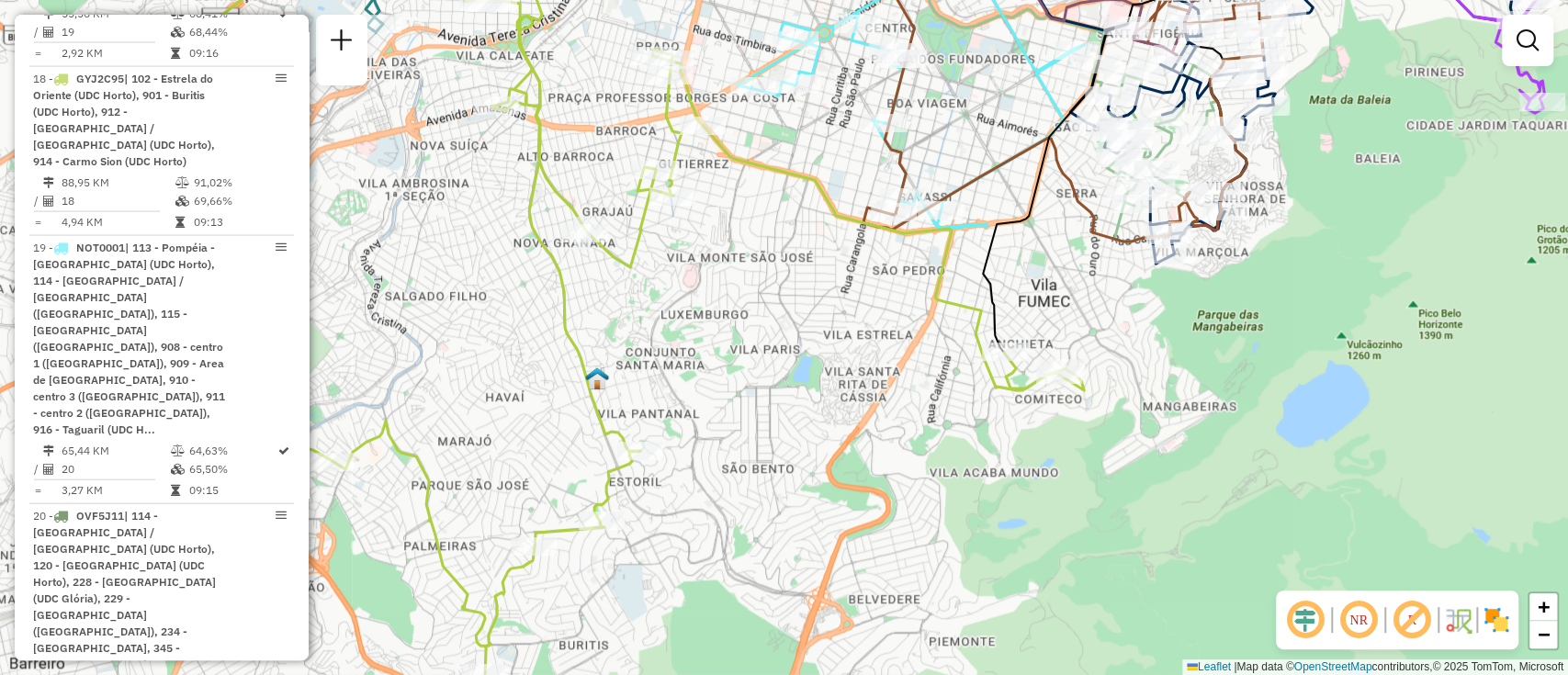
drag, startPoint x: 741, startPoint y: 522, endPoint x: 742, endPoint y: 502, distance: 20.0
click at [742, 502] on div "Janela de atendimento Grade de atendimento Capacidade Transportadoras Veículos …" at bounding box center [784, 337] width 1568 height 675
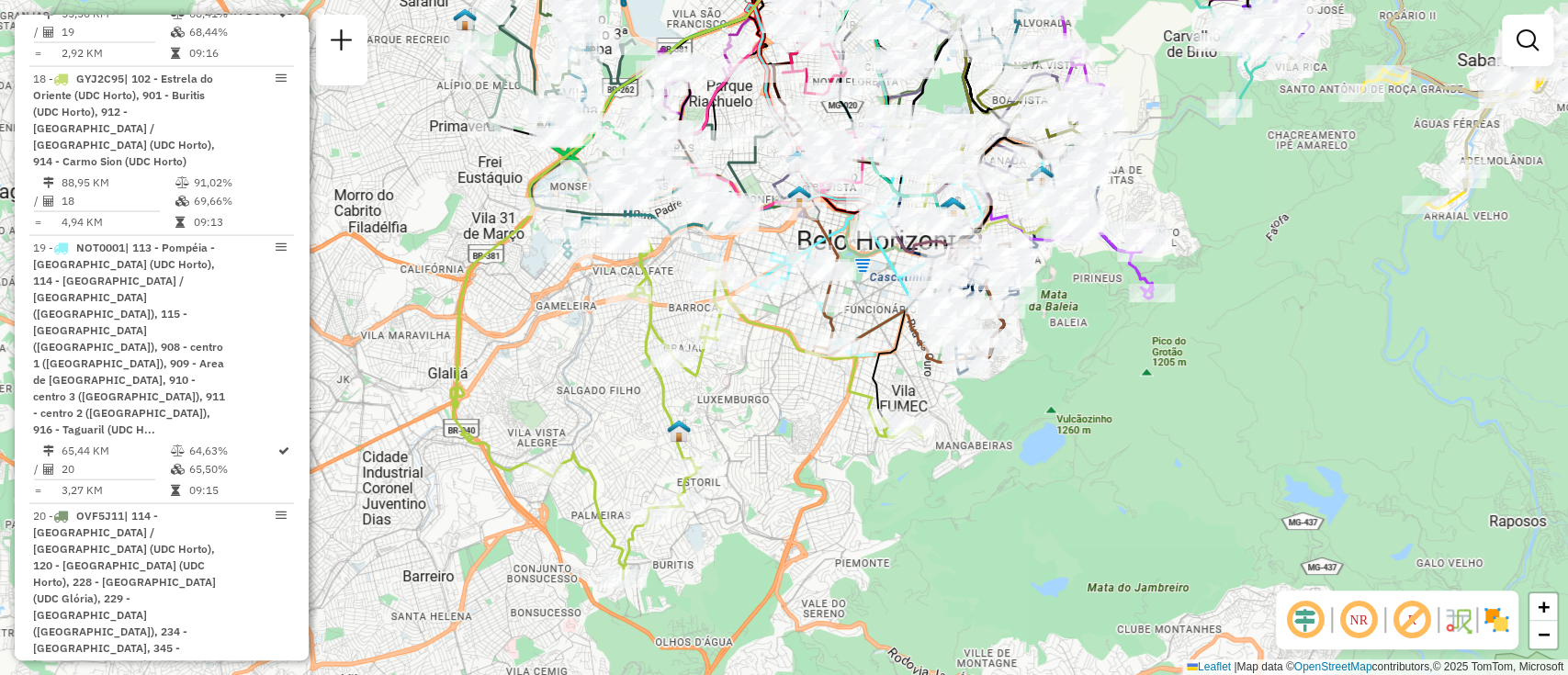
drag, startPoint x: 748, startPoint y: 510, endPoint x: 757, endPoint y: 498, distance: 15.0
click at [757, 498] on div "Janela de atendimento Grade de atendimento Capacidade Transportadoras Veículos …" at bounding box center [784, 337] width 1568 height 675
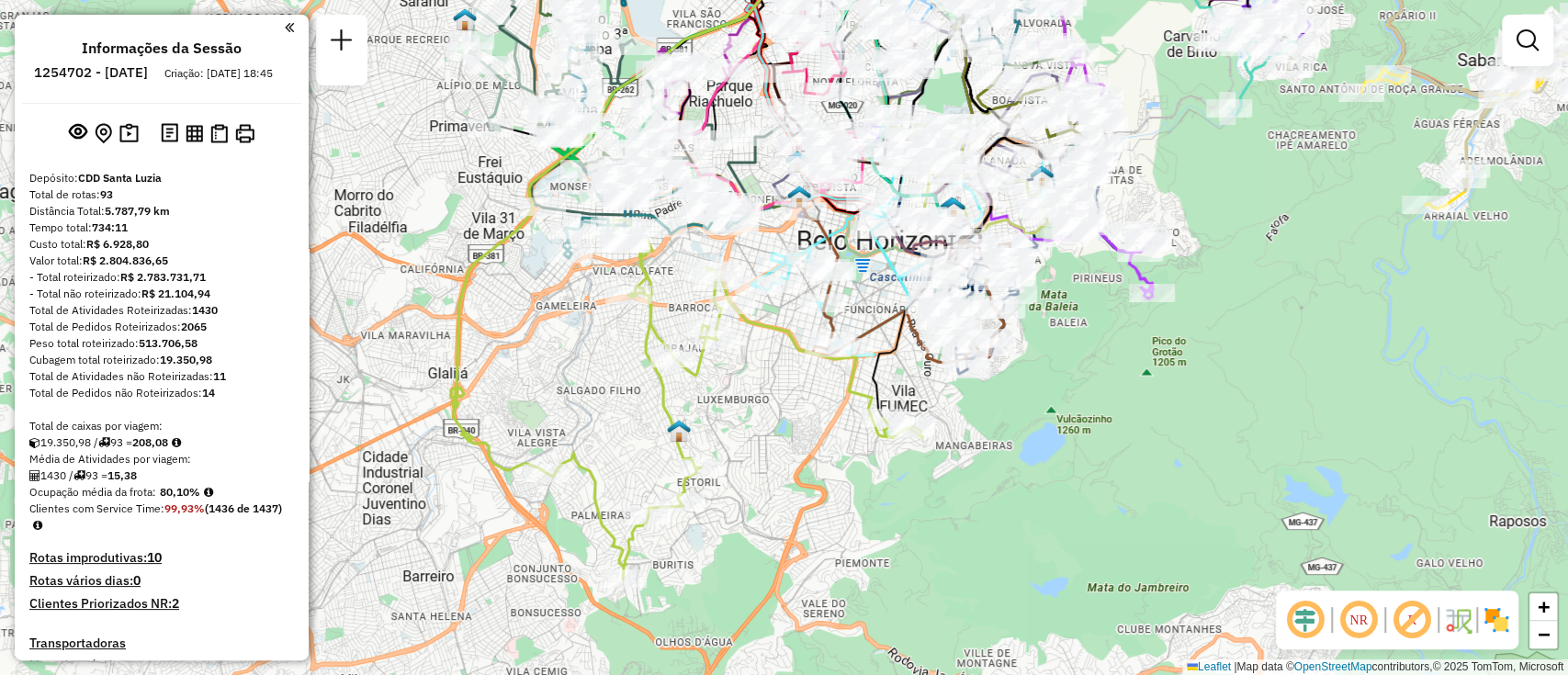
scroll to position [2550, 0]
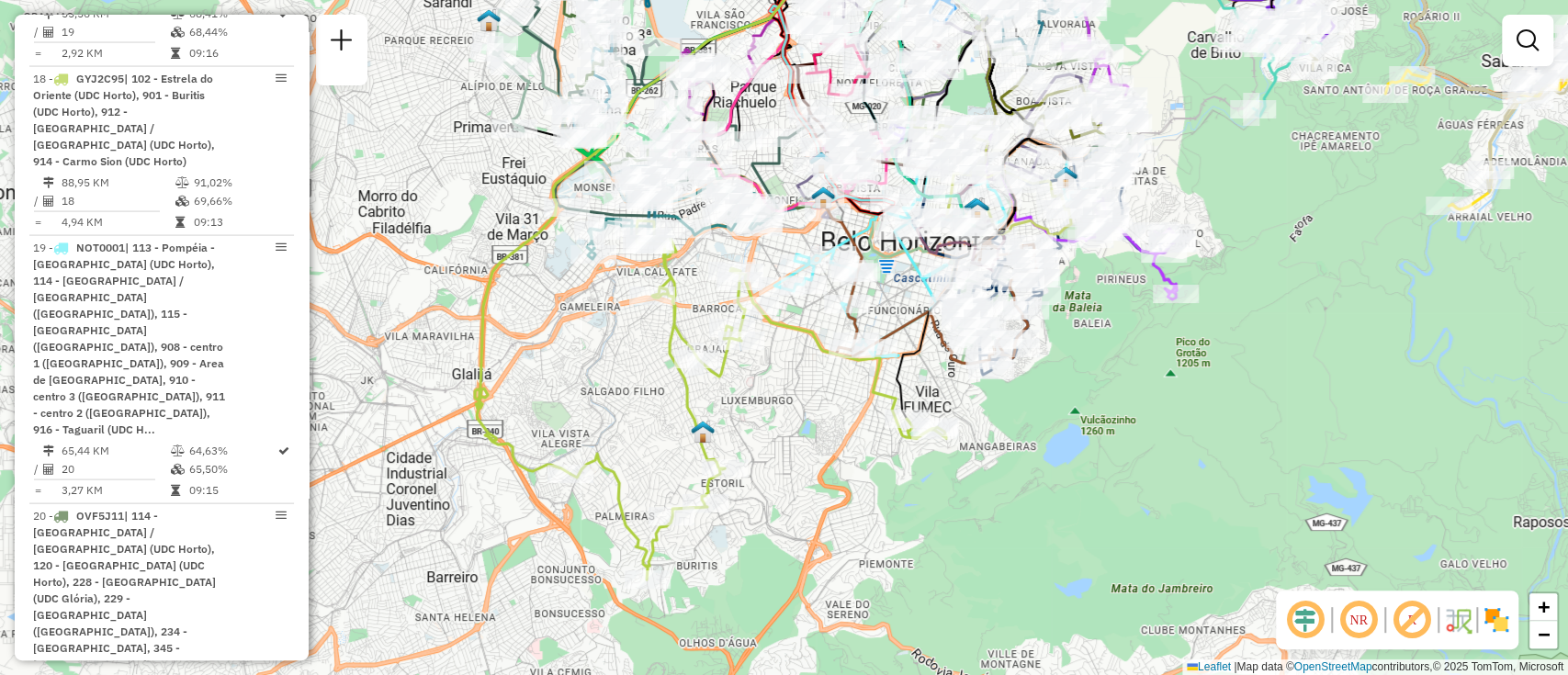
drag, startPoint x: 755, startPoint y: 421, endPoint x: 779, endPoint y: 422, distance: 24.0
click at [779, 422] on div "Janela de atendimento Grade de atendimento Capacidade Transportadoras Veículos …" at bounding box center [784, 337] width 1568 height 675
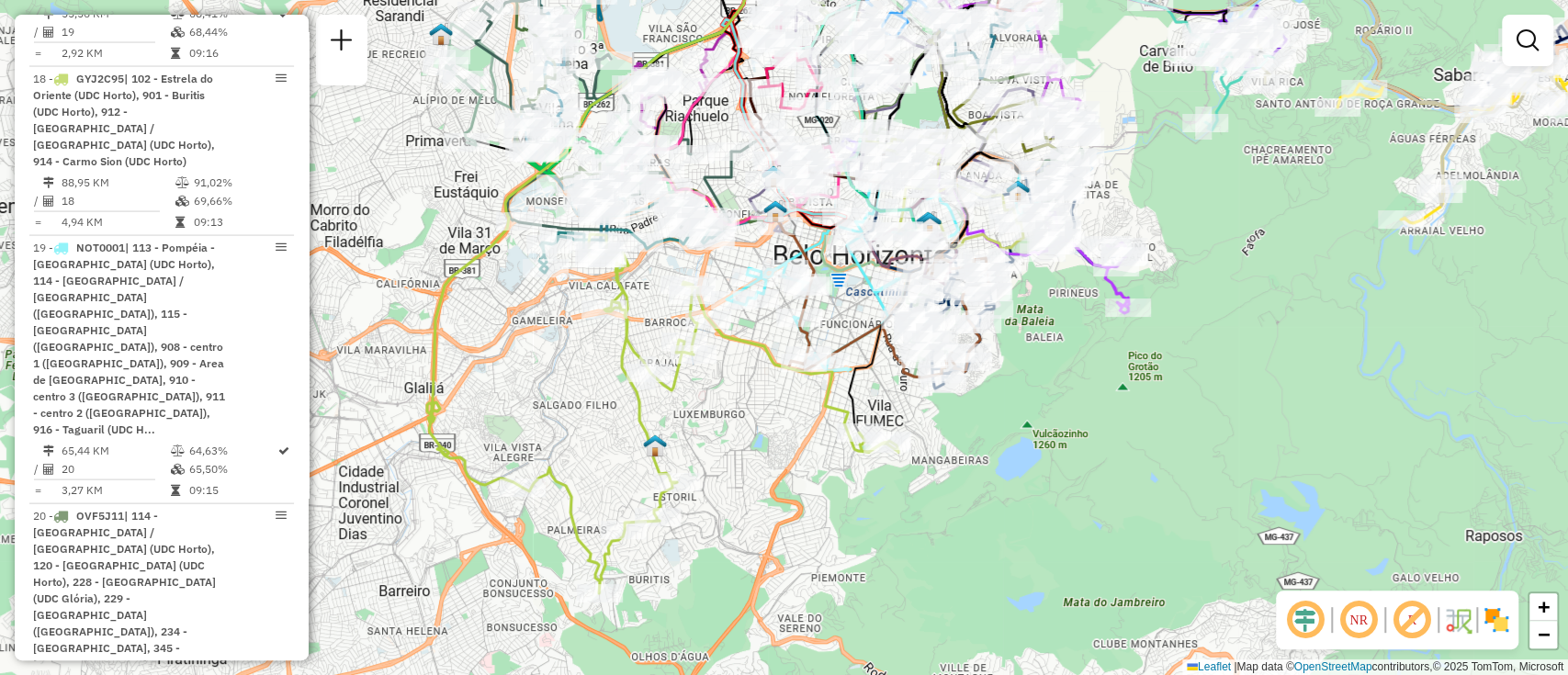
drag, startPoint x: 785, startPoint y: 438, endPoint x: 764, endPoint y: 441, distance: 21.2
click at [764, 441] on div "Janela de atendimento Grade de atendimento Capacidade Transportadoras Veículos …" at bounding box center [784, 337] width 1568 height 675
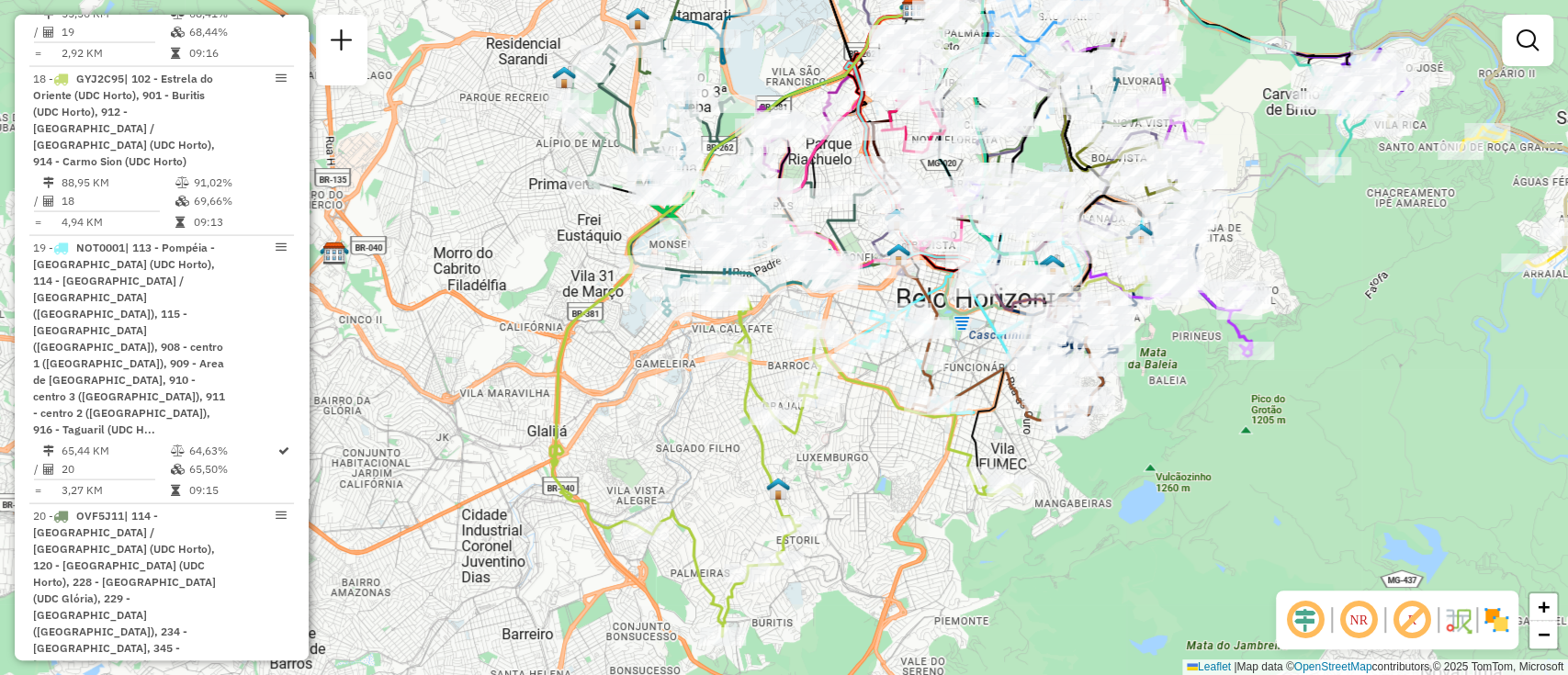
drag, startPoint x: 734, startPoint y: 444, endPoint x: 877, endPoint y: 484, distance: 148.5
click at [877, 484] on div "Janela de atendimento Grade de atendimento Capacidade Transportadoras Veículos …" at bounding box center [784, 337] width 1568 height 675
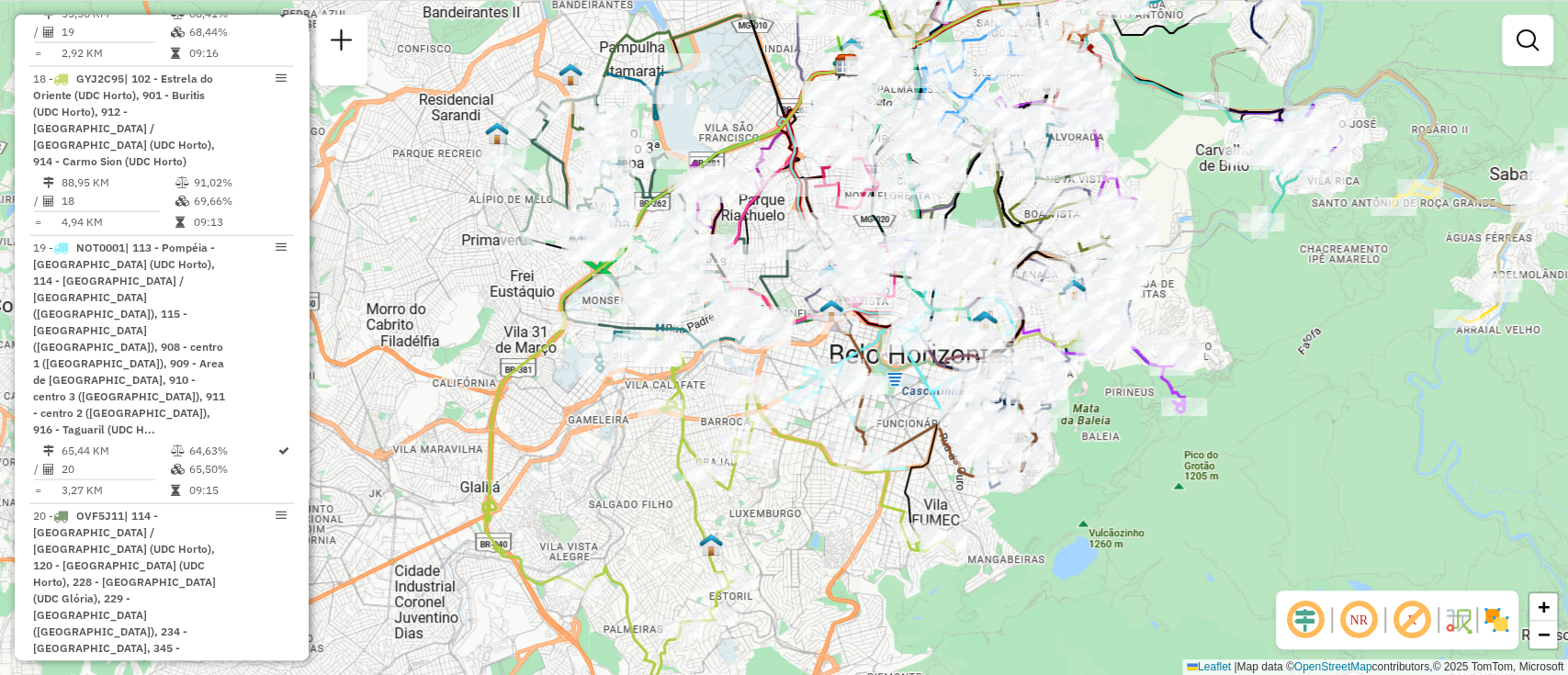
drag, startPoint x: 670, startPoint y: 411, endPoint x: 602, endPoint y: 442, distance: 74.7
click at [602, 467] on div "Janela de atendimento Grade de atendimento Capacidade Transportadoras Veículos …" at bounding box center [784, 337] width 1568 height 675
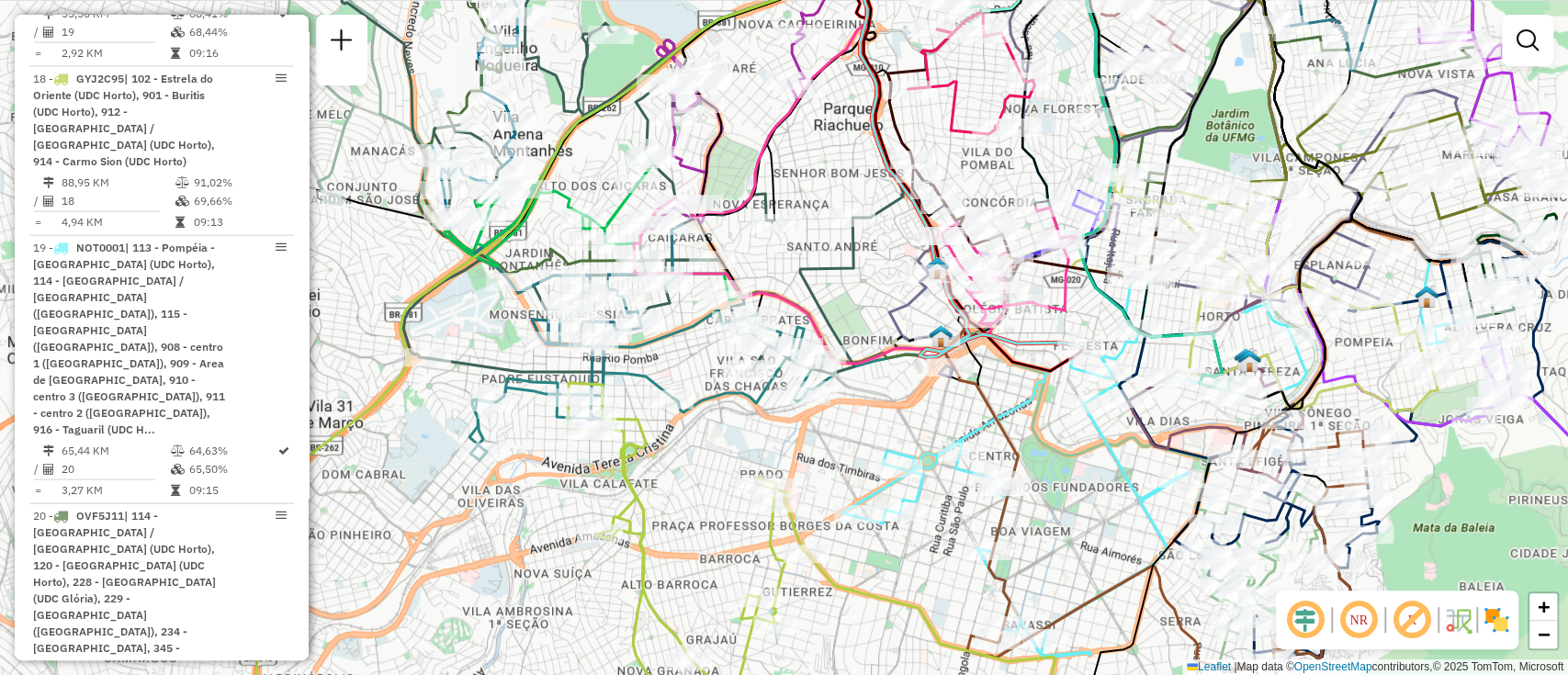
drag, startPoint x: 813, startPoint y: 426, endPoint x: 740, endPoint y: 461, distance: 81.0
click at [740, 461] on div "Janela de atendimento Grade de atendimento Capacidade Transportadoras Veículos …" at bounding box center [784, 337] width 1568 height 675
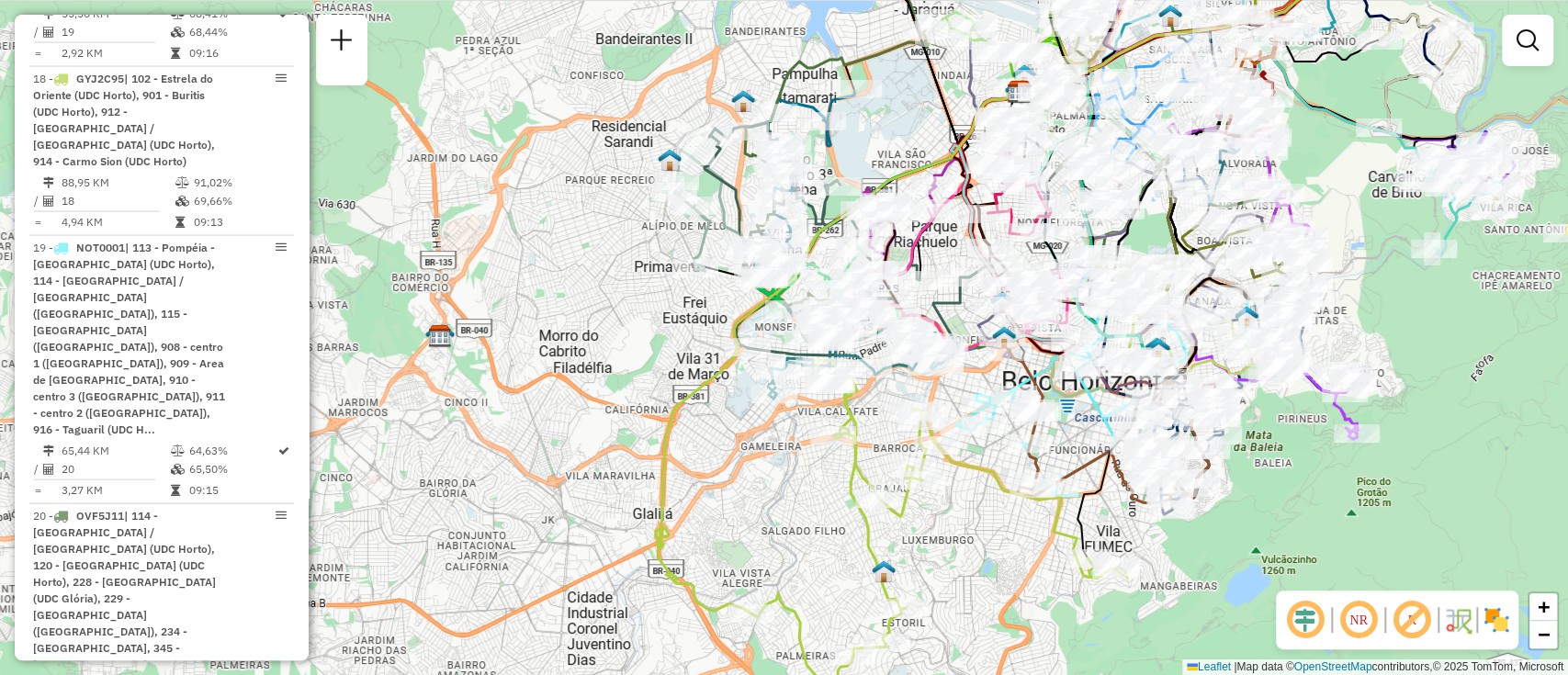
drag, startPoint x: 1401, startPoint y: 470, endPoint x: 1282, endPoint y: 444, distance: 121.8
click at [1282, 444] on div "Janela de atendimento Grade de atendimento Capacidade Transportadoras Veículos …" at bounding box center [784, 337] width 1568 height 675
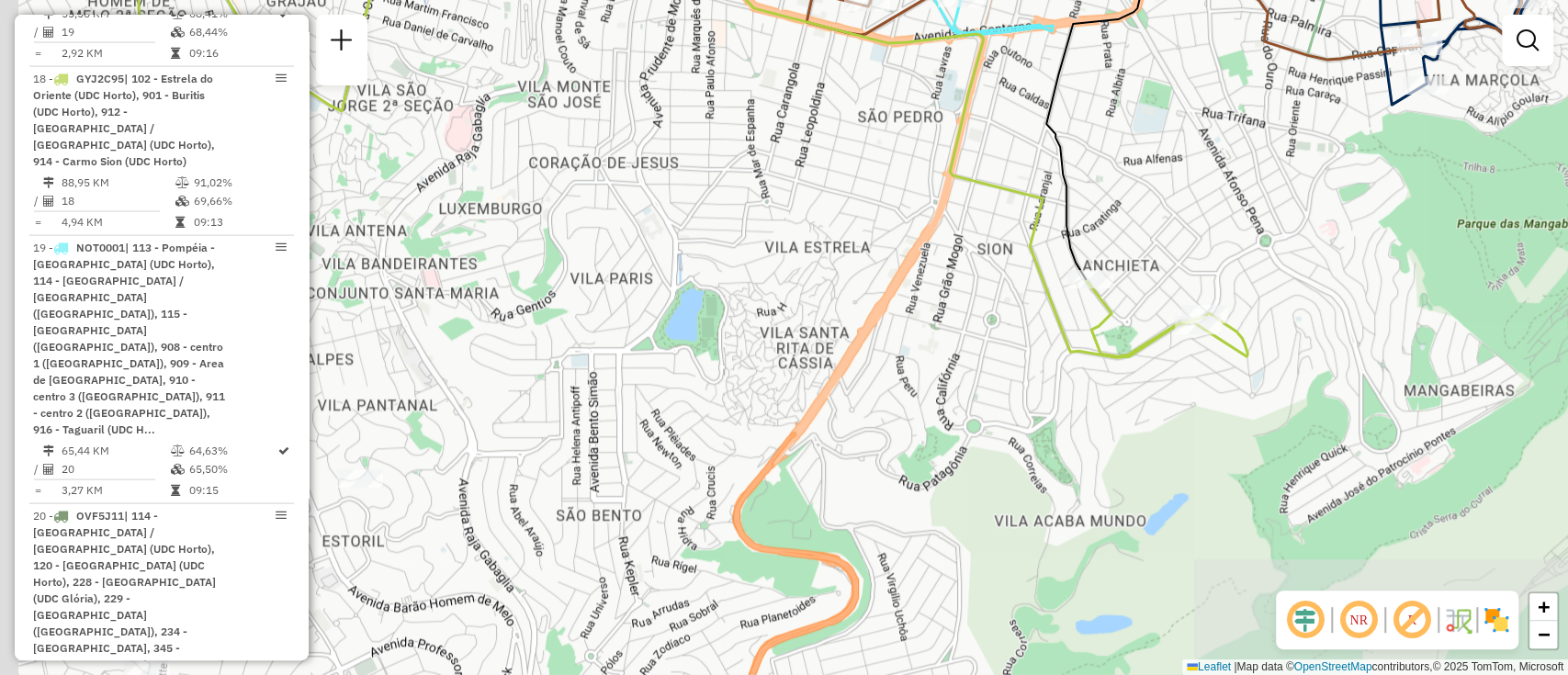
drag, startPoint x: 1121, startPoint y: 514, endPoint x: 1207, endPoint y: 200, distance: 325.6
click at [1207, 200] on div "Janela de atendimento Grade de atendimento Capacidade Transportadoras Veículos …" at bounding box center [784, 337] width 1568 height 675
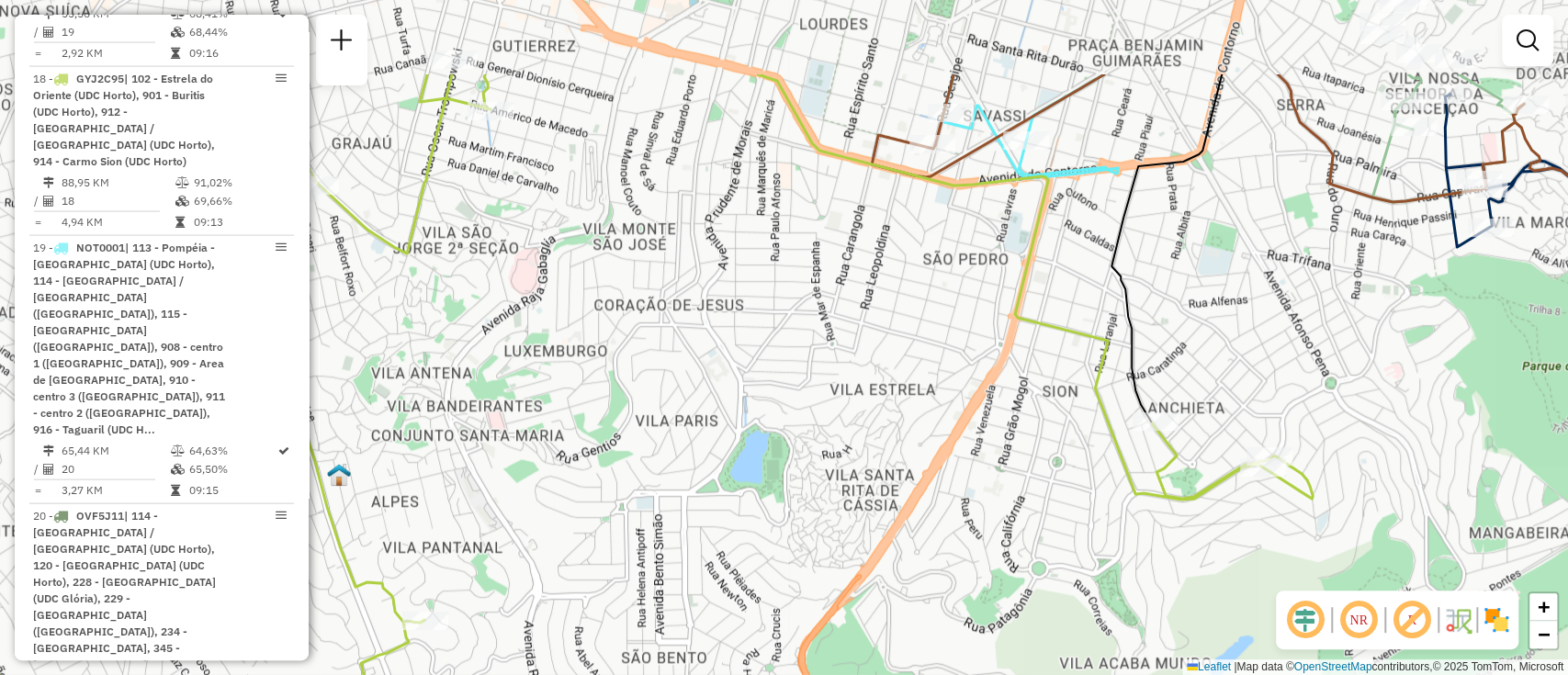
drag, startPoint x: 956, startPoint y: 209, endPoint x: 1021, endPoint y: 351, distance: 156.2
click at [1021, 351] on div "Janela de atendimento Grade de atendimento Capacidade Transportadoras Veículos …" at bounding box center [784, 337] width 1568 height 675
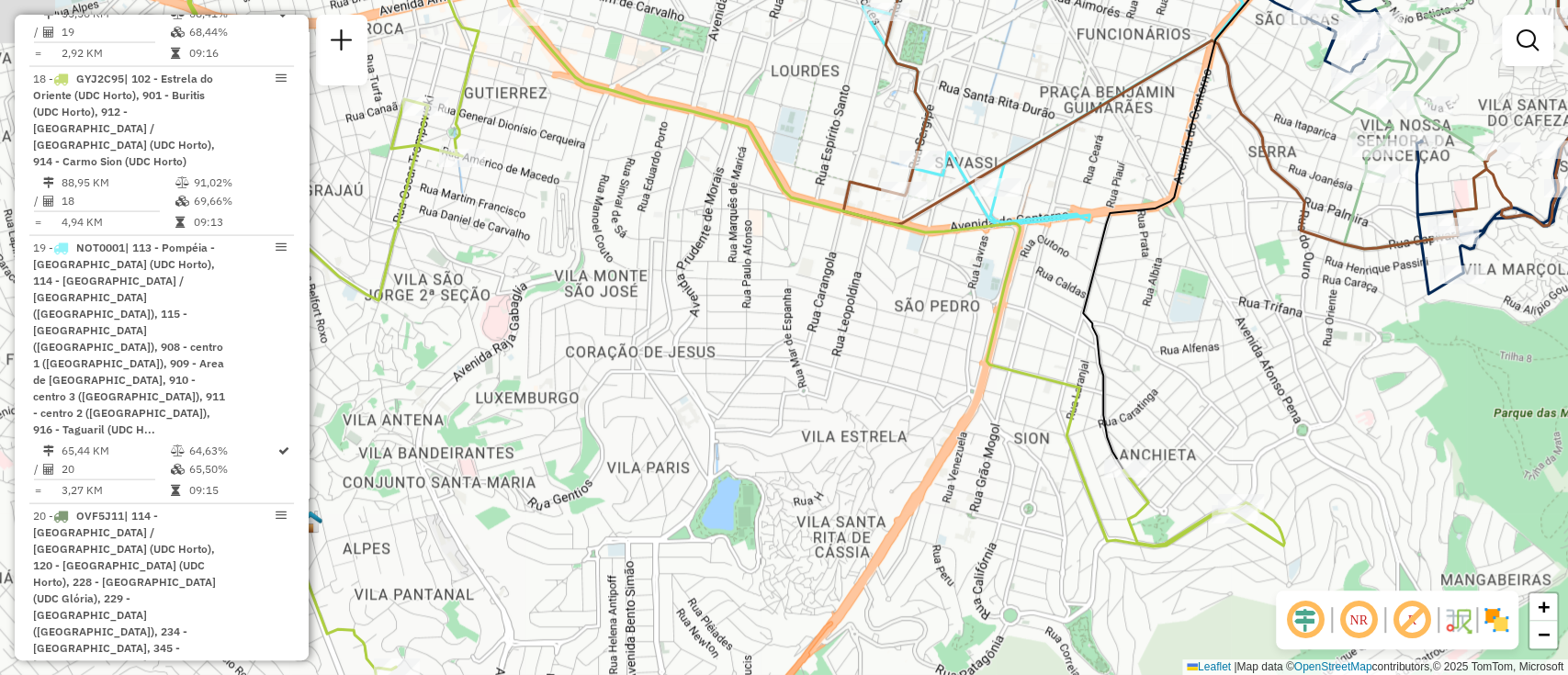
drag, startPoint x: 1053, startPoint y: 310, endPoint x: 915, endPoint y: 491, distance: 227.6
click at [915, 491] on div "Janela de atendimento Grade de atendimento Capacidade Transportadoras Veículos …" at bounding box center [784, 337] width 1568 height 675
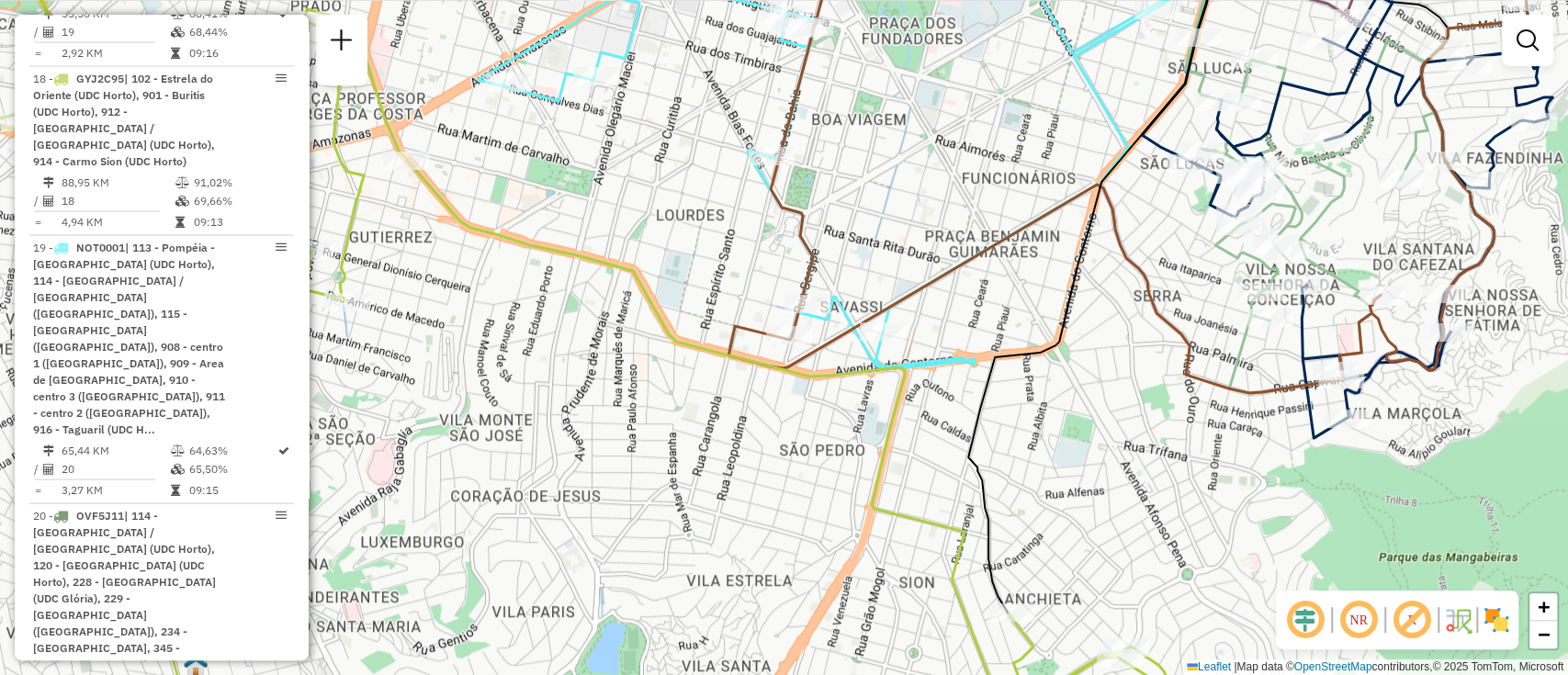
drag, startPoint x: 1073, startPoint y: 378, endPoint x: 879, endPoint y: 484, distance: 221.1
click at [879, 484] on div "Janela de atendimento Grade de atendimento Capacidade Transportadoras Veículos …" at bounding box center [784, 337] width 1568 height 675
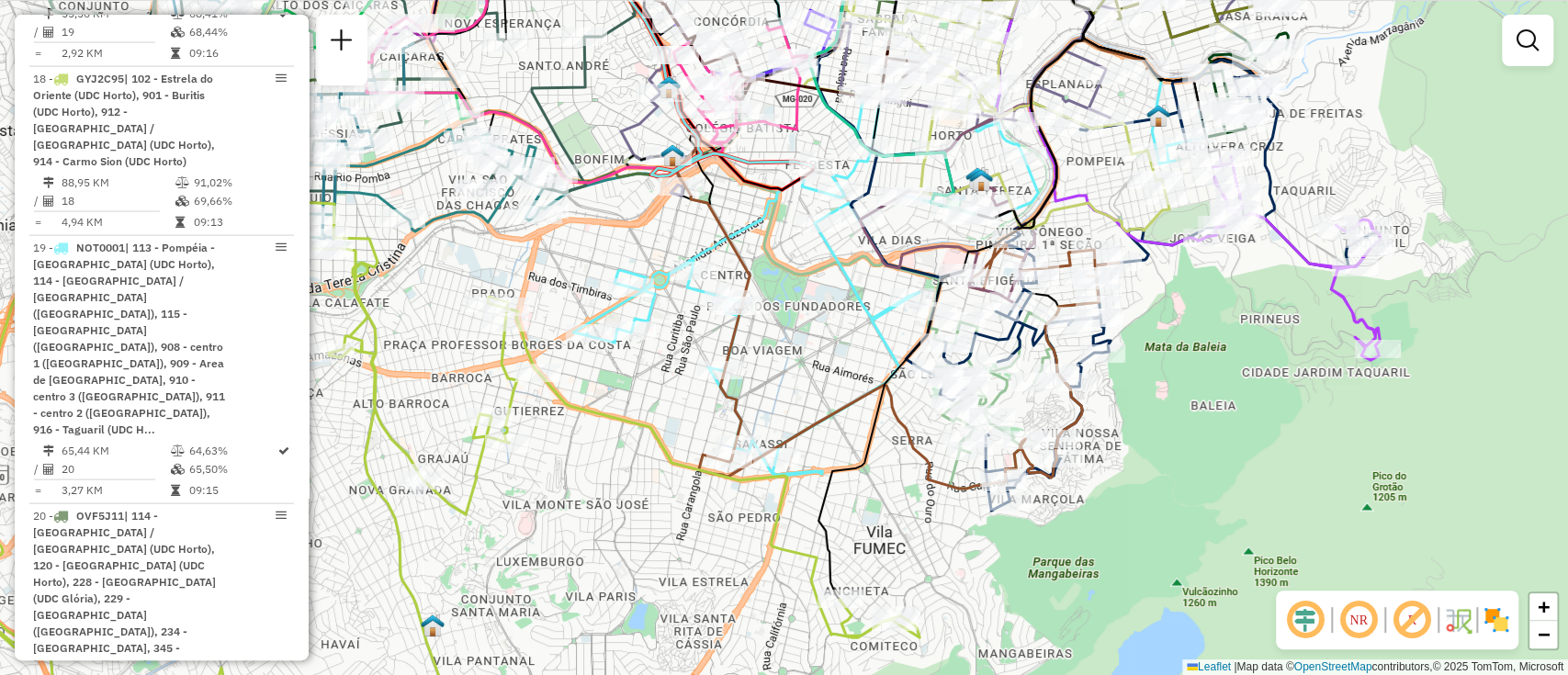
drag, startPoint x: 908, startPoint y: 474, endPoint x: 889, endPoint y: 483, distance: 21.0
click at [889, 483] on div "Janela de atendimento Grade de atendimento Capacidade Transportadoras Veículos …" at bounding box center [784, 337] width 1568 height 675
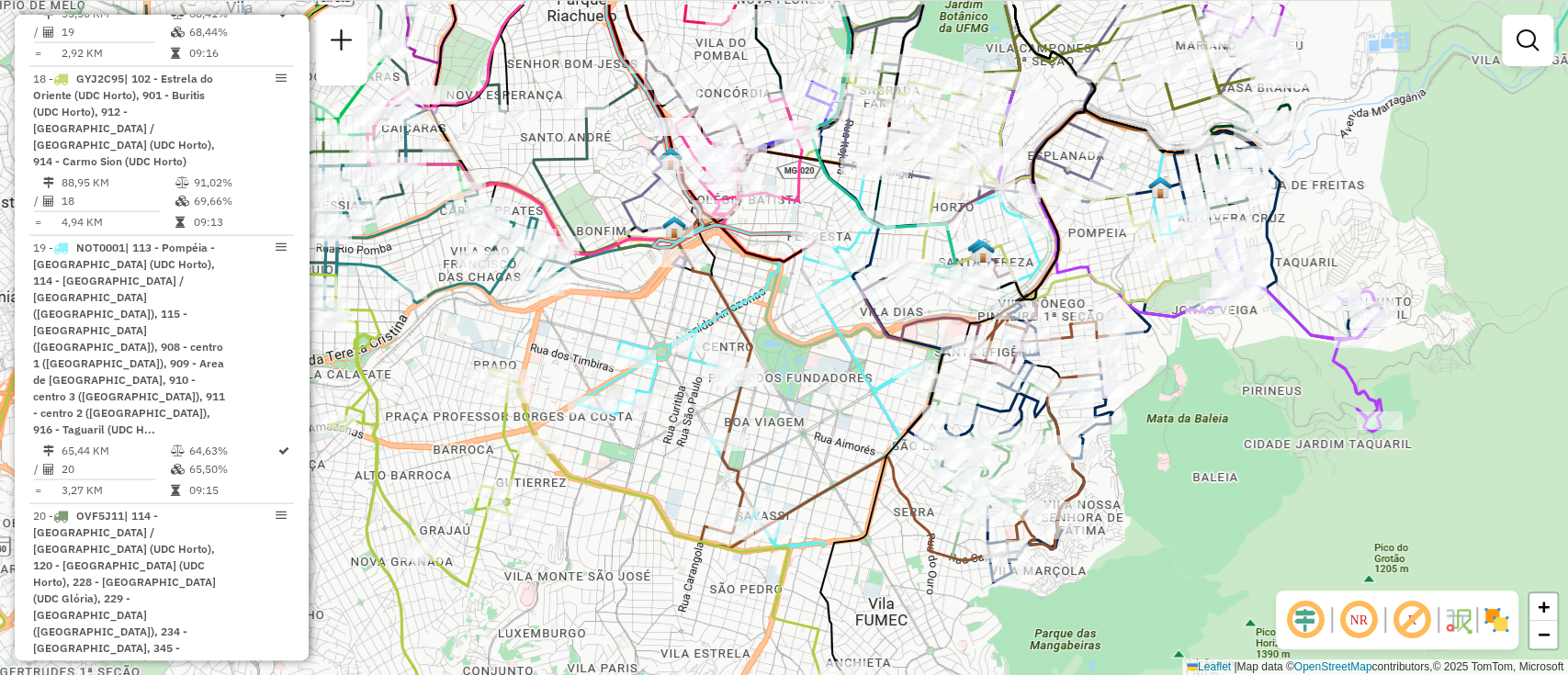
drag, startPoint x: 847, startPoint y: 418, endPoint x: 858, endPoint y: 475, distance: 58.1
click at [847, 491] on div "Janela de atendimento Grade de atendimento Capacidade Transportadoras Veículos …" at bounding box center [784, 337] width 1568 height 675
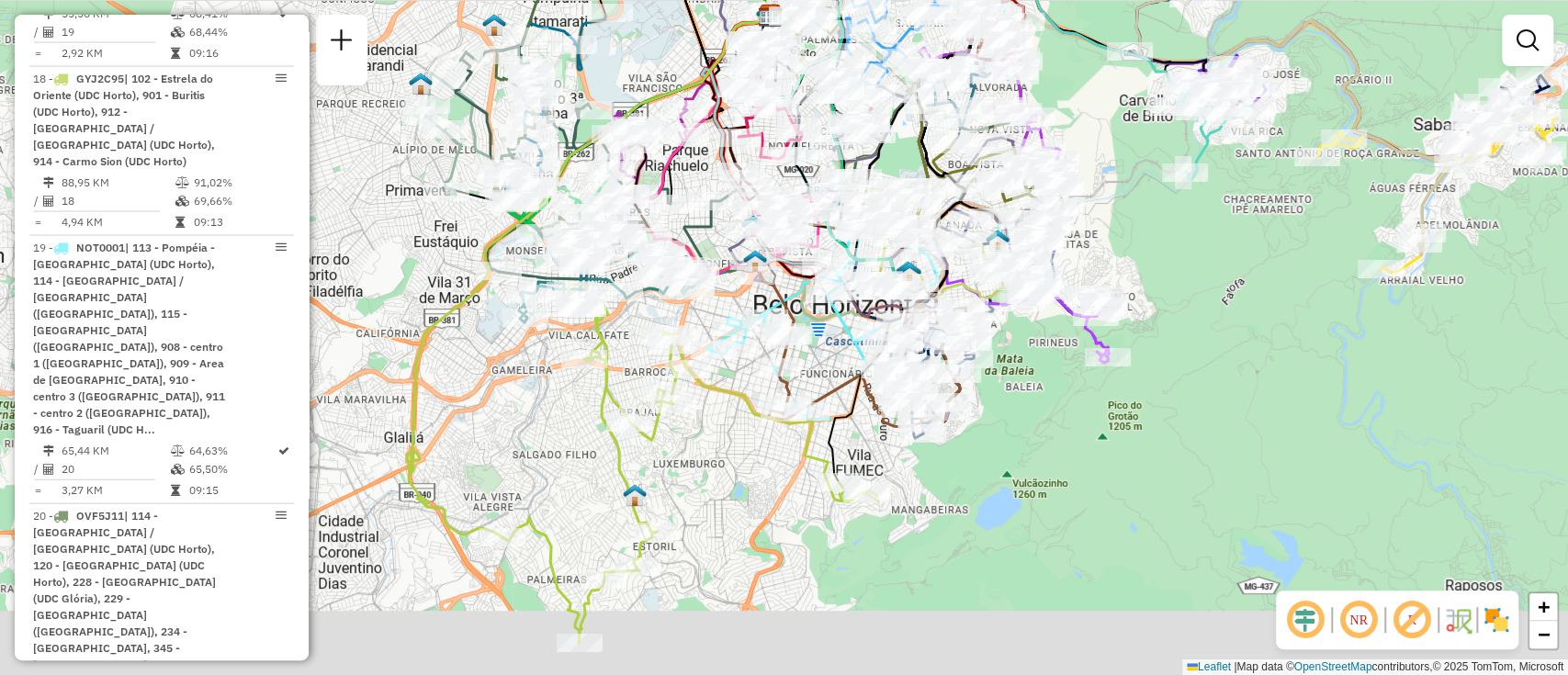
drag, startPoint x: 747, startPoint y: 462, endPoint x: 757, endPoint y: 421, distance: 42.2
click at [757, 421] on div "Janela de atendimento Grade de atendimento Capacidade Transportadoras Veículos …" at bounding box center [784, 337] width 1568 height 675
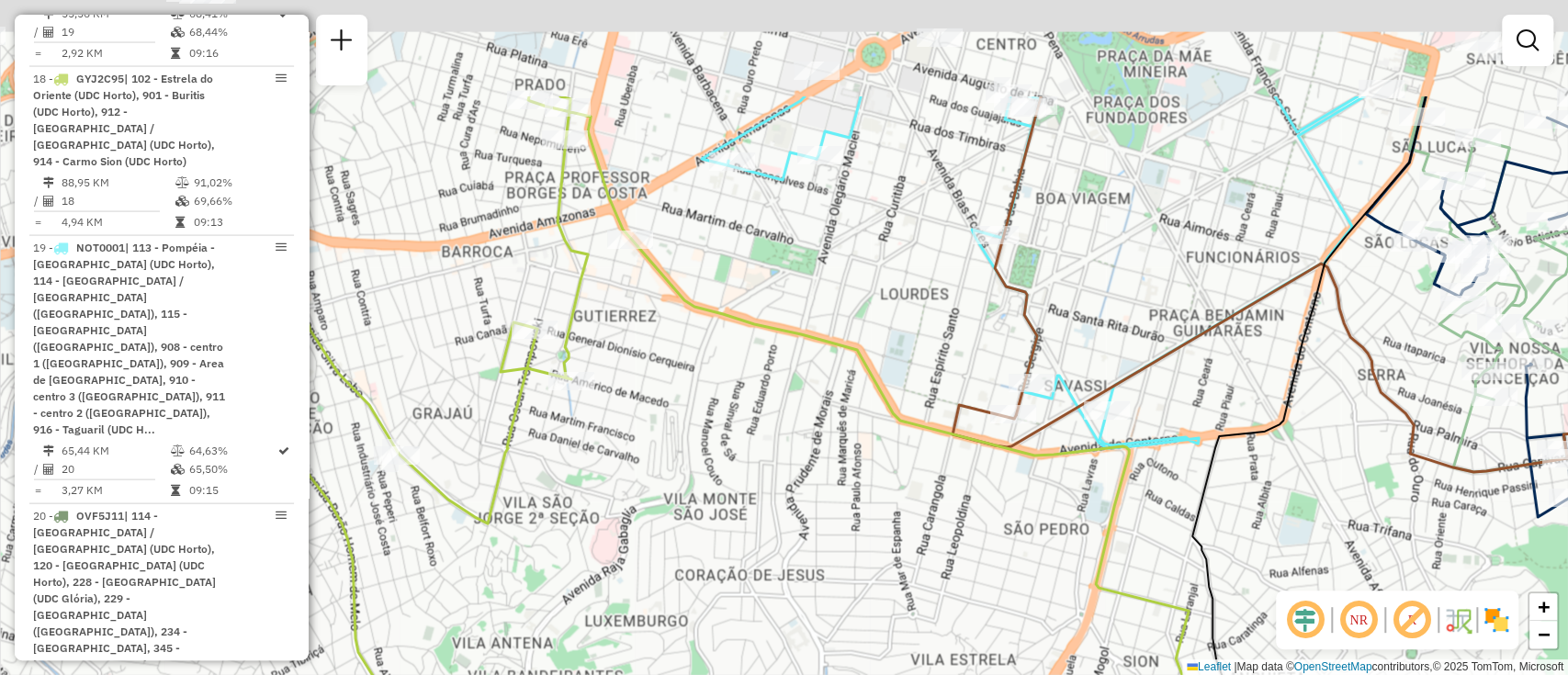
drag, startPoint x: 861, startPoint y: 246, endPoint x: 757, endPoint y: 410, distance: 194.2
click at [757, 410] on div "Janela de atendimento Grade de atendimento Capacidade Transportadoras Veículos …" at bounding box center [784, 337] width 1568 height 675
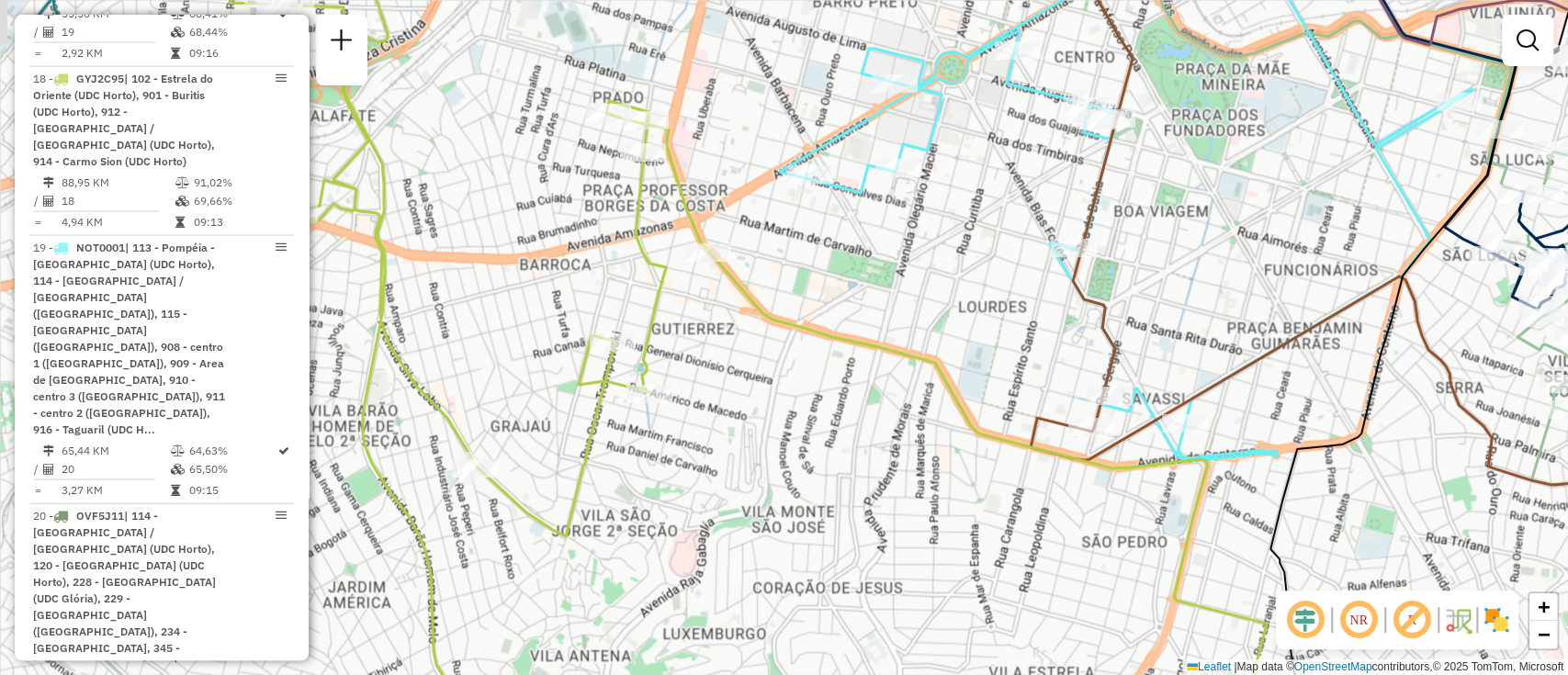
drag, startPoint x: 763, startPoint y: 261, endPoint x: 910, endPoint y: 271, distance: 147.3
click at [910, 271] on div "Janela de atendimento Grade de atendimento Capacidade Transportadoras Veículos …" at bounding box center [784, 337] width 1568 height 675
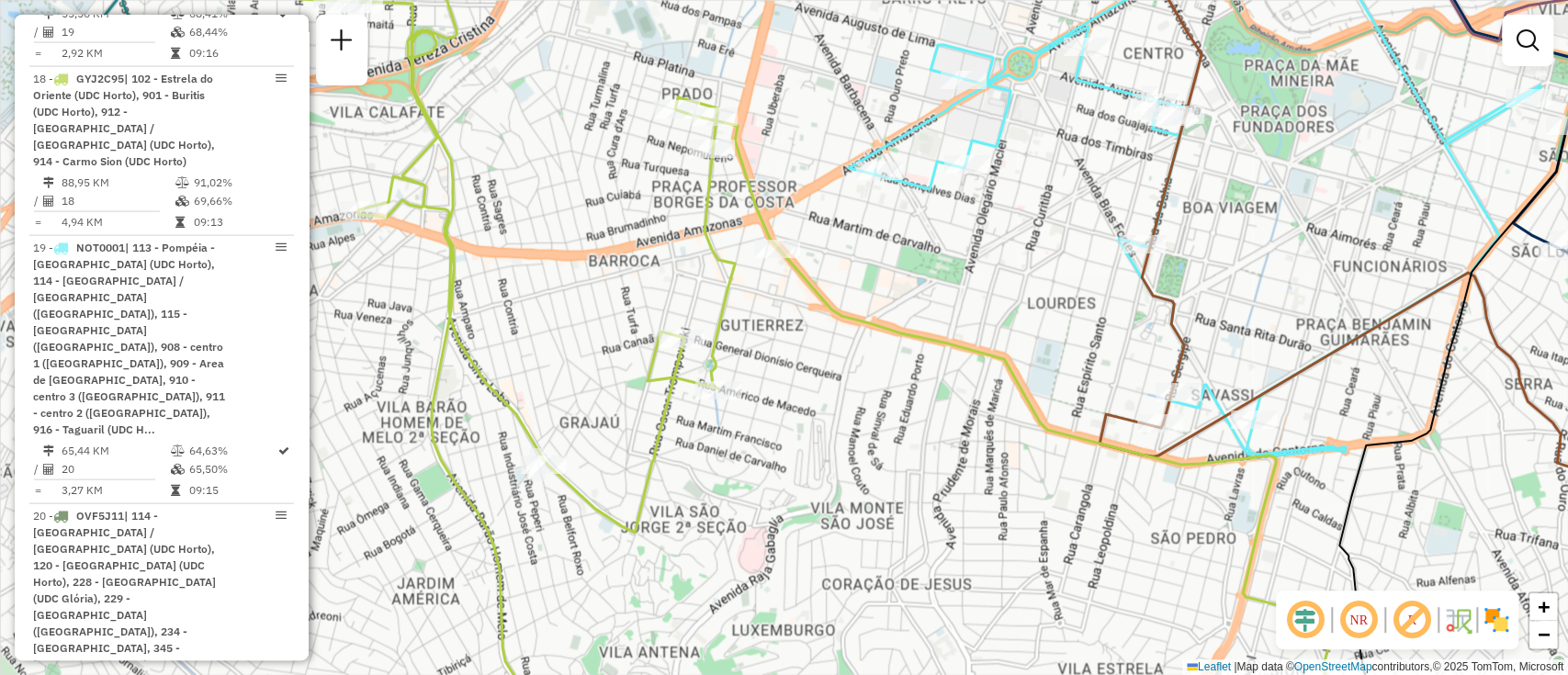
drag, startPoint x: 919, startPoint y: 261, endPoint x: 890, endPoint y: 283, distance: 36.4
click at [885, 298] on div "Janela de atendimento Grade de atendimento Capacidade Transportadoras Veículos …" at bounding box center [784, 337] width 1568 height 675
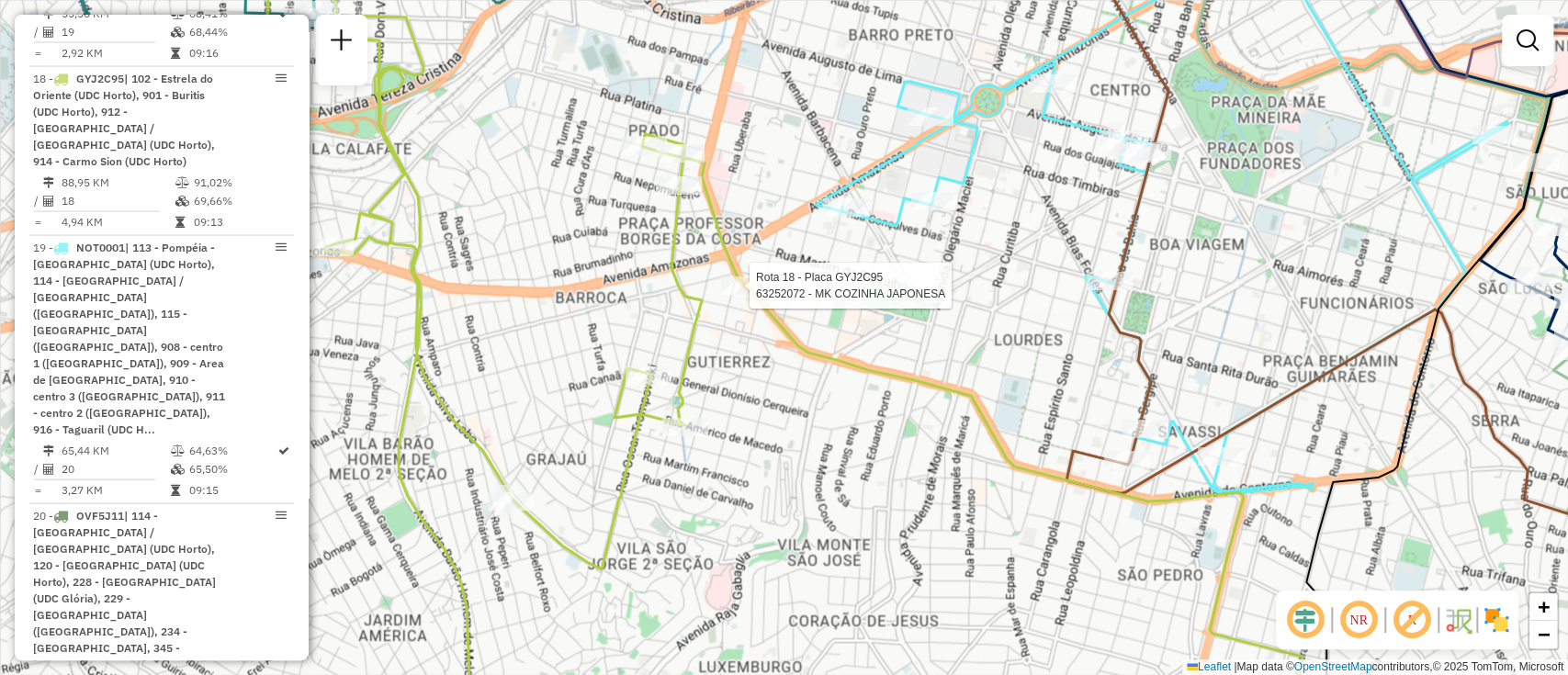
select select "**********"
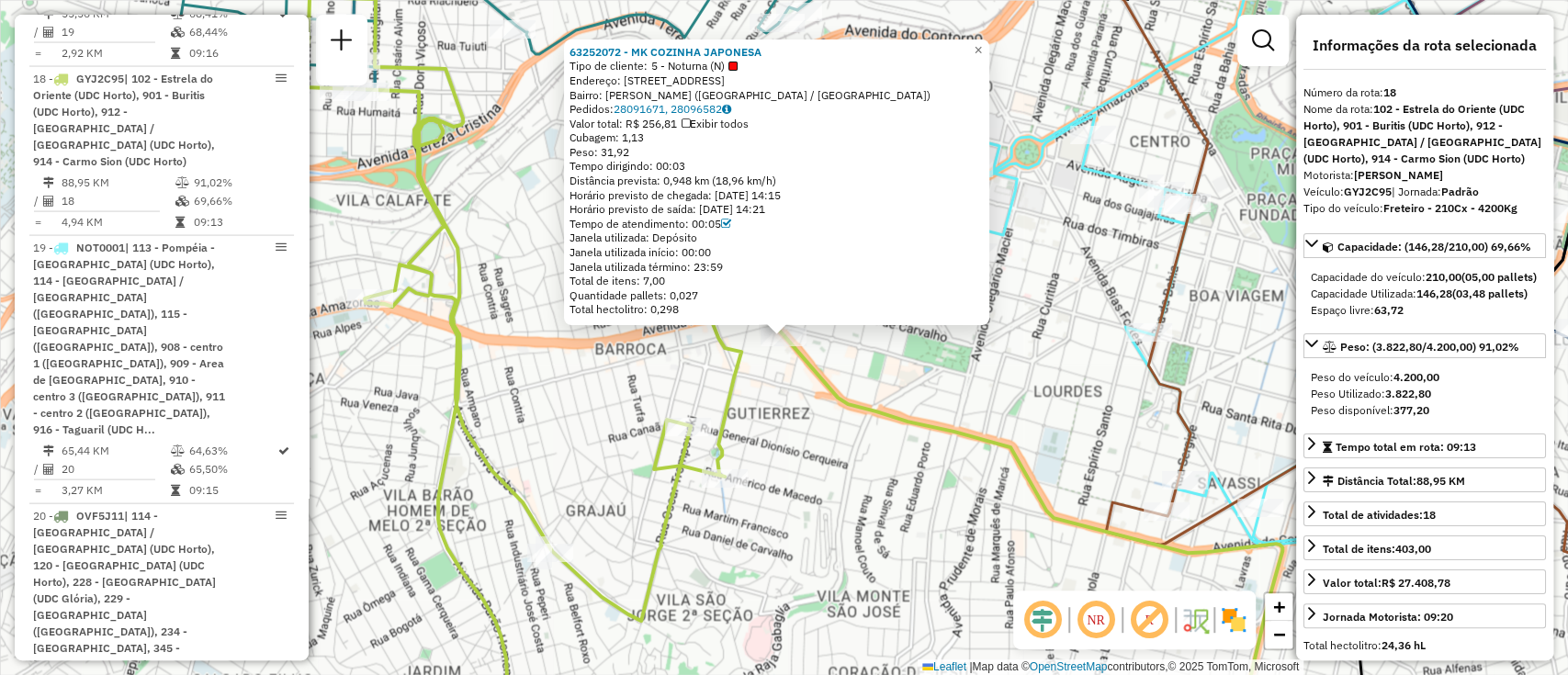
click at [877, 382] on div "63252072 - MK COZINHA JAPONESA Tipo de cliente: 5 - Noturna (N) Endereço: AV DO…" at bounding box center [784, 337] width 1568 height 675
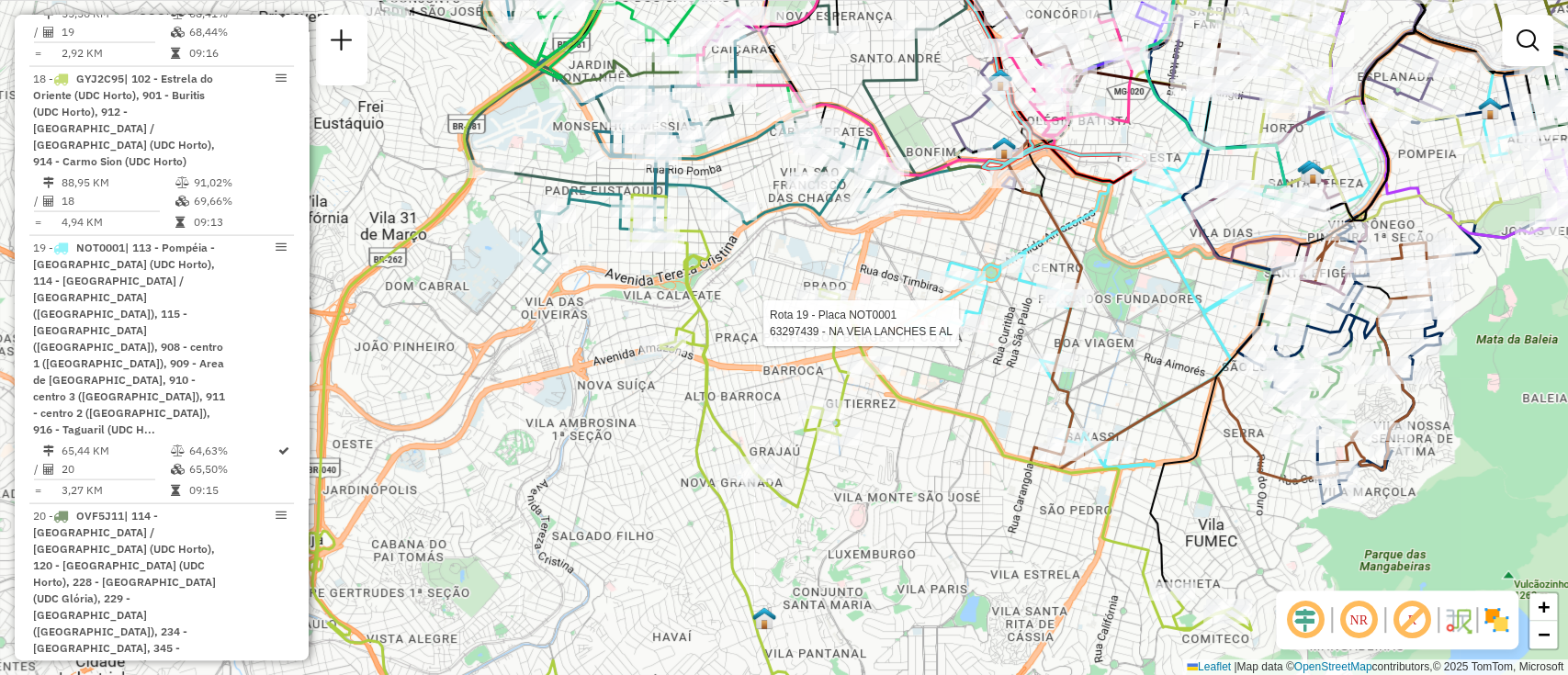
click at [971, 332] on div at bounding box center [965, 323] width 46 height 18
select select "**********"
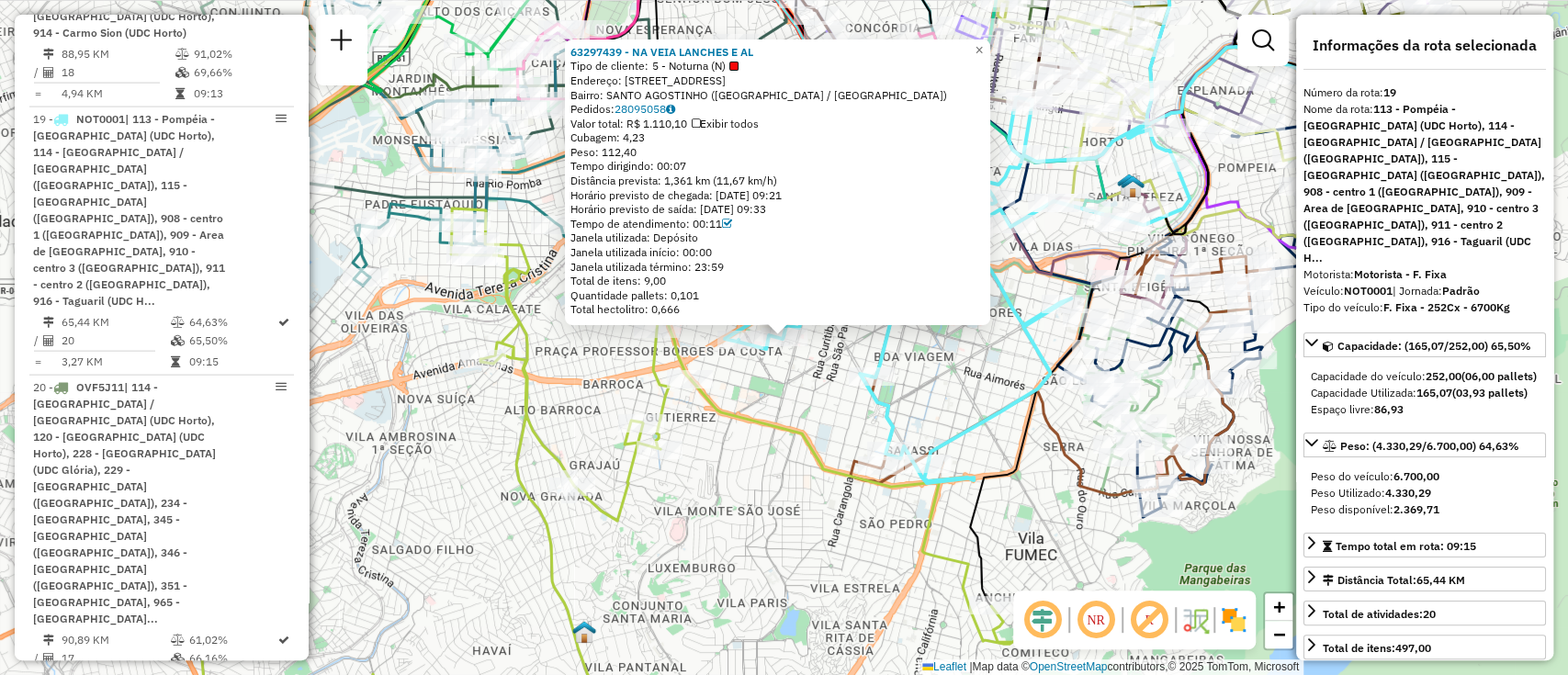
scroll to position [2702, 0]
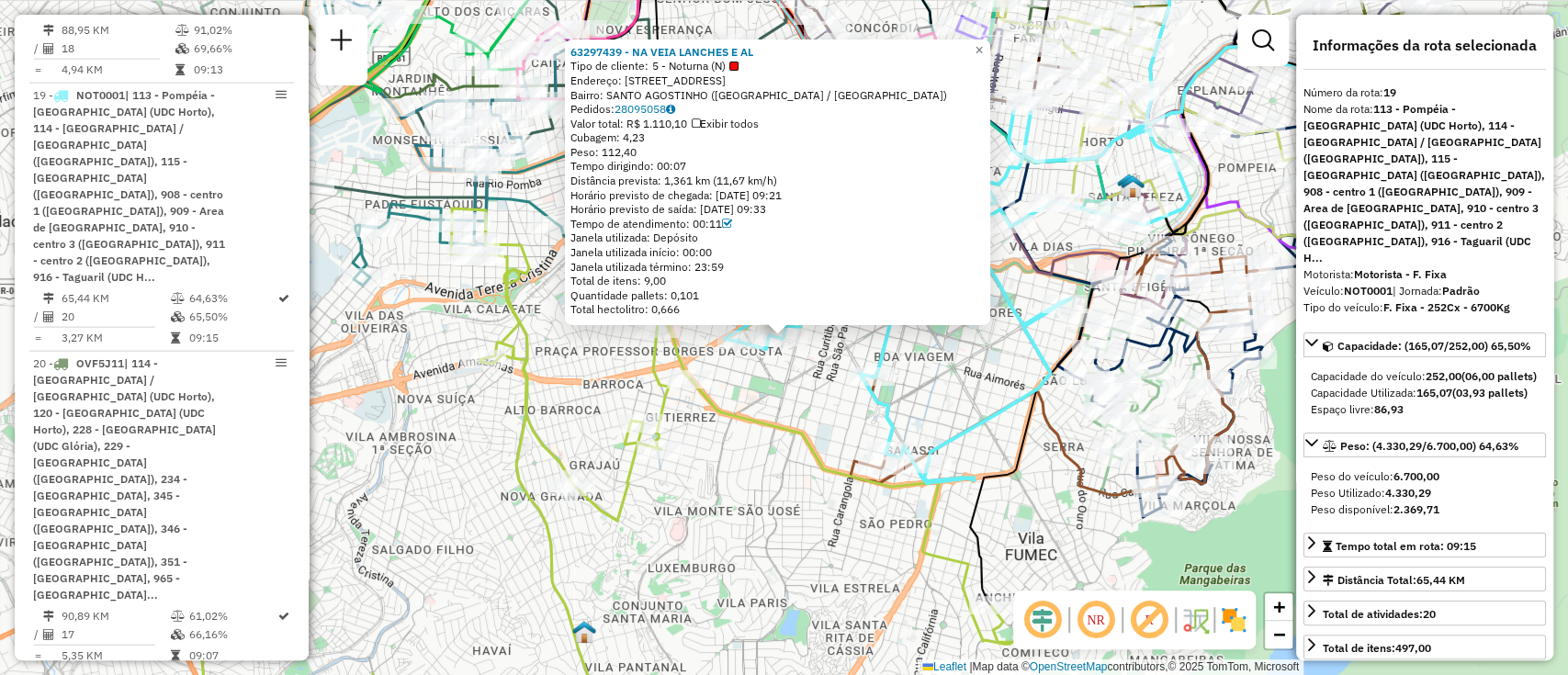
click at [870, 419] on div "63297439 - NA VEIA LANCHES E AL Tipo de cliente: 5 - Noturna (N) Endereço: RUA …" at bounding box center [784, 337] width 1568 height 675
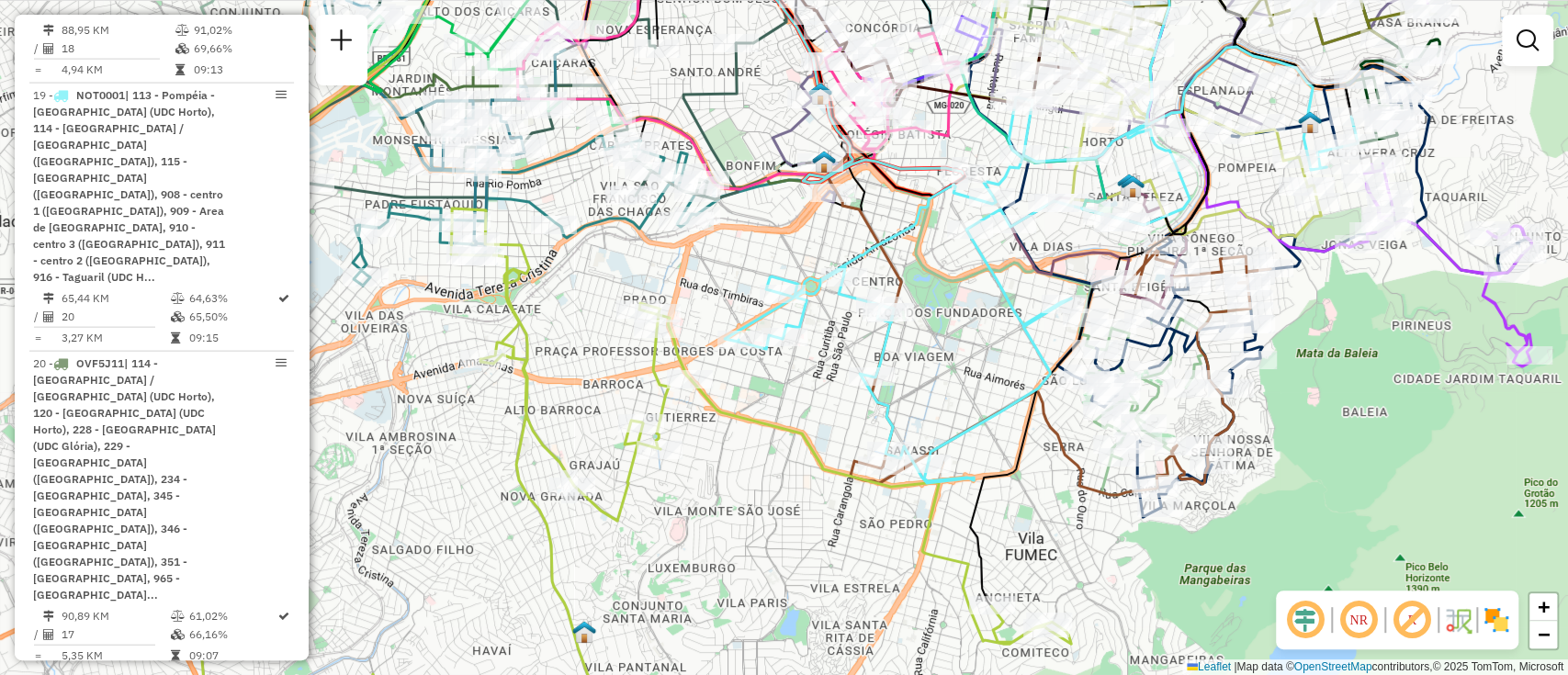
click at [785, 433] on icon at bounding box center [695, 476] width 751 height 535
select select "**********"
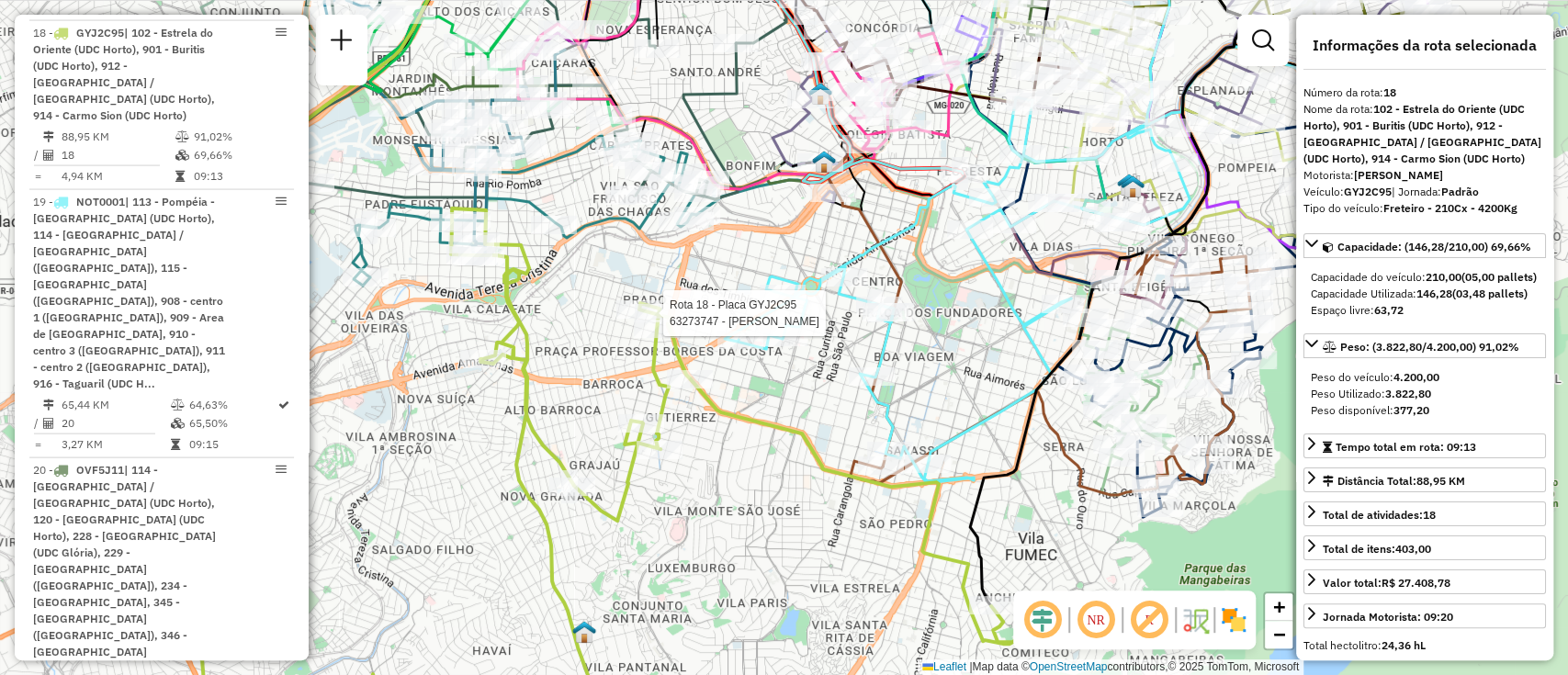
scroll to position [2550, 0]
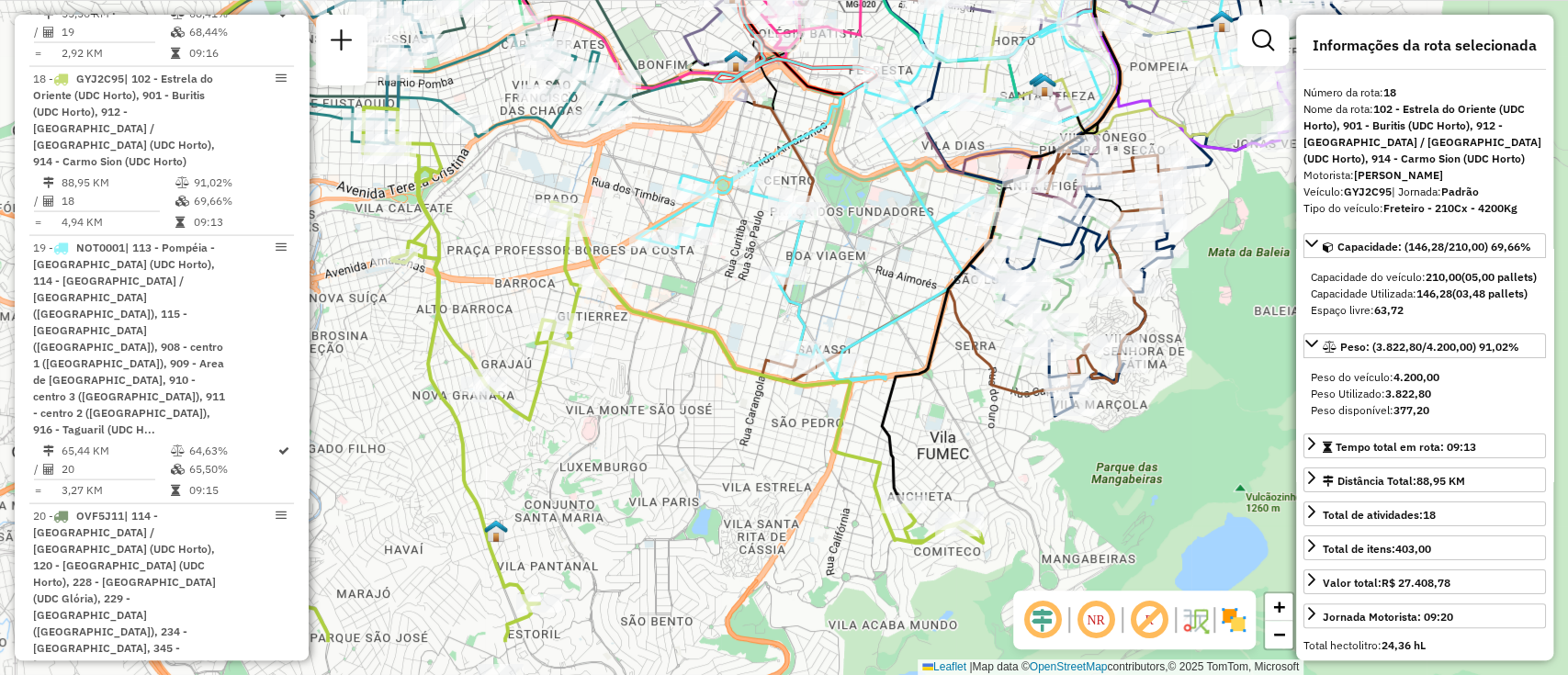
drag, startPoint x: 999, startPoint y: 452, endPoint x: 907, endPoint y: 451, distance: 92.0
click at [904, 342] on div "Janela de atendimento Grade de atendimento Capacidade Transportadoras Veículos …" at bounding box center [784, 337] width 1568 height 675
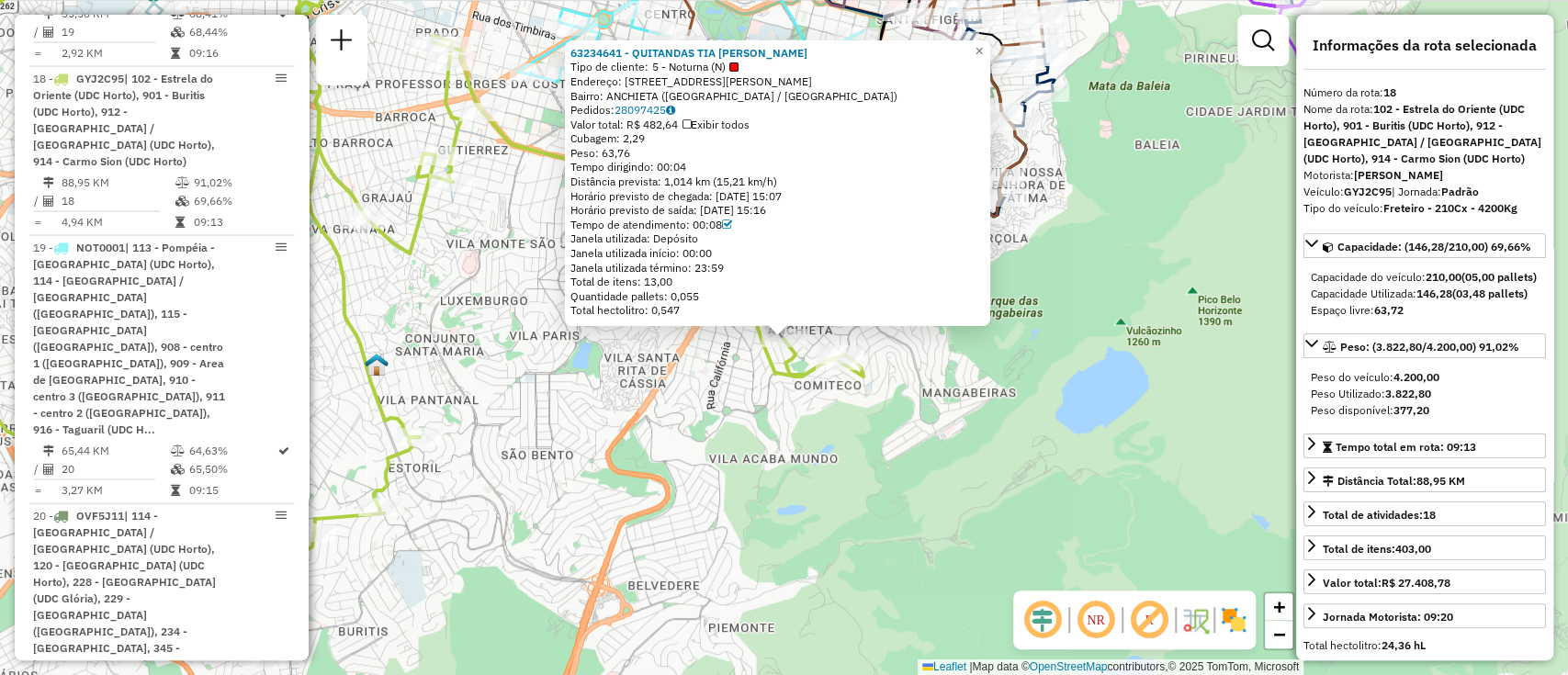
click at [922, 400] on div "63234641 - QUITANDAS TIA VERA R Tipo de cliente: 5 - Noturna (N) Endereço: R FR…" at bounding box center [784, 337] width 1568 height 675
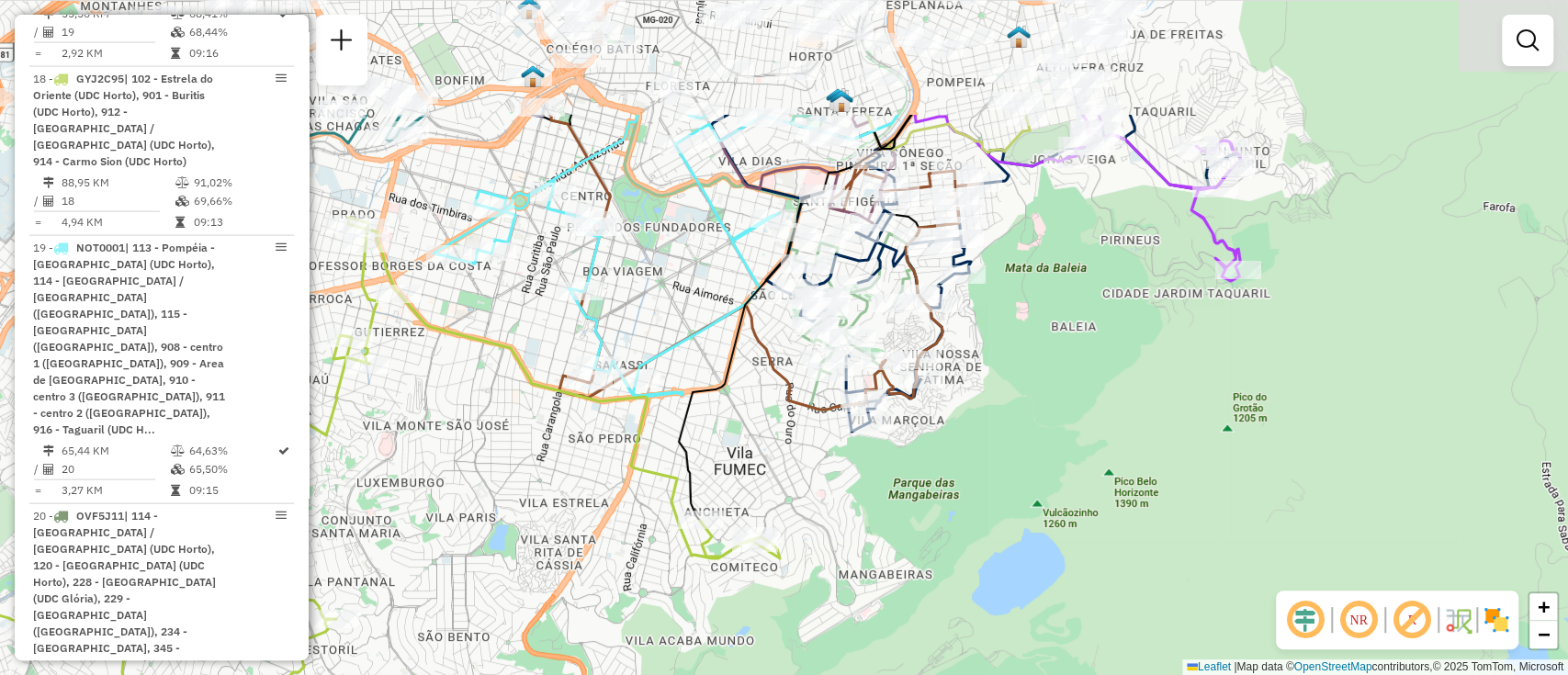
drag, startPoint x: 865, startPoint y: 251, endPoint x: 790, endPoint y: 421, distance: 185.8
click at [790, 421] on div "Janela de atendimento Grade de atendimento Capacidade Transportadoras Veículos …" at bounding box center [784, 337] width 1568 height 675
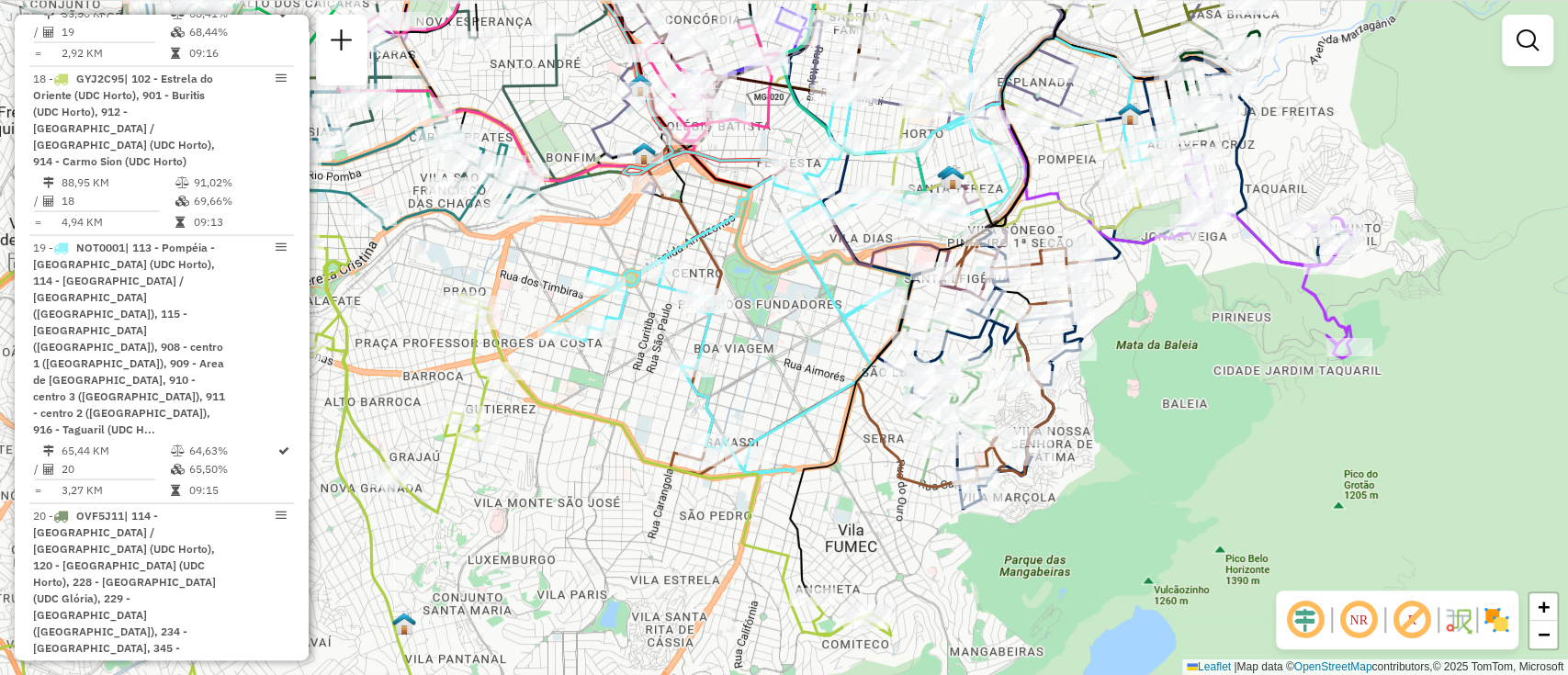
drag, startPoint x: 784, startPoint y: 278, endPoint x: 879, endPoint y: 355, distance: 122.3
click at [879, 355] on icon at bounding box center [861, 257] width 633 height 437
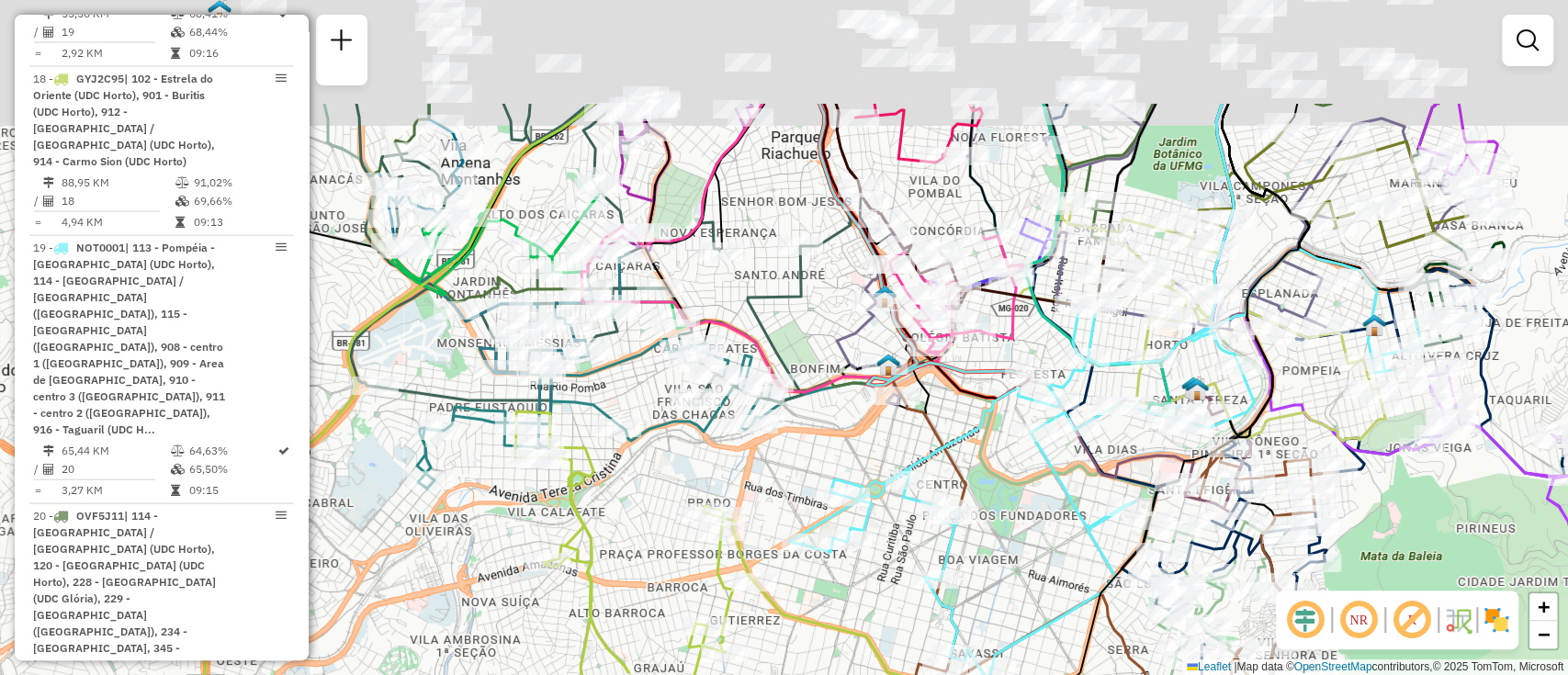
drag, startPoint x: 624, startPoint y: 148, endPoint x: 853, endPoint y: 331, distance: 293.1
click at [848, 330] on div "Janela de atendimento Grade de atendimento Capacidade Transportadoras Veículos …" at bounding box center [784, 337] width 1568 height 675
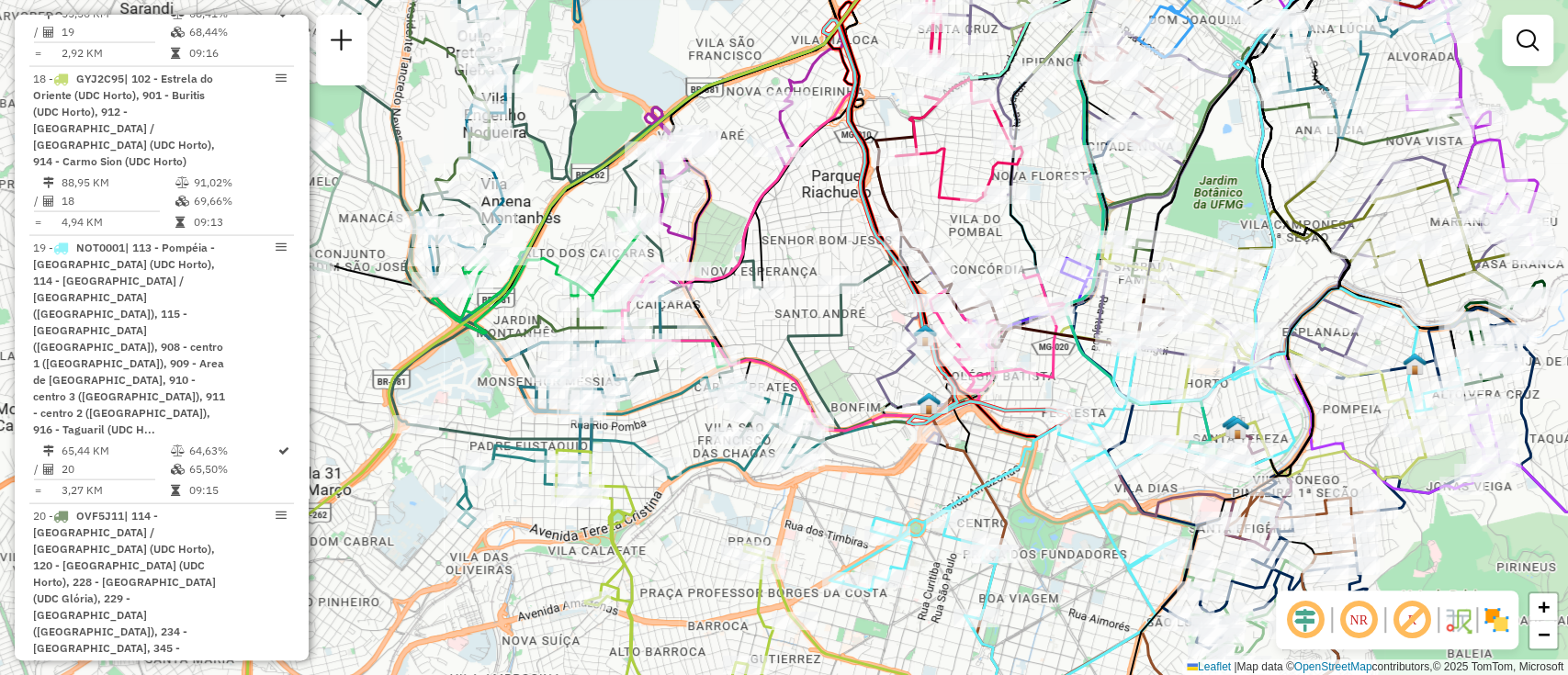
drag, startPoint x: 757, startPoint y: 162, endPoint x: 854, endPoint y: 320, distance: 185.4
click at [854, 285] on icon at bounding box center [757, 124] width 235 height 326
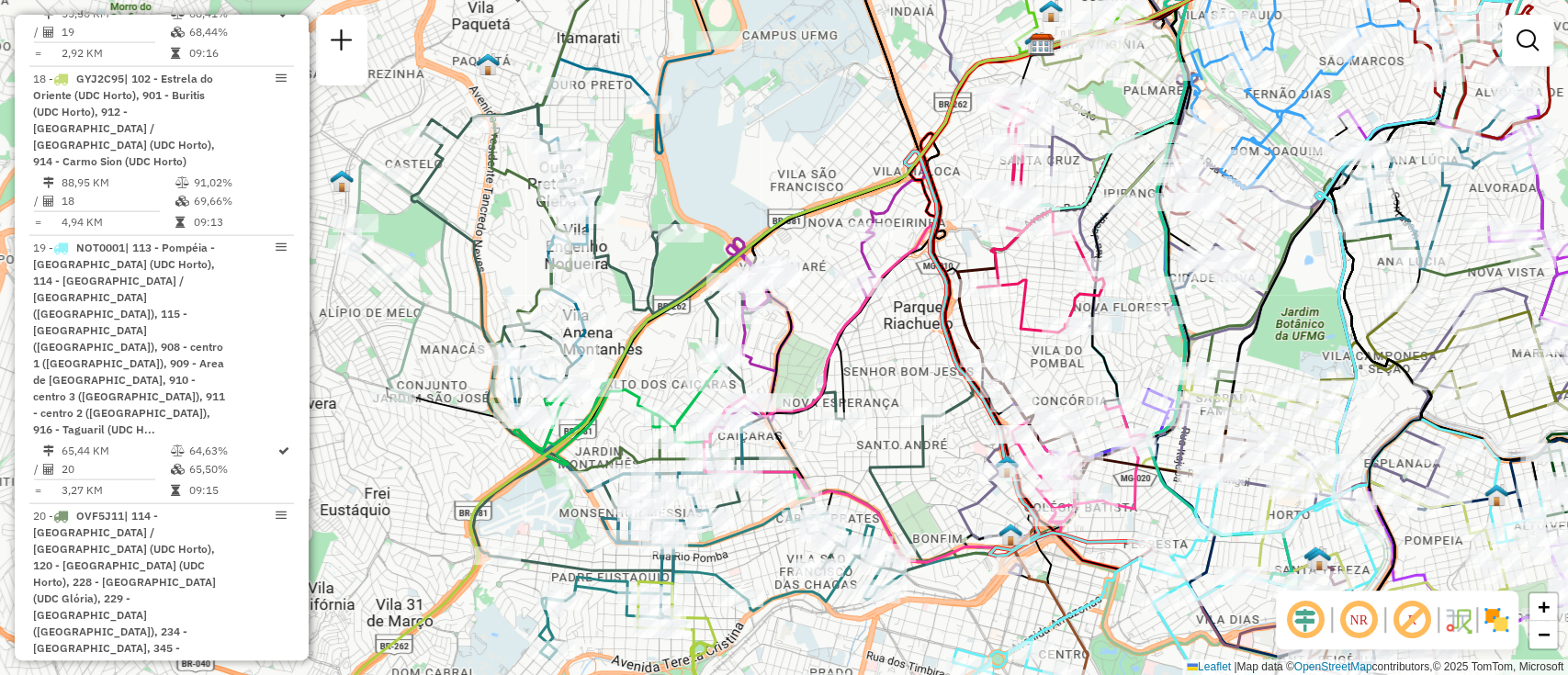
drag, startPoint x: 747, startPoint y: 124, endPoint x: 831, endPoint y: 186, distance: 104.4
click at [831, 186] on div "Janela de atendimento Grade de atendimento Capacidade Transportadoras Veículos …" at bounding box center [784, 337] width 1568 height 675
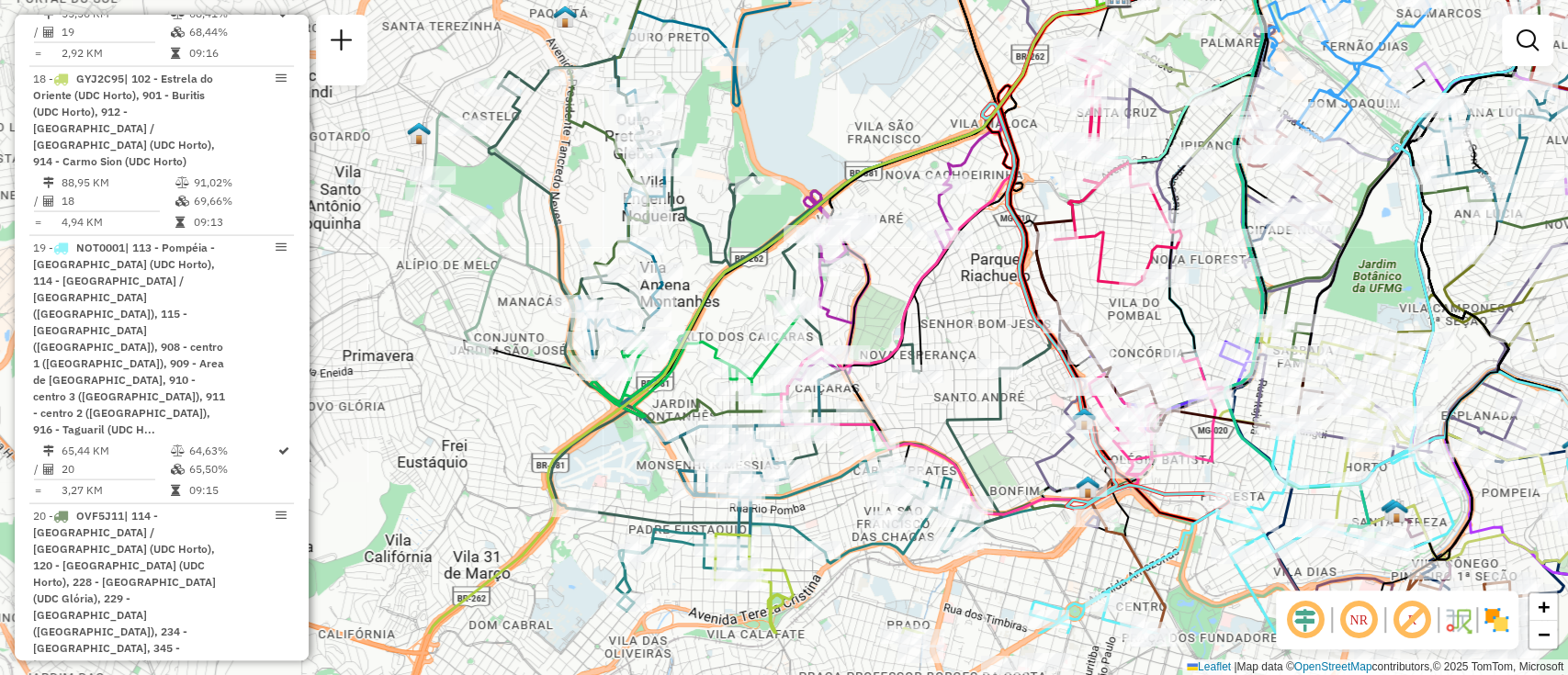
drag, startPoint x: 831, startPoint y: 225, endPoint x: 774, endPoint y: 112, distance: 126.6
click at [762, 124] on div "Janela de atendimento Grade de atendimento Capacidade Transportadoras Veículos …" at bounding box center [784, 337] width 1568 height 675
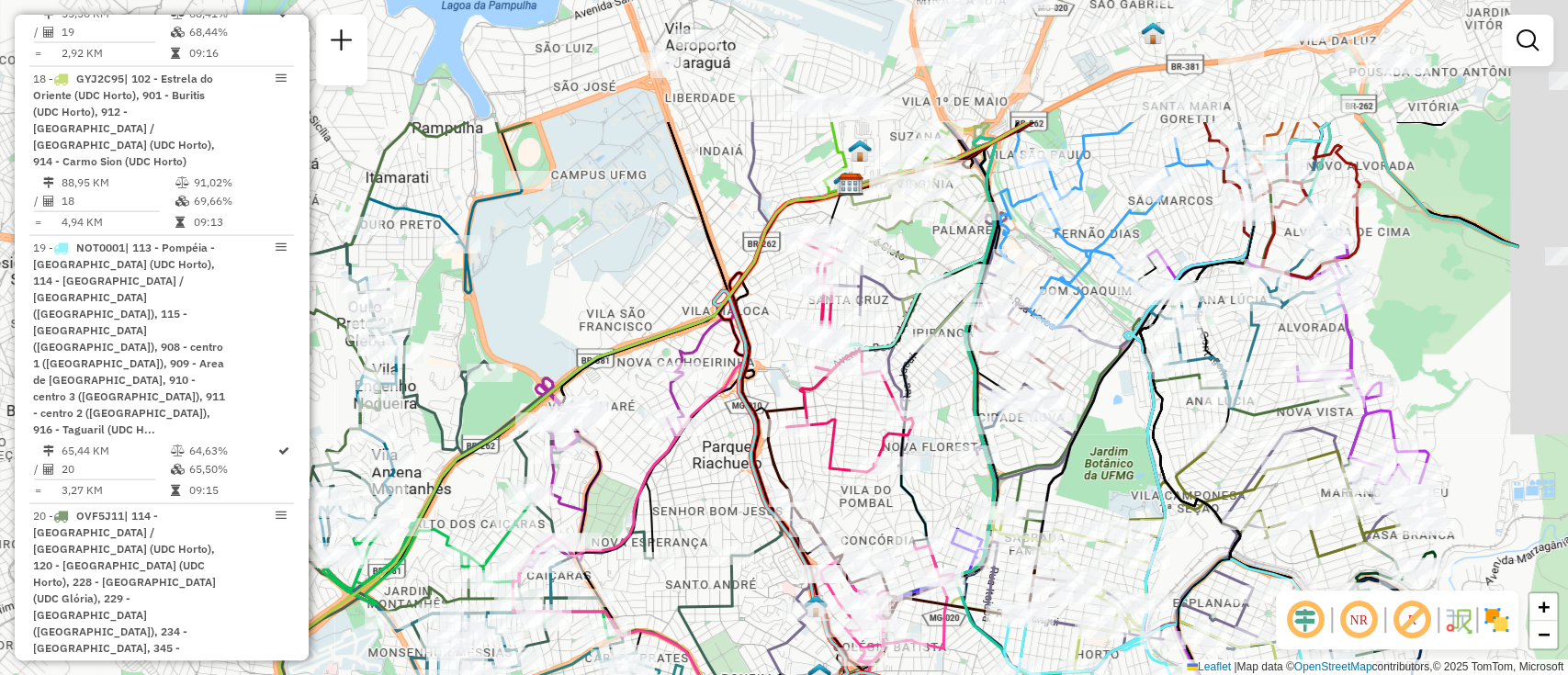
drag, startPoint x: 805, startPoint y: 95, endPoint x: 653, endPoint y: 330, distance: 279.9
click at [651, 318] on div "Janela de atendimento Grade de atendimento Capacidade Transportadoras Veículos …" at bounding box center [784, 337] width 1568 height 675
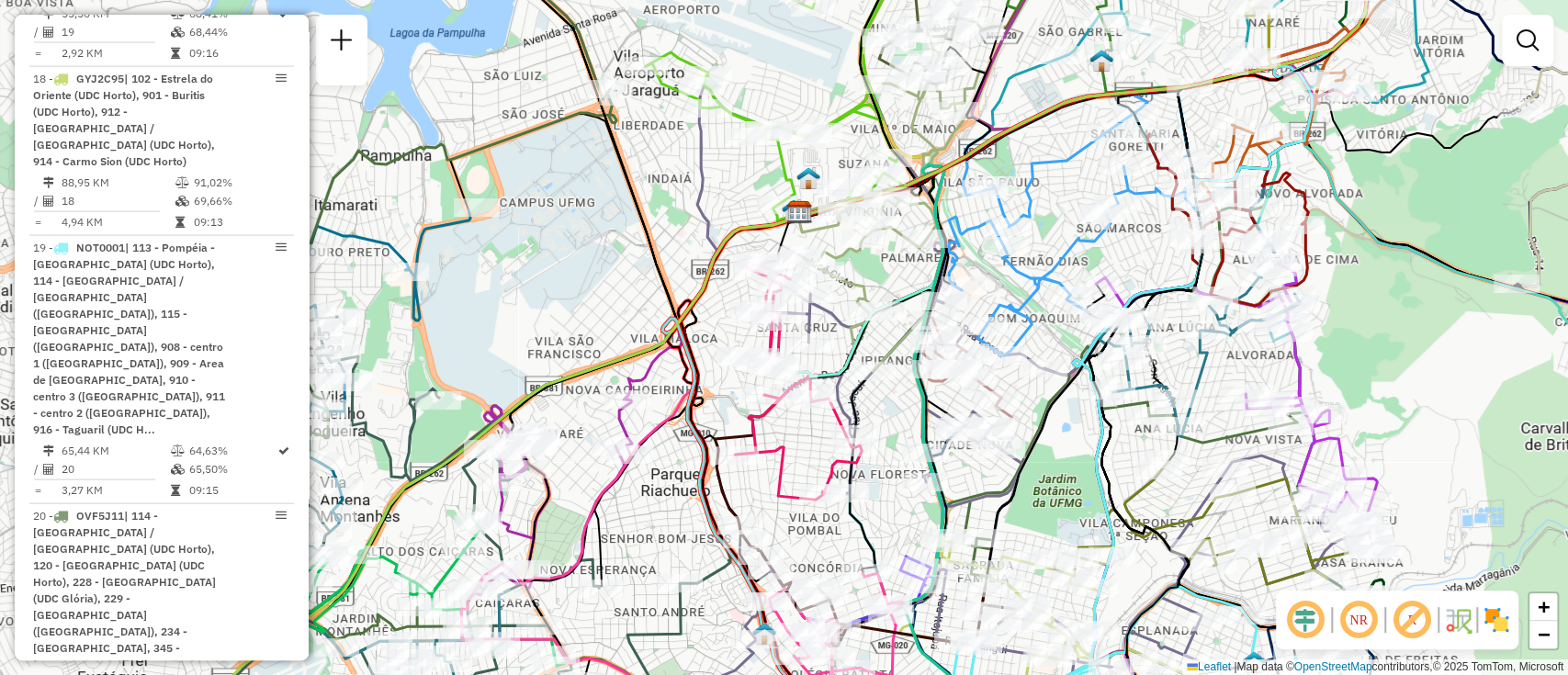
click at [652, 263] on icon at bounding box center [654, 311] width 277 height 786
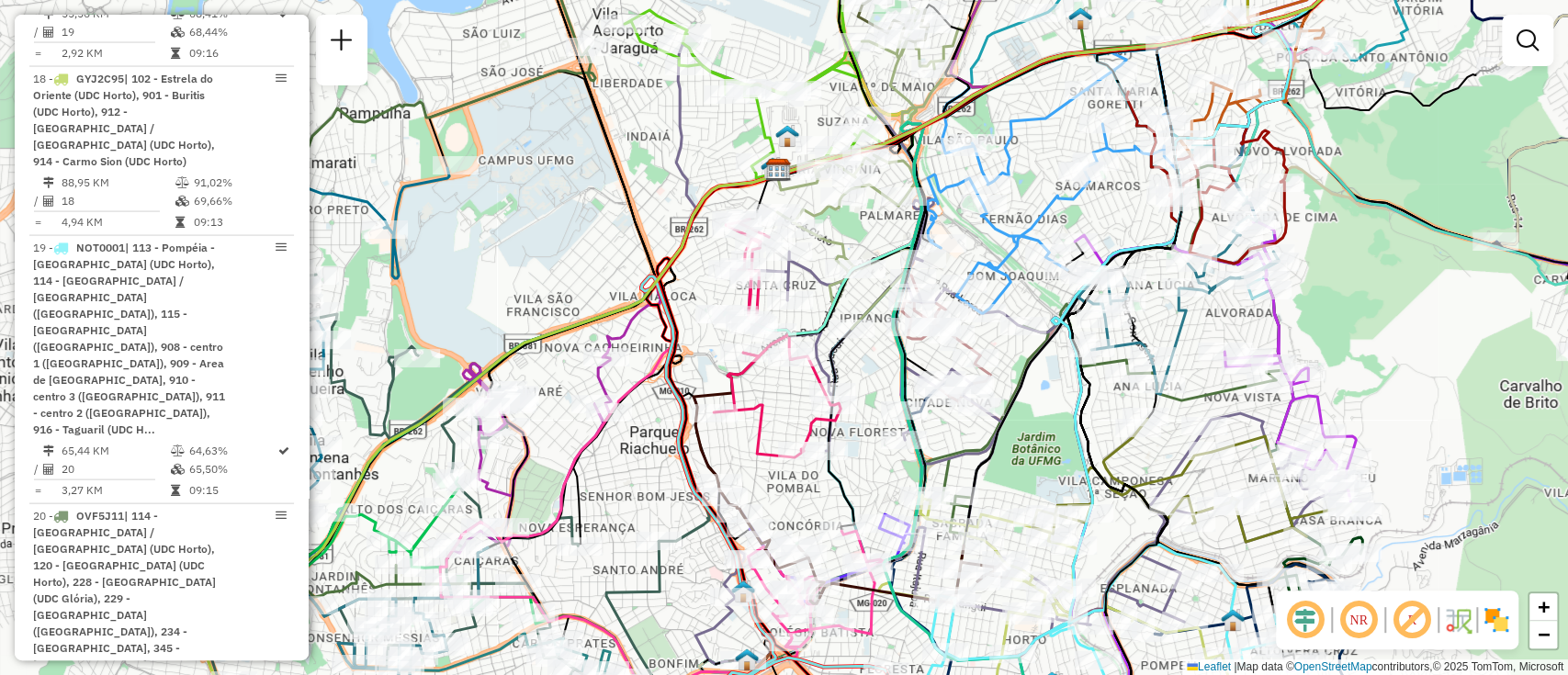
drag, startPoint x: 643, startPoint y: 320, endPoint x: 613, endPoint y: 259, distance: 68.0
click at [613, 259] on div "Janela de atendimento Grade de atendimento Capacidade Transportadoras Veículos …" at bounding box center [784, 337] width 1568 height 675
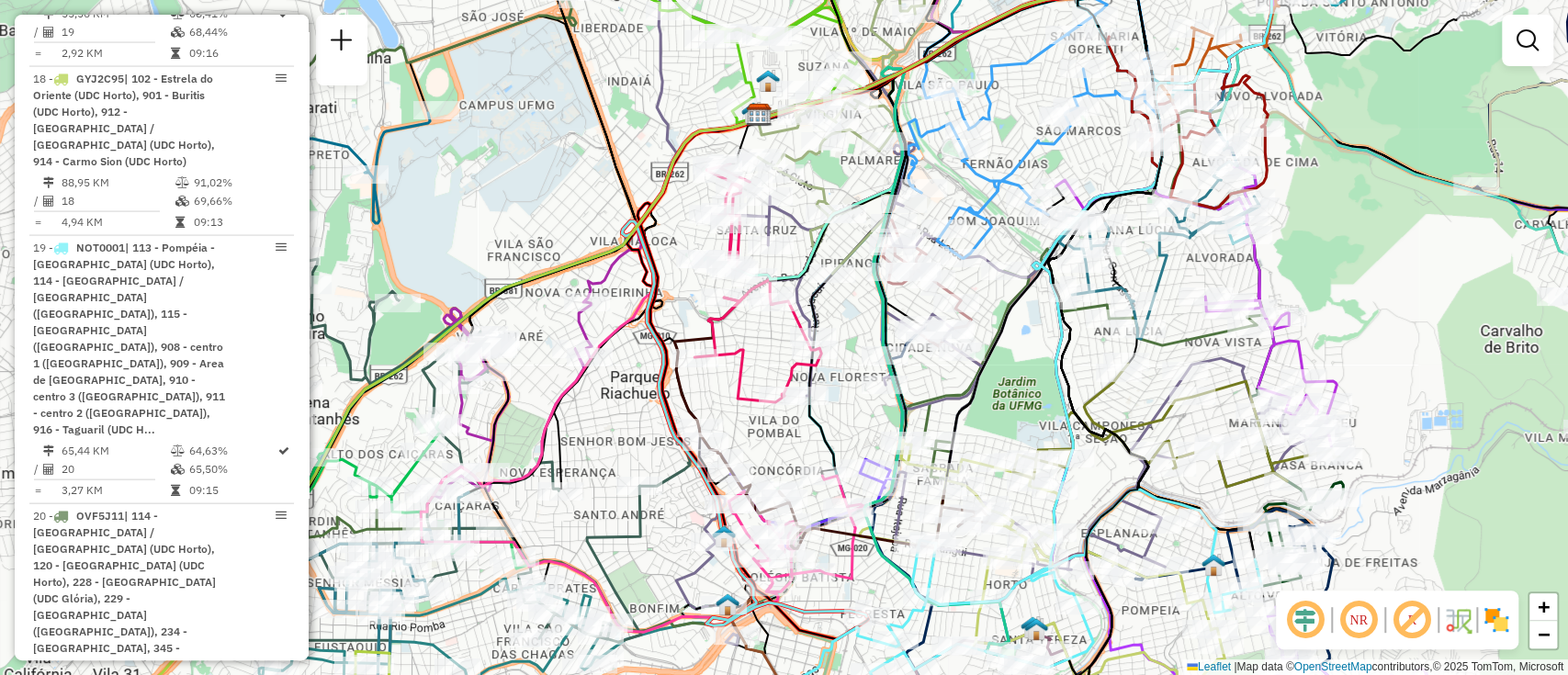
drag, startPoint x: 603, startPoint y: 227, endPoint x: 632, endPoint y: 84, distance: 145.9
click at [627, 89] on div "Janela de atendimento Grade de atendimento Capacidade Transportadoras Veículos …" at bounding box center [784, 337] width 1568 height 675
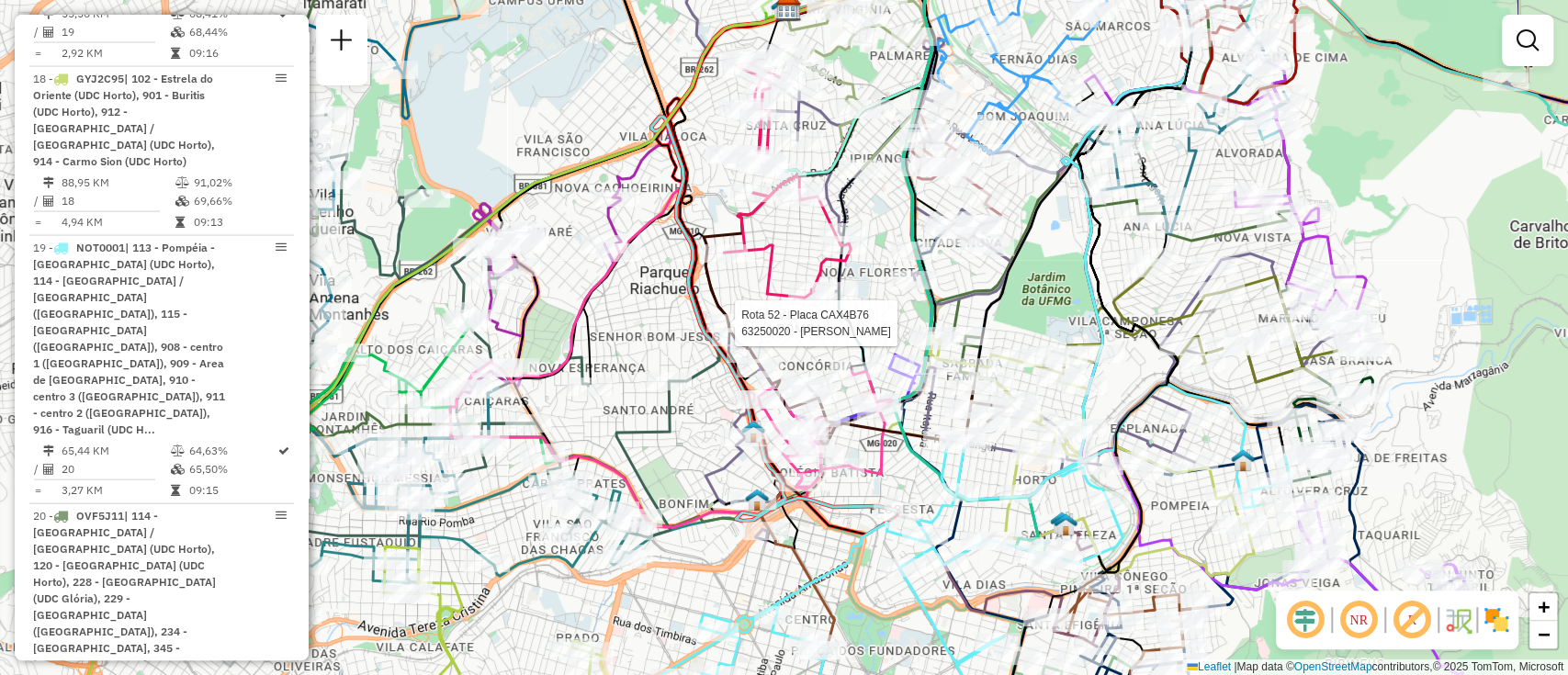
select select "**********"
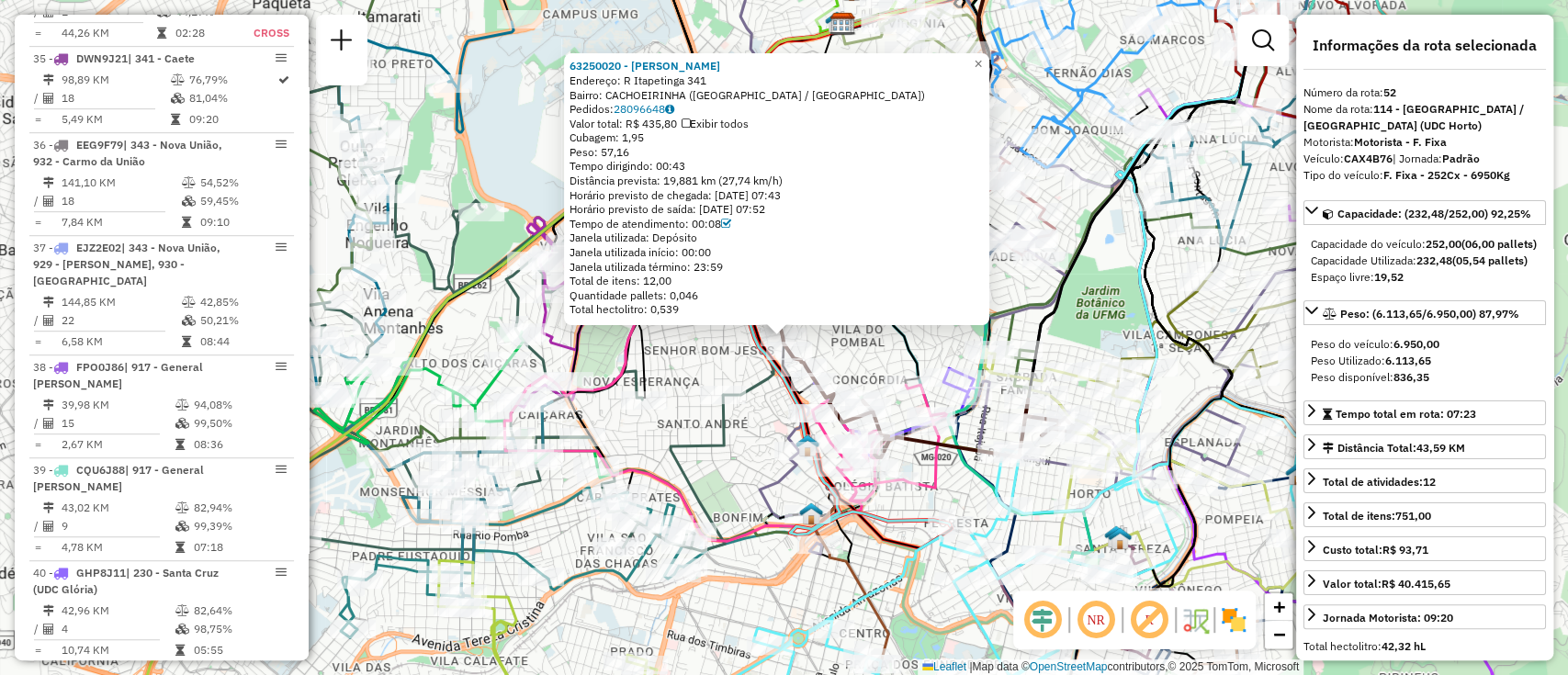
scroll to position [6773, 0]
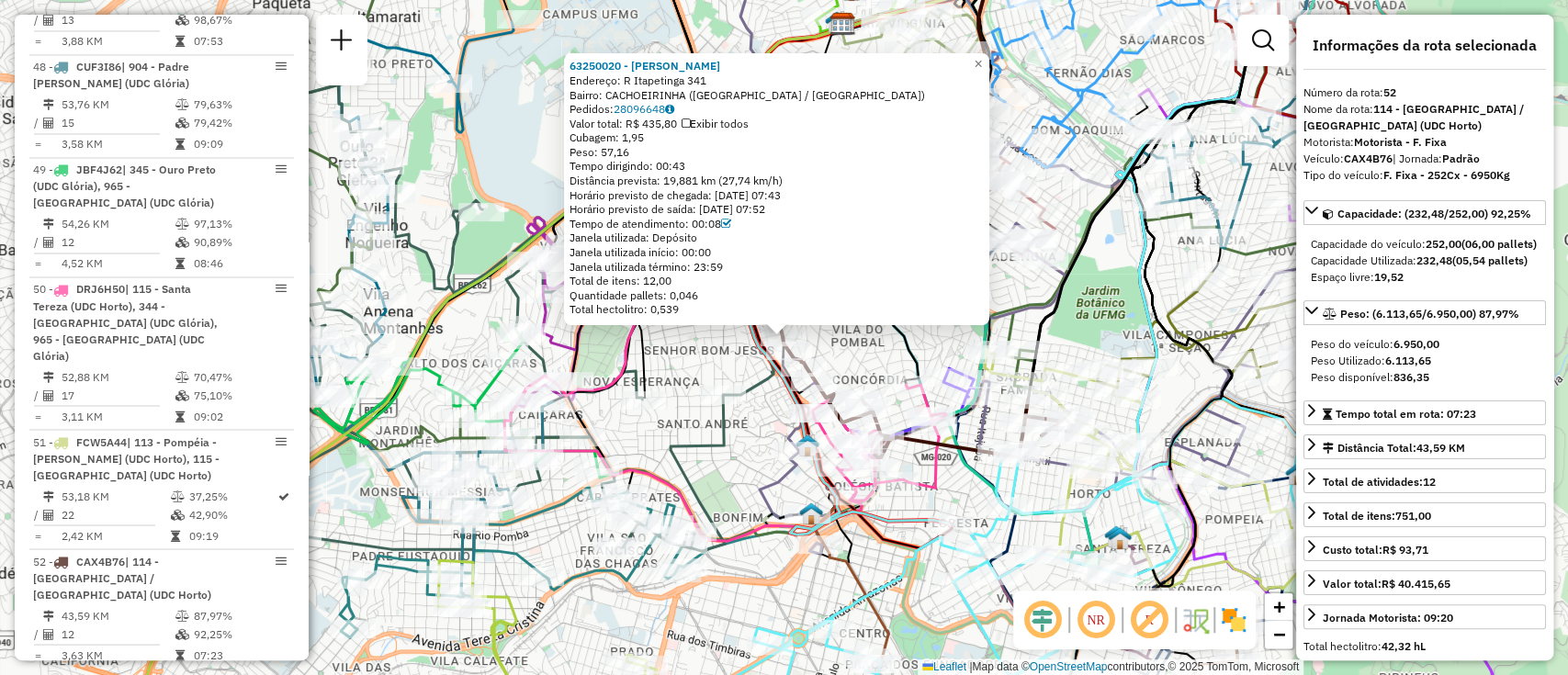
click at [711, 356] on div "63250020 - FLAVIO HENRIQUE ALVE Endereço: R Itapetinga 341 Bairro: CACHOEIRINHA…" at bounding box center [784, 337] width 1568 height 675
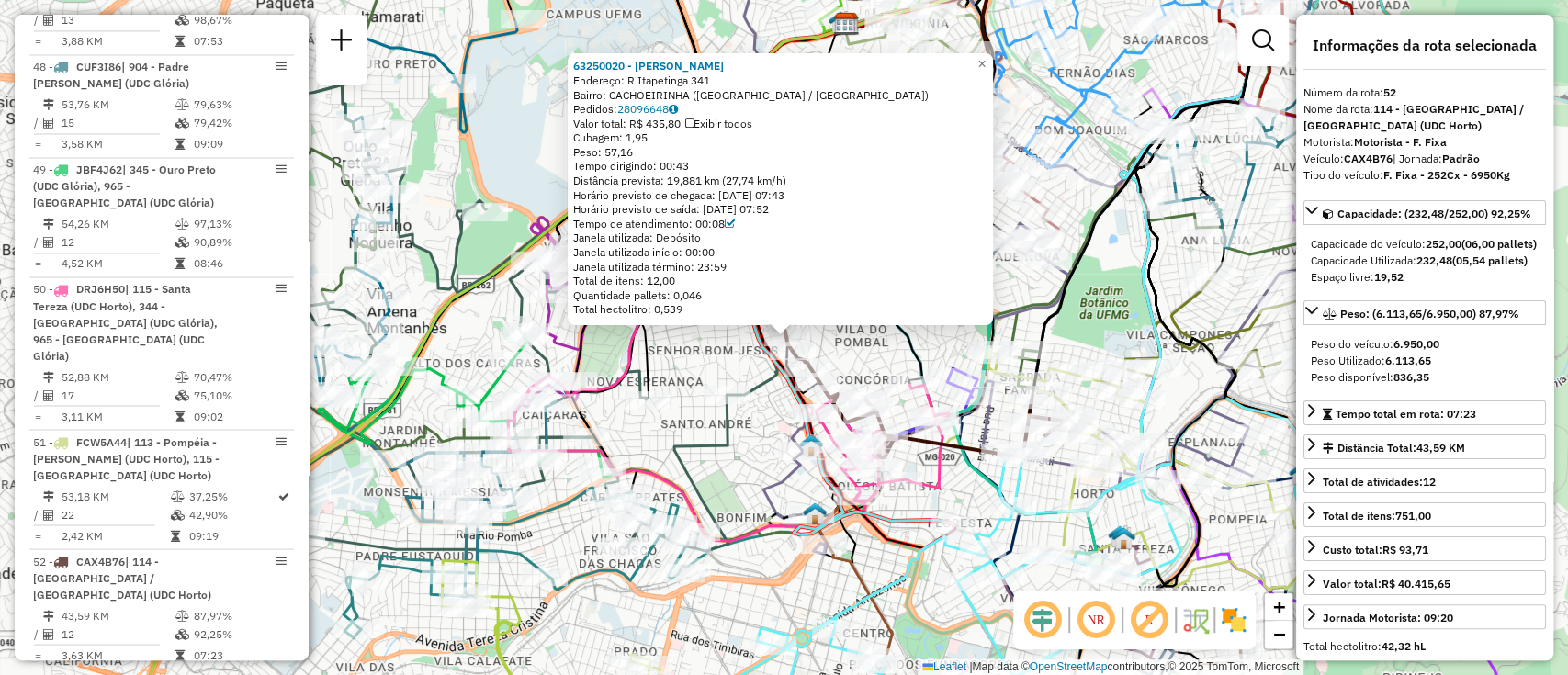
click at [746, 353] on div "63250020 - FLAVIO HENRIQUE ALVE Endereço: R Itapetinga 341 Bairro: CACHOEIRINHA…" at bounding box center [784, 337] width 1568 height 675
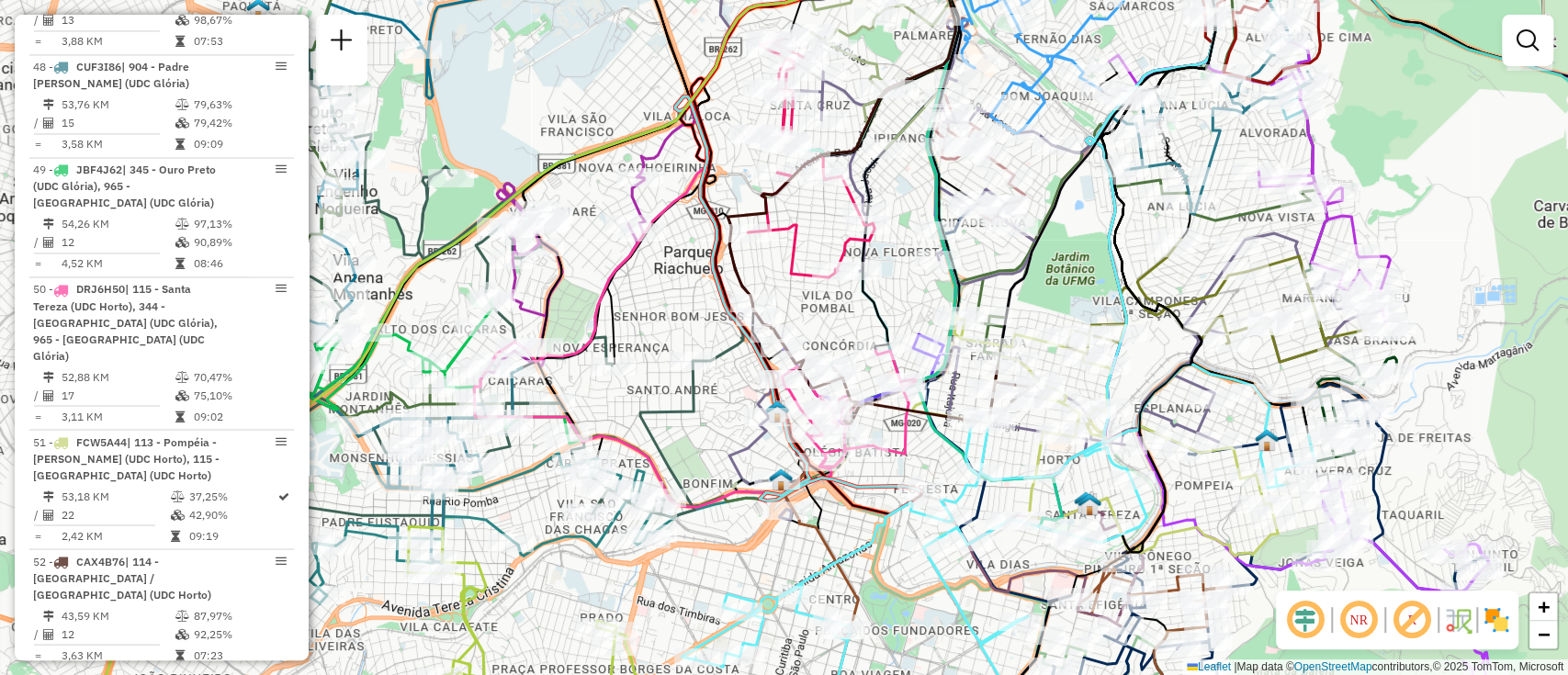
drag, startPoint x: 764, startPoint y: 382, endPoint x: 712, endPoint y: 318, distance: 82.5
click at [713, 327] on icon at bounding box center [858, 129] width 366 height 463
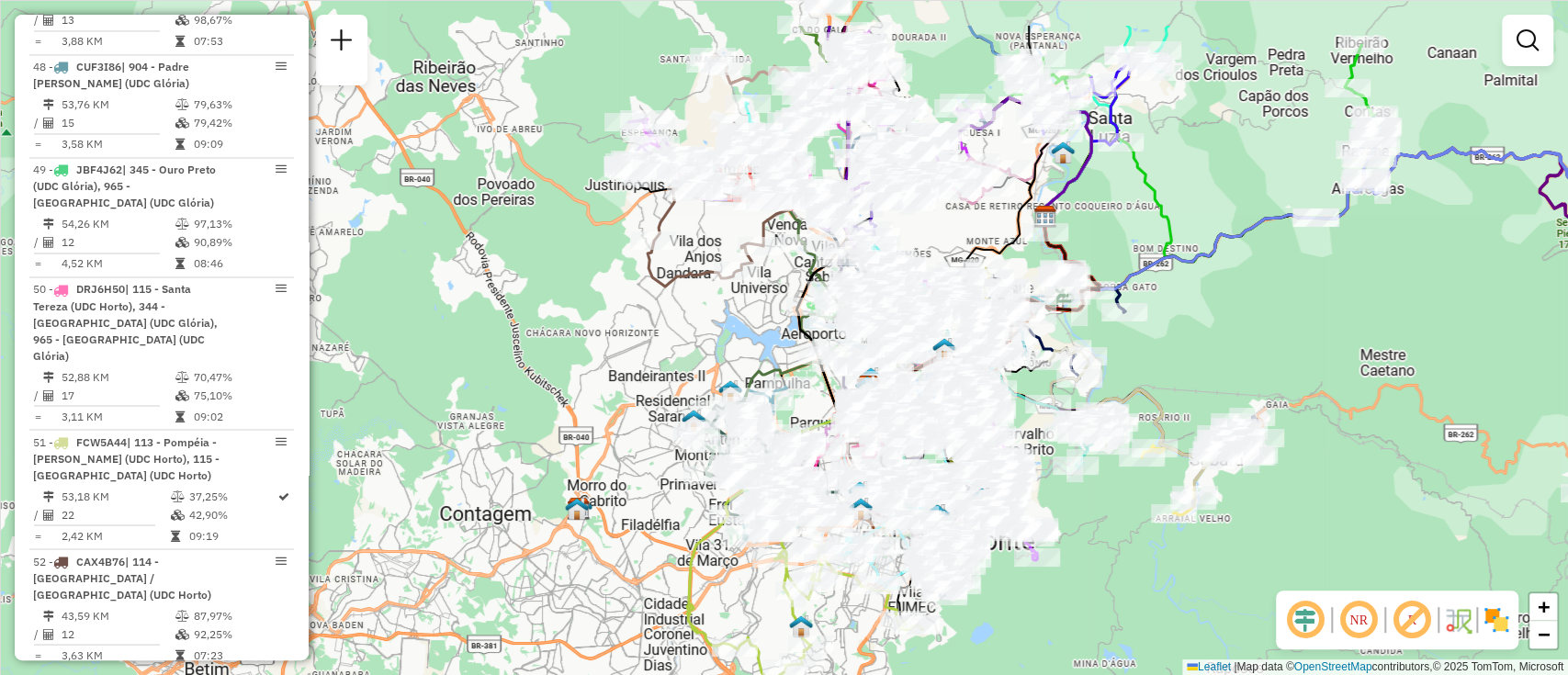
drag, startPoint x: 1081, startPoint y: 142, endPoint x: 993, endPoint y: 235, distance: 128.0
click at [993, 235] on div "Janela de atendimento Grade de atendimento Capacidade Transportadoras Veículos …" at bounding box center [784, 337] width 1568 height 675
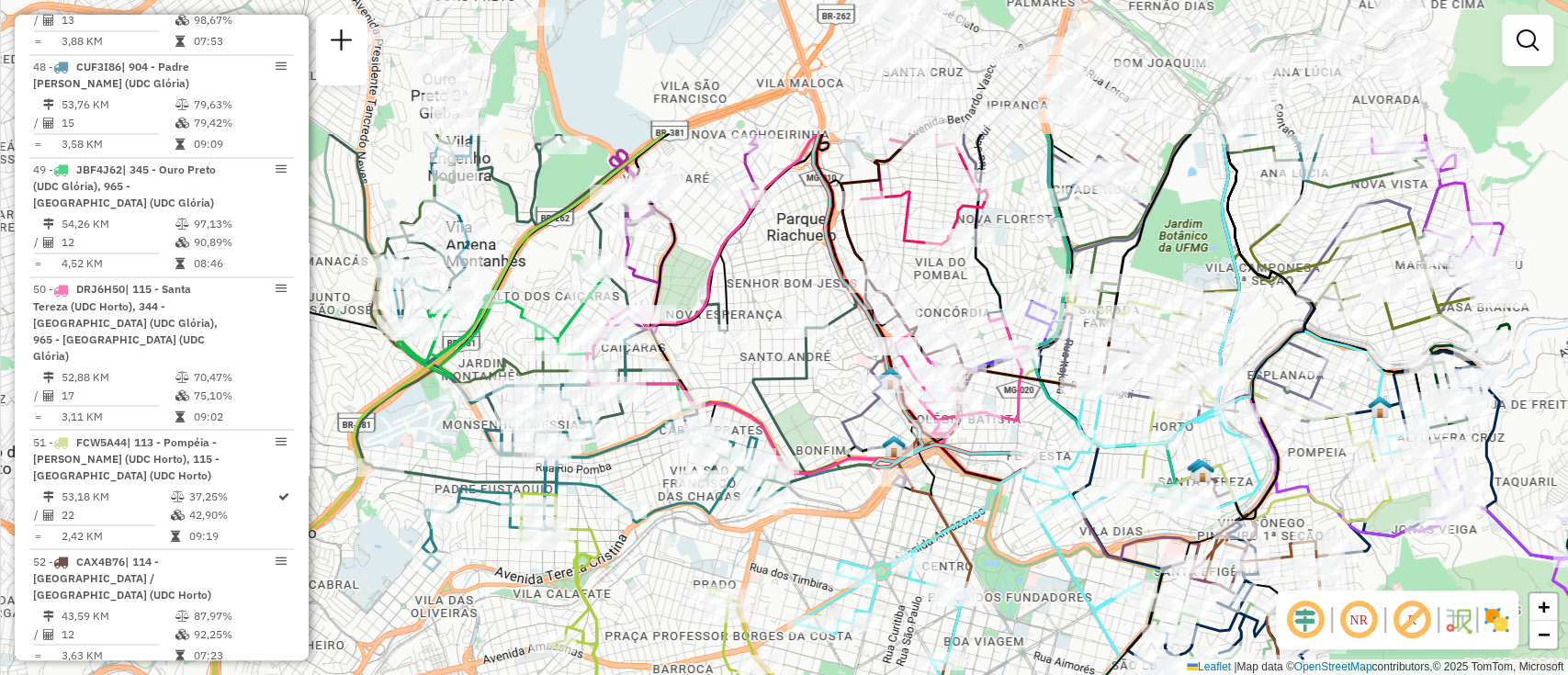
drag, startPoint x: 764, startPoint y: 189, endPoint x: 838, endPoint y: 394, distance: 217.9
click at [834, 393] on div "Rota 23 - Placa RMY2F02 63287894 - PAD E MERCEARIA JM Janela de atendimento Gra…" at bounding box center [784, 337] width 1568 height 675
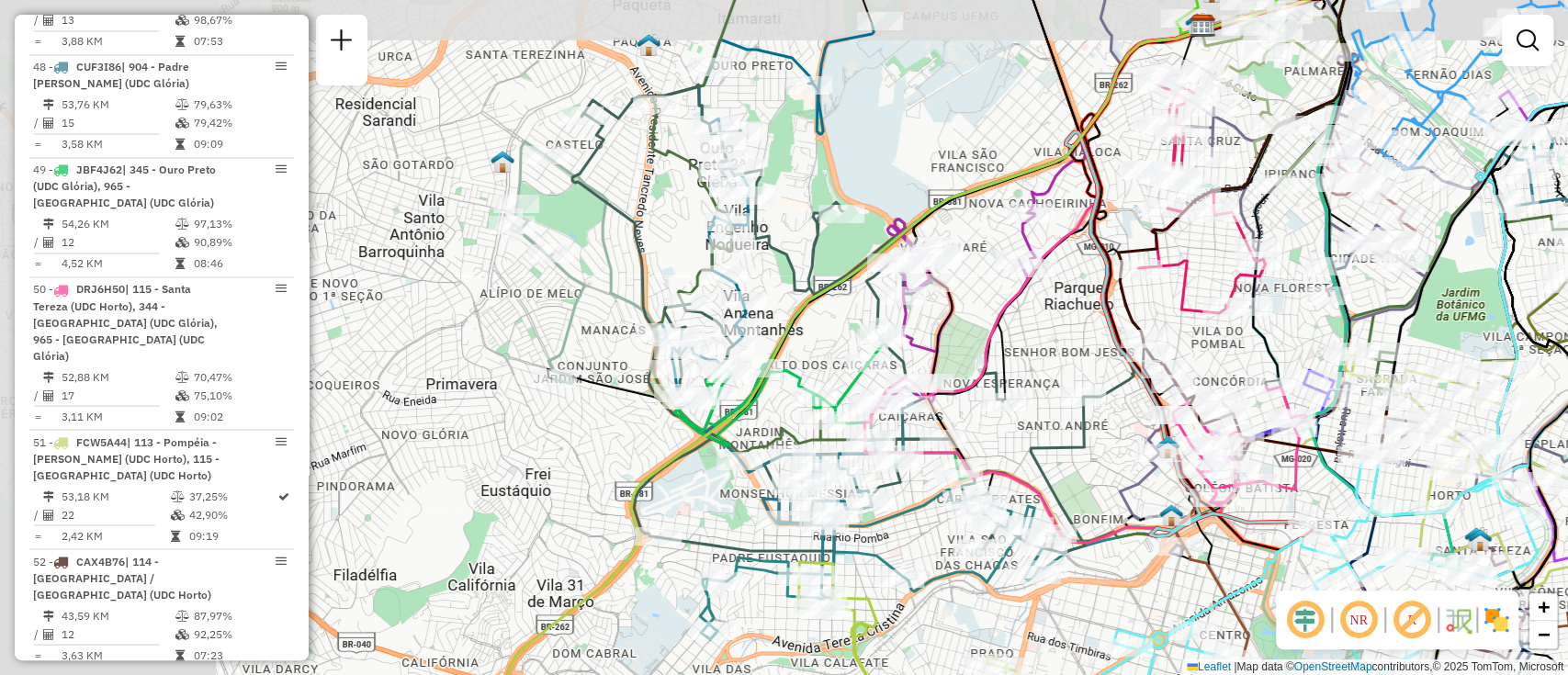
drag, startPoint x: 795, startPoint y: 254, endPoint x: 1069, endPoint y: 320, distance: 281.8
click at [1069, 320] on div "Rota 23 - Placa RMY2F02 63287894 - PAD E MERCEARIA JM Janela de atendimento Gra…" at bounding box center [784, 337] width 1568 height 675
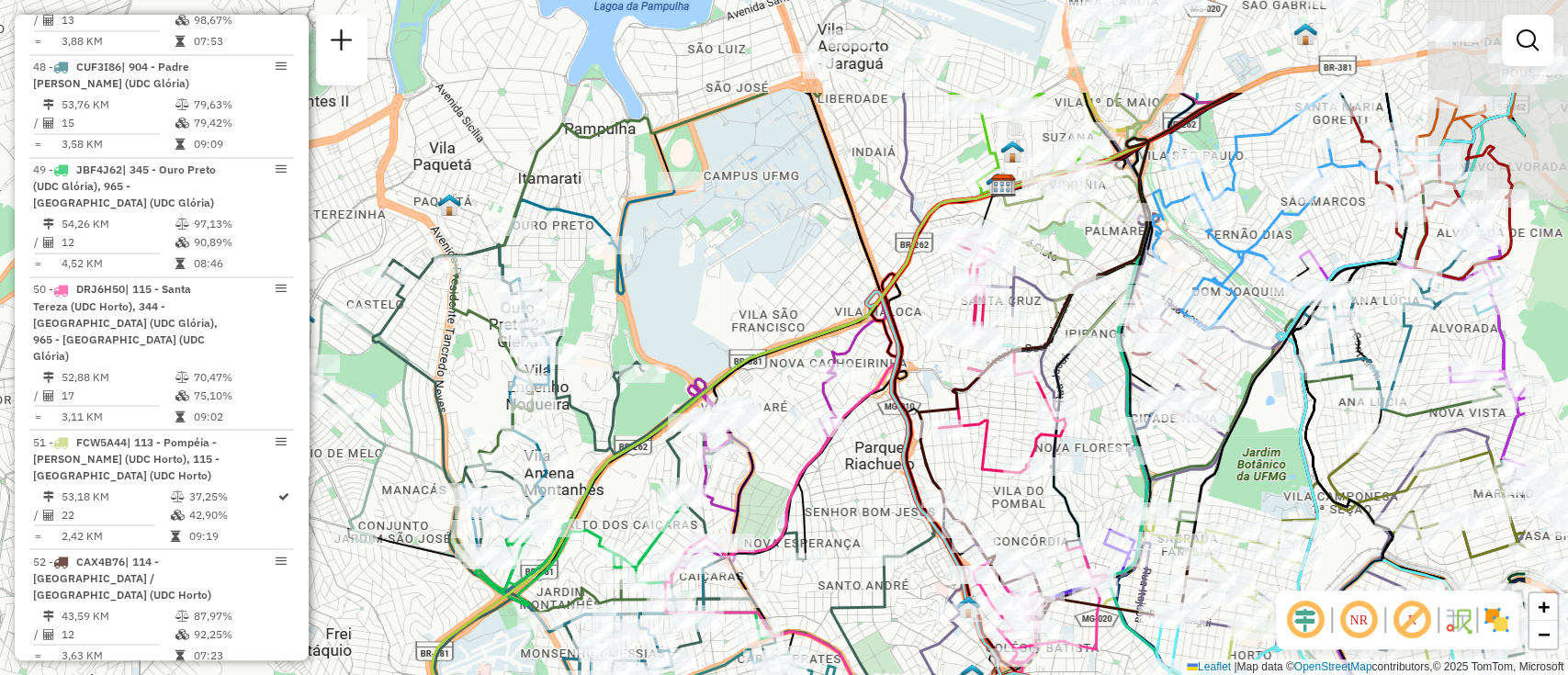
drag, startPoint x: 962, startPoint y: 124, endPoint x: 762, endPoint y: 283, distance: 255.5
click at [762, 283] on div "Rota 23 - Placa RMY2F02 63287894 - PAD E MERCEARIA JM Janela de atendimento Gra…" at bounding box center [784, 337] width 1568 height 675
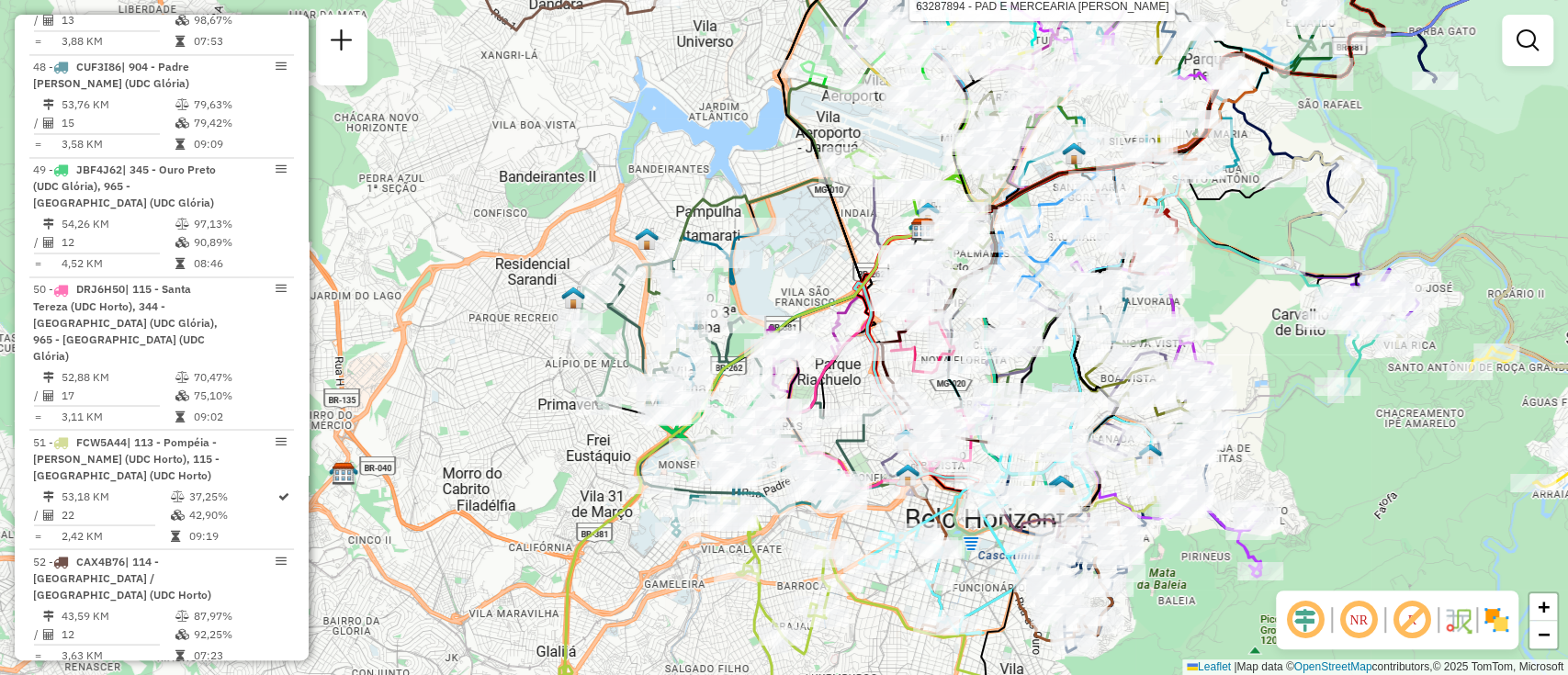
drag, startPoint x: 847, startPoint y: 239, endPoint x: 814, endPoint y: 247, distance: 34.0
click at [814, 247] on div "Rota 23 - Placa RMY2F02 63287894 - PAD E MERCEARIA JM Janela de atendimento Gra…" at bounding box center [784, 337] width 1568 height 675
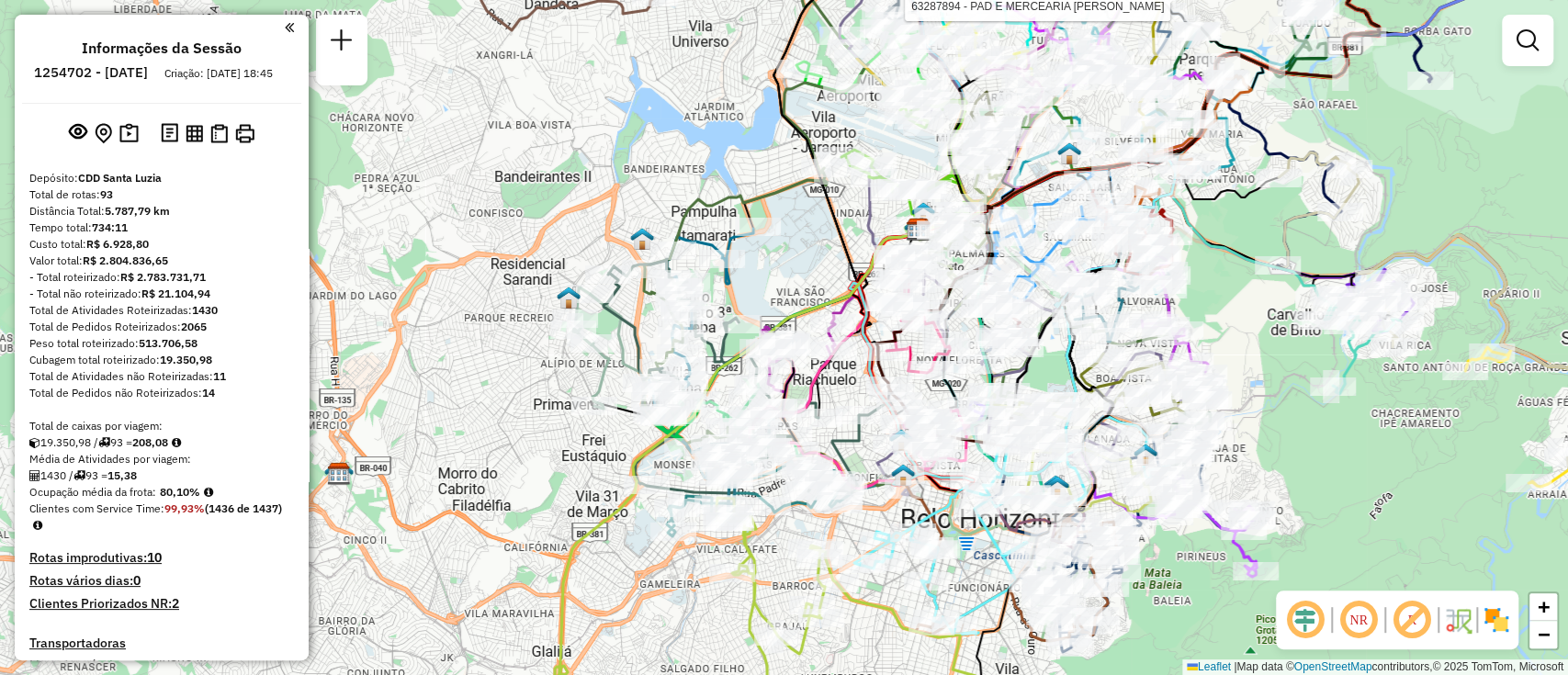
scroll to position [6773, 0]
